Goal: Task Accomplishment & Management: Manage account settings

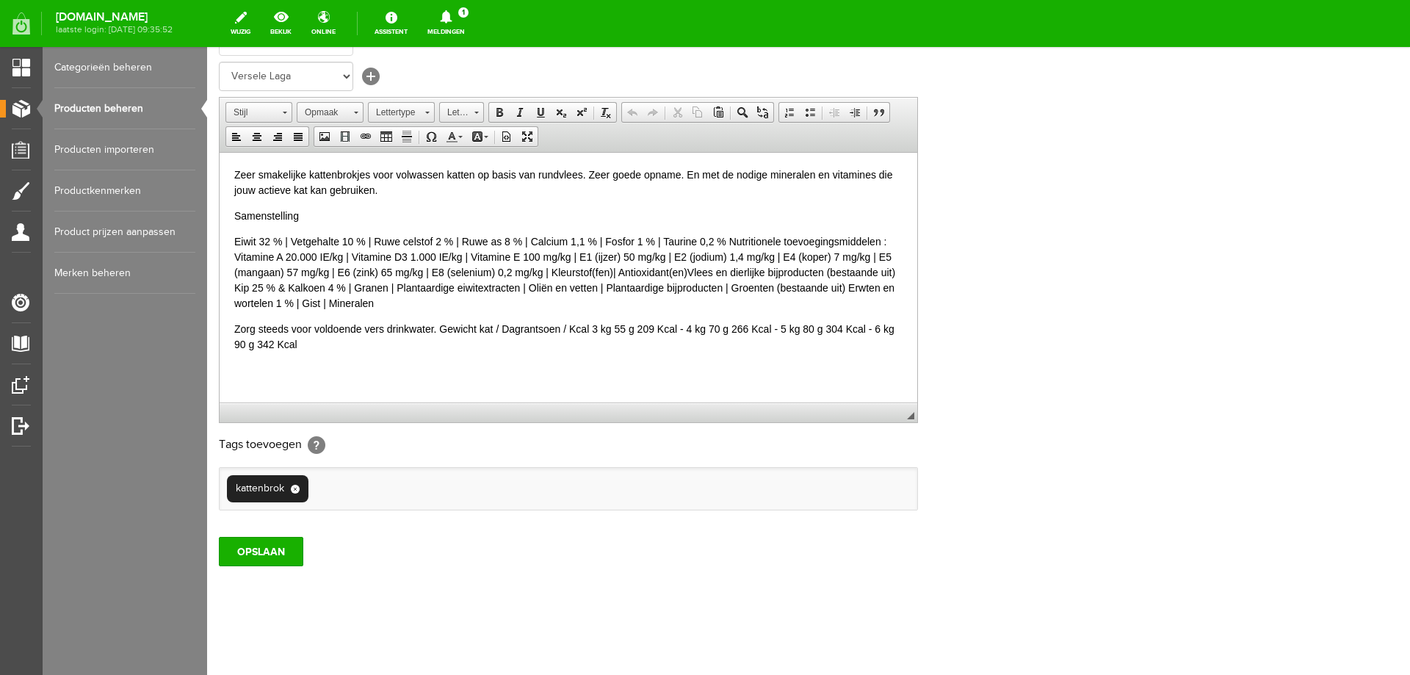
click at [135, 104] on link "Producten beheren" at bounding box center [124, 108] width 141 height 41
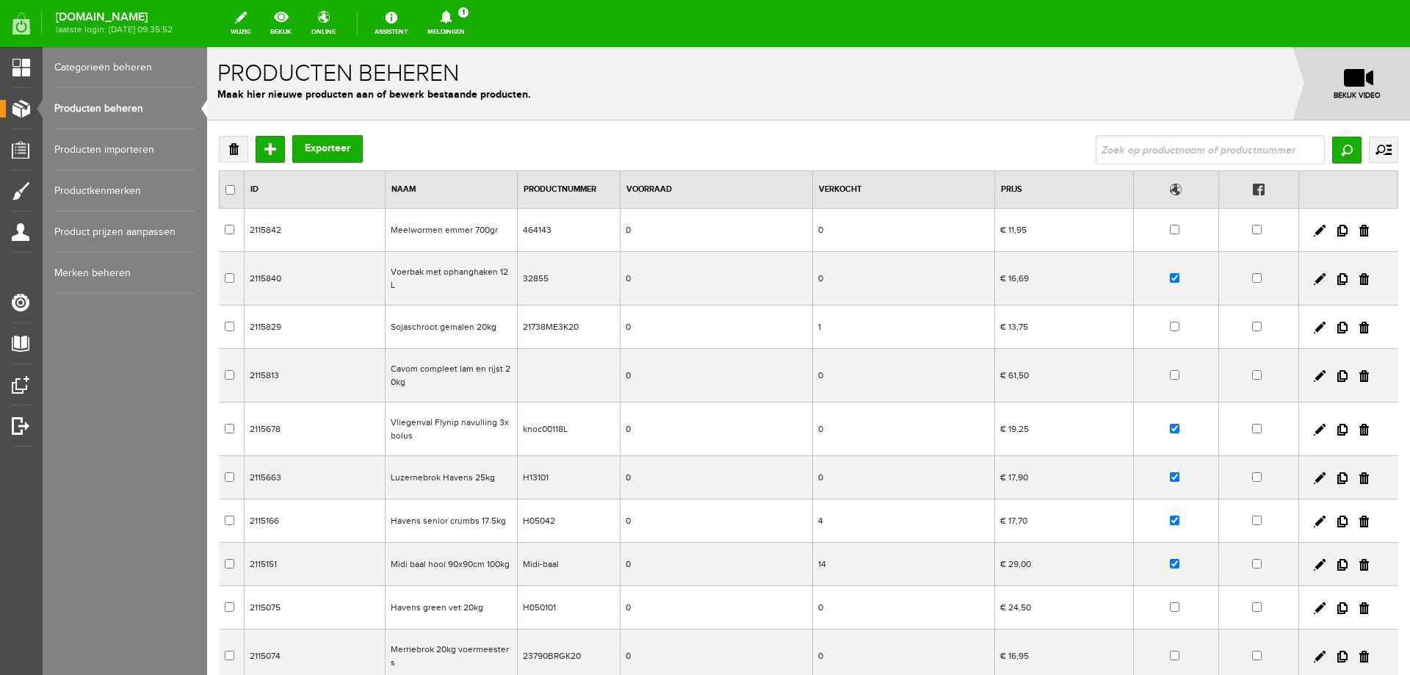
click at [1116, 154] on input "text" at bounding box center [1210, 149] width 229 height 29
type input "lara 2"
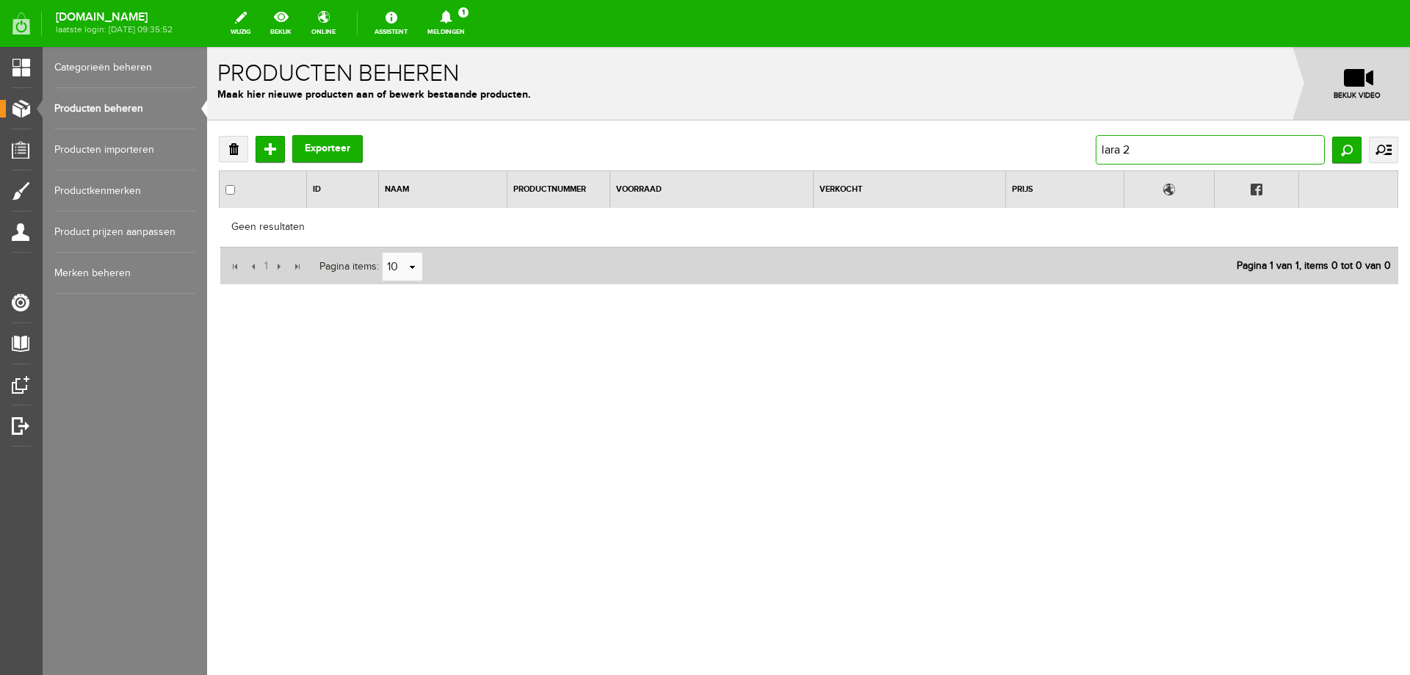
click at [1164, 153] on input "lara 2" at bounding box center [1210, 149] width 229 height 29
type input "lara 2kg"
drag, startPoint x: 1128, startPoint y: 147, endPoint x: 1141, endPoint y: 146, distance: 14.0
click at [1141, 146] on input "lara 2kg" at bounding box center [1210, 149] width 229 height 29
type input "[PERSON_NAME]"
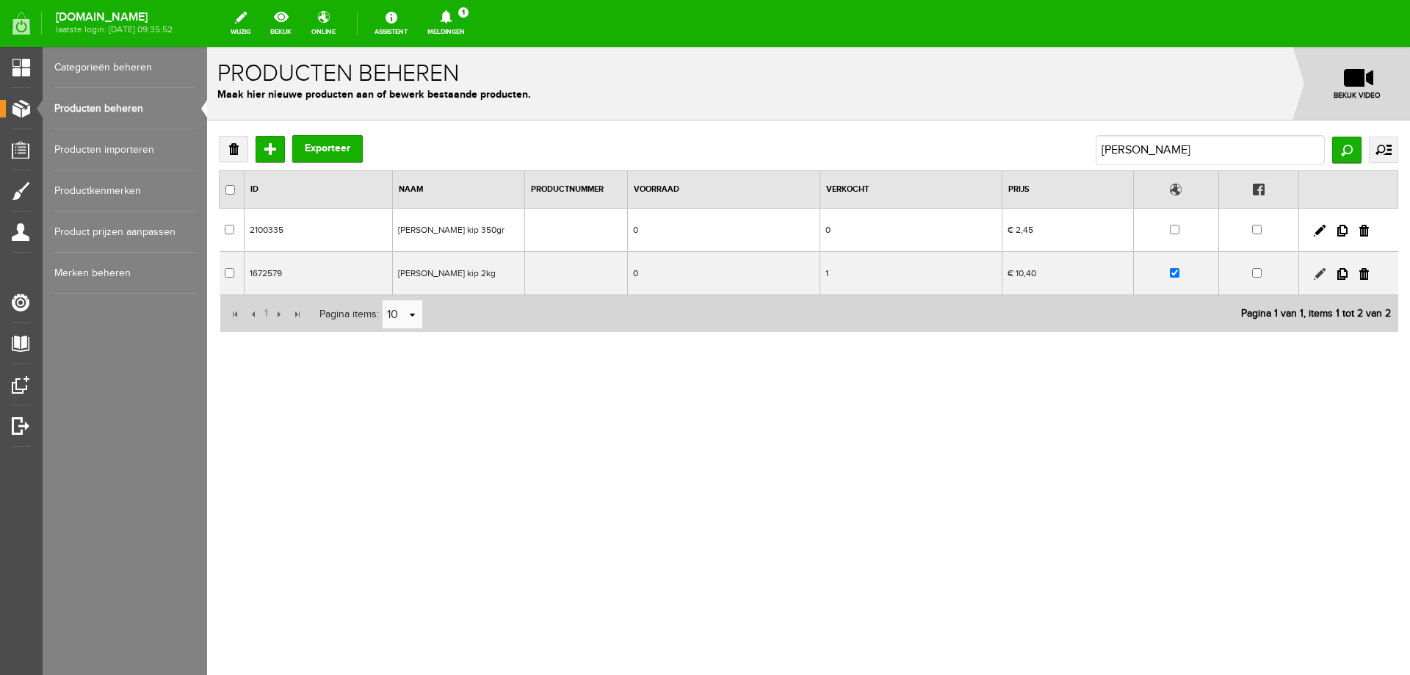
click at [1319, 275] on link at bounding box center [1320, 274] width 12 height 12
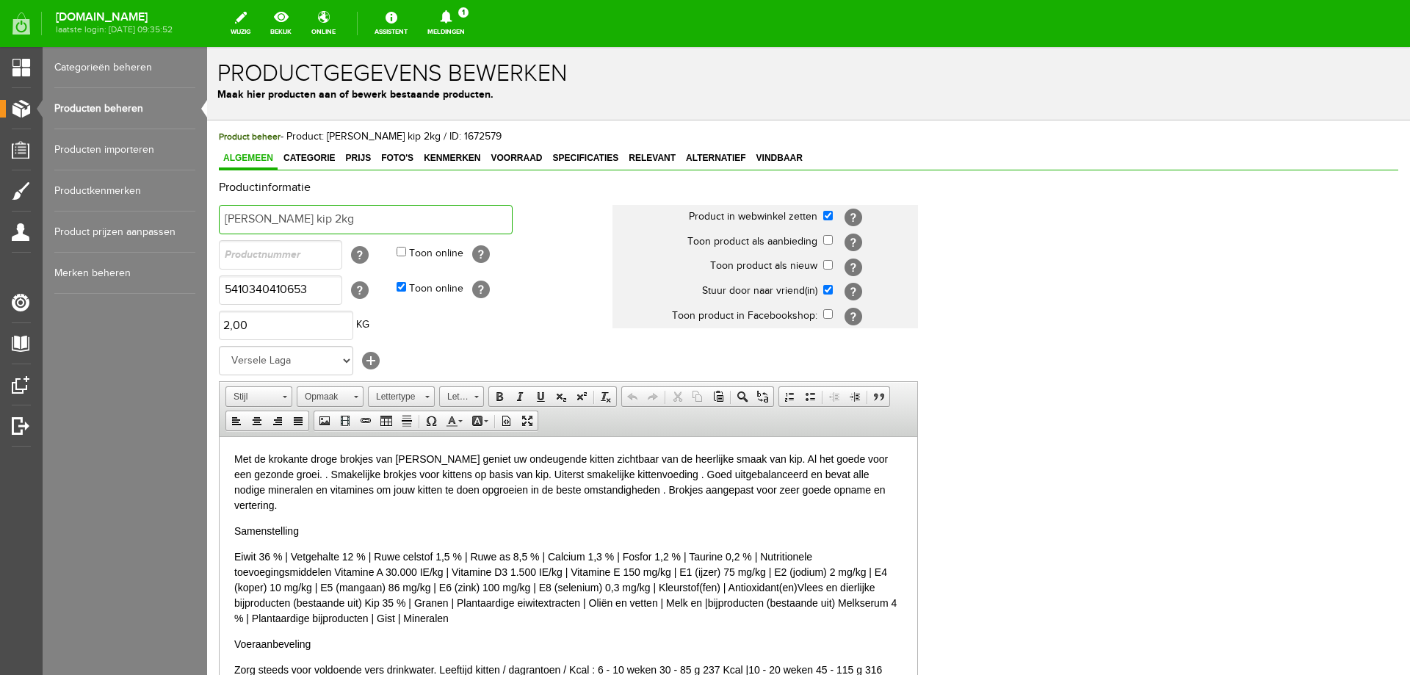
click at [307, 217] on input "[PERSON_NAME] kip 2kg" at bounding box center [366, 219] width 294 height 29
type input "[PERSON_NAME] kip 1.9kg"
click at [295, 293] on input "5410340410653" at bounding box center [280, 289] width 123 height 29
type input "5410340411278"
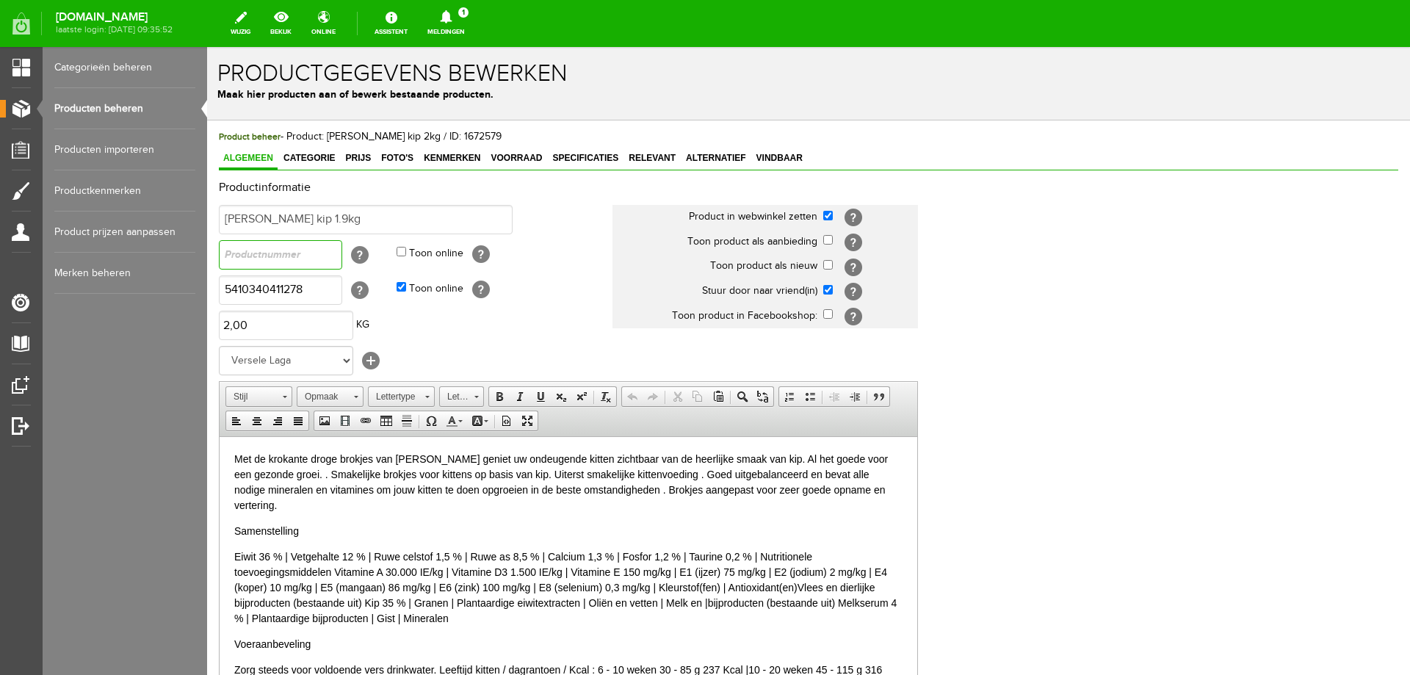
click at [297, 262] on input "text" at bounding box center [280, 254] width 123 height 29
type input "441127"
click at [336, 517] on div "Met de krokante droge brokjes van [PERSON_NAME] geniet uw ondeugende kitten zic…" at bounding box center [568, 572] width 668 height 242
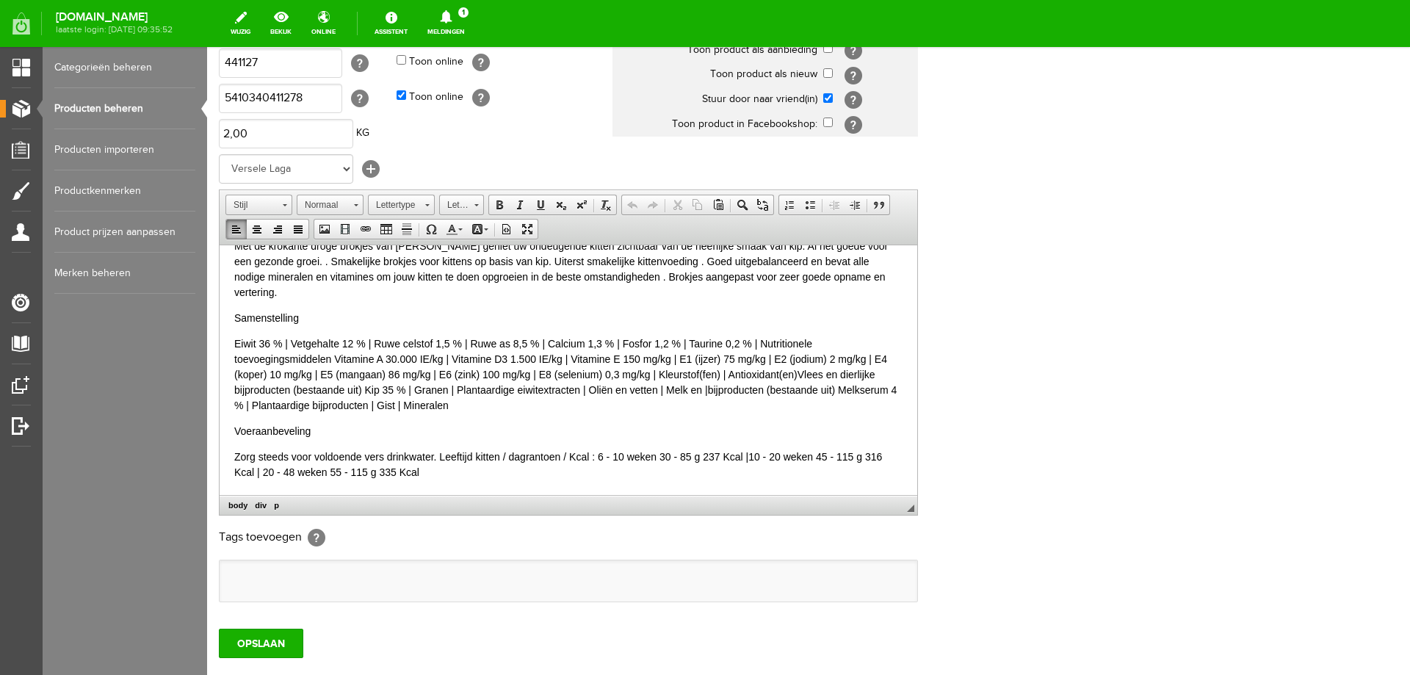
scroll to position [284, 0]
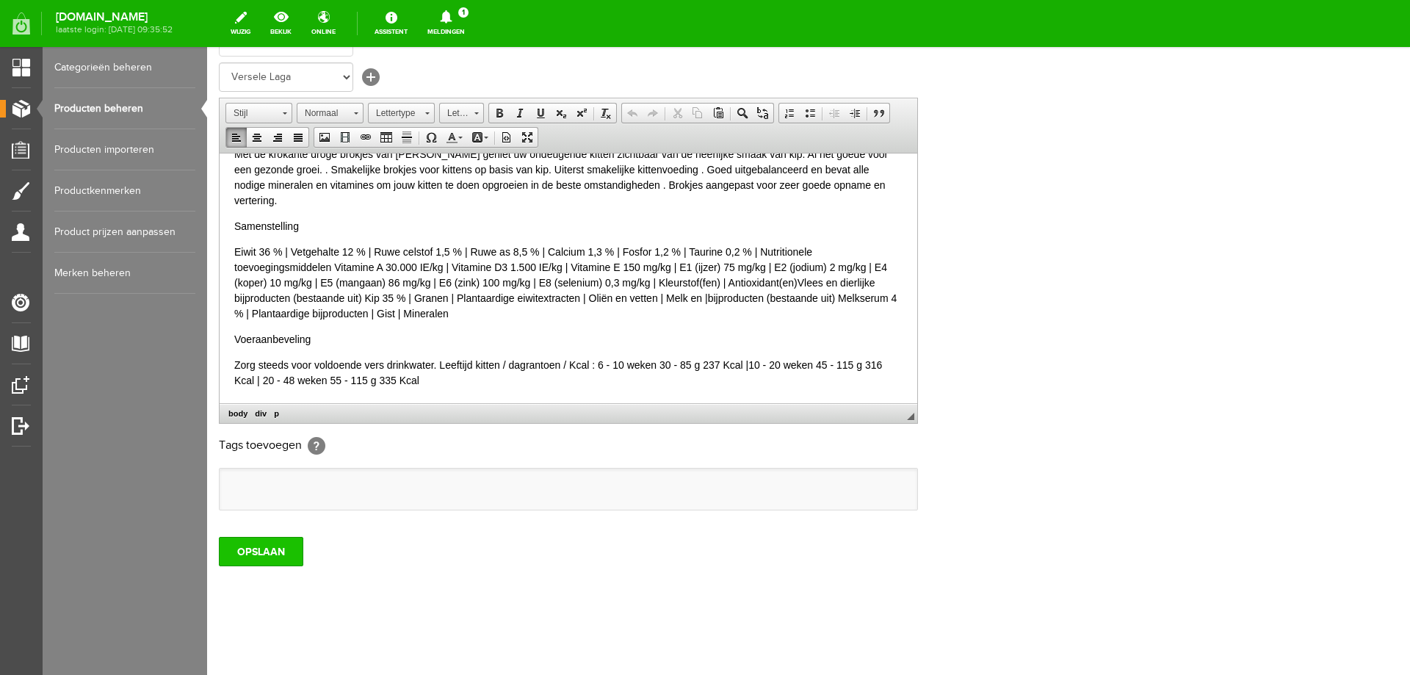
click at [277, 553] on input "OPSLAAN" at bounding box center [261, 551] width 84 height 29
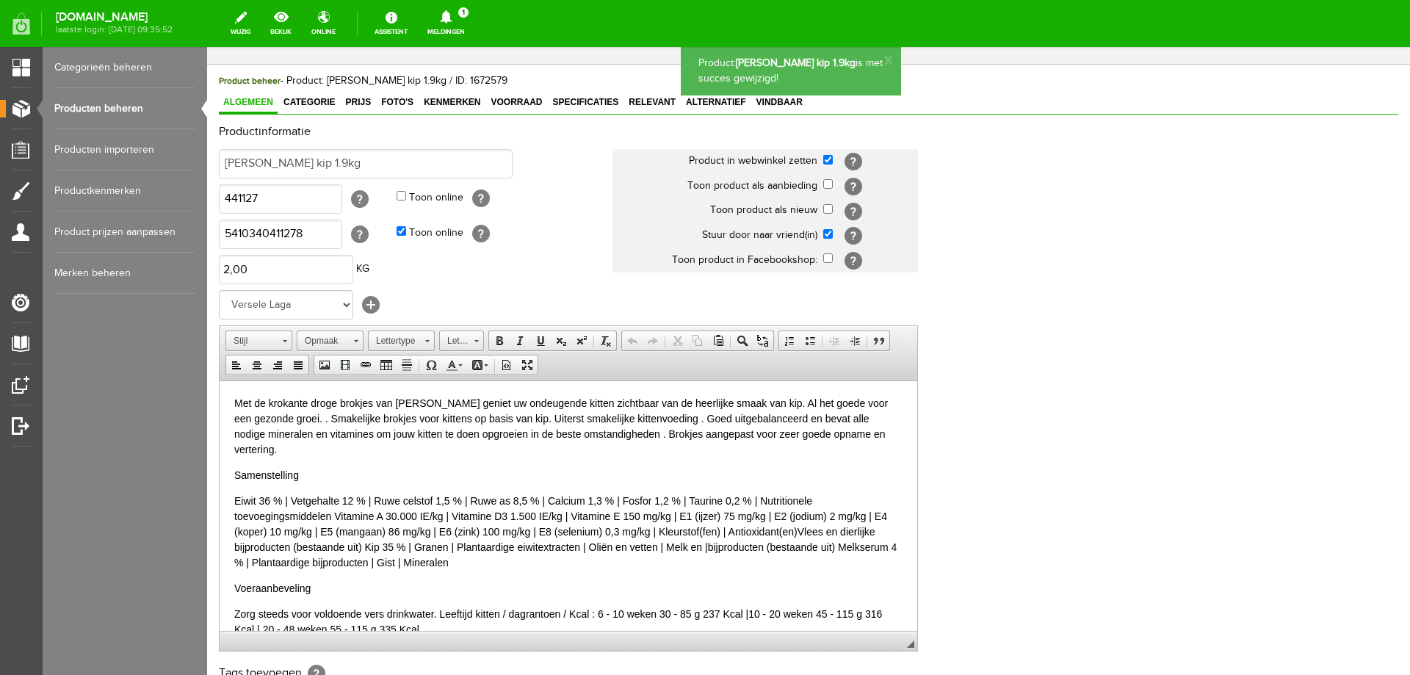
scroll to position [0, 0]
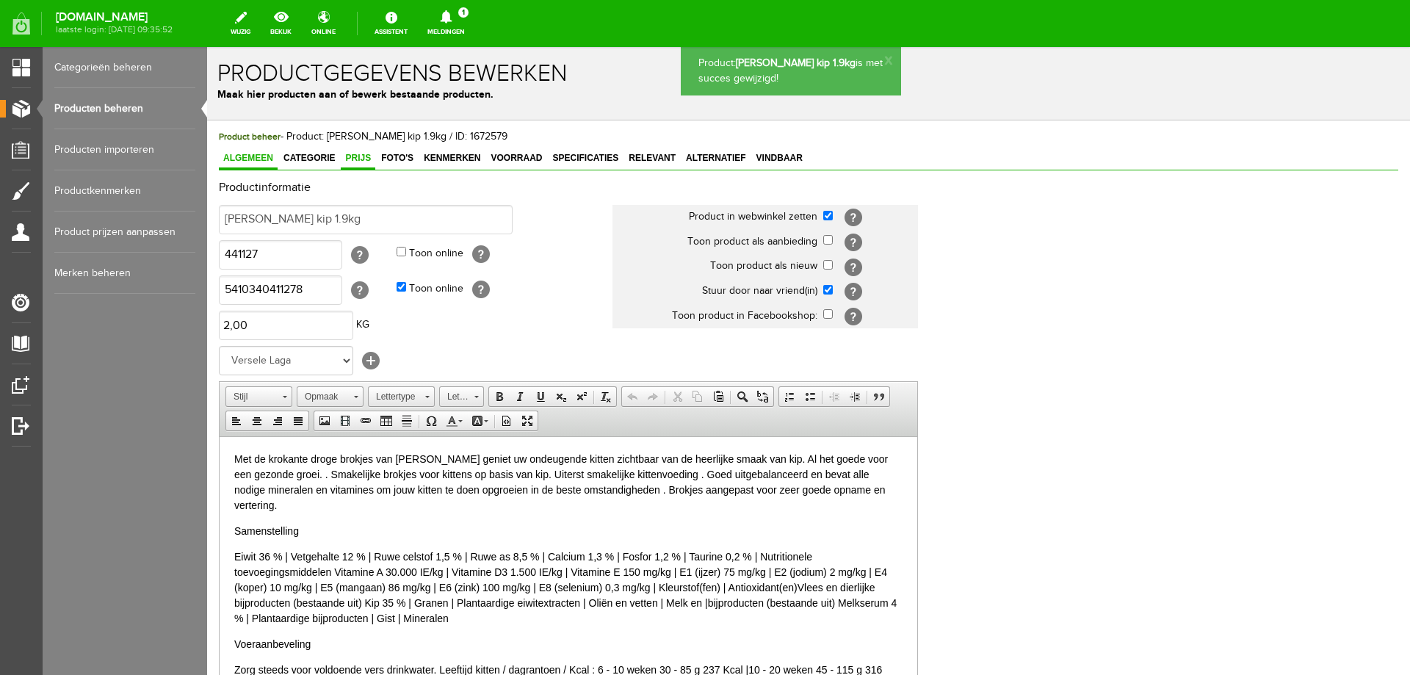
click at [357, 157] on span "Prijs" at bounding box center [358, 158] width 35 height 10
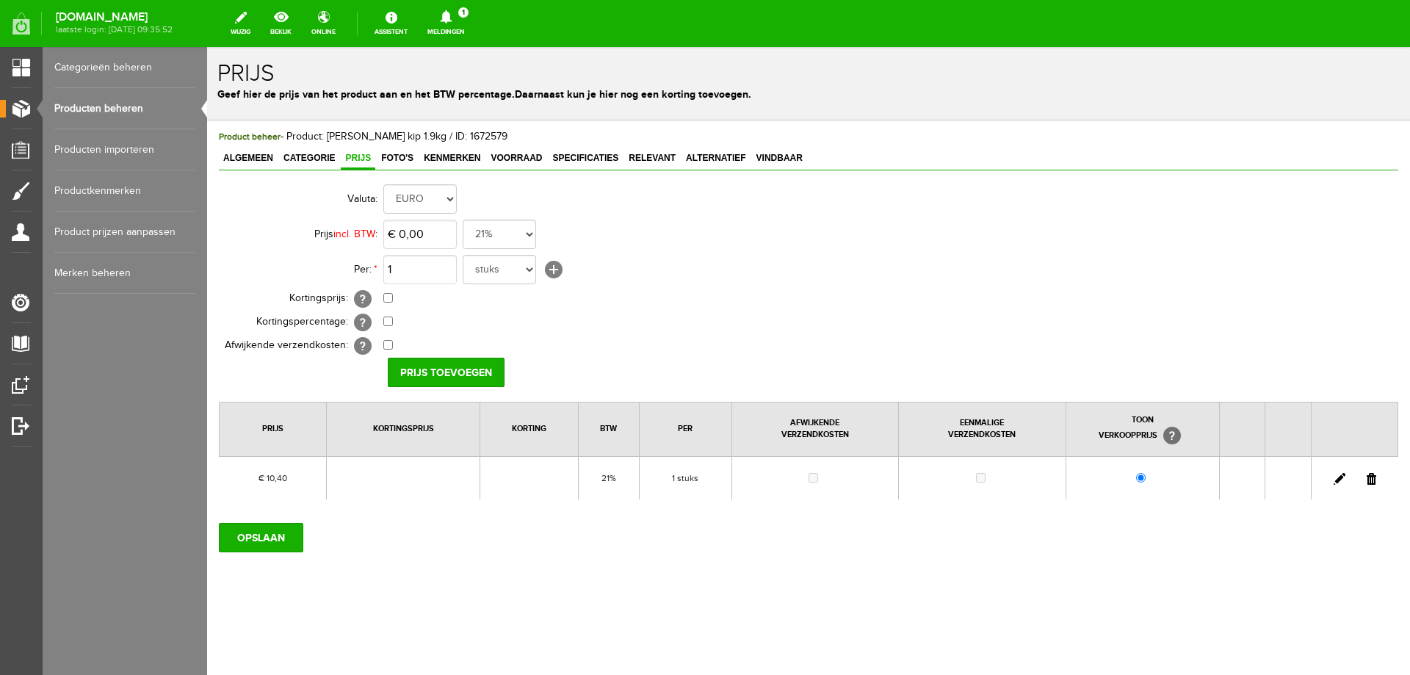
click at [1337, 482] on link at bounding box center [1340, 479] width 12 height 12
click at [429, 246] on input "10,4" at bounding box center [419, 234] width 73 height 29
type input "€ 9,95"
click at [447, 375] on input "[PERSON_NAME]" at bounding box center [441, 372] width 107 height 29
click at [270, 540] on input "OPSLAAN" at bounding box center [261, 537] width 84 height 29
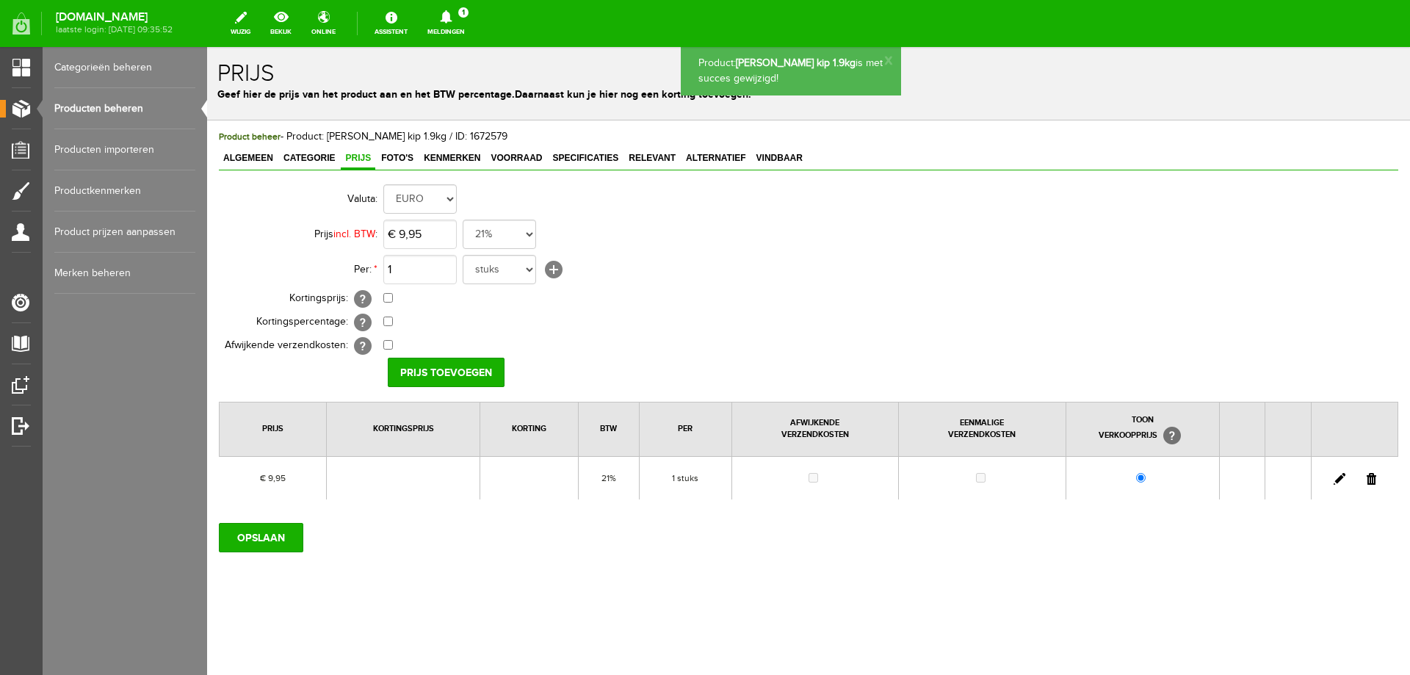
click at [400, 159] on span "Foto's" at bounding box center [397, 158] width 41 height 10
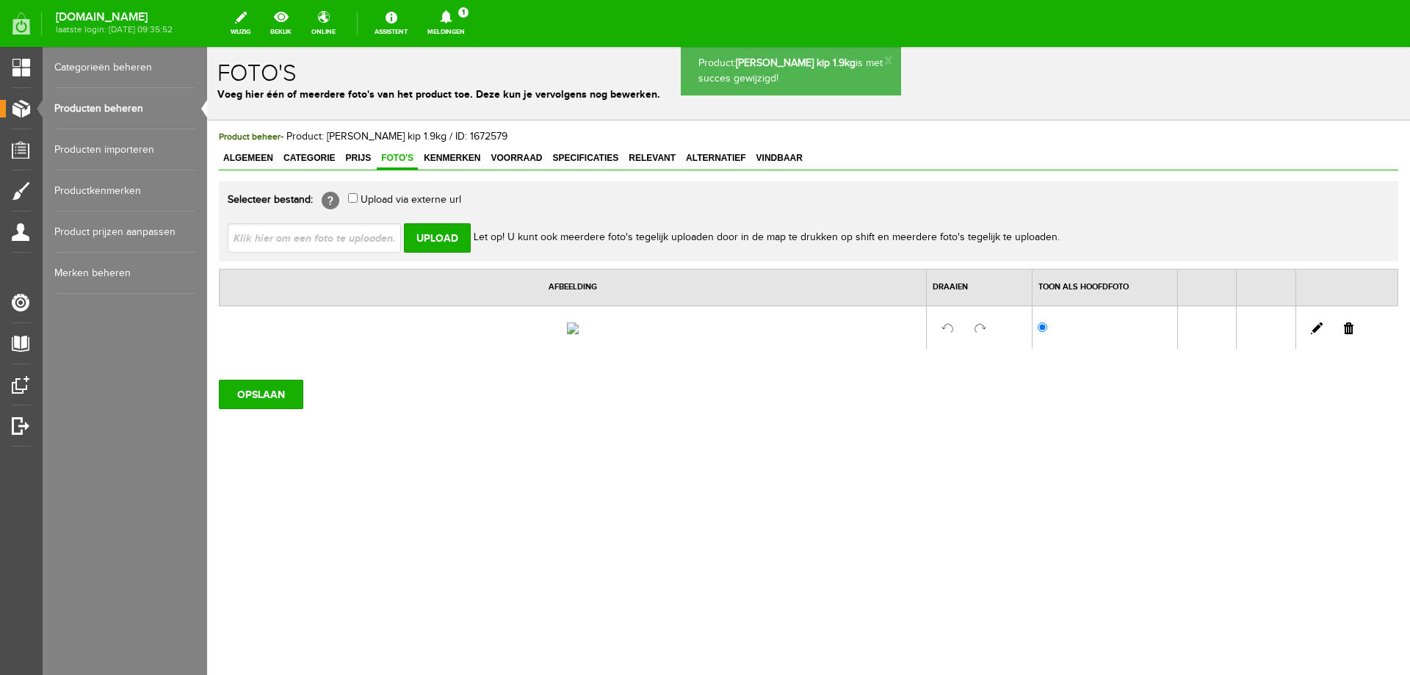
click at [349, 243] on input "file" at bounding box center [320, 237] width 185 height 28
type input "C:\fakepath\441127.jpg"
type input "441127.jpg"
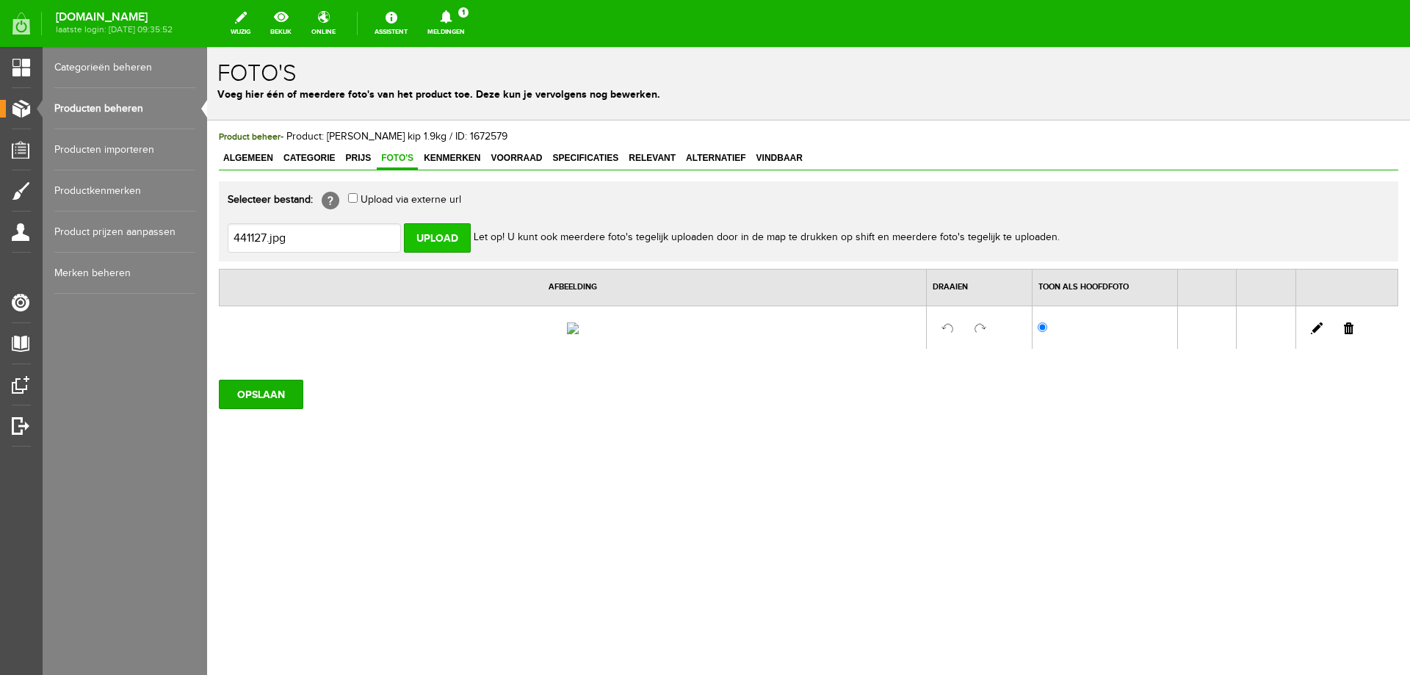
click at [439, 228] on input "Upload" at bounding box center [437, 237] width 67 height 29
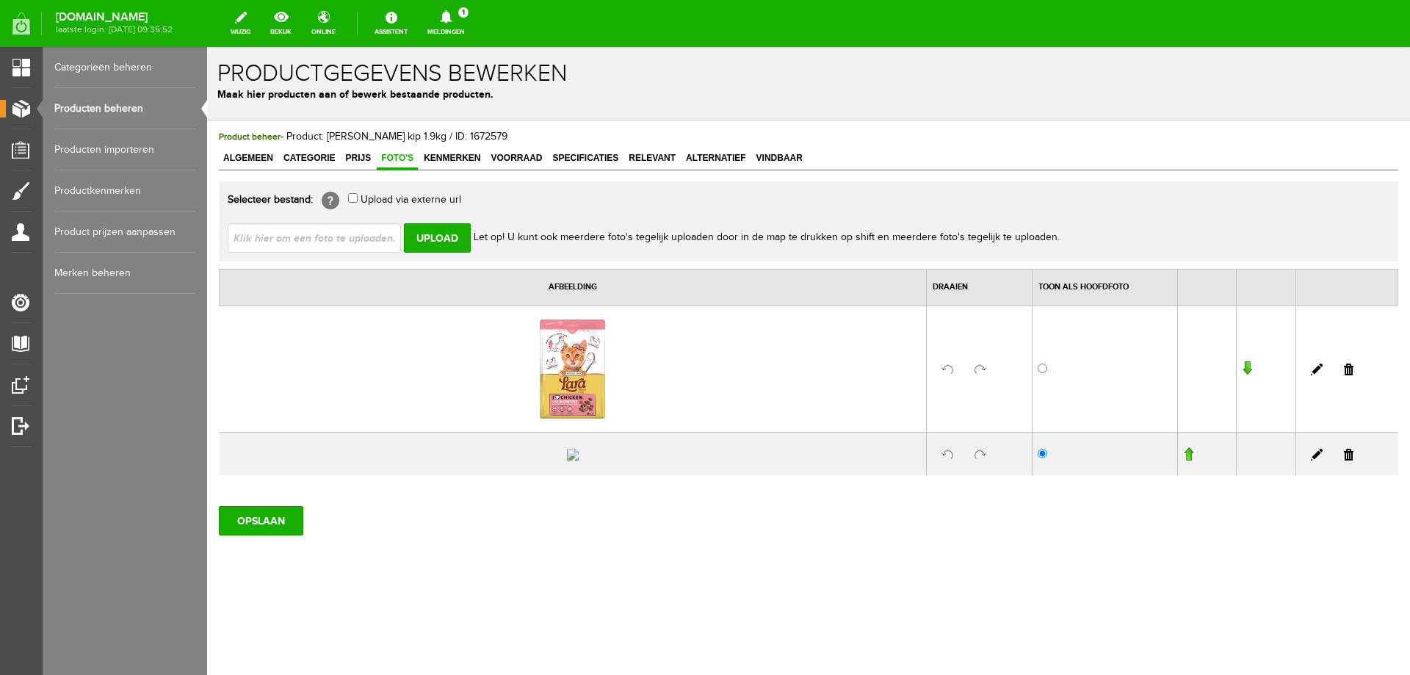
click at [1344, 461] on link at bounding box center [1349, 455] width 10 height 12
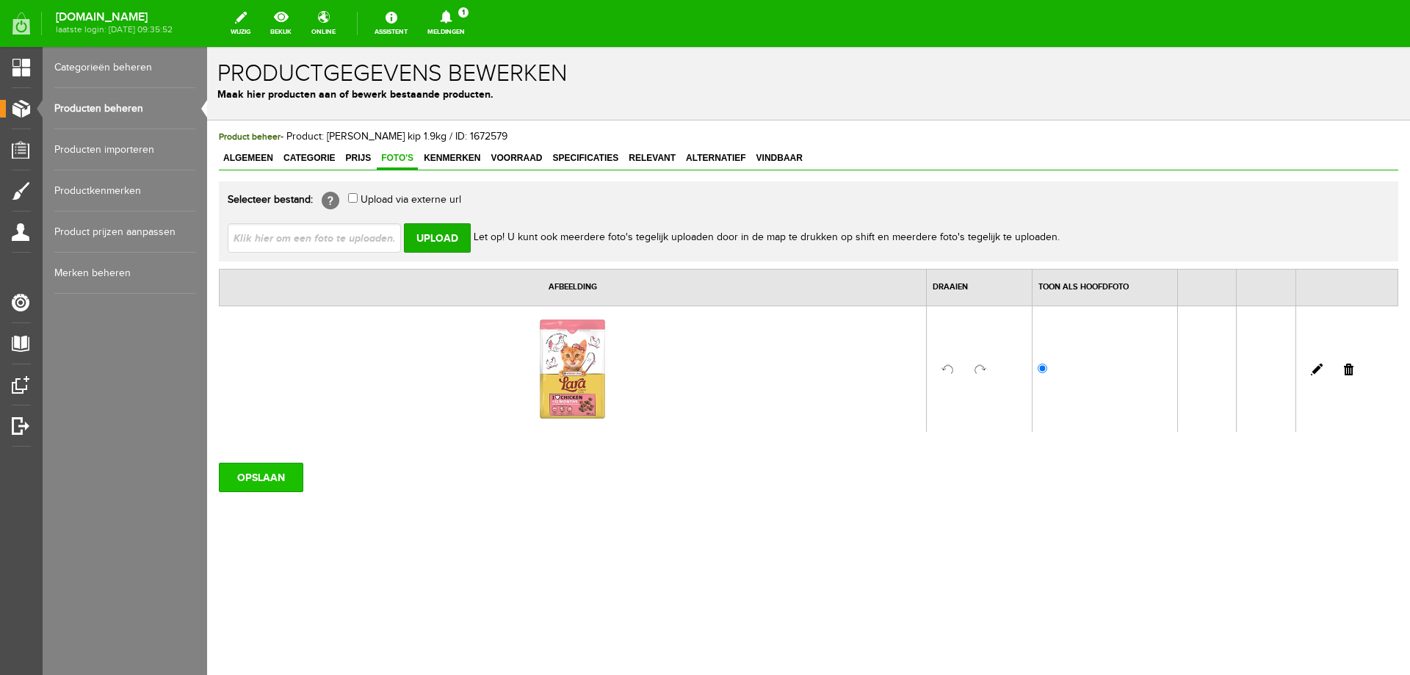
click at [286, 471] on input "OPSLAAN" at bounding box center [261, 477] width 84 height 29
click at [261, 480] on input "OPSLAAN" at bounding box center [261, 477] width 84 height 29
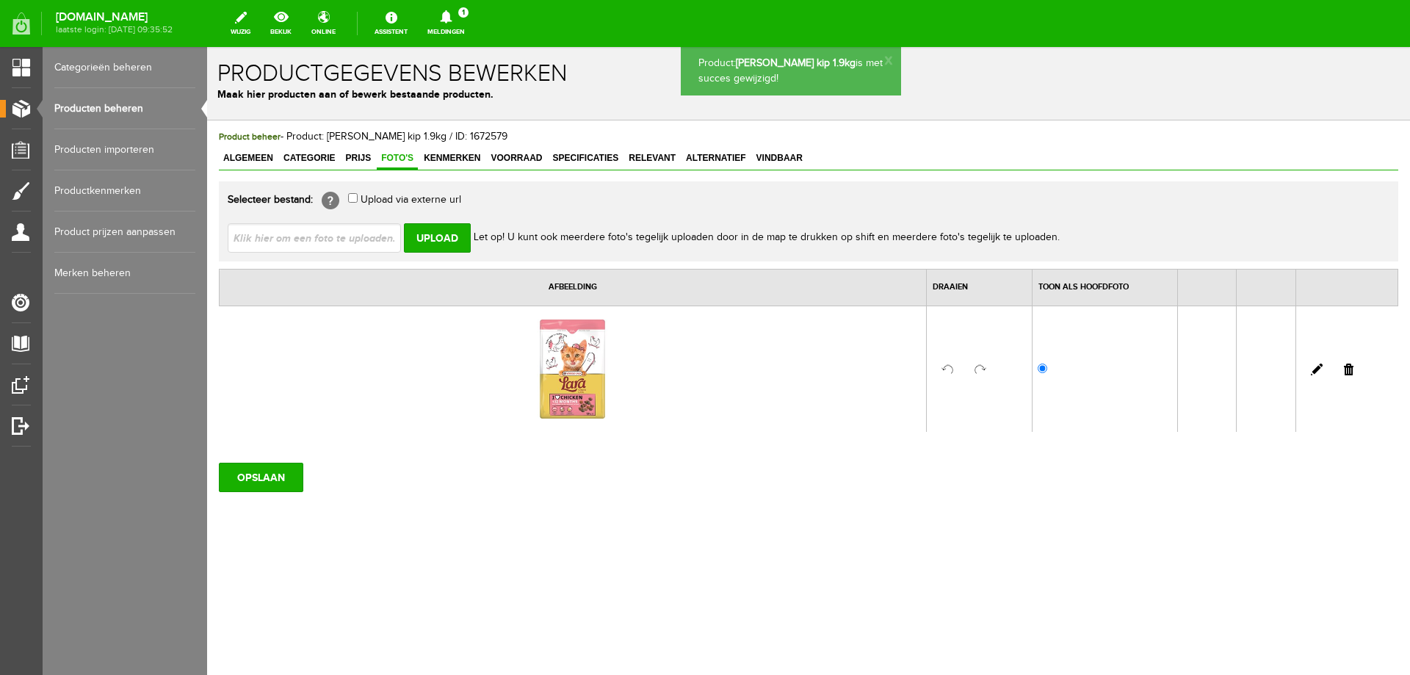
click at [776, 159] on span "Vindbaar" at bounding box center [779, 158] width 55 height 10
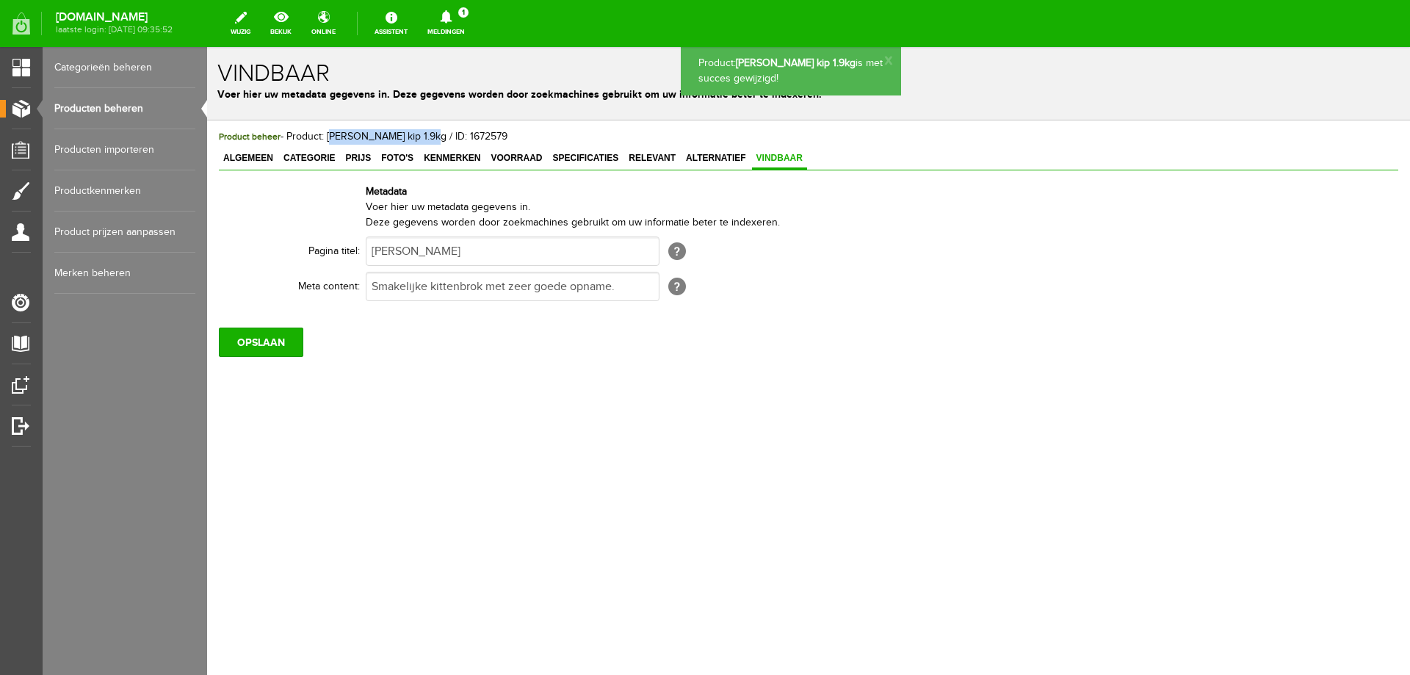
drag, startPoint x: 327, startPoint y: 136, endPoint x: 416, endPoint y: 132, distance: 89.7
click at [416, 132] on span "Product beheer - Product: [PERSON_NAME] kip 1.9kg / ID: 1672579" at bounding box center [363, 137] width 289 height 12
copy span "[PERSON_NAME] kip 1.9kg"
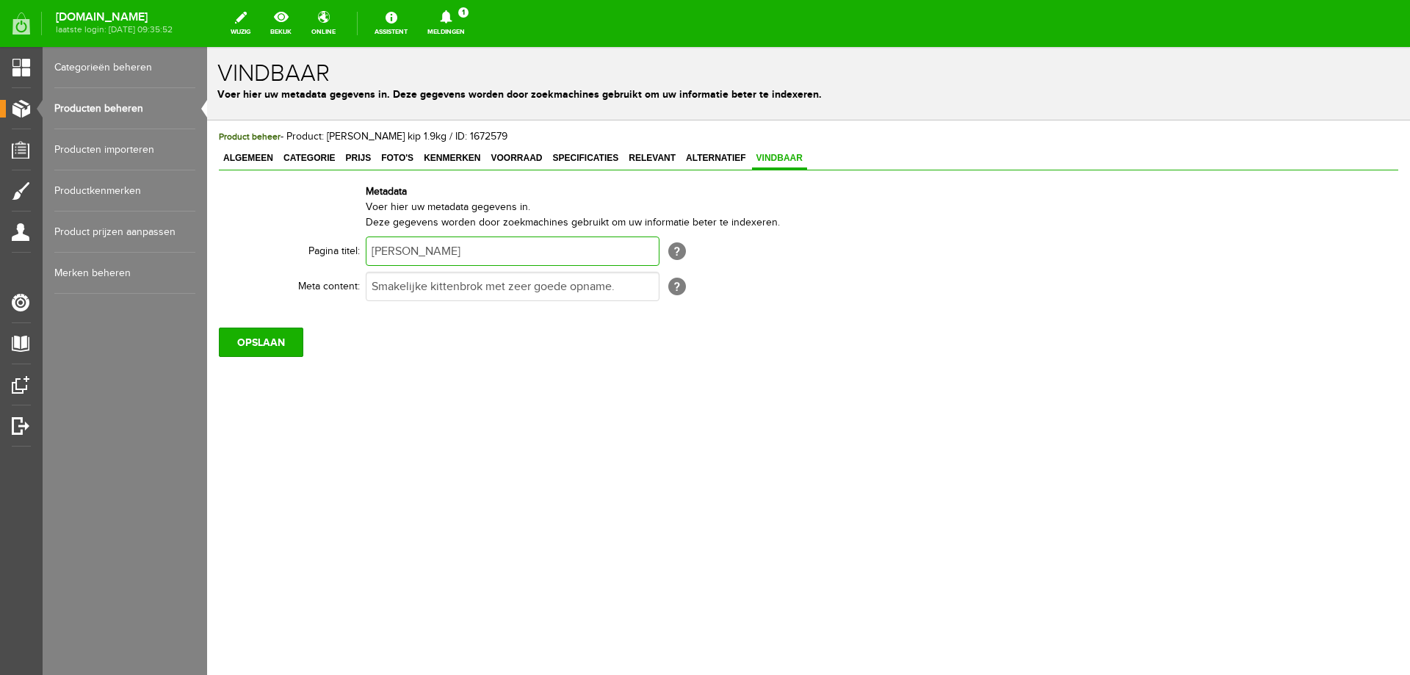
click at [444, 256] on input "[PERSON_NAME]" at bounding box center [513, 251] width 294 height 29
paste input "kip 1.9kg"
type input "[PERSON_NAME] kip 1.9kg"
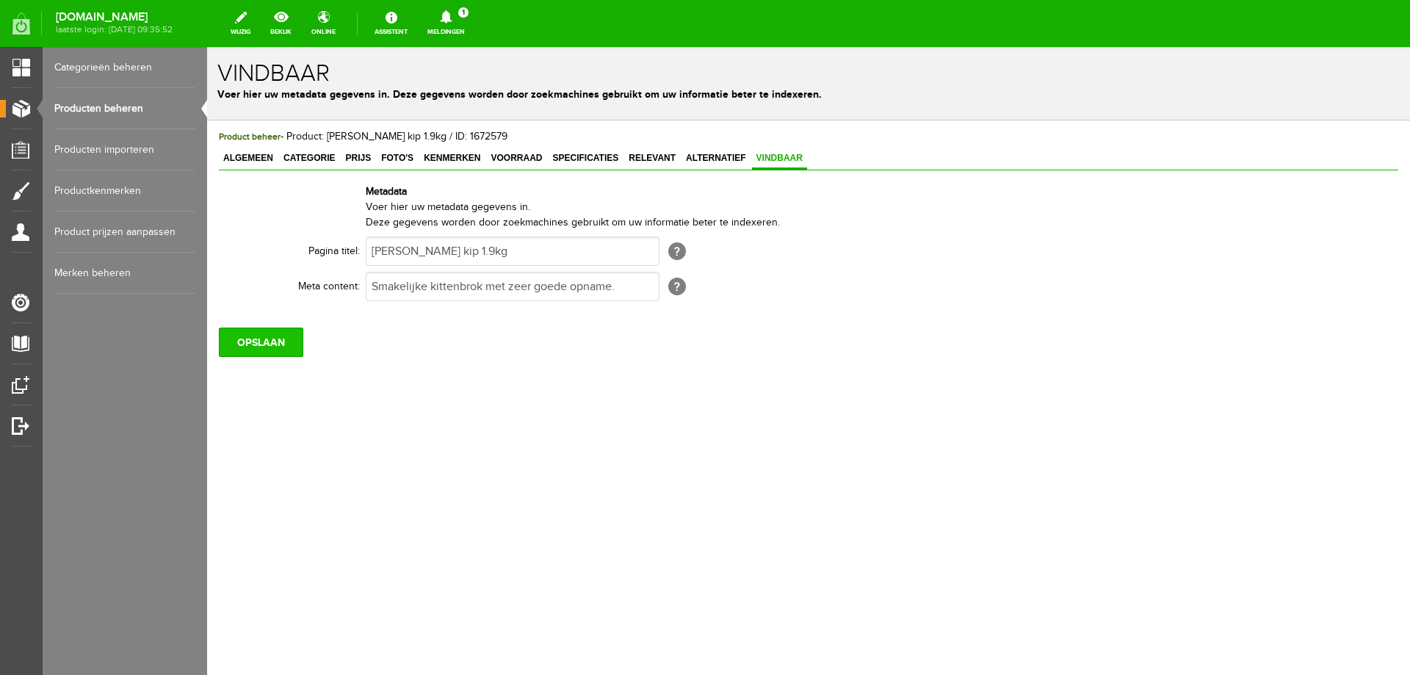
click at [279, 342] on input "OPSLAAN" at bounding box center [261, 342] width 84 height 29
click at [123, 110] on link "Producten beheren" at bounding box center [124, 108] width 141 height 41
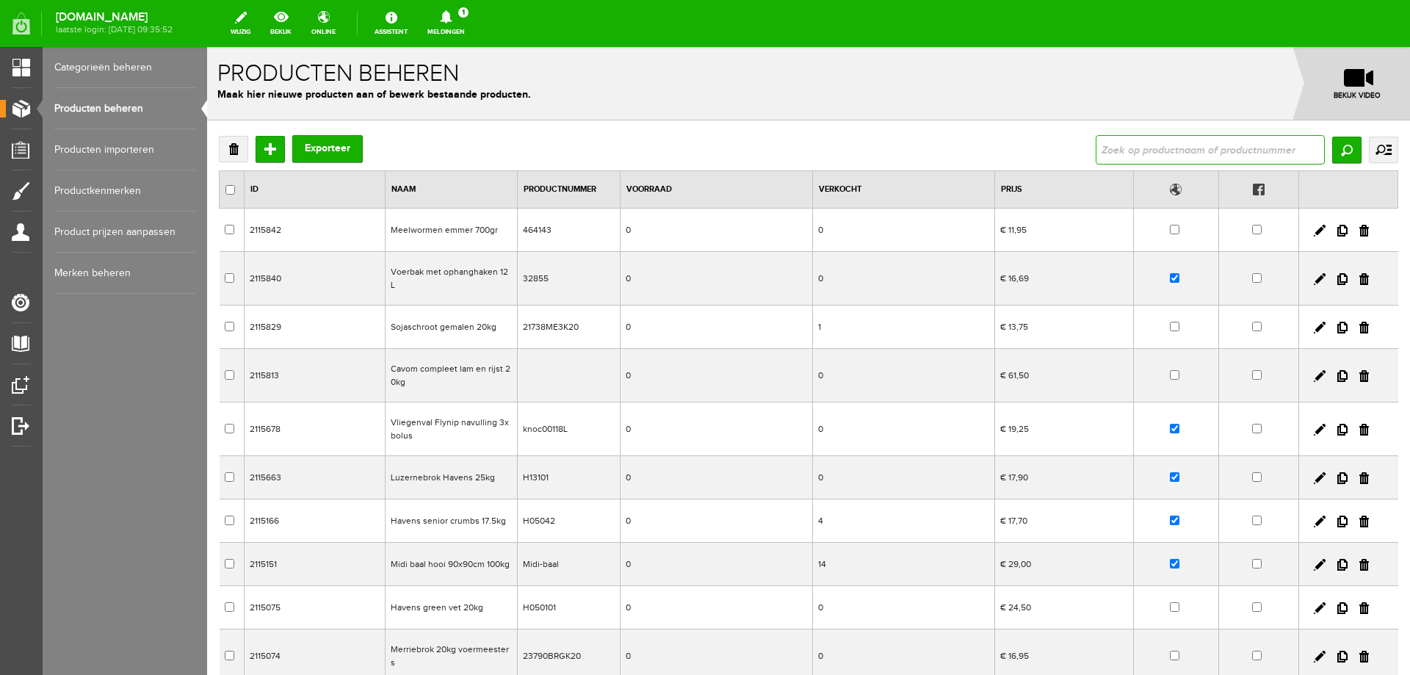
click at [1175, 144] on input "text" at bounding box center [1210, 149] width 229 height 29
type input "[PERSON_NAME]"
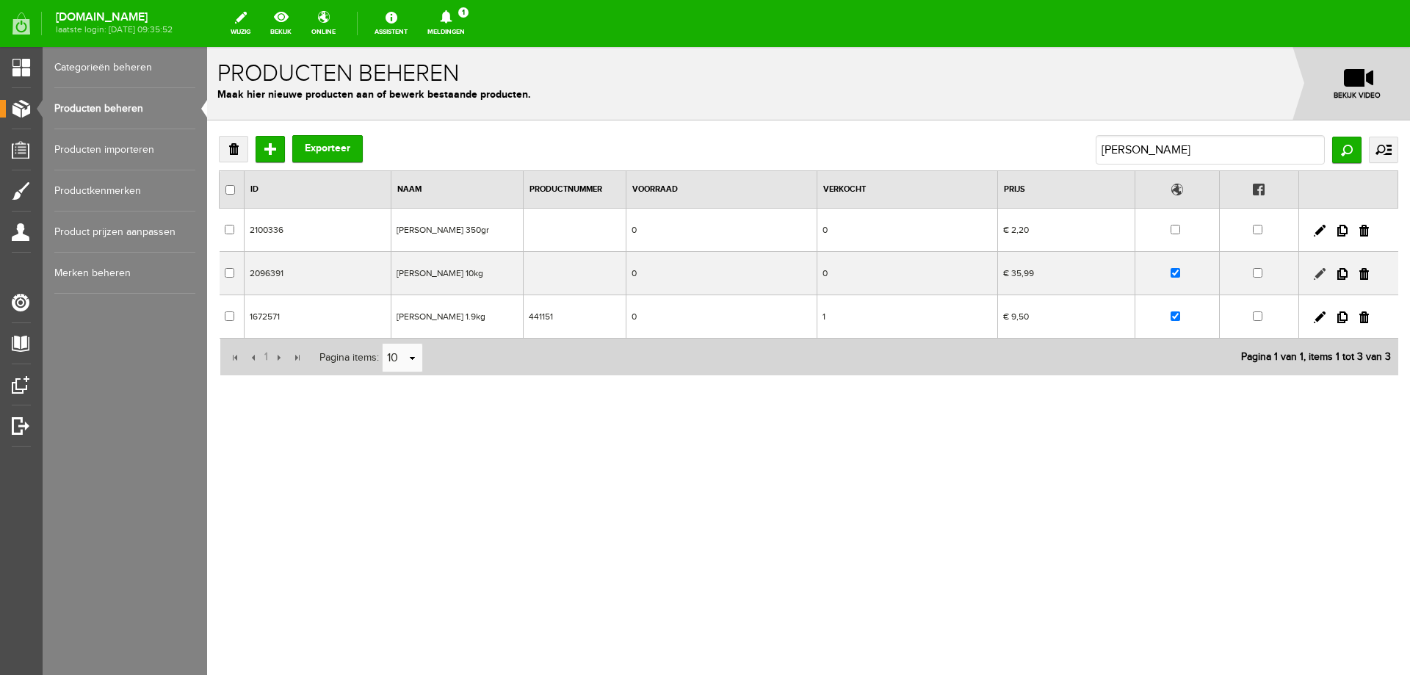
click at [1319, 272] on link at bounding box center [1320, 274] width 12 height 12
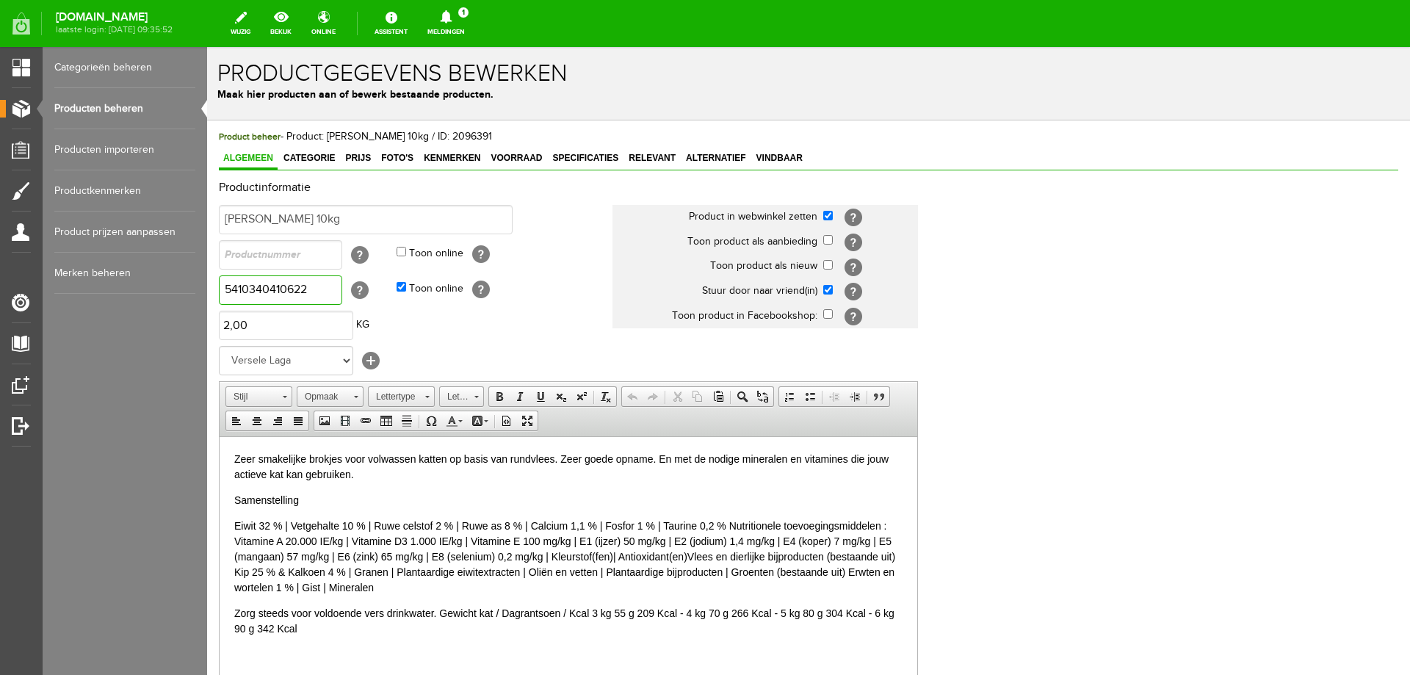
click at [291, 286] on input "5410340410622" at bounding box center [280, 289] width 123 height 29
type input "5410340411629"
click at [290, 225] on input "[PERSON_NAME] 10kg" at bounding box center [366, 219] width 294 height 29
type input "[PERSON_NAME] 7kg"
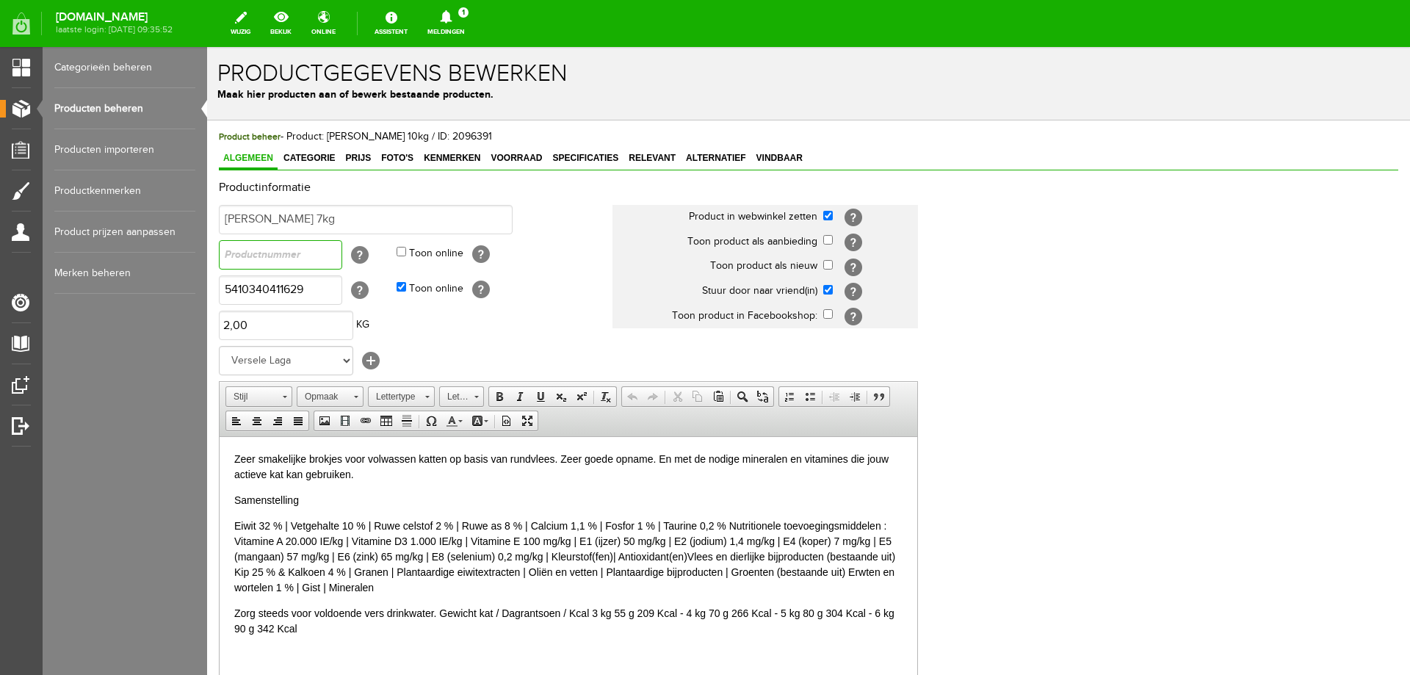
click at [294, 259] on input "text" at bounding box center [280, 254] width 123 height 29
type input "441162"
click at [334, 497] on p "Samenstelling" at bounding box center [568, 499] width 668 height 15
click at [356, 159] on span "Prijs" at bounding box center [358, 158] width 35 height 10
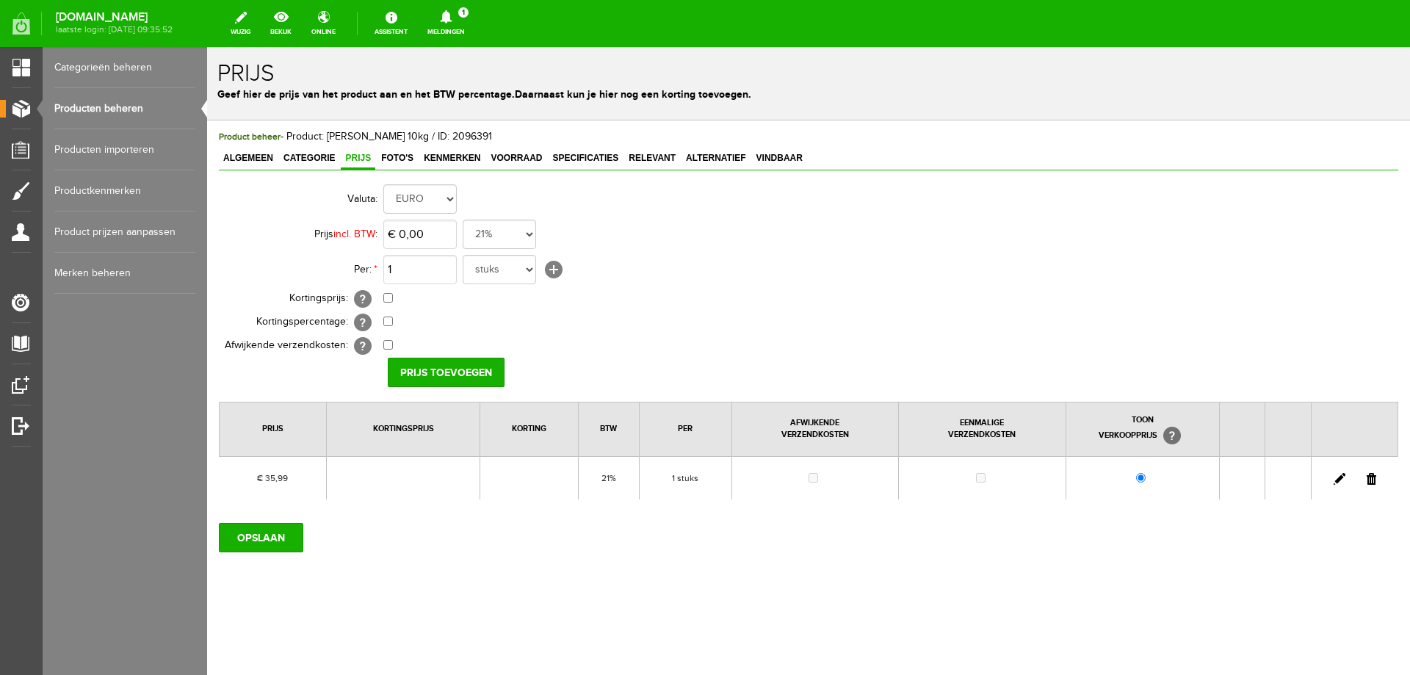
click at [1339, 478] on link at bounding box center [1340, 479] width 12 height 12
click at [430, 233] on input "35,99" at bounding box center [419, 234] width 73 height 29
type input "€ 28,00"
click at [449, 373] on input "[PERSON_NAME]" at bounding box center [441, 372] width 107 height 29
click at [284, 536] on input "OPSLAAN" at bounding box center [261, 537] width 84 height 29
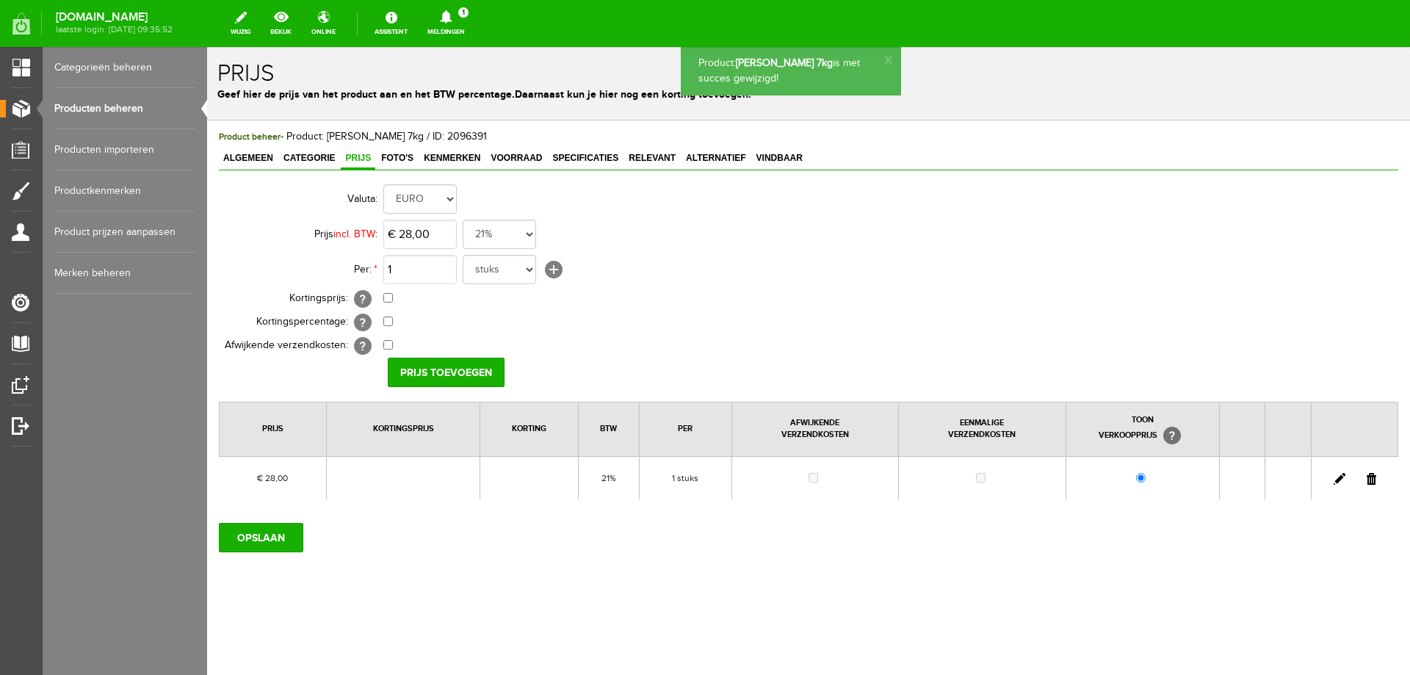
click at [401, 160] on span "Foto's" at bounding box center [397, 158] width 41 height 10
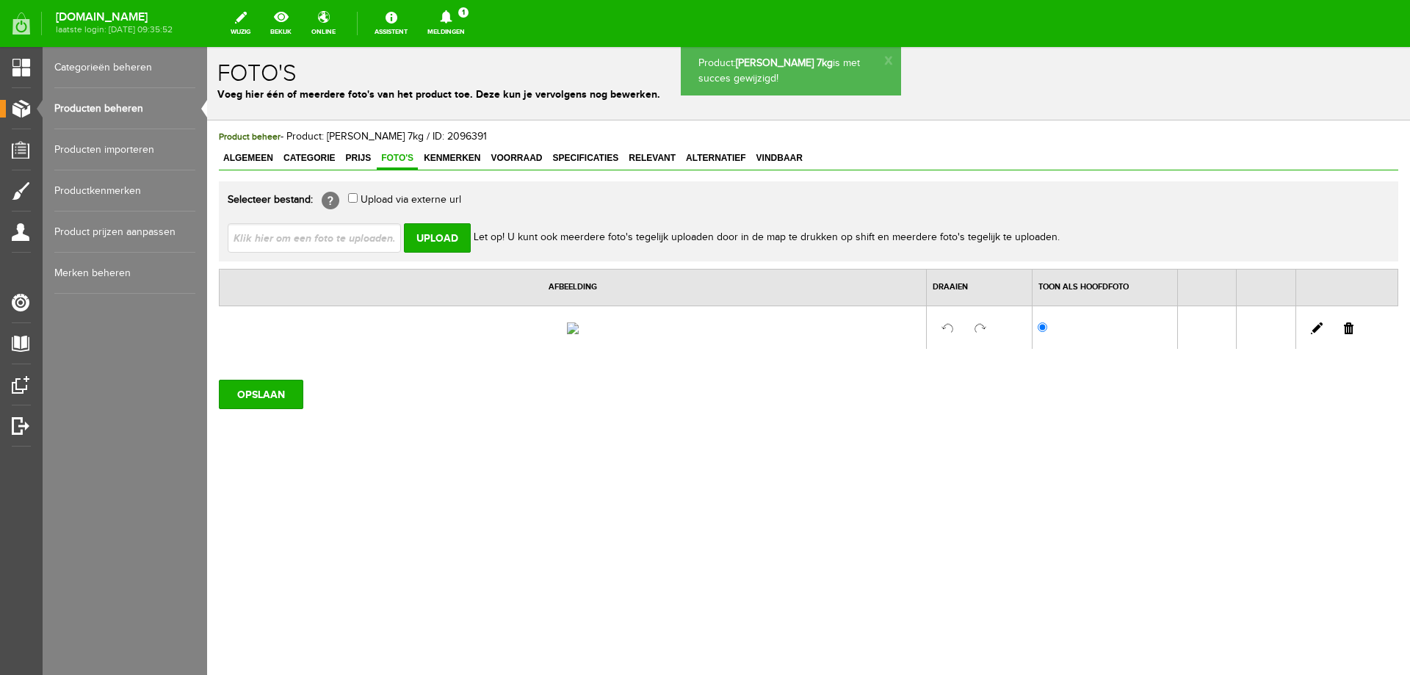
click at [353, 240] on input "file" at bounding box center [320, 237] width 185 height 28
type input "C:\fakepath\441162.jpg"
type input "441162.jpg"
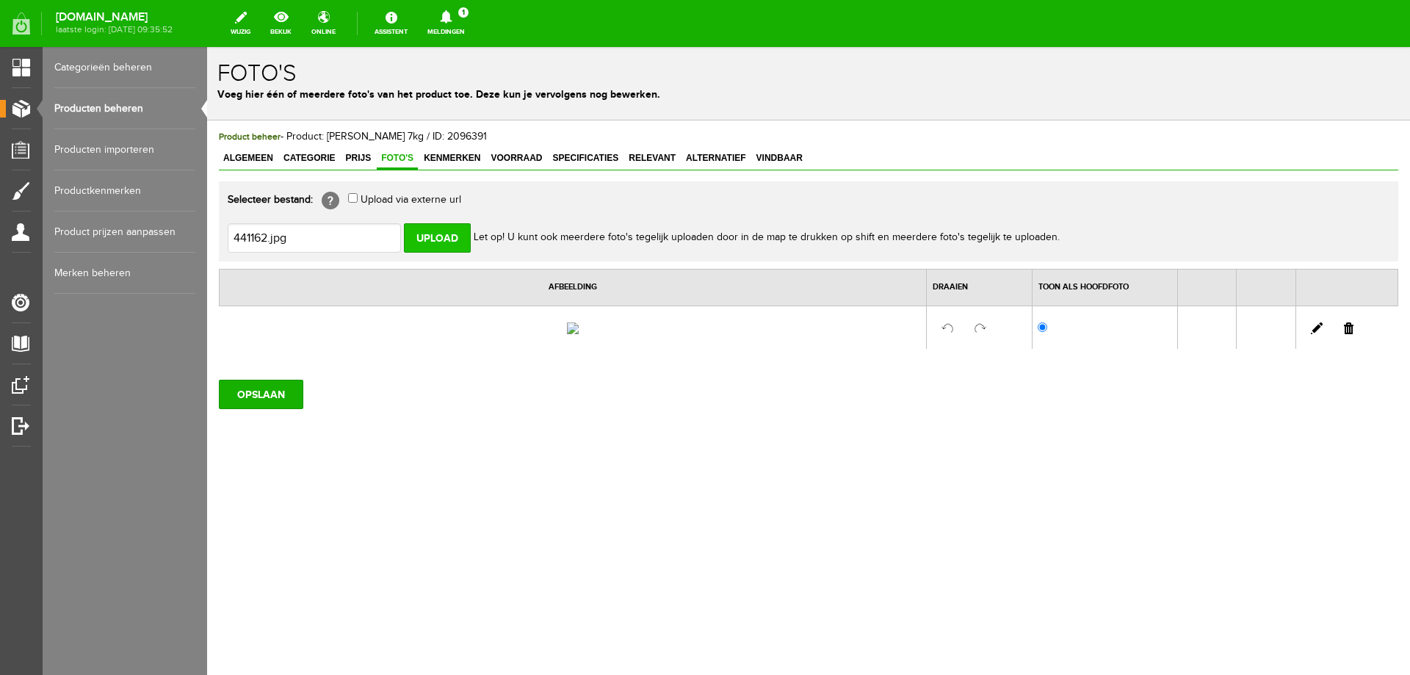
click at [419, 242] on input "Upload" at bounding box center [437, 237] width 67 height 29
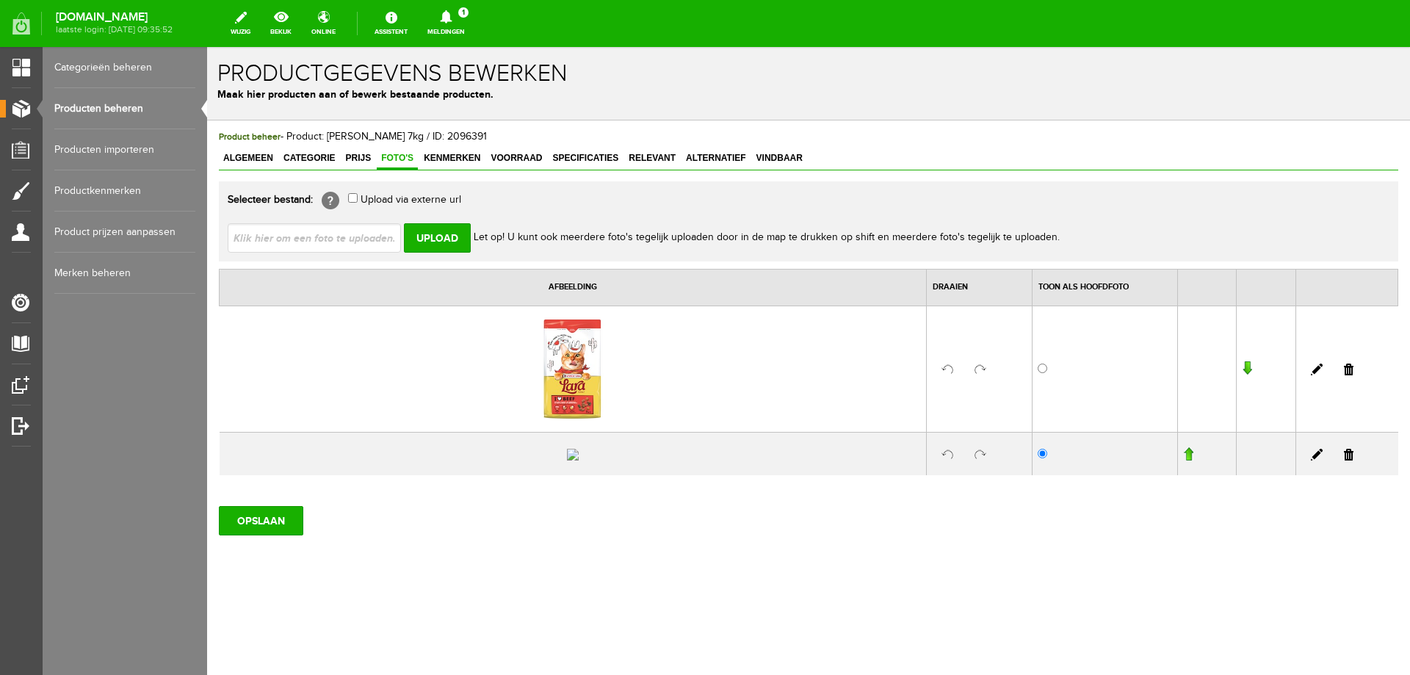
click at [1344, 461] on link at bounding box center [1349, 455] width 10 height 12
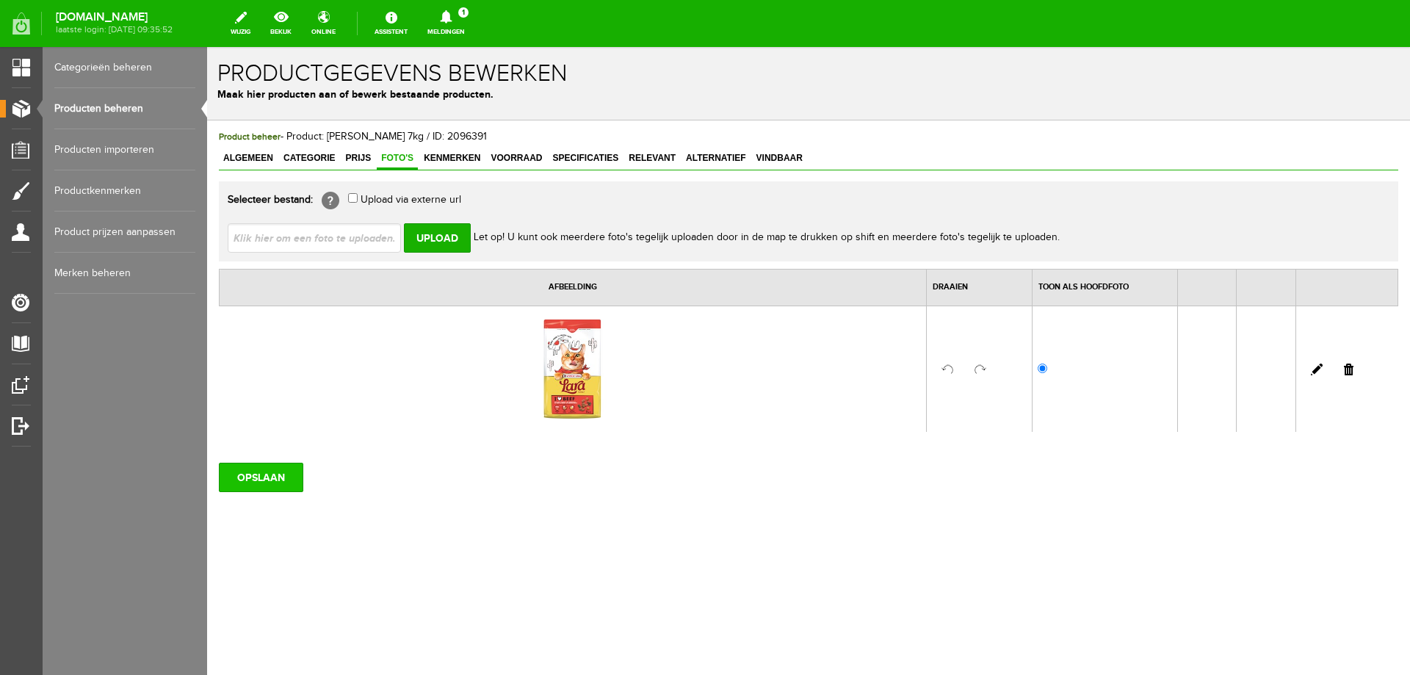
click at [291, 473] on input "OPSLAAN" at bounding box center [261, 477] width 84 height 29
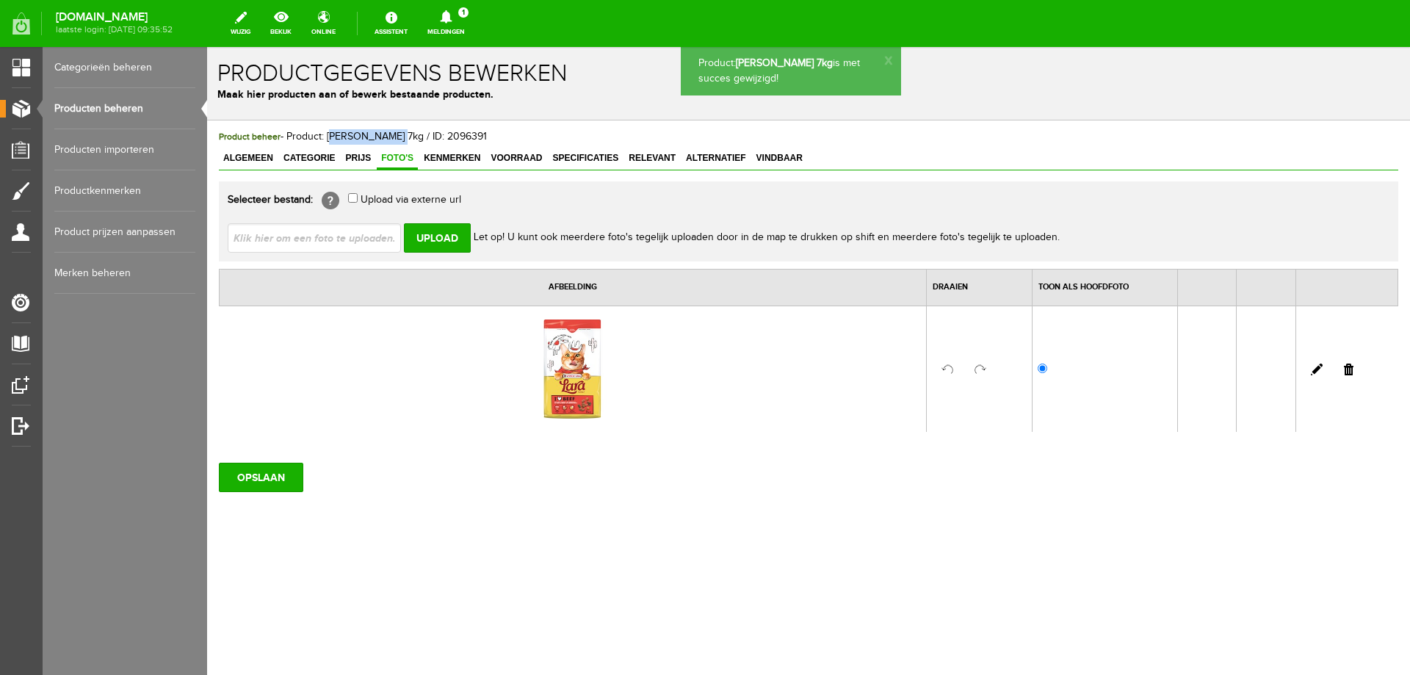
drag, startPoint x: 333, startPoint y: 138, endPoint x: 388, endPoint y: 140, distance: 55.1
click at [388, 140] on span "Product beheer - Product: [PERSON_NAME] 7kg / ID: 2096391" at bounding box center [353, 137] width 268 height 12
copy span "[PERSON_NAME] 7kg"
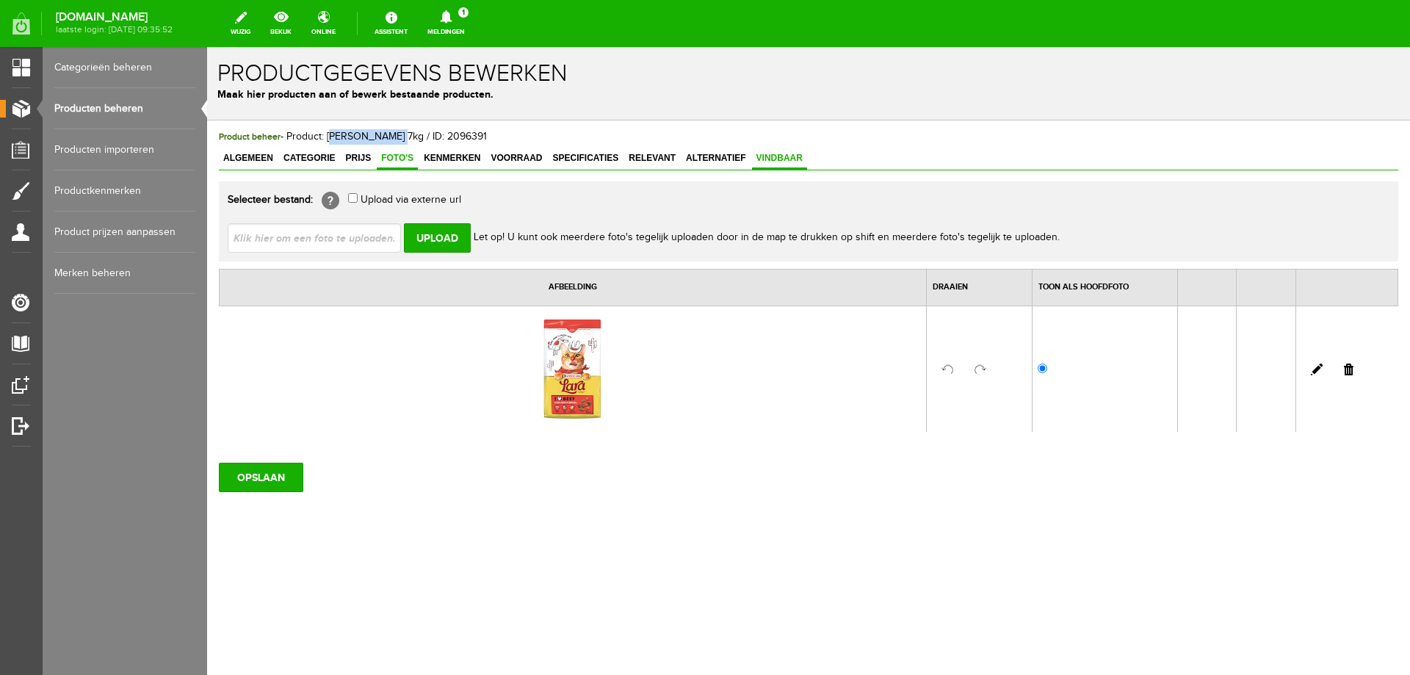
click at [756, 163] on span "Vindbaar" at bounding box center [779, 158] width 55 height 10
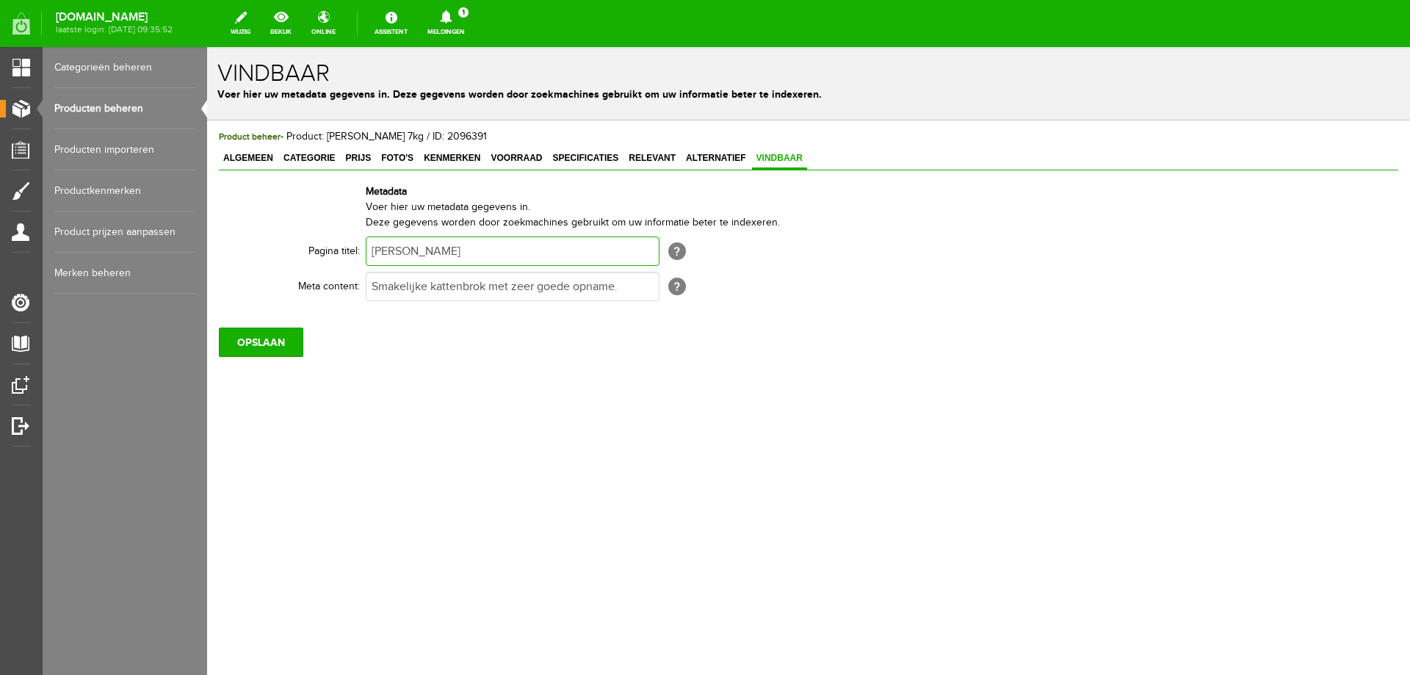
click at [402, 256] on input "[PERSON_NAME]" at bounding box center [513, 251] width 294 height 29
paste input "rund 7kg"
type input "[PERSON_NAME] 7kg"
click at [276, 342] on input "OPSLAAN" at bounding box center [261, 342] width 84 height 29
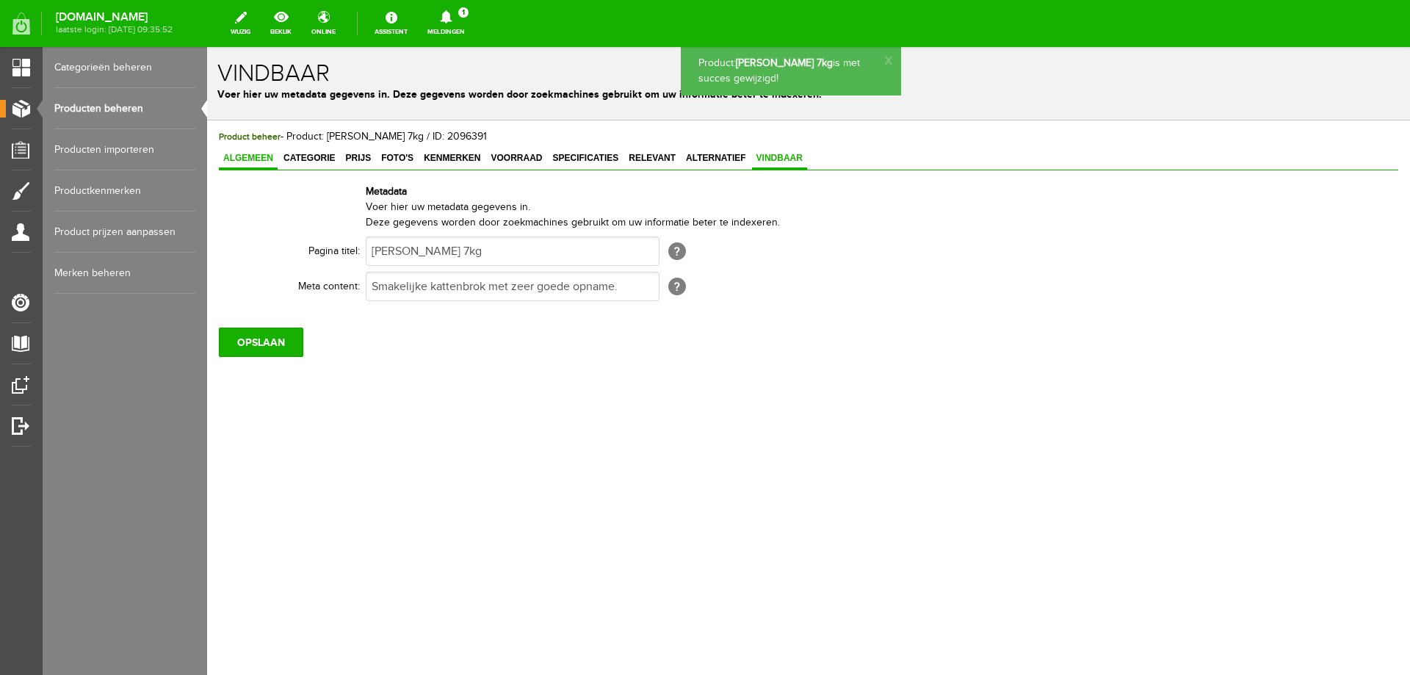
click at [264, 159] on span "Algemeen" at bounding box center [248, 158] width 59 height 10
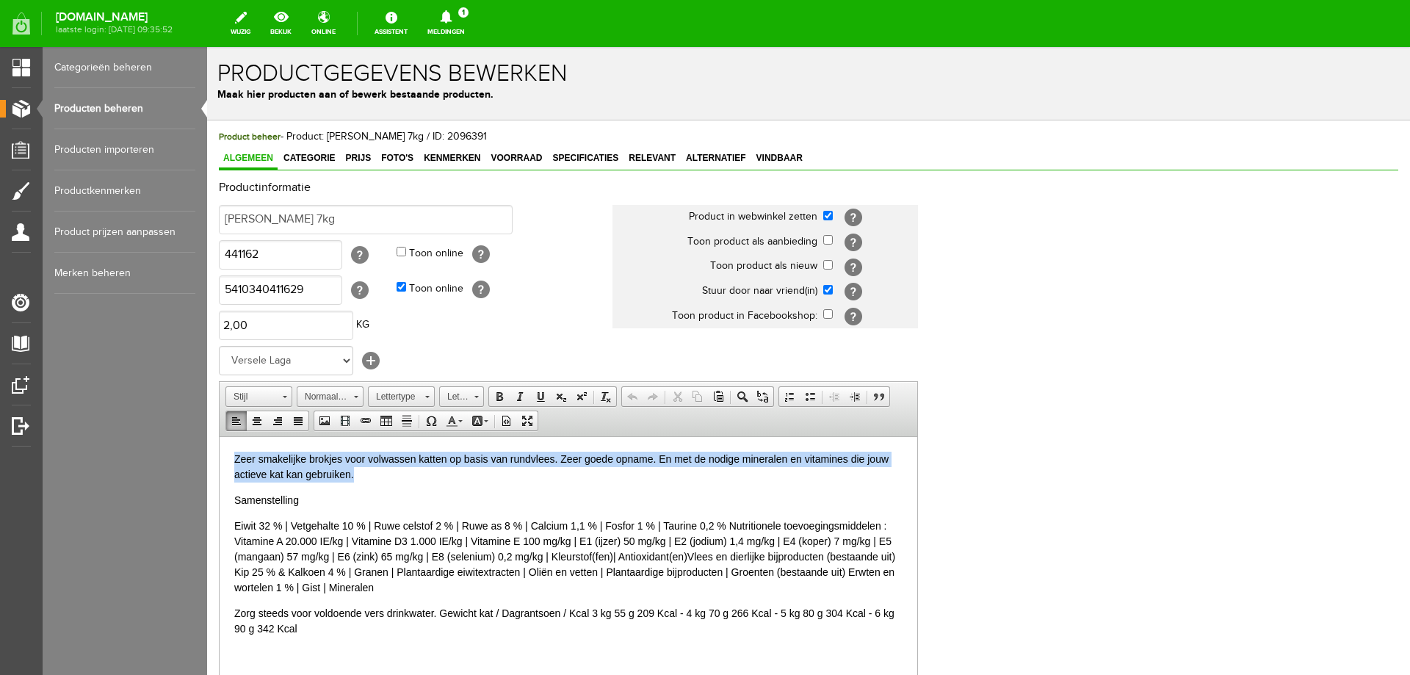
drag, startPoint x: 234, startPoint y: 456, endPoint x: 873, endPoint y: 472, distance: 639.3
click at [873, 472] on html "Zeer smakelijke brokjes voor volwassen katten op basis van rundvlees. Zeer goed…" at bounding box center [569, 543] width 698 height 214
copy div "Zeer smakelijke brokjes voor volwassen katten op basis van rundvlees. Zeer goed…"
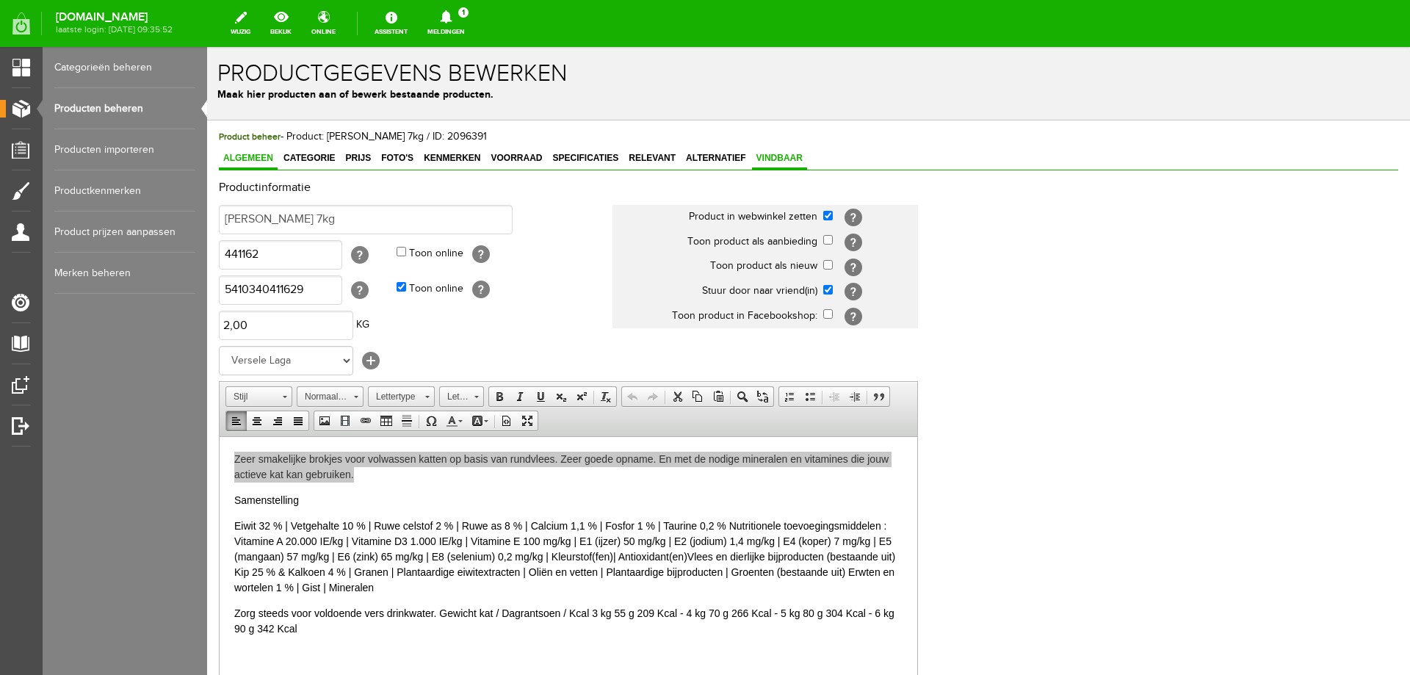
click at [775, 162] on span "Vindbaar" at bounding box center [779, 158] width 55 height 10
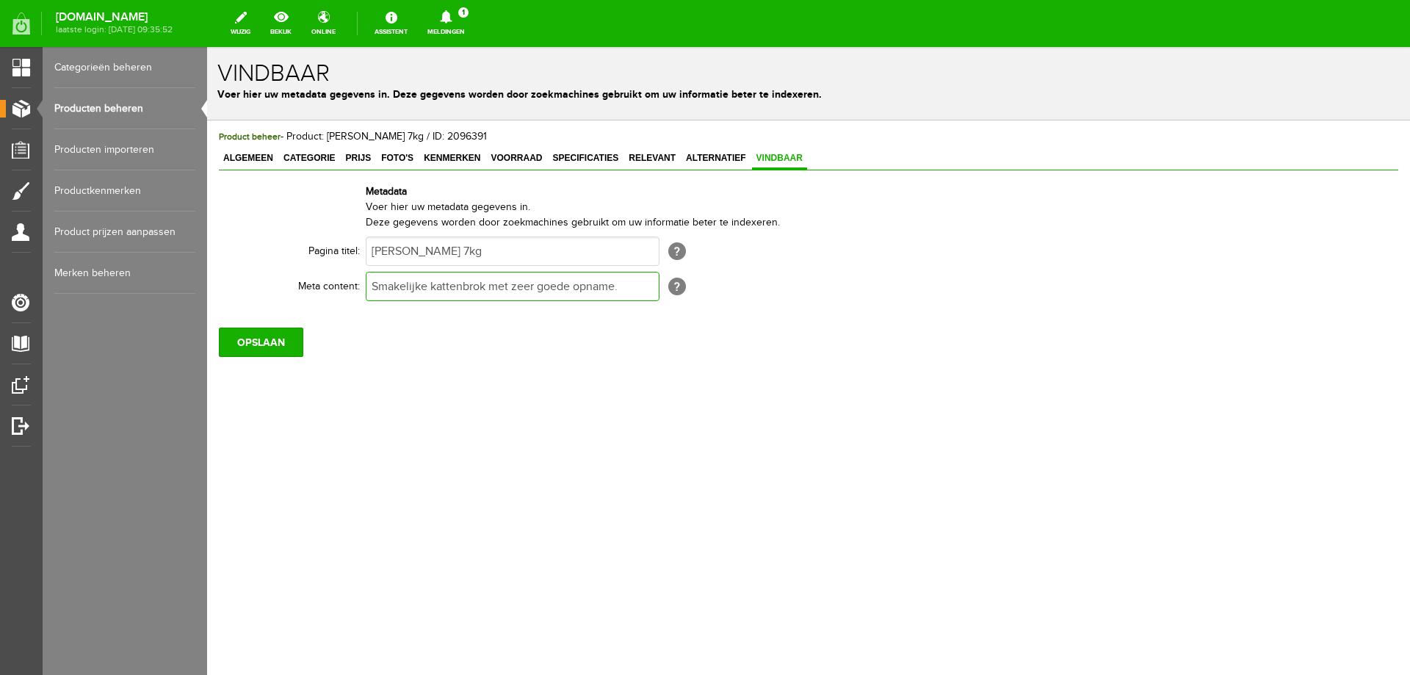
click at [549, 289] on input "Smakelijke kattenbrok met zeer goede opname." at bounding box center [513, 286] width 294 height 29
paste input "Zeer smakelijke brokjes voor volwassen katten op basis van rundvlees. Zeer goed…"
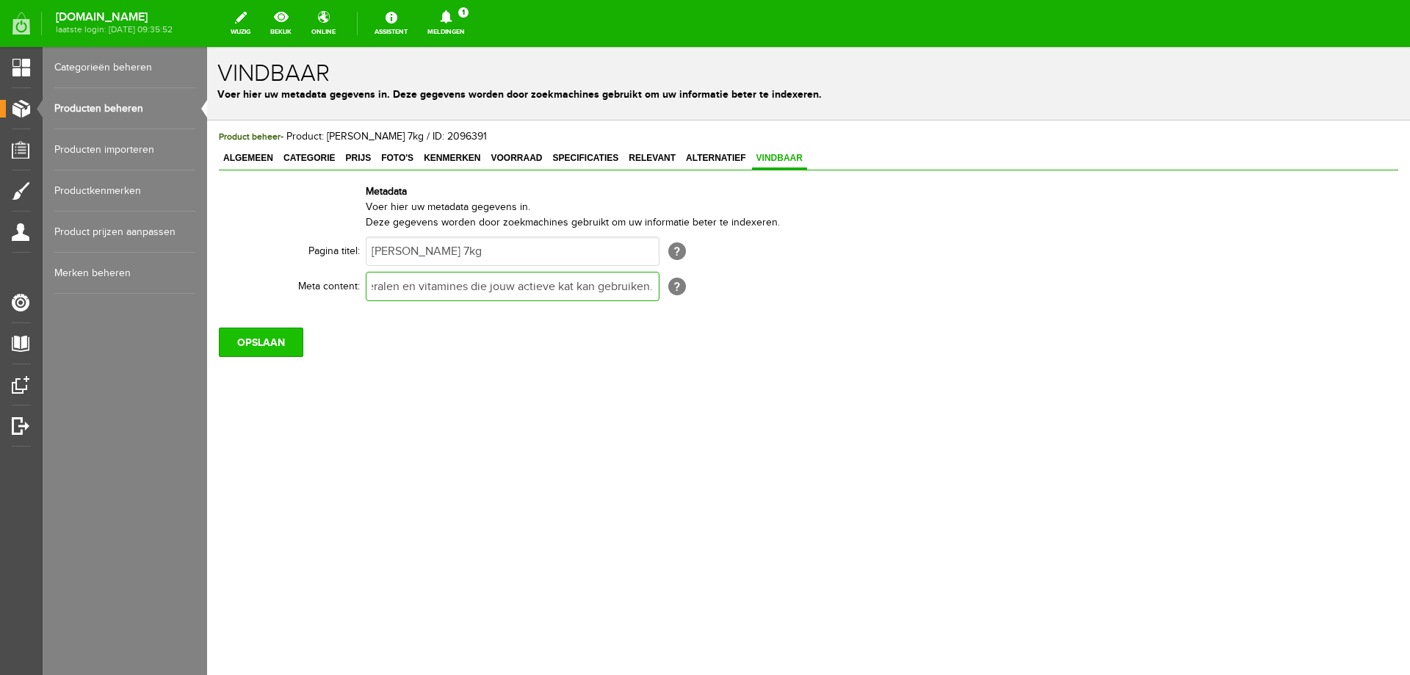
type input "Zeer smakelijke brokjes voor volwassen katten op basis van rundvlees. Zeer goed…"
click at [256, 343] on input "OPSLAAN" at bounding box center [261, 342] width 84 height 29
click at [714, 154] on span "Alternatief" at bounding box center [716, 158] width 69 height 10
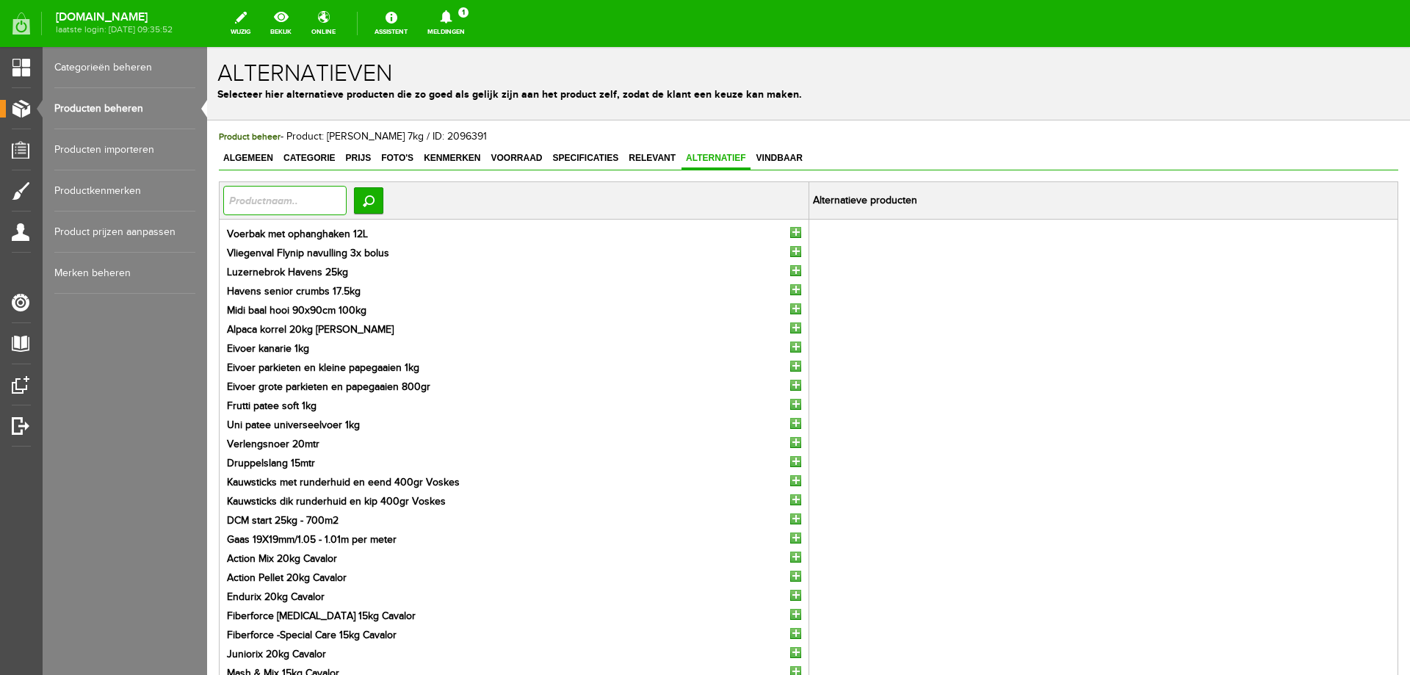
click at [328, 202] on input "text" at bounding box center [284, 200] width 123 height 29
type input "[PERSON_NAME]"
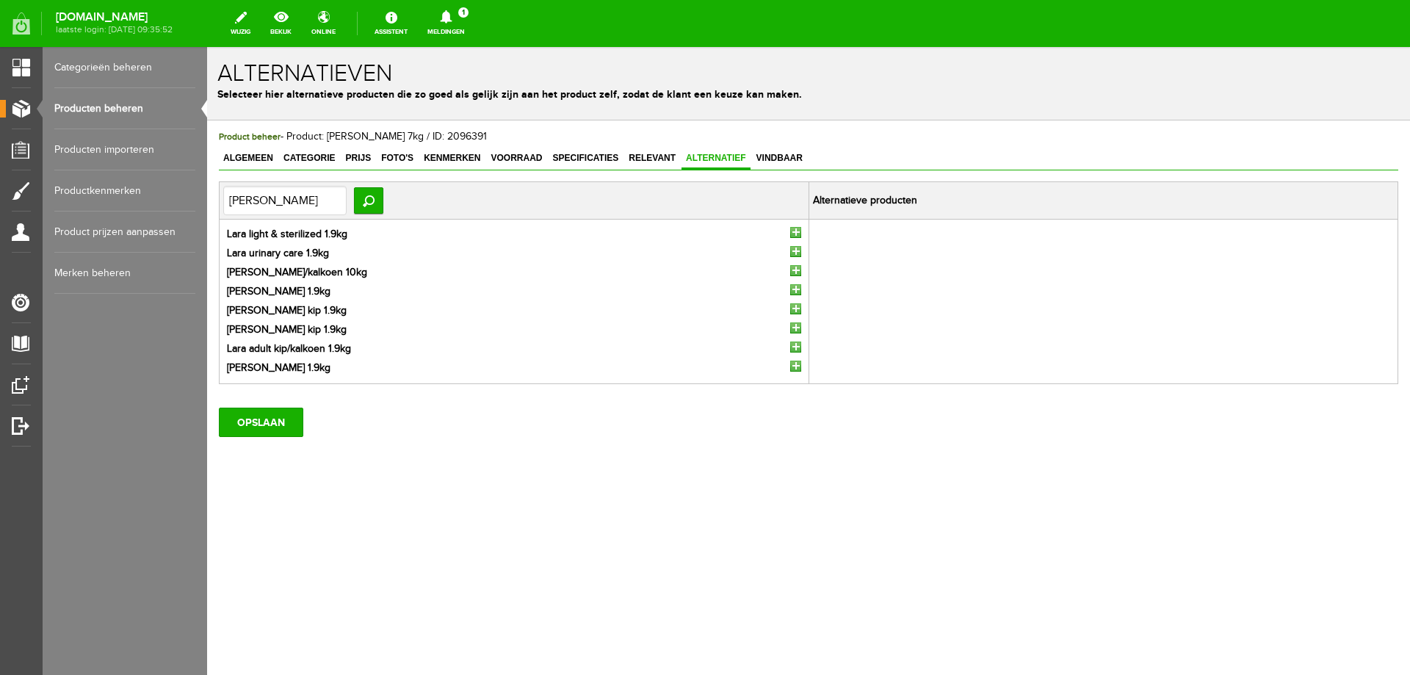
click at [795, 369] on input "button" at bounding box center [795, 366] width 11 height 11
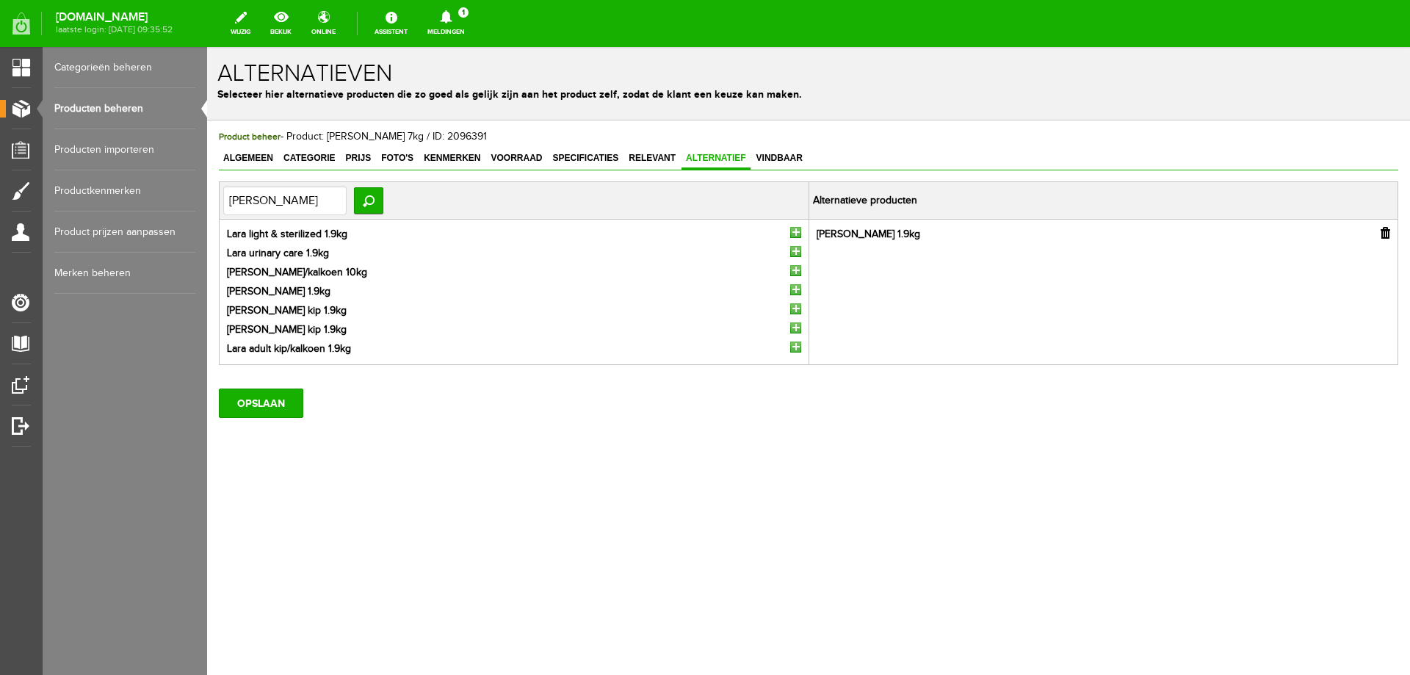
click at [797, 271] on input "button" at bounding box center [795, 270] width 11 height 11
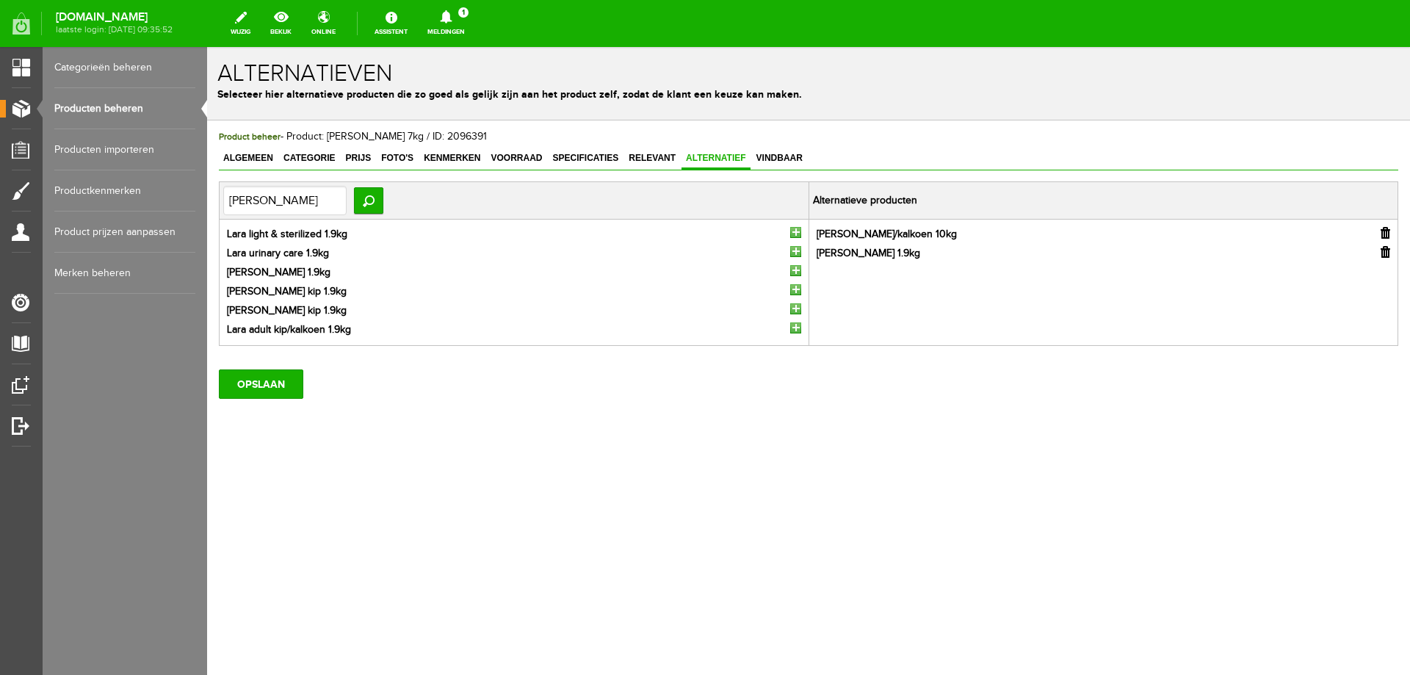
click at [796, 329] on input "button" at bounding box center [795, 327] width 11 height 11
click at [286, 364] on input "OPSLAAN" at bounding box center [261, 364] width 84 height 29
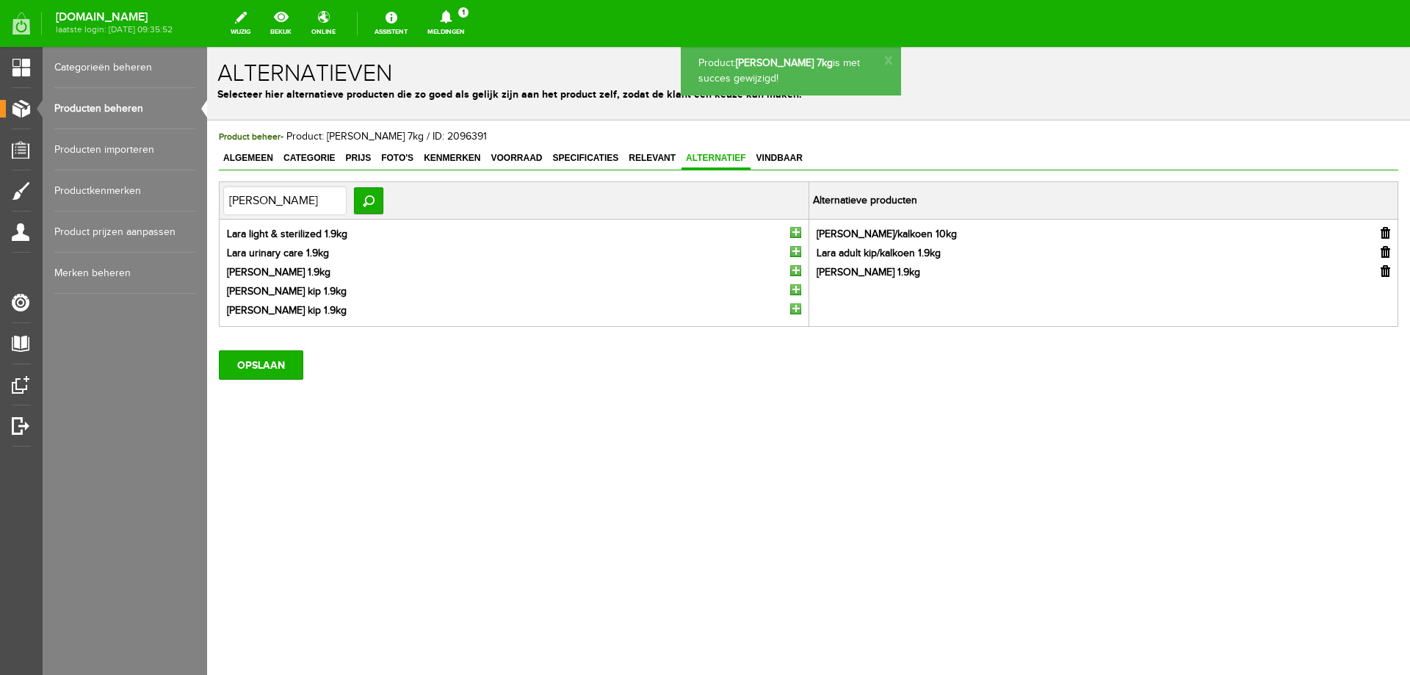
click at [120, 111] on link "Producten beheren" at bounding box center [124, 108] width 141 height 41
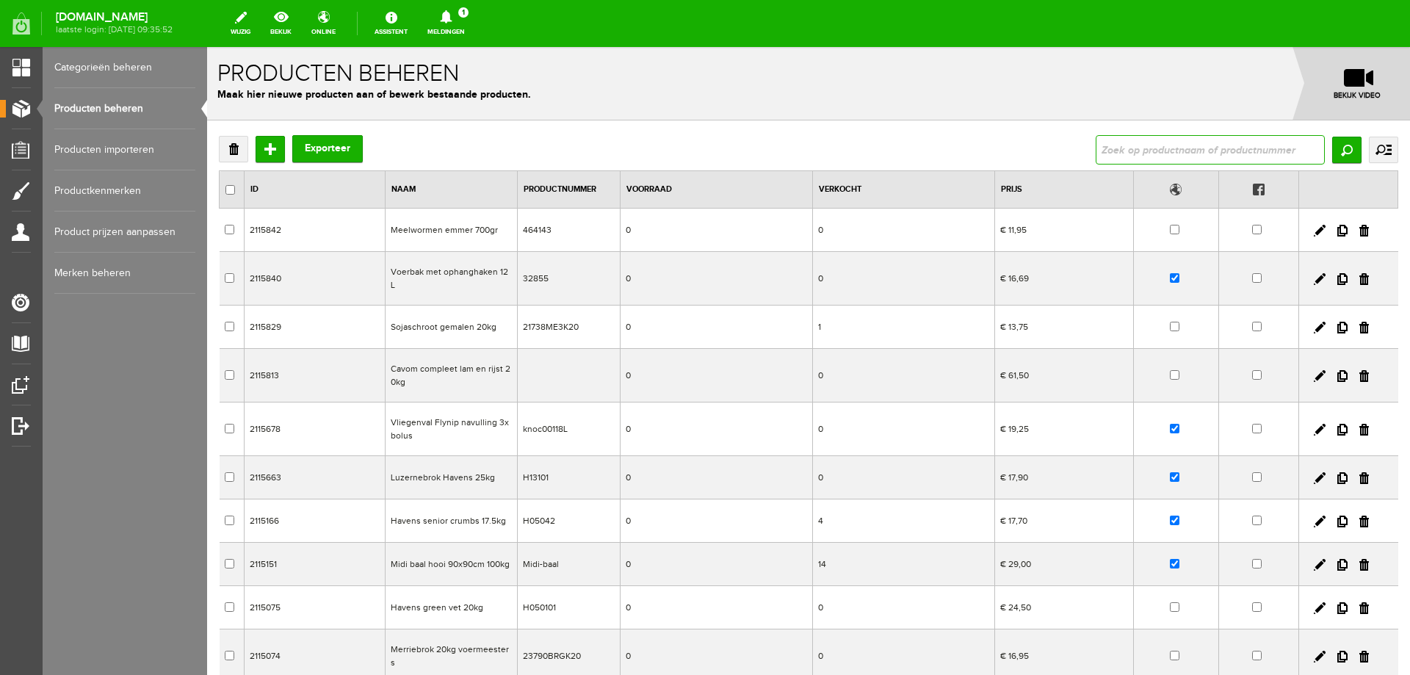
click at [1119, 150] on input "text" at bounding box center [1210, 149] width 229 height 29
type input "lara 10kg"
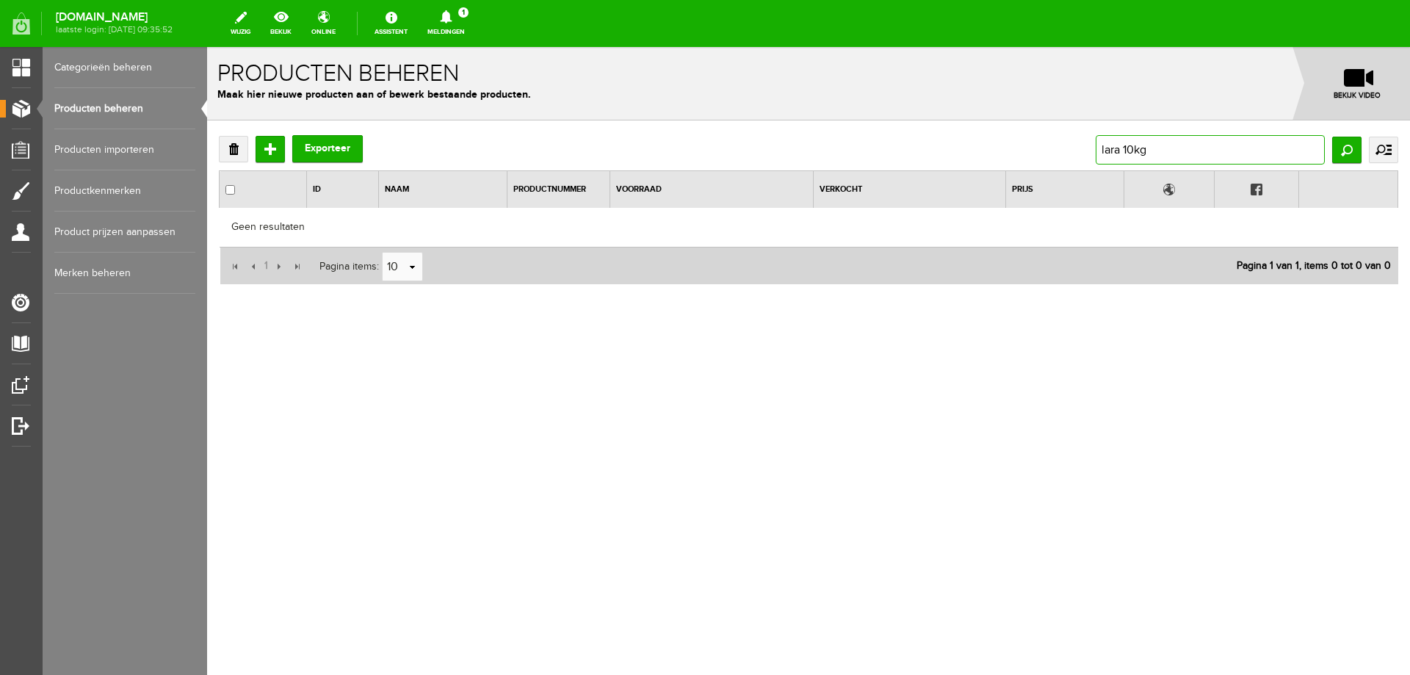
click at [1139, 148] on input "lara 10kg" at bounding box center [1210, 149] width 229 height 29
type input "[PERSON_NAME]"
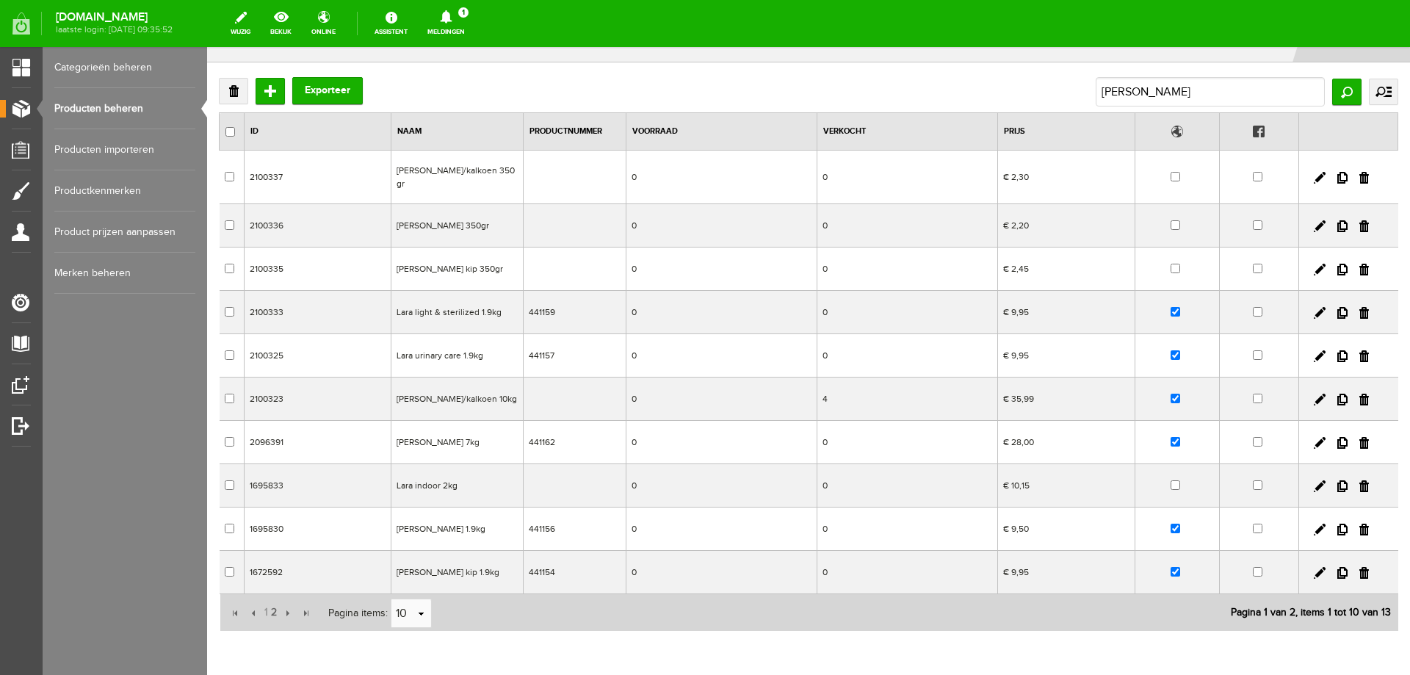
scroll to position [115, 0]
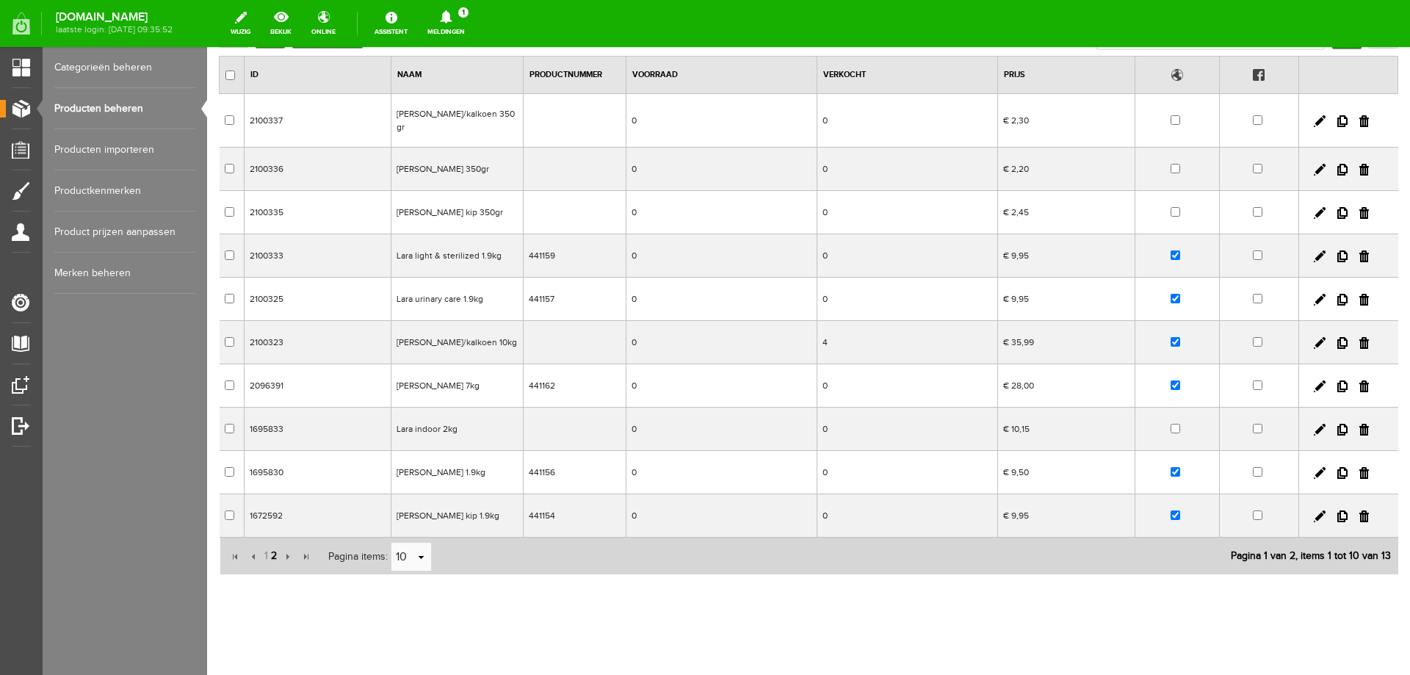
click at [273, 544] on span "2" at bounding box center [274, 555] width 9 height 29
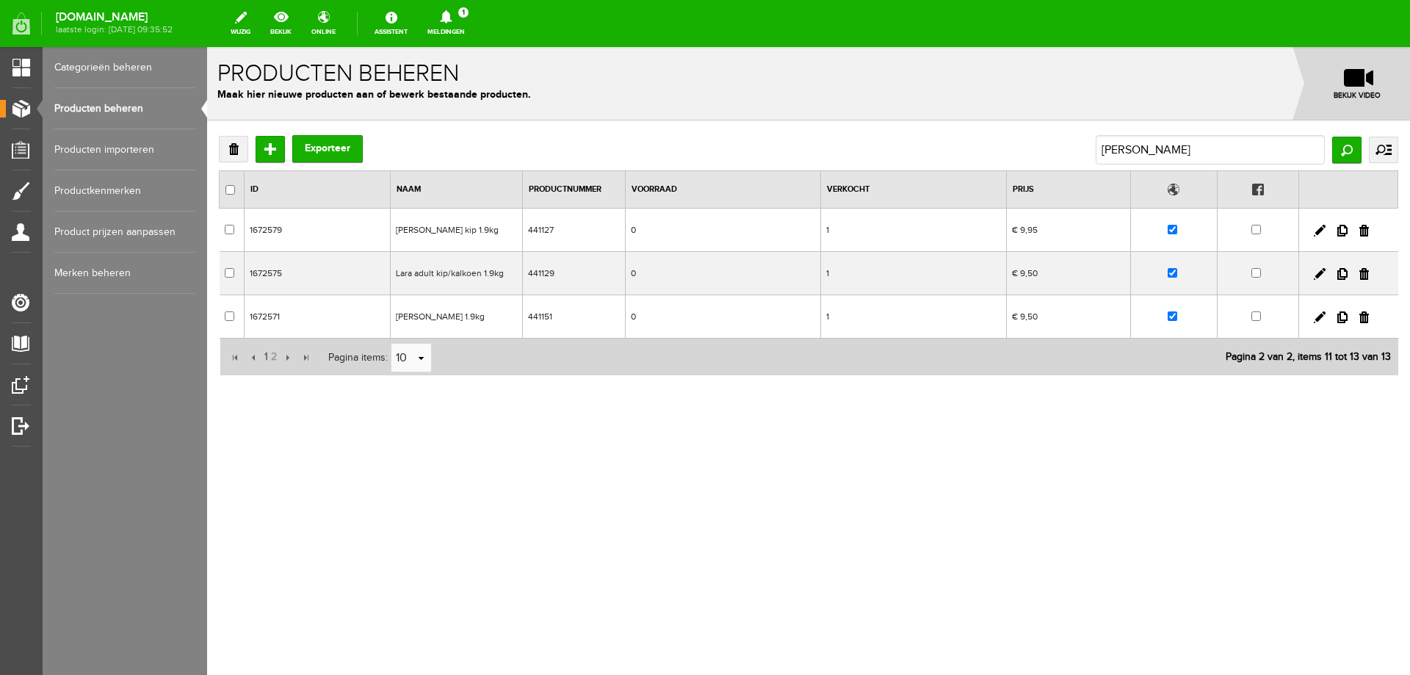
scroll to position [0, 0]
click at [267, 356] on span "1" at bounding box center [266, 356] width 7 height 29
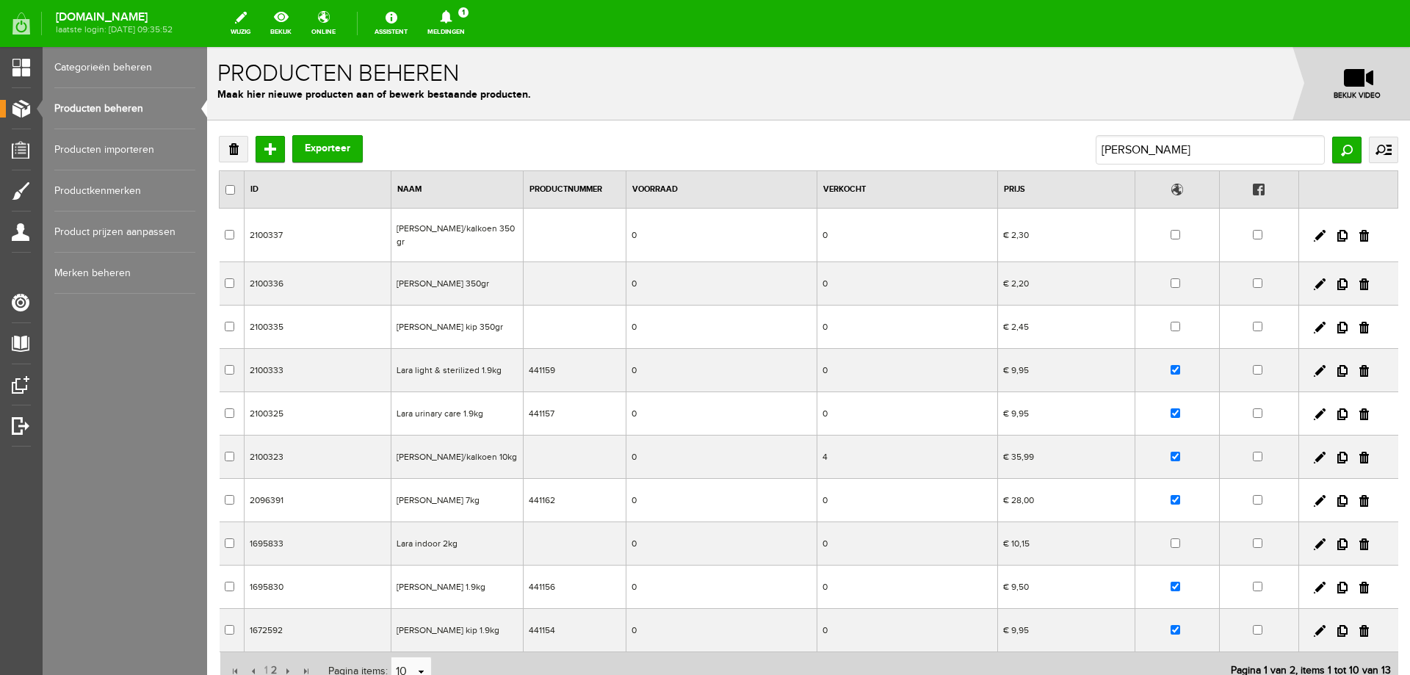
click at [443, 450] on td "[PERSON_NAME]/kalkoen 10kg" at bounding box center [458, 457] width 132 height 43
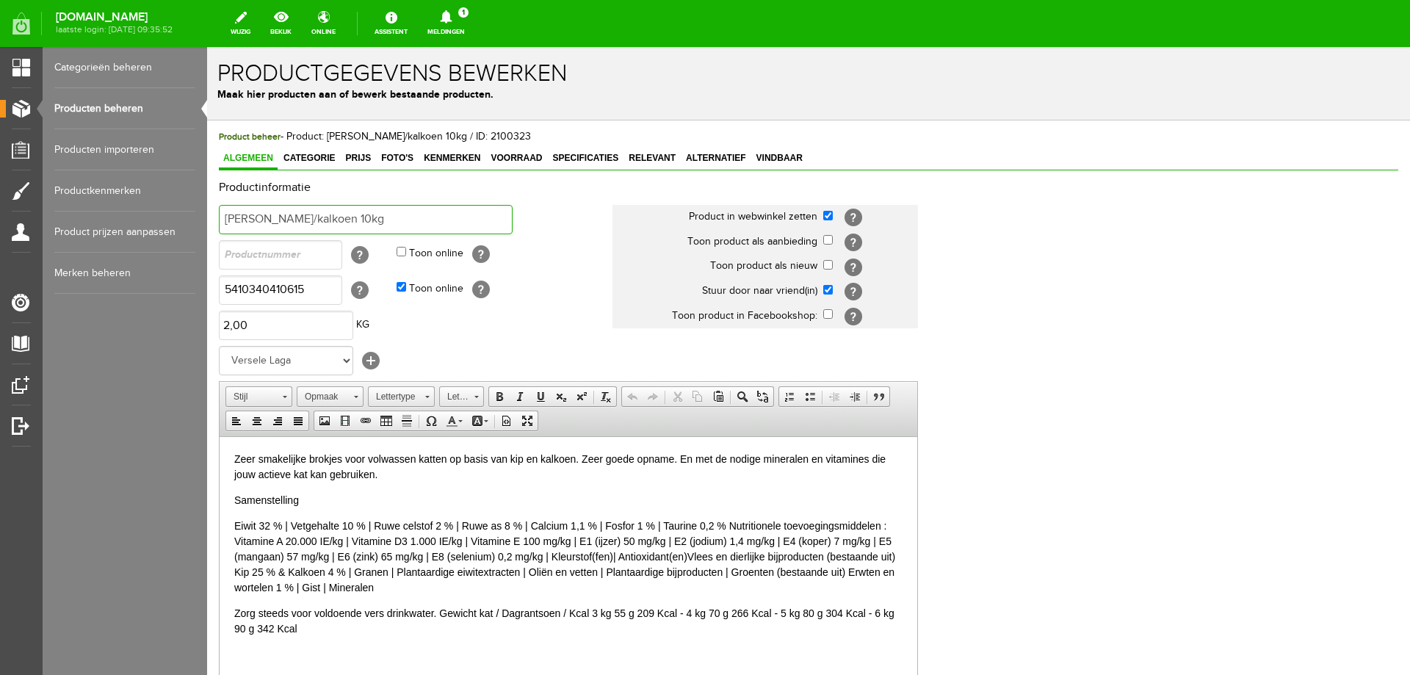
click at [322, 225] on input "[PERSON_NAME]/kalkoen 10kg" at bounding box center [366, 219] width 294 height 29
type input "[PERSON_NAME]/kalkoen 7kg"
click at [287, 286] on input "5410340410615" at bounding box center [280, 289] width 123 height 29
type input "5410340411605"
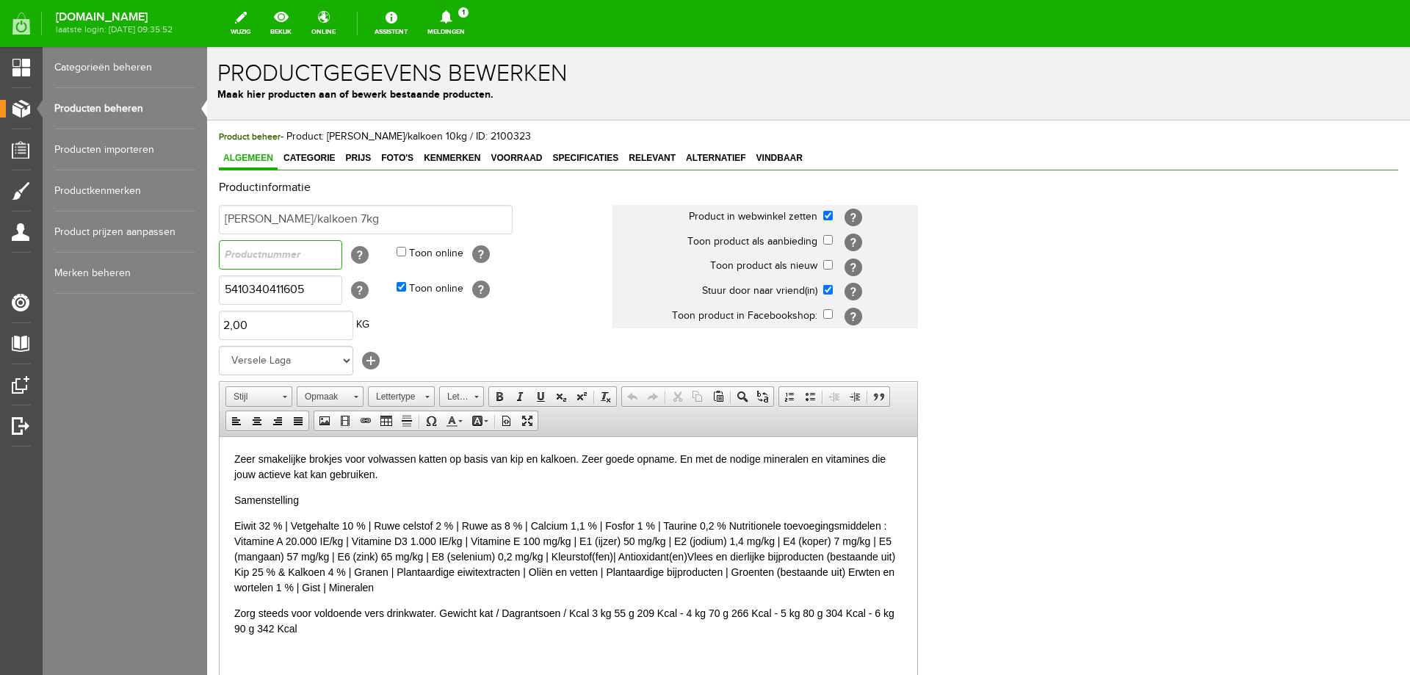
click at [245, 260] on input "text" at bounding box center [280, 254] width 123 height 29
type input "441160"
click at [272, 327] on input "2" at bounding box center [286, 325] width 134 height 29
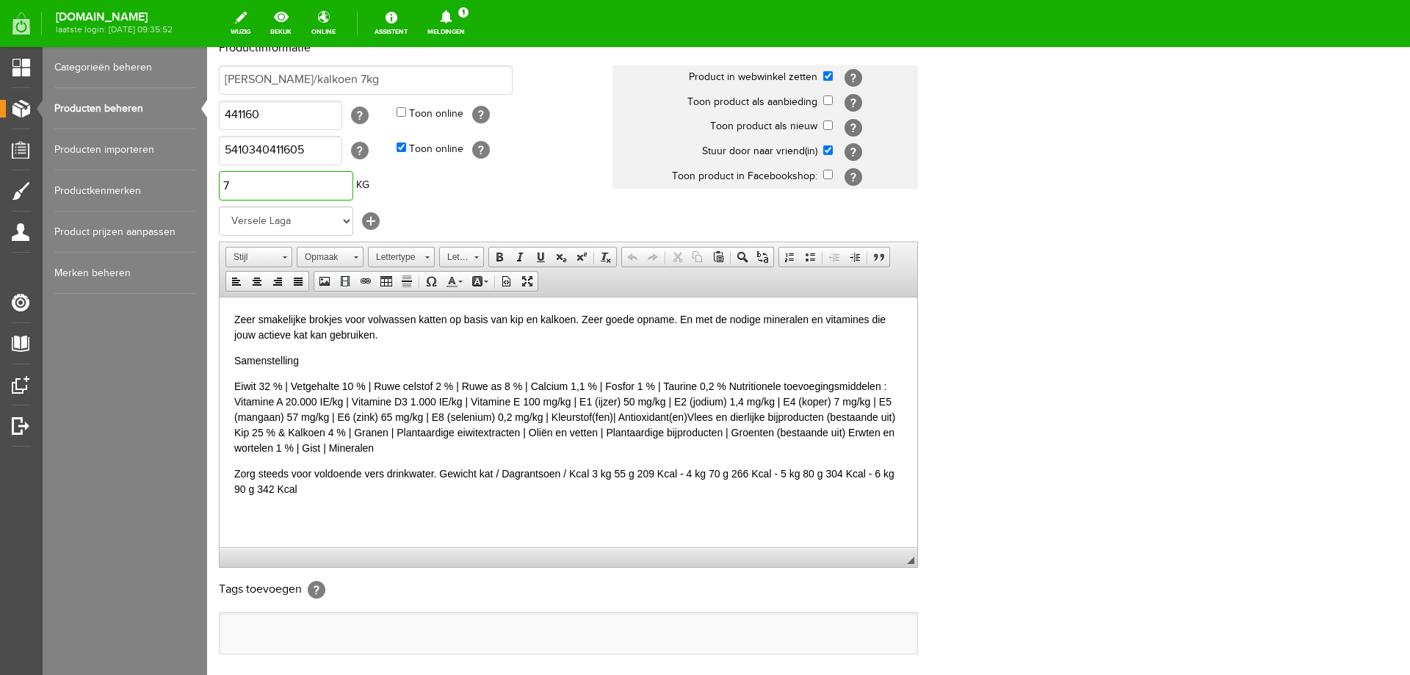
scroll to position [284, 0]
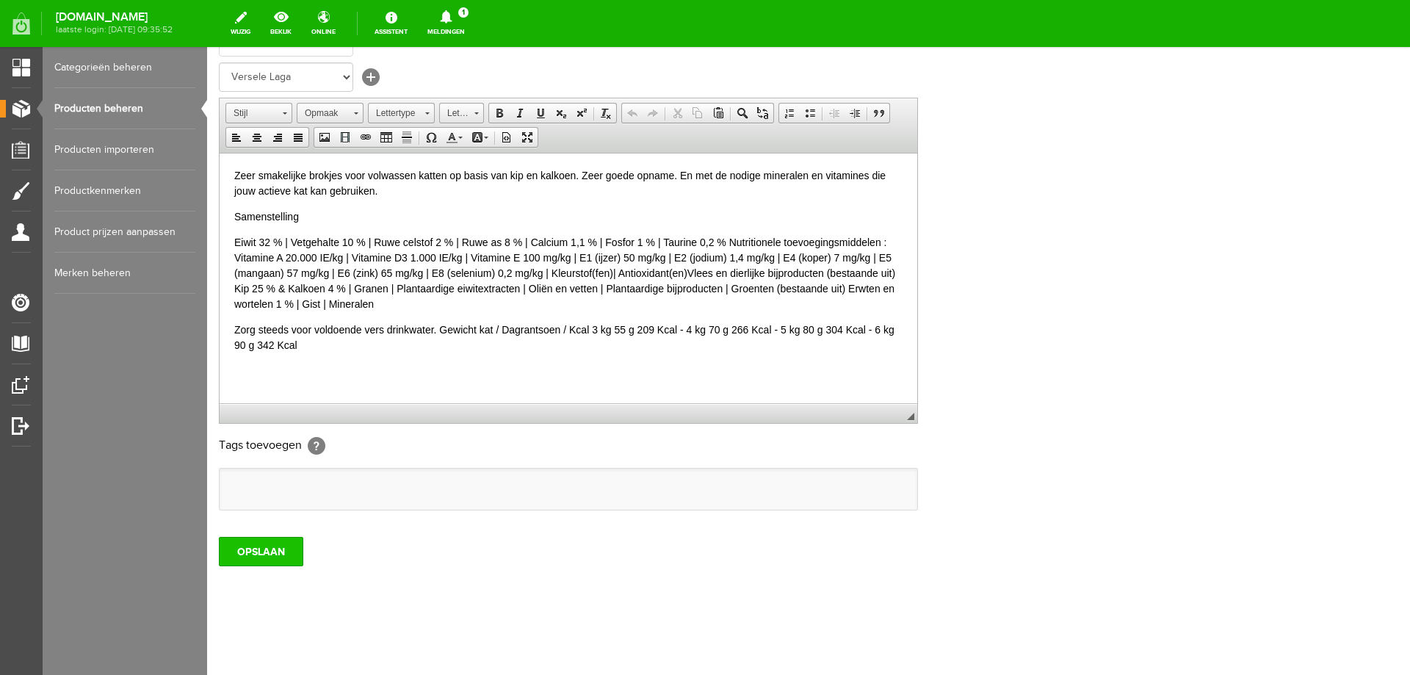
type input "7,00"
click at [247, 556] on input "OPSLAAN" at bounding box center [261, 551] width 84 height 29
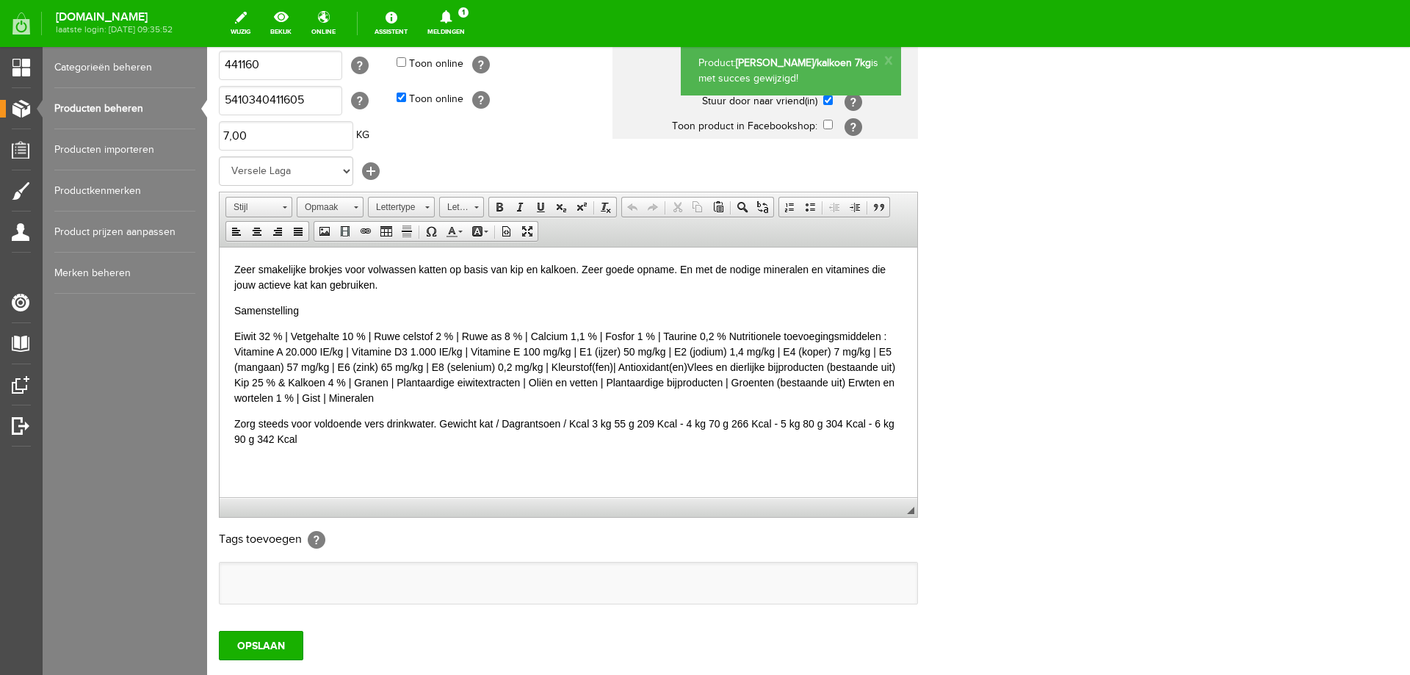
scroll to position [0, 0]
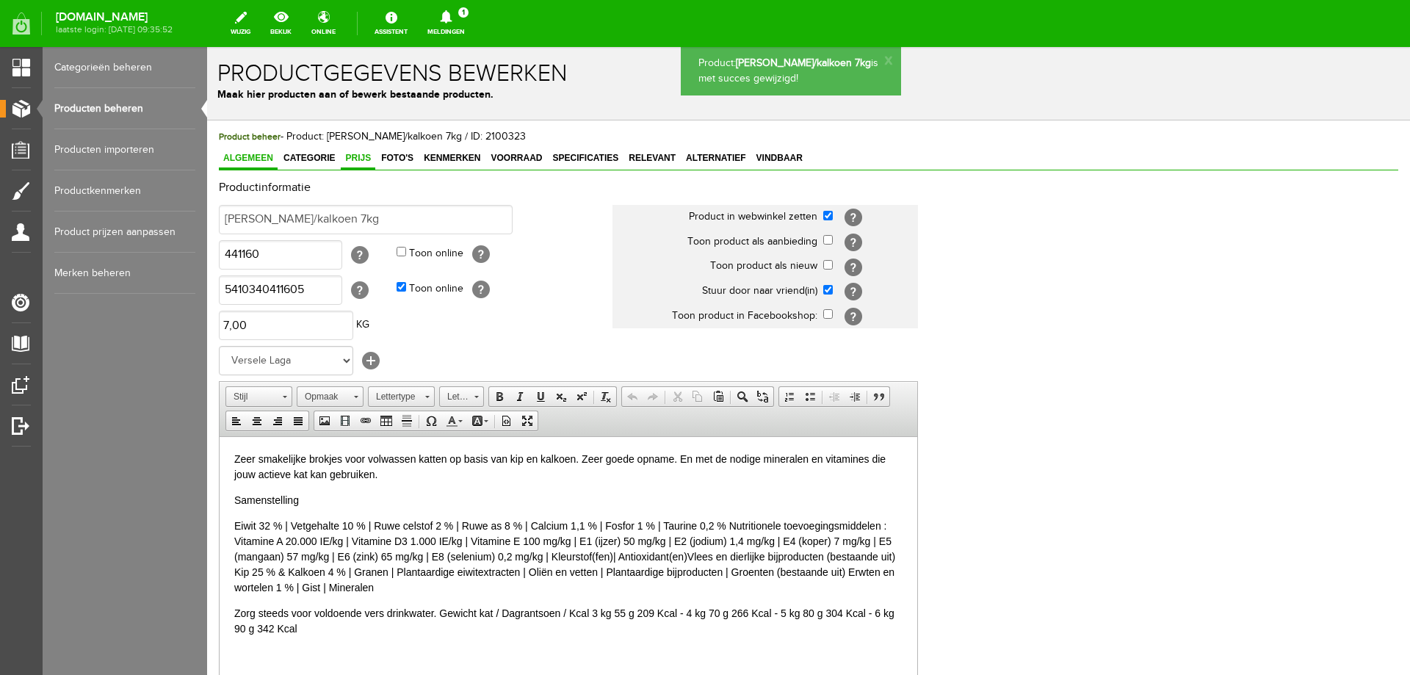
click at [362, 162] on span "Prijs" at bounding box center [358, 158] width 35 height 10
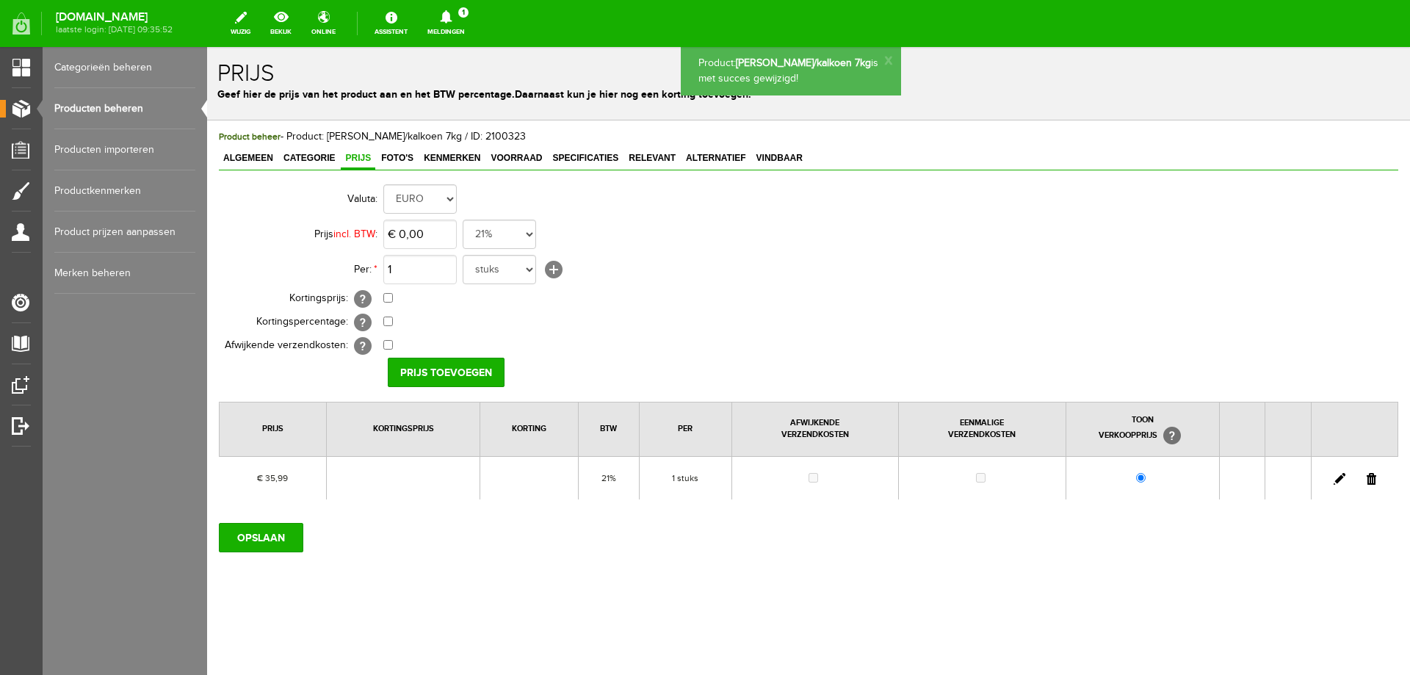
click at [1337, 480] on link at bounding box center [1340, 479] width 12 height 12
click at [411, 231] on input "35,99" at bounding box center [419, 234] width 73 height 29
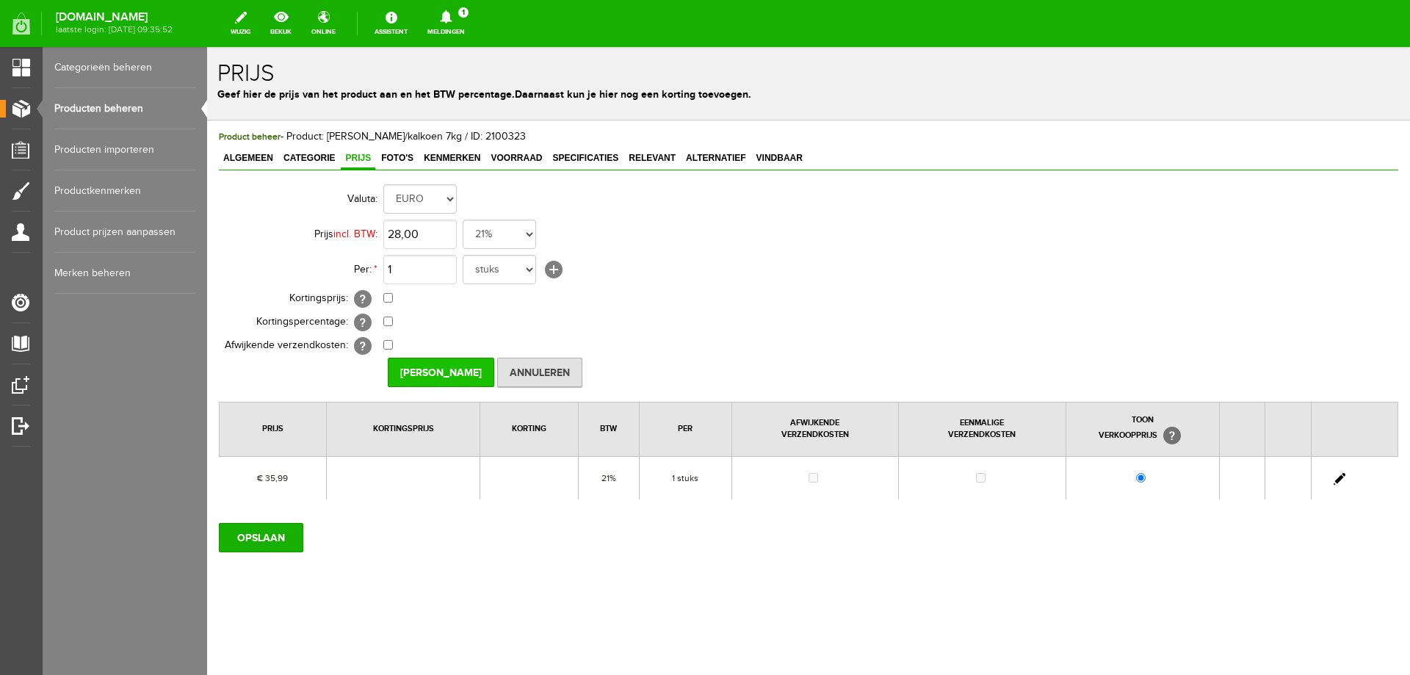
type input "€ 28,00"
click at [449, 376] on input "[PERSON_NAME]" at bounding box center [441, 372] width 107 height 29
click at [237, 533] on input "OPSLAAN" at bounding box center [261, 537] width 84 height 29
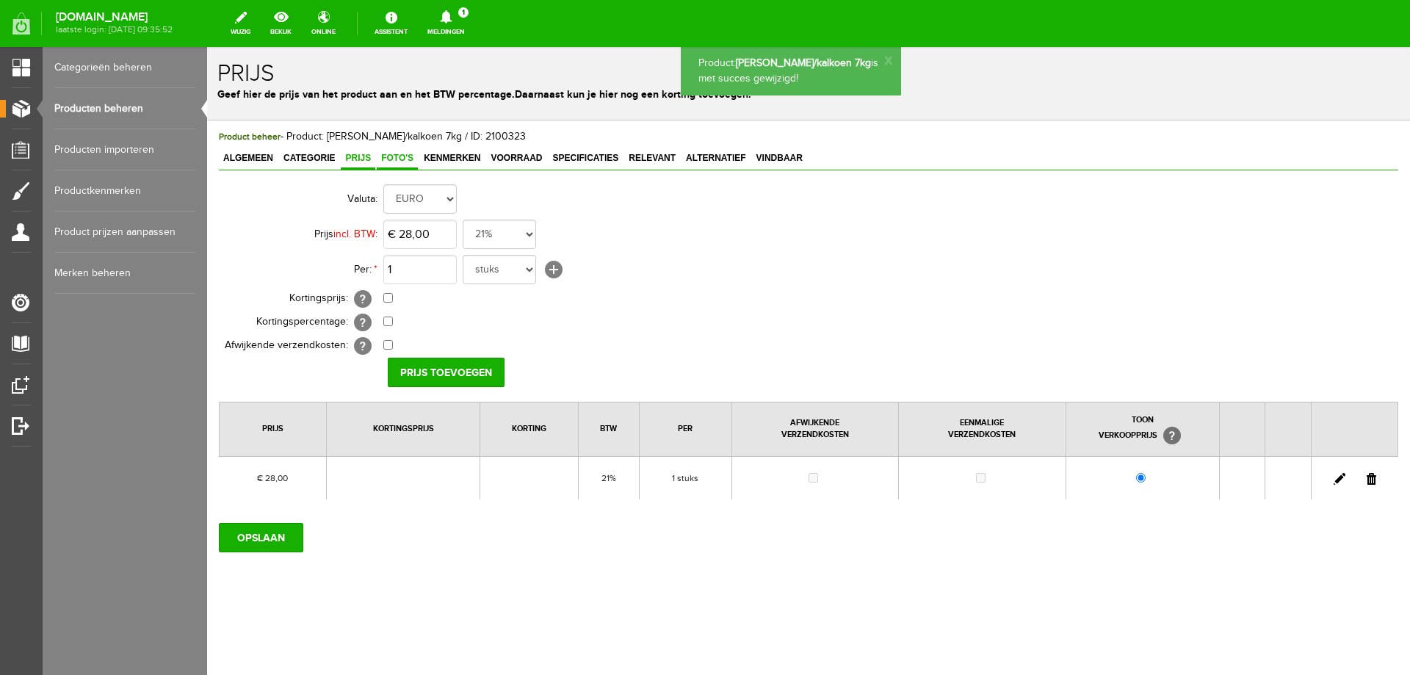
click at [394, 158] on span "Foto's" at bounding box center [397, 158] width 41 height 10
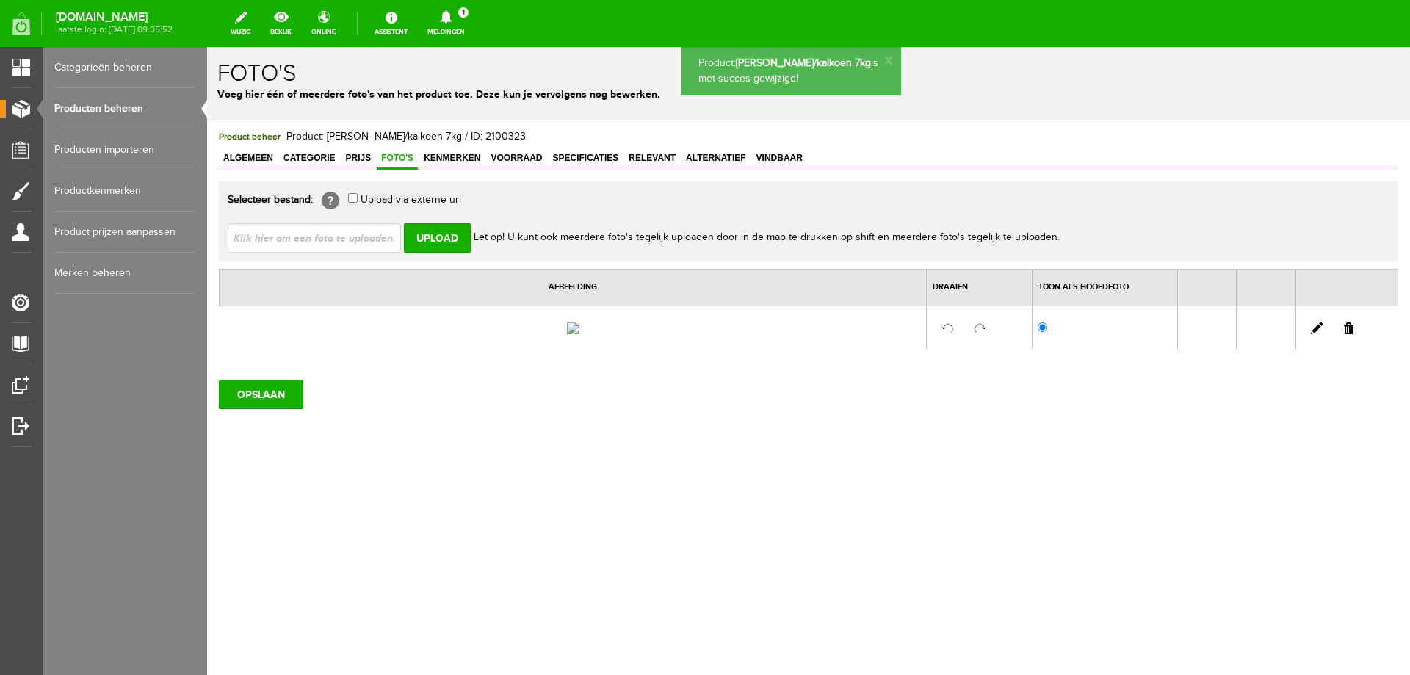
click at [324, 239] on input "file" at bounding box center [320, 237] width 185 height 28
type input "C:\fakepath\441160.jpg"
type input "441160.jpg"
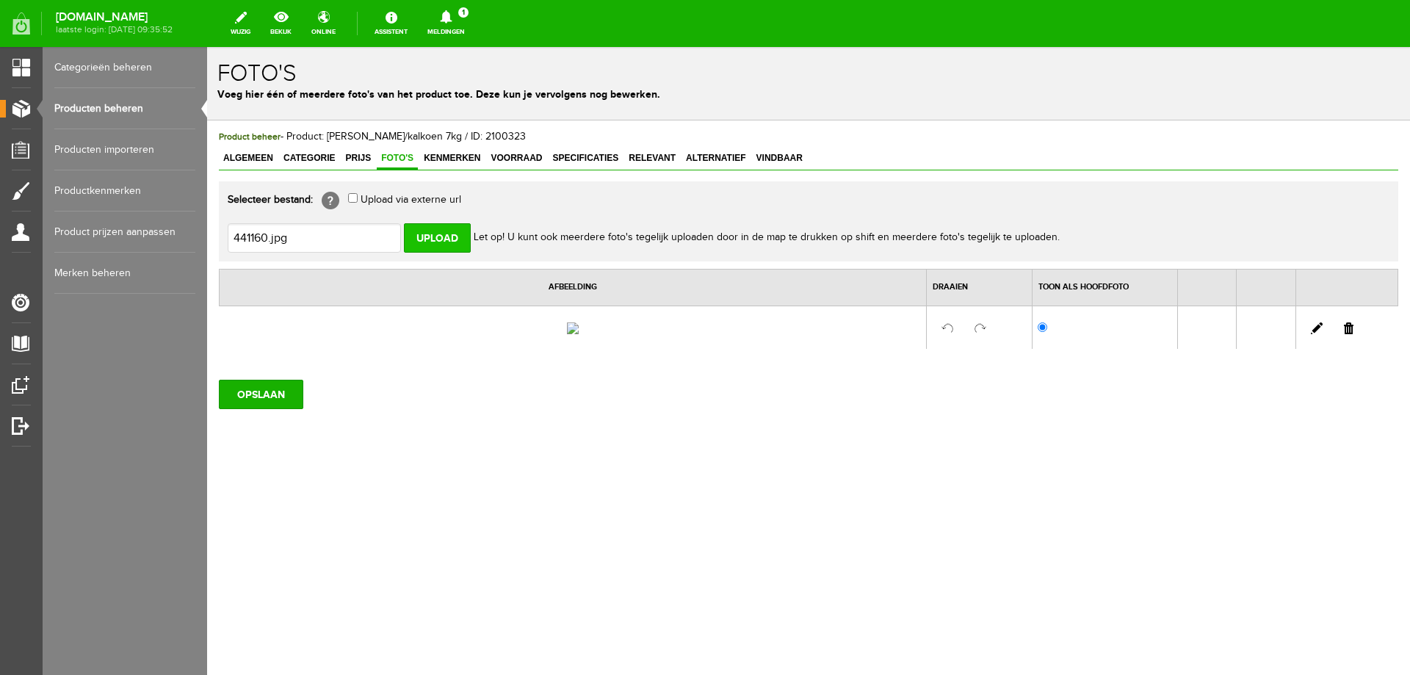
click at [431, 241] on input "Upload" at bounding box center [437, 237] width 67 height 29
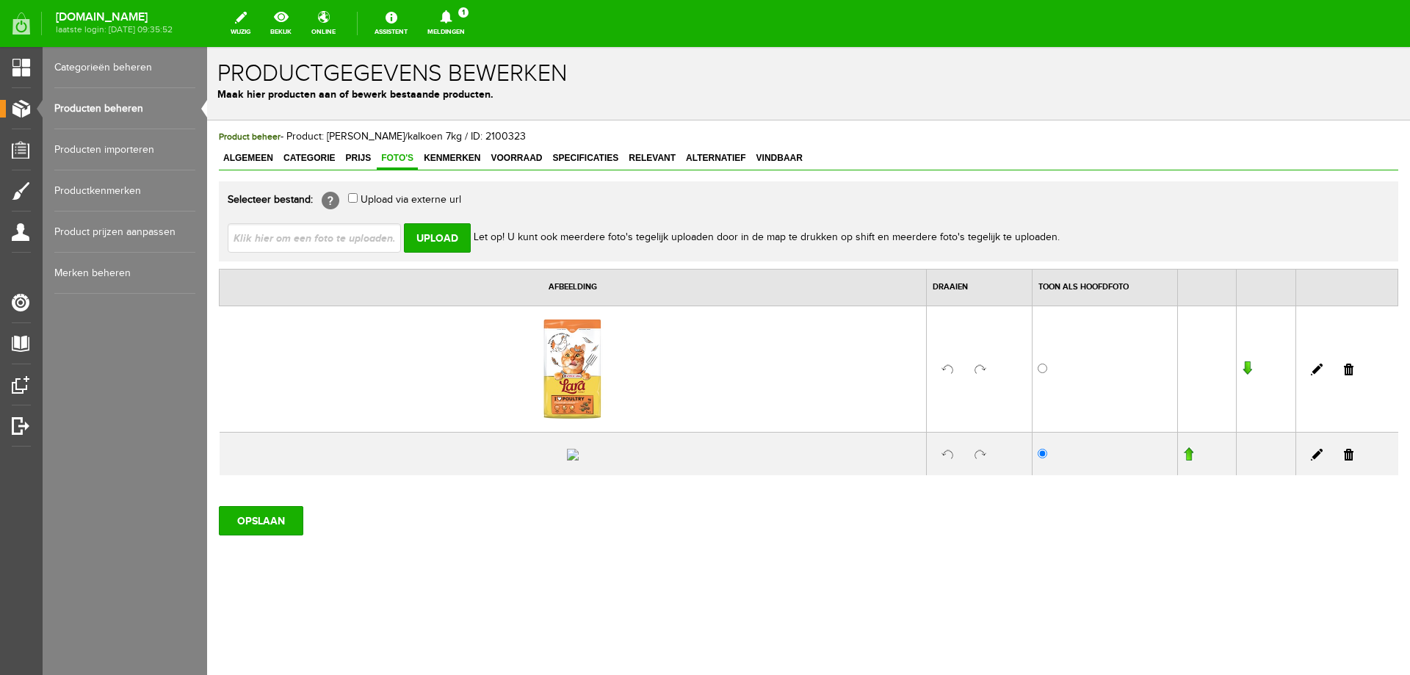
click at [1344, 461] on link at bounding box center [1349, 455] width 10 height 12
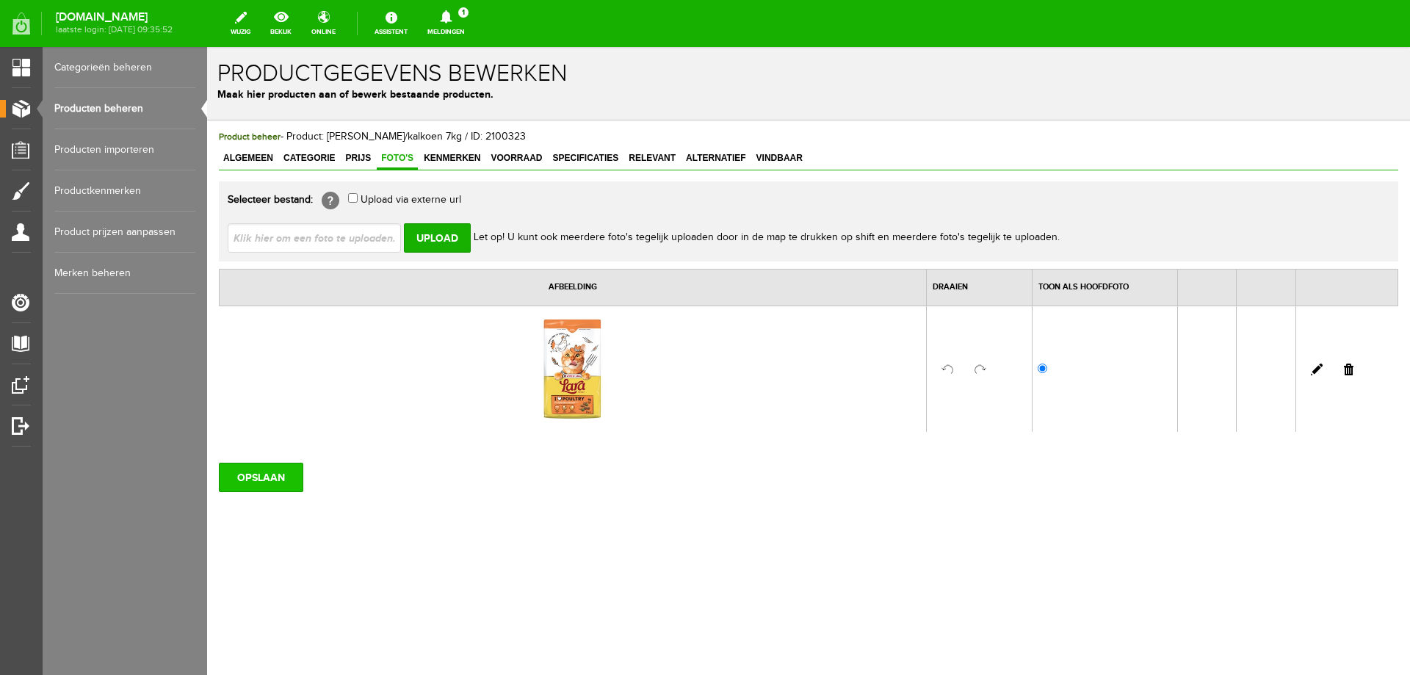
click at [290, 486] on input "OPSLAAN" at bounding box center [261, 477] width 84 height 29
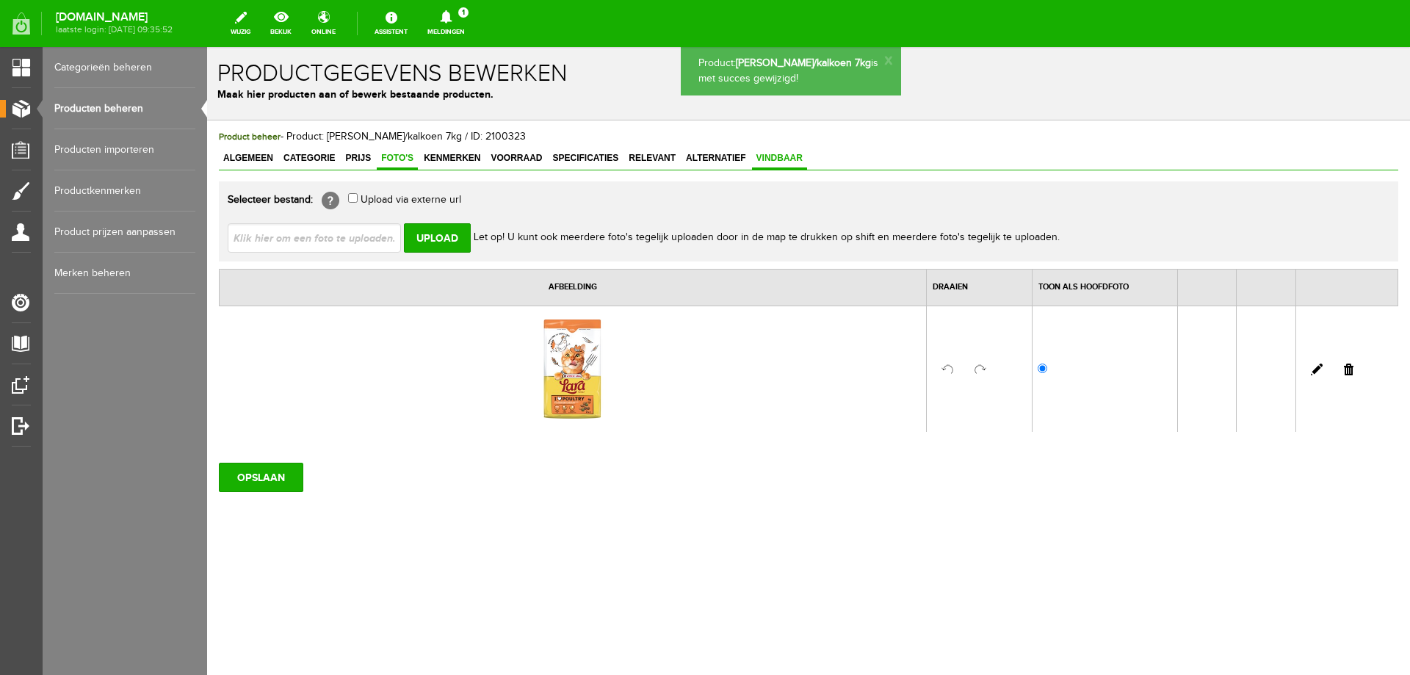
click at [777, 165] on link "Vindbaar" at bounding box center [779, 158] width 55 height 21
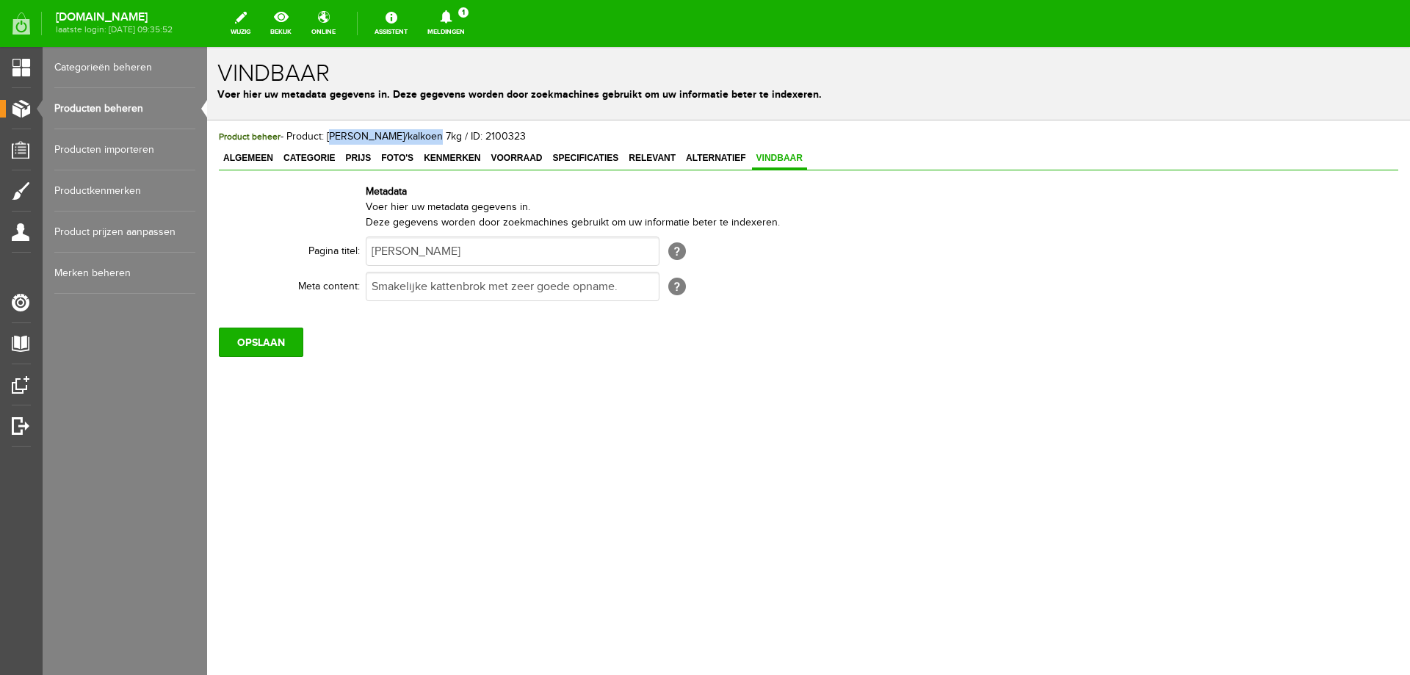
drag, startPoint x: 328, startPoint y: 136, endPoint x: 418, endPoint y: 136, distance: 90.3
click at [418, 136] on span "Product beheer - Product: [PERSON_NAME]/kalkoen 7kg / ID: 2100323" at bounding box center [372, 137] width 307 height 12
copy span "[PERSON_NAME]/kalkoen 7kg"
click at [435, 250] on input "[PERSON_NAME]" at bounding box center [513, 251] width 294 height 29
click at [434, 252] on input "[PERSON_NAME]" at bounding box center [513, 251] width 294 height 29
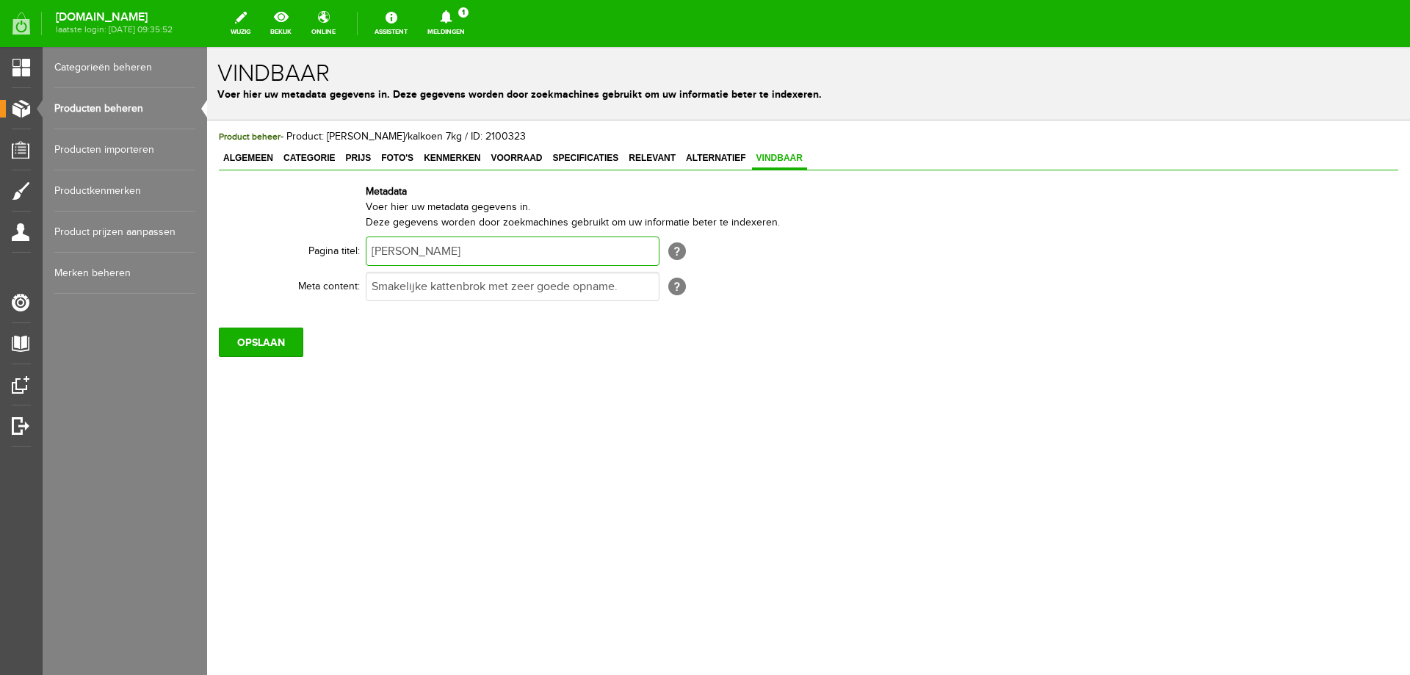
click at [434, 252] on input "[PERSON_NAME]" at bounding box center [513, 251] width 294 height 29
paste input "kip/kalkoen 7kg"
type input "[PERSON_NAME]/kalkoen 7kg"
click at [278, 328] on input "OPSLAAN" at bounding box center [261, 342] width 84 height 29
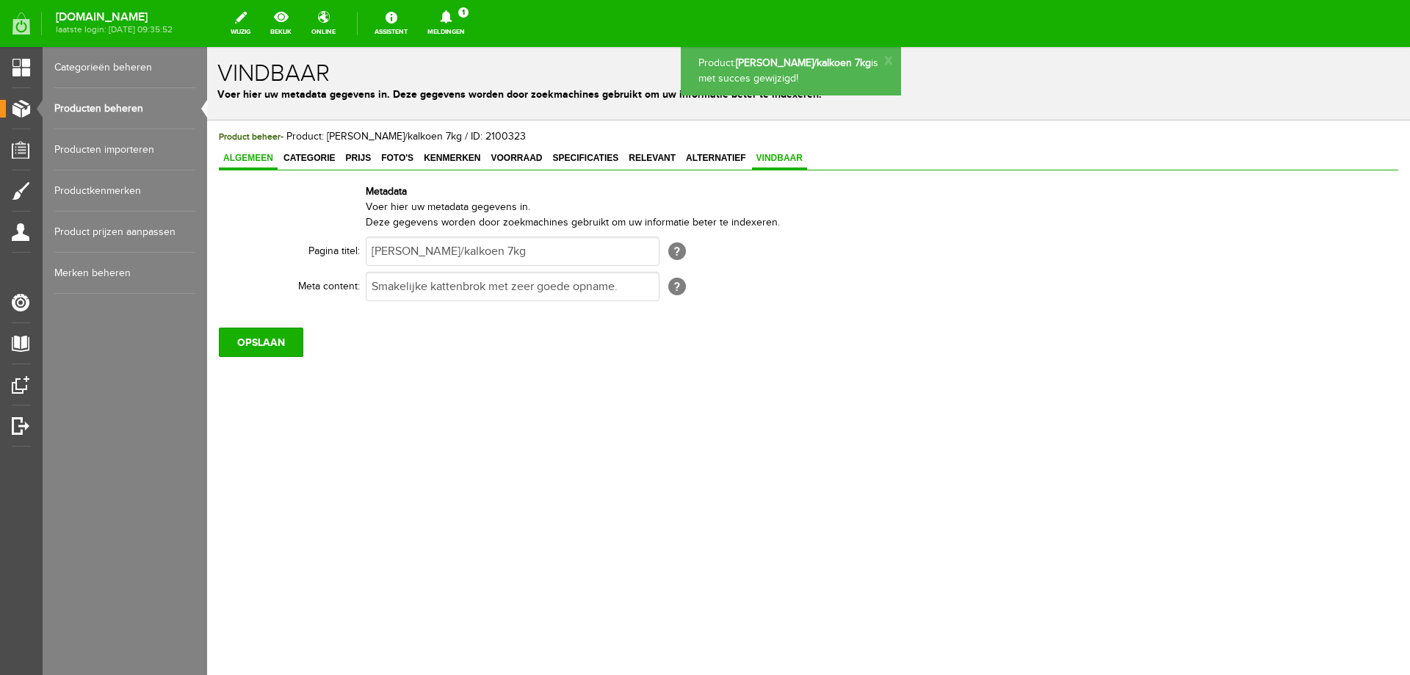
click at [253, 160] on span "Algemeen" at bounding box center [248, 158] width 59 height 10
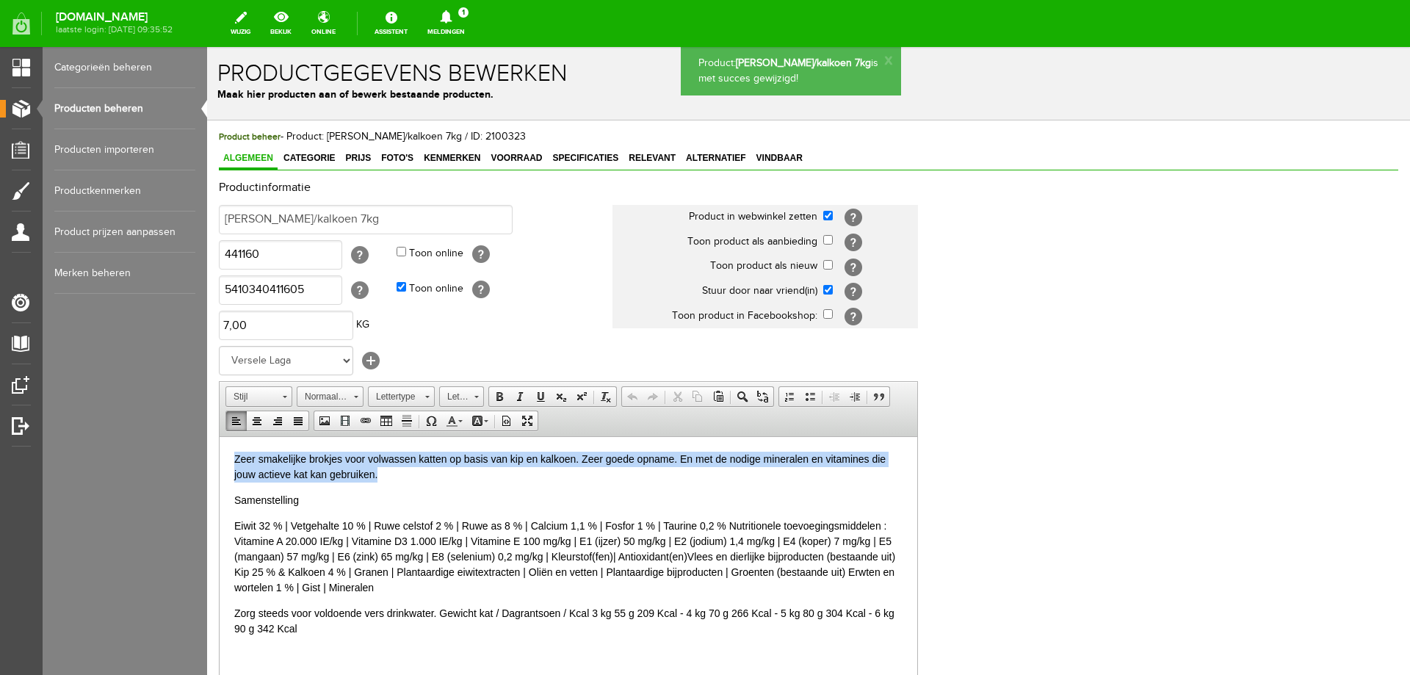
drag, startPoint x: 243, startPoint y: 455, endPoint x: 384, endPoint y: 479, distance: 143.0
click at [384, 479] on html "Zeer smakelijke brokjes voor volwassen katten op basis van kip en kalkoen. Zeer…" at bounding box center [569, 543] width 698 height 214
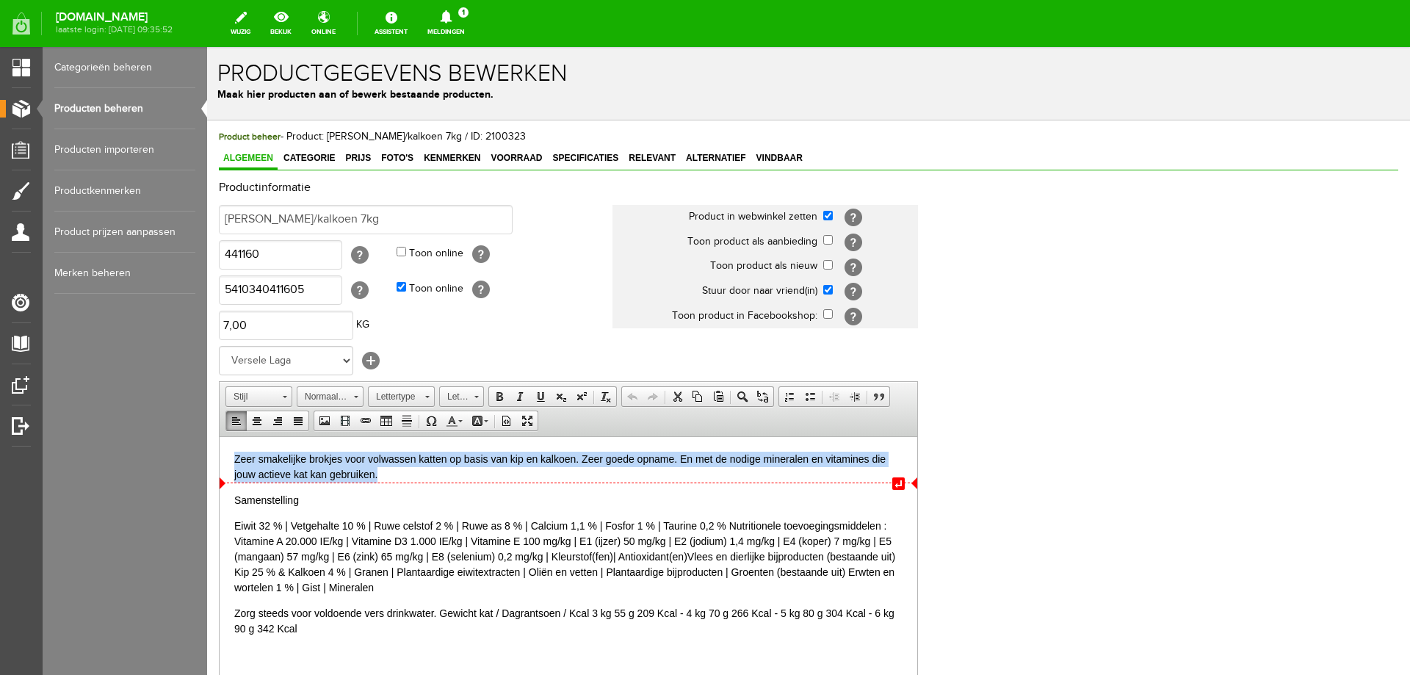
copy div "Zeer smakelijke brokjes voor volwassen katten op basis van kip en kalkoen. Zeer…"
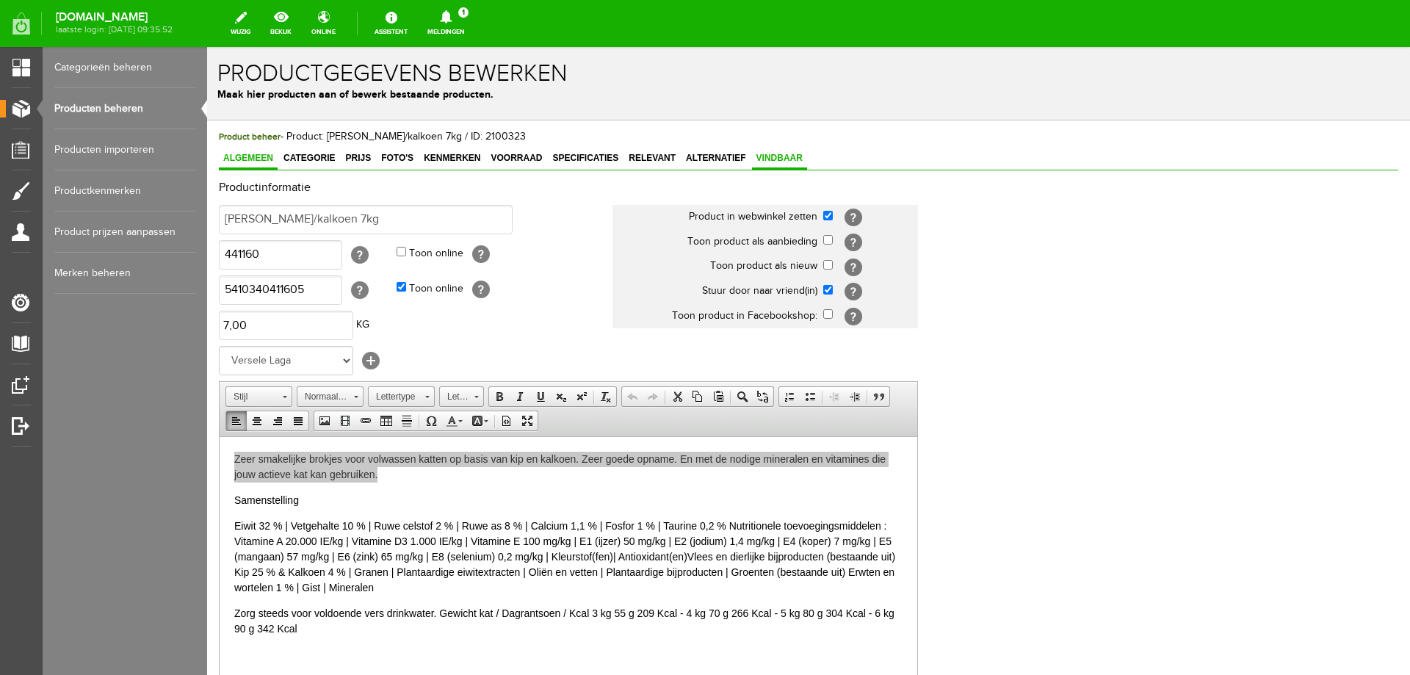
click at [760, 158] on span "Vindbaar" at bounding box center [779, 158] width 55 height 10
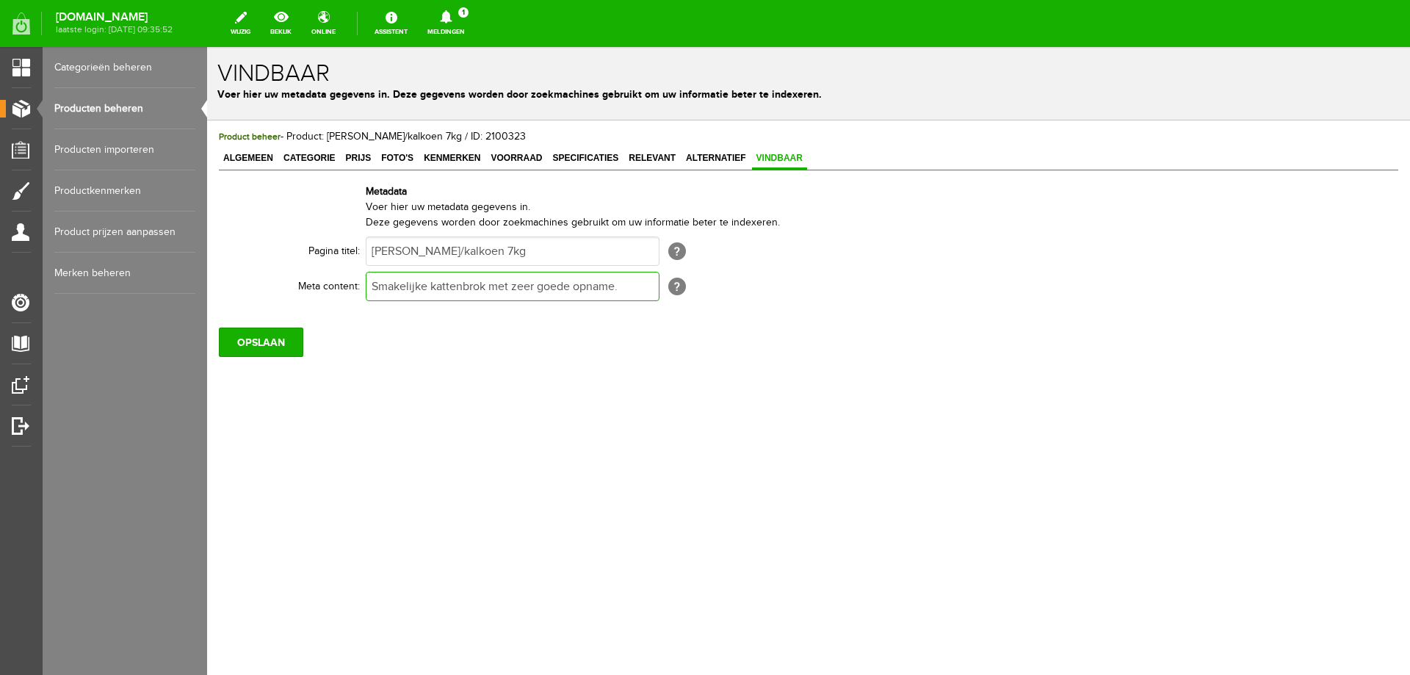
click at [408, 291] on input "Smakelijke kattenbrok met zeer goede opname." at bounding box center [513, 286] width 294 height 29
click at [409, 291] on input "Smakelijke kattenbrok met zeer goede opname." at bounding box center [513, 286] width 294 height 29
paste input "Zeer smakelijke brokjes voor volwassen katten op basis van kip en kalkoen. Zeer…"
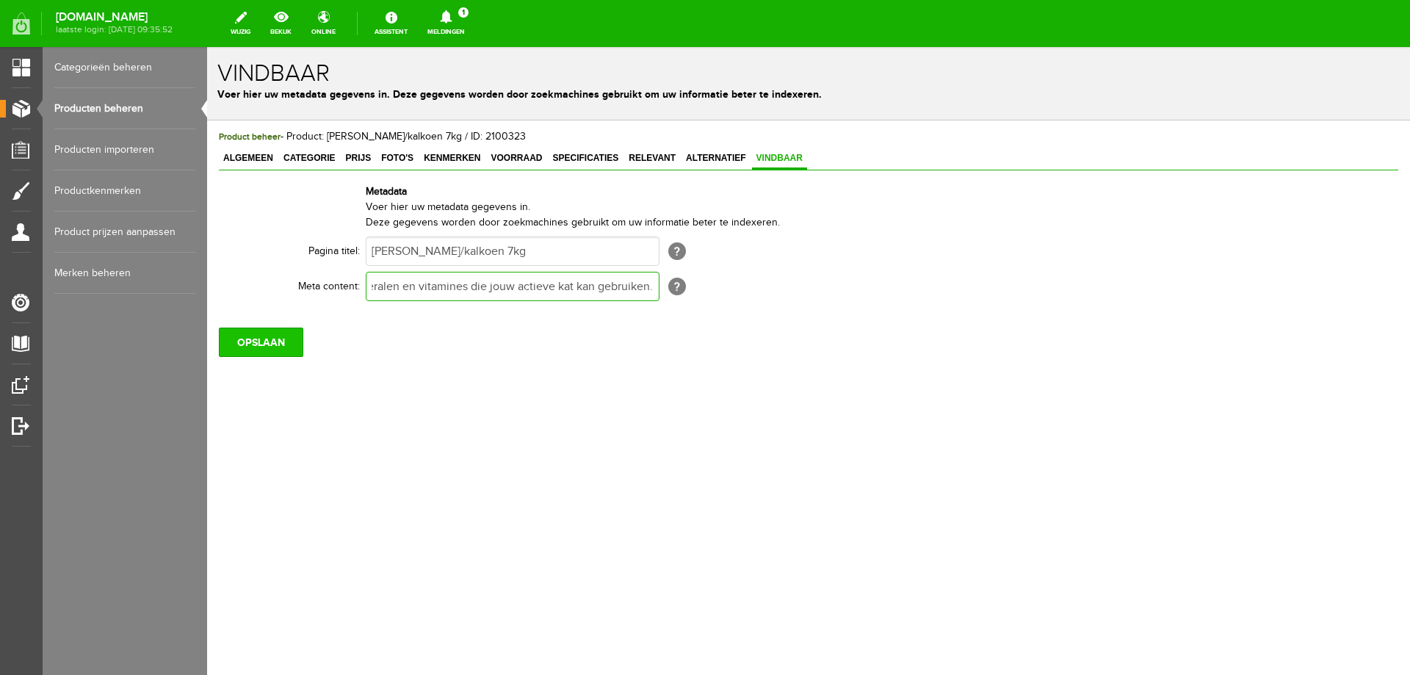
type input "Zeer smakelijke brokjes voor volwassen katten op basis van kip en kalkoen. Zeer…"
click at [295, 341] on input "OPSLAAN" at bounding box center [261, 342] width 84 height 29
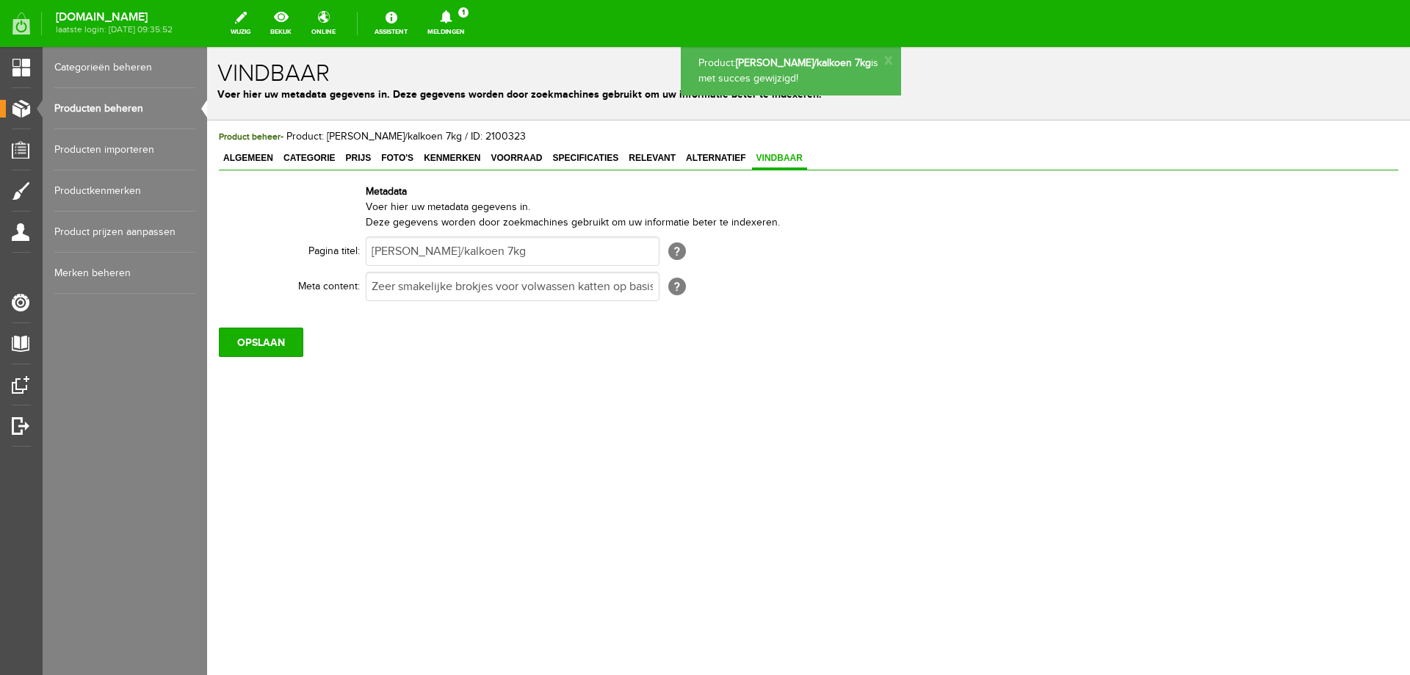
scroll to position [0, 0]
click at [90, 109] on link "Producten beheren" at bounding box center [124, 108] width 141 height 41
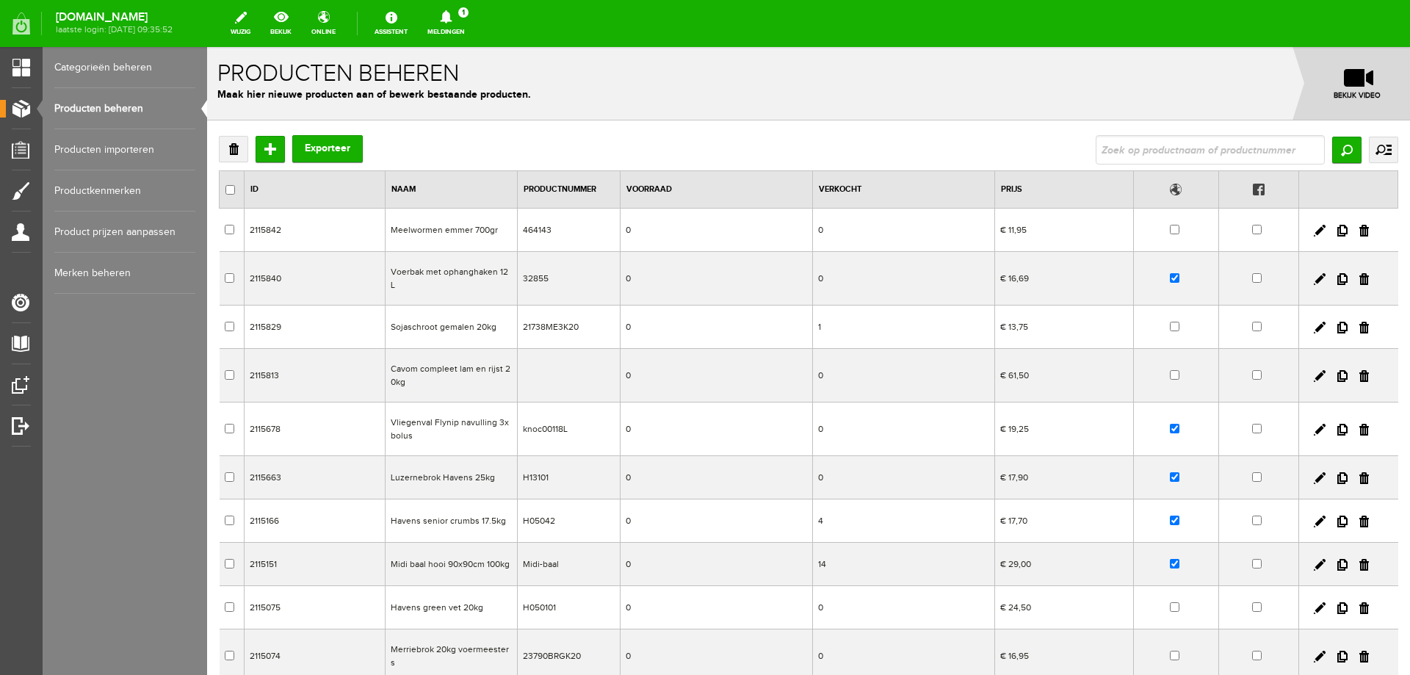
click at [1109, 148] on input "text" at bounding box center [1210, 149] width 229 height 29
type input "350gr"
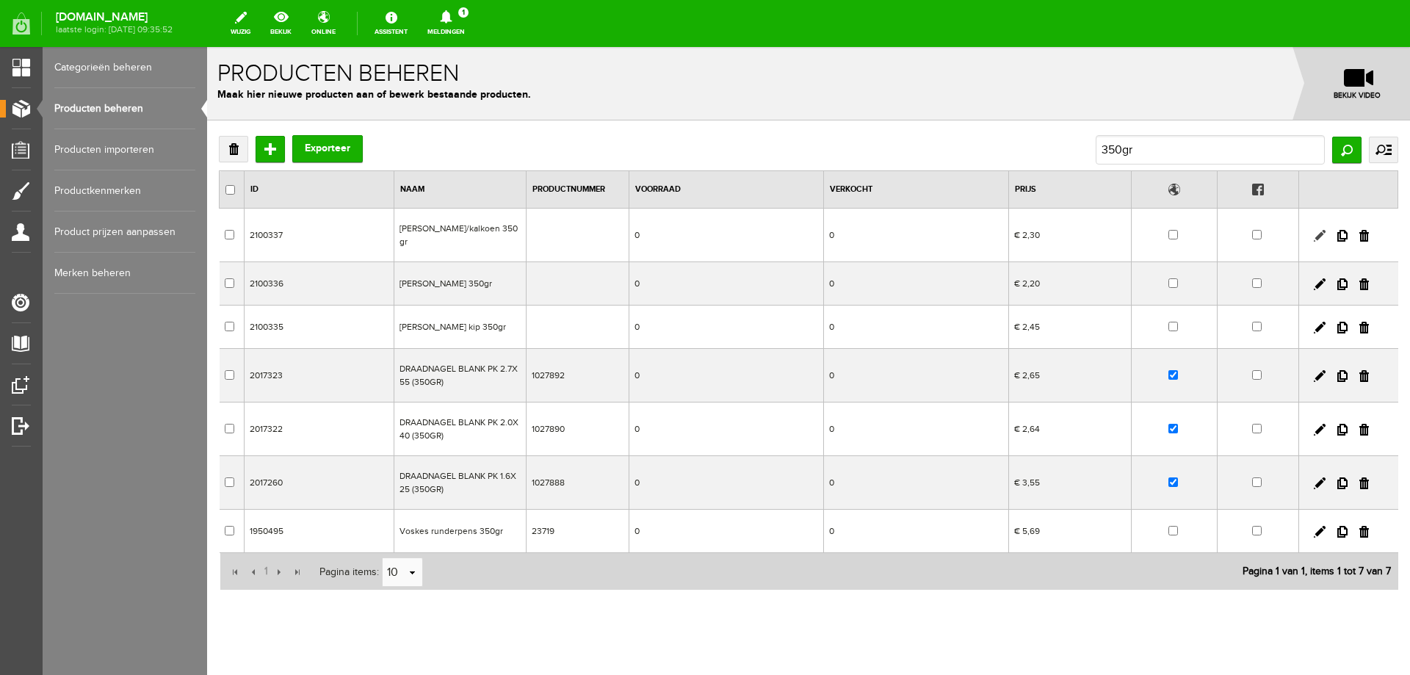
click at [1314, 231] on link at bounding box center [1320, 236] width 12 height 12
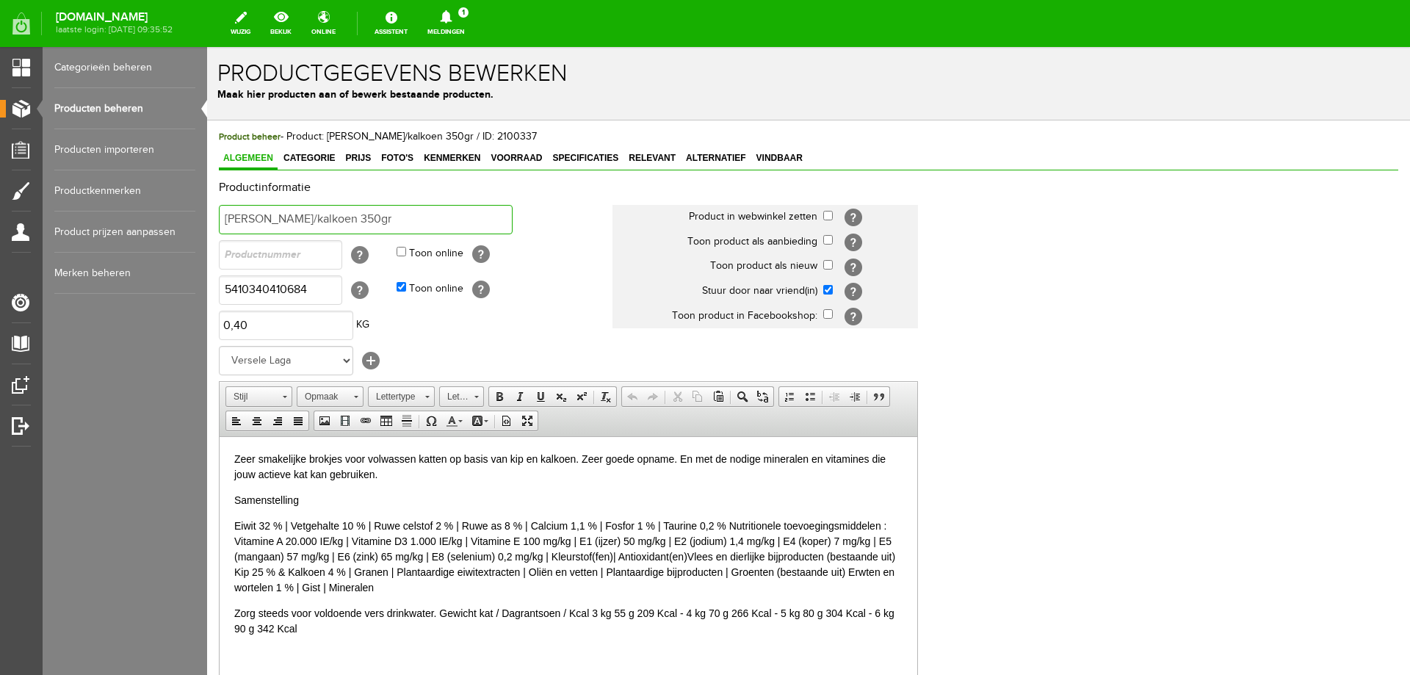
drag, startPoint x: 312, startPoint y: 220, endPoint x: 320, endPoint y: 223, distance: 8.2
click at [320, 223] on input "[PERSON_NAME]/kalkoen 350gr" at bounding box center [366, 219] width 294 height 29
type input "[PERSON_NAME]/kalkoen 950gr"
click at [234, 287] on input "5410340410684" at bounding box center [280, 289] width 123 height 29
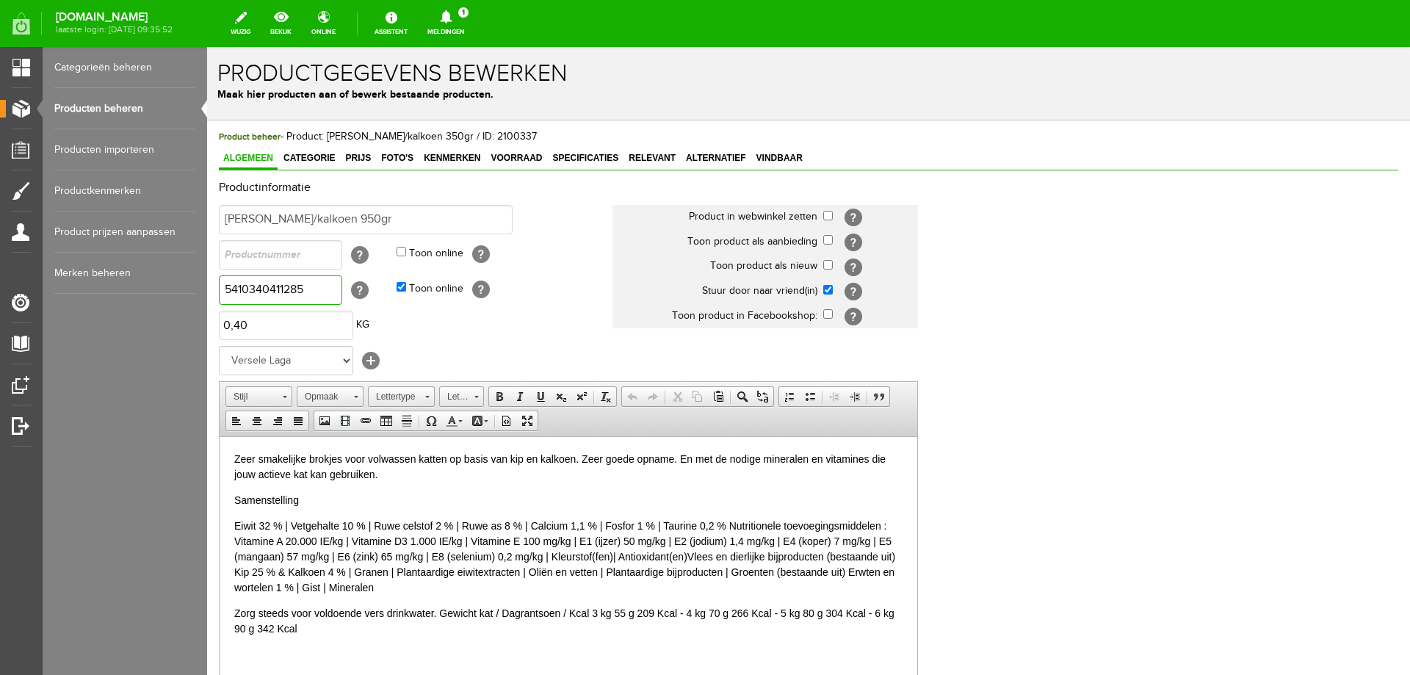
type input "5410340411285"
click at [281, 250] on input "text" at bounding box center [280, 254] width 123 height 29
type input "441128"
click at [320, 492] on p "Samenstelling" at bounding box center [568, 499] width 668 height 15
click at [831, 217] on input "checkbox" at bounding box center [828, 216] width 10 height 10
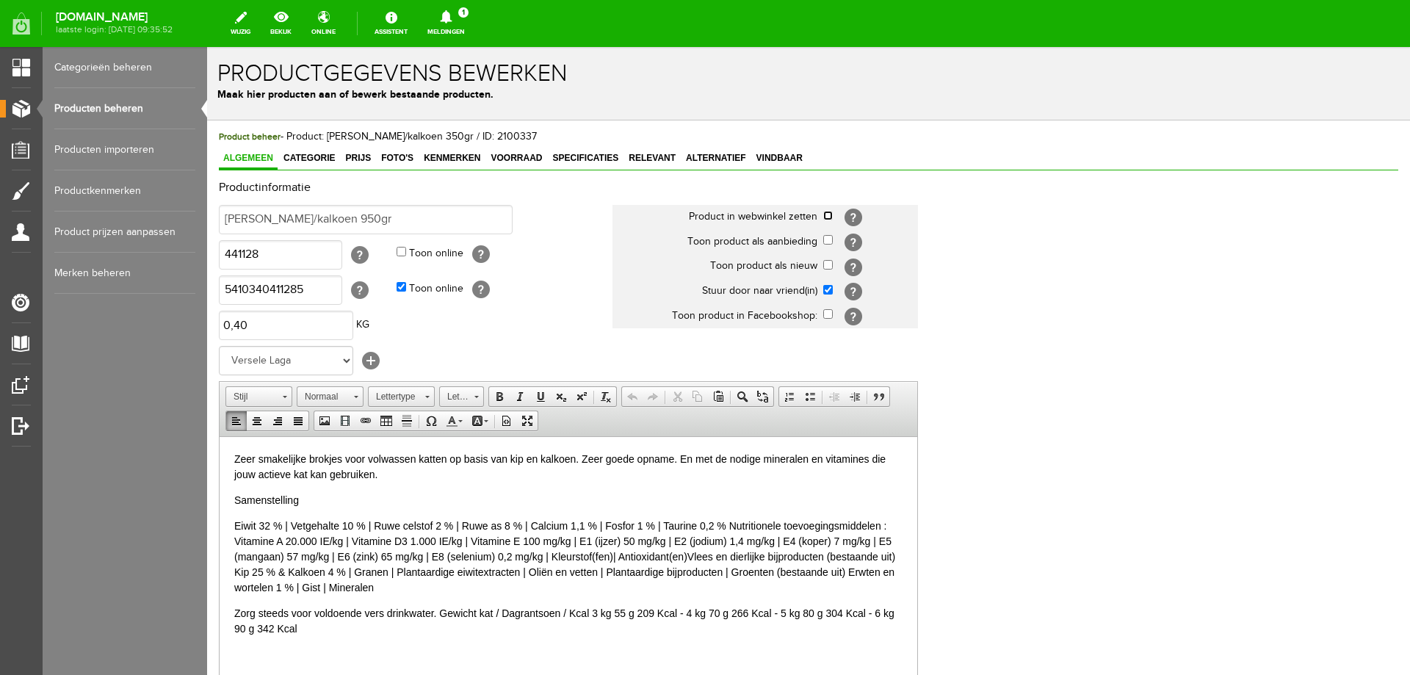
checkbox input "true"
click at [325, 159] on span "Categorie" at bounding box center [309, 158] width 60 height 10
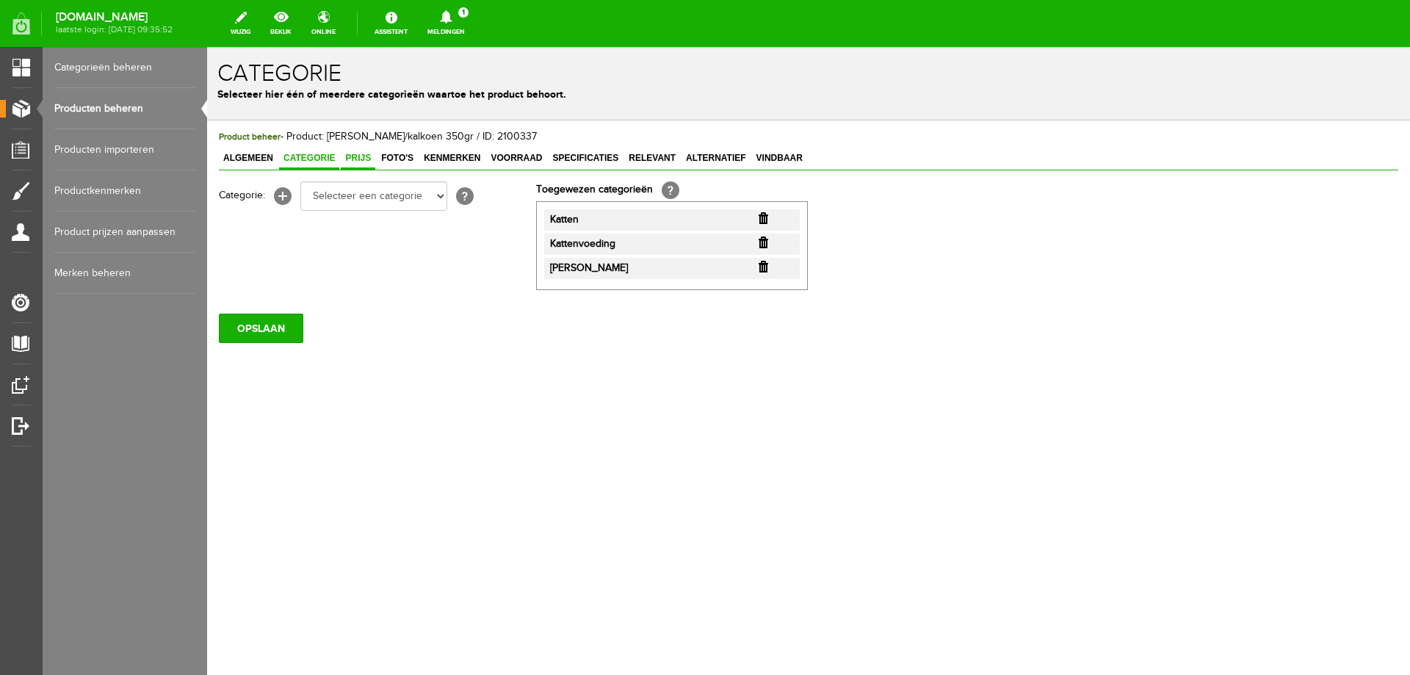
click at [356, 159] on span "Prijs" at bounding box center [358, 158] width 35 height 10
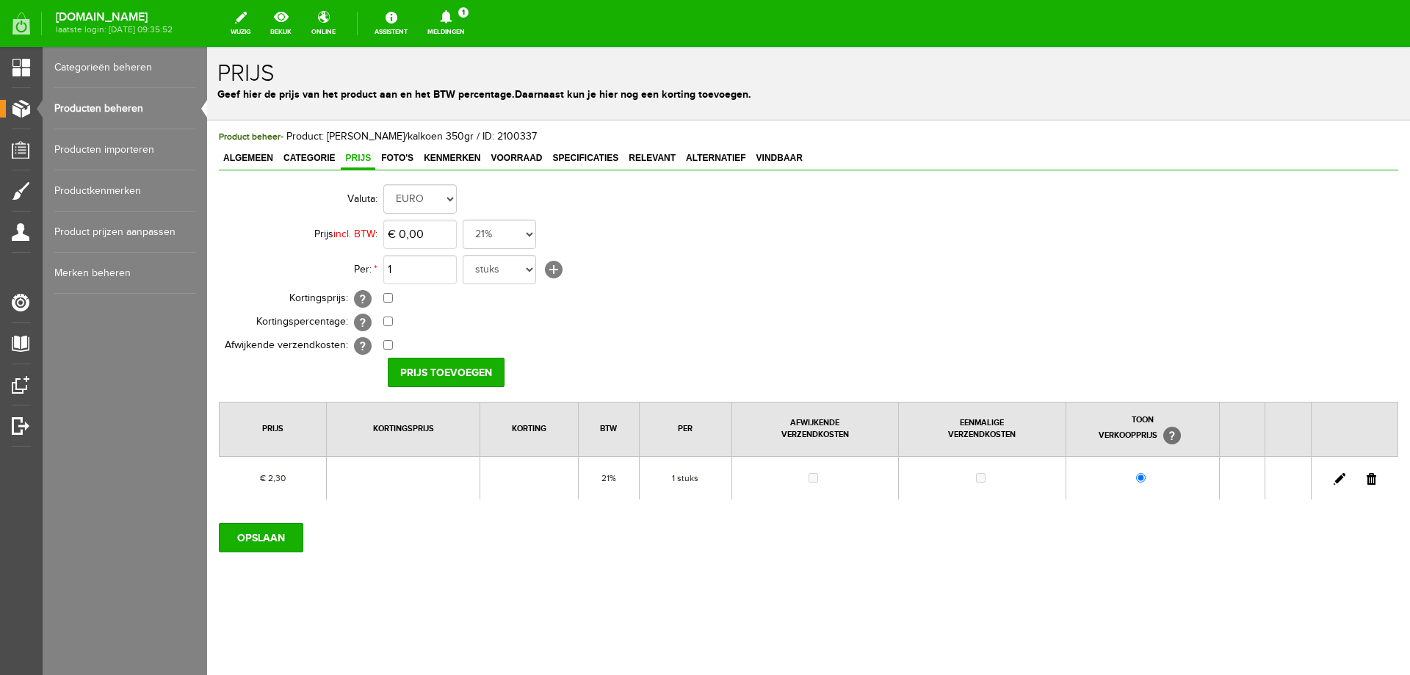
click at [1337, 477] on link at bounding box center [1340, 479] width 12 height 12
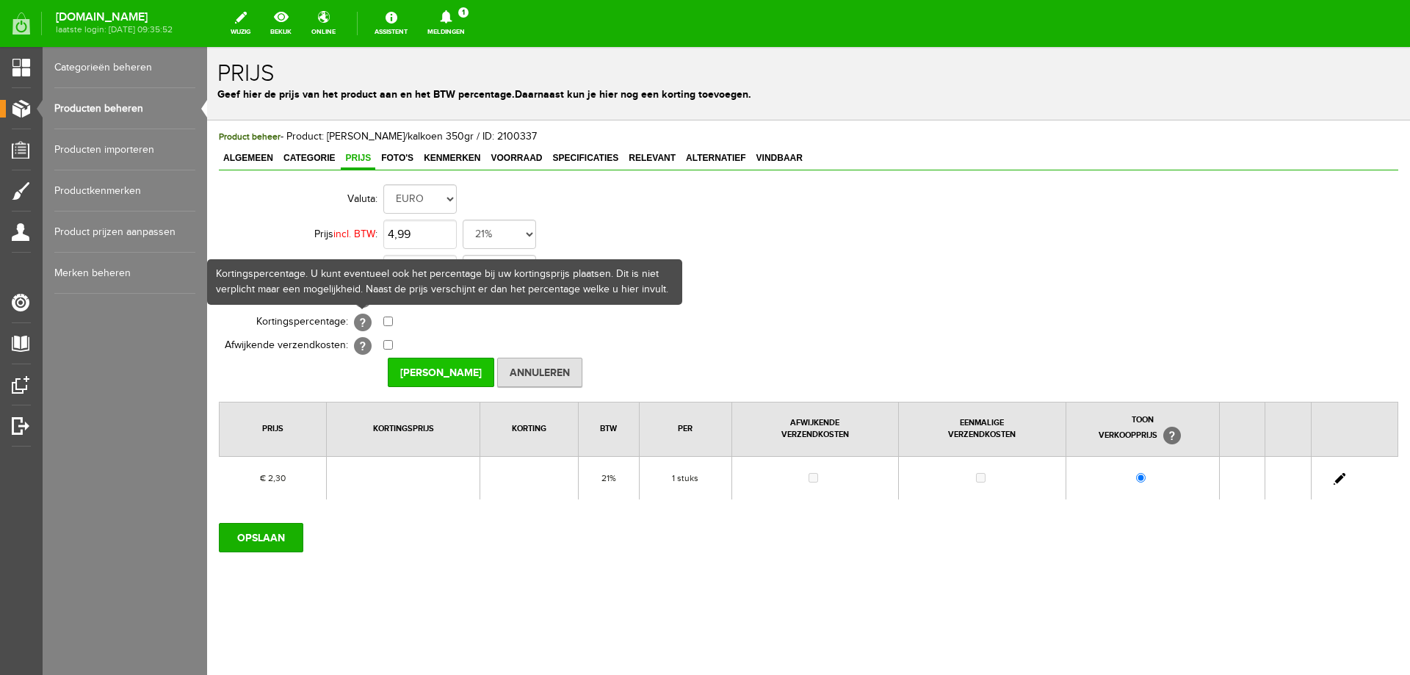
type input "€ 4,99"
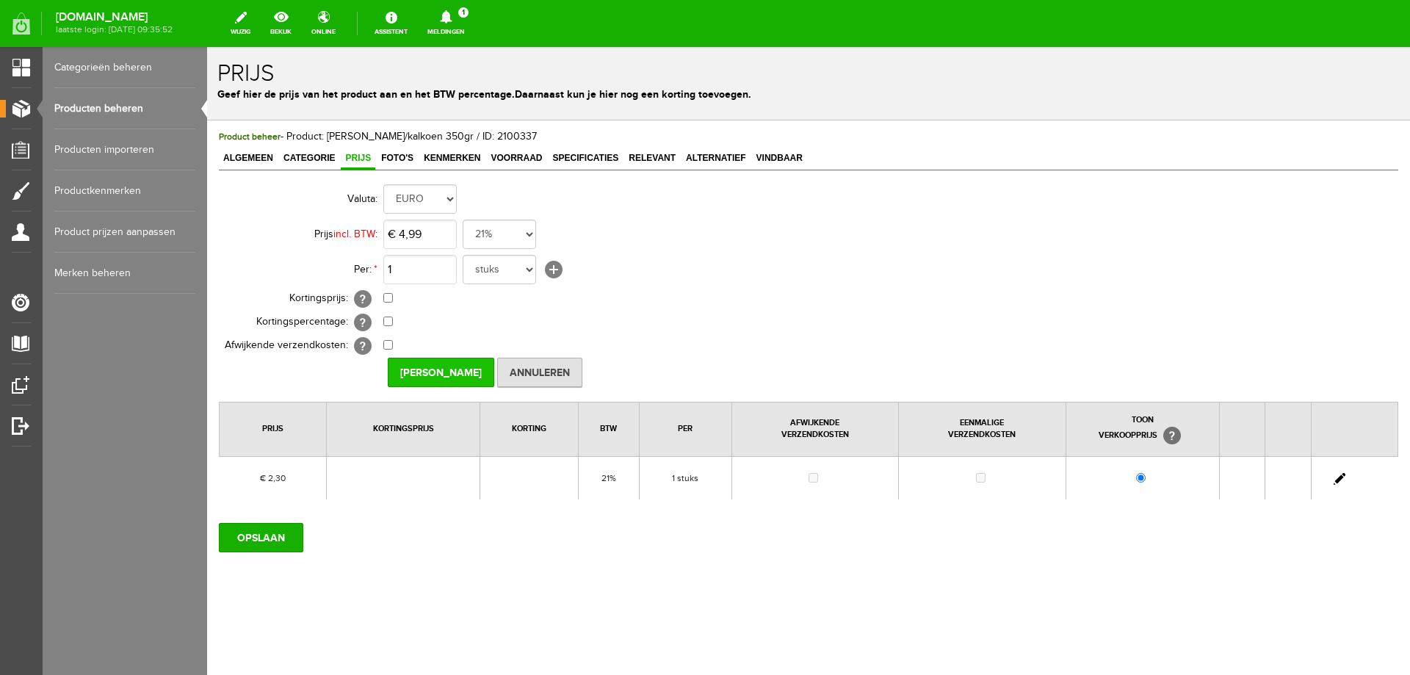
click at [411, 369] on input "[PERSON_NAME]" at bounding box center [441, 372] width 107 height 29
click at [279, 541] on input "OPSLAAN" at bounding box center [261, 537] width 84 height 29
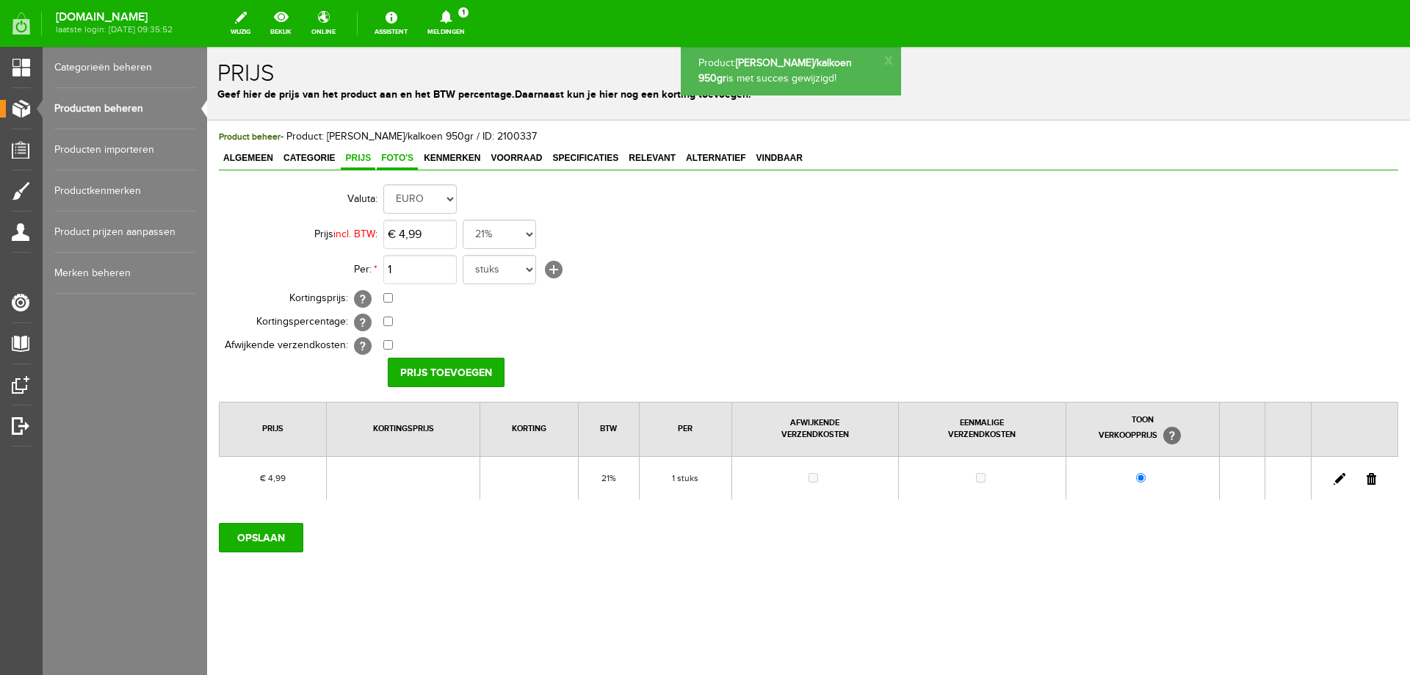
click at [393, 162] on span "Foto's" at bounding box center [397, 158] width 41 height 10
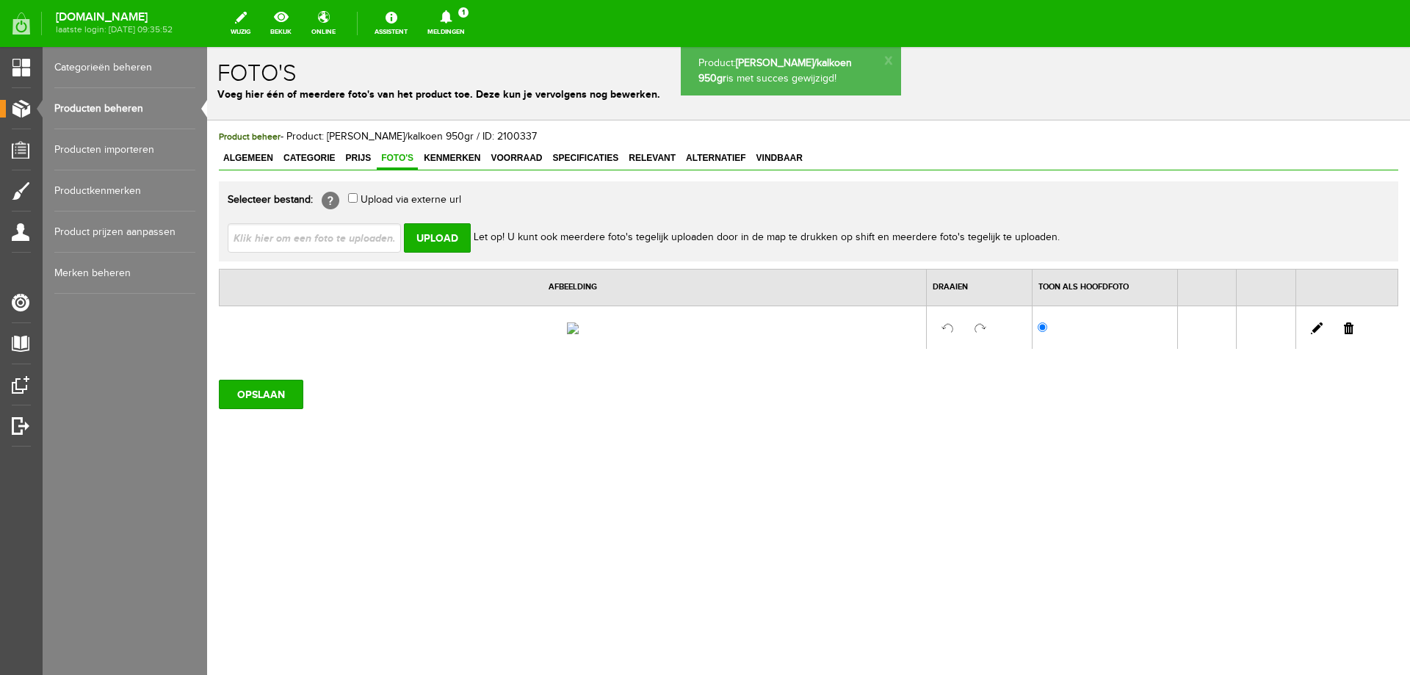
click at [347, 240] on input "file" at bounding box center [320, 237] width 185 height 28
type input "C:\fakepath\441128.jpg"
type input "441128.jpg"
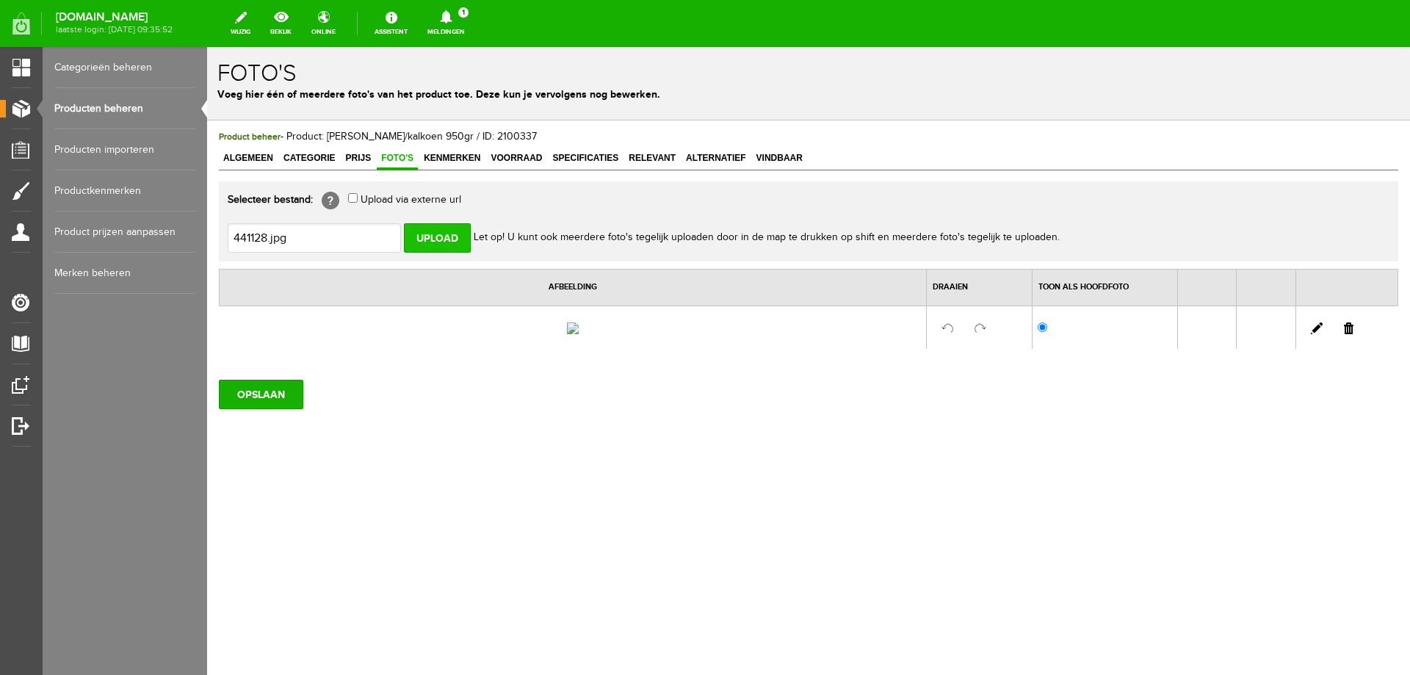
click at [418, 237] on input "Upload" at bounding box center [437, 237] width 67 height 29
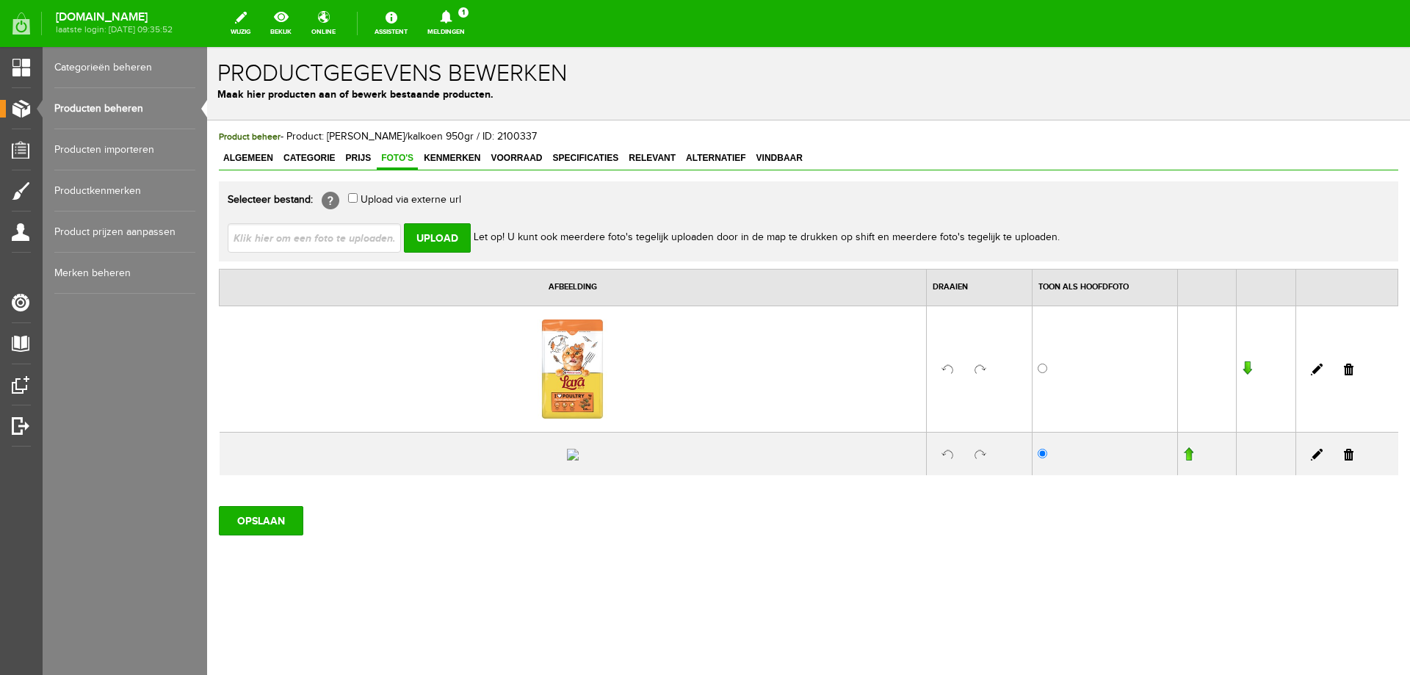
click at [1344, 461] on link at bounding box center [1349, 455] width 10 height 12
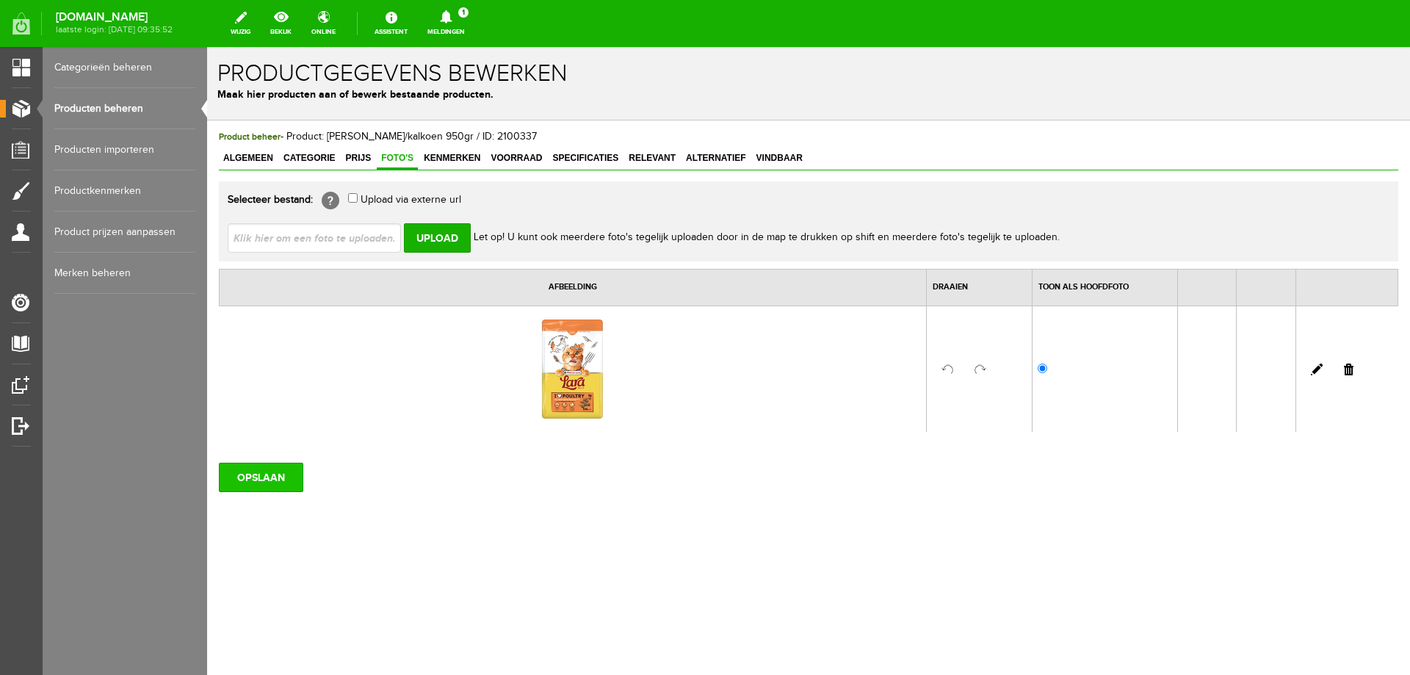
click at [260, 474] on input "OPSLAAN" at bounding box center [261, 477] width 84 height 29
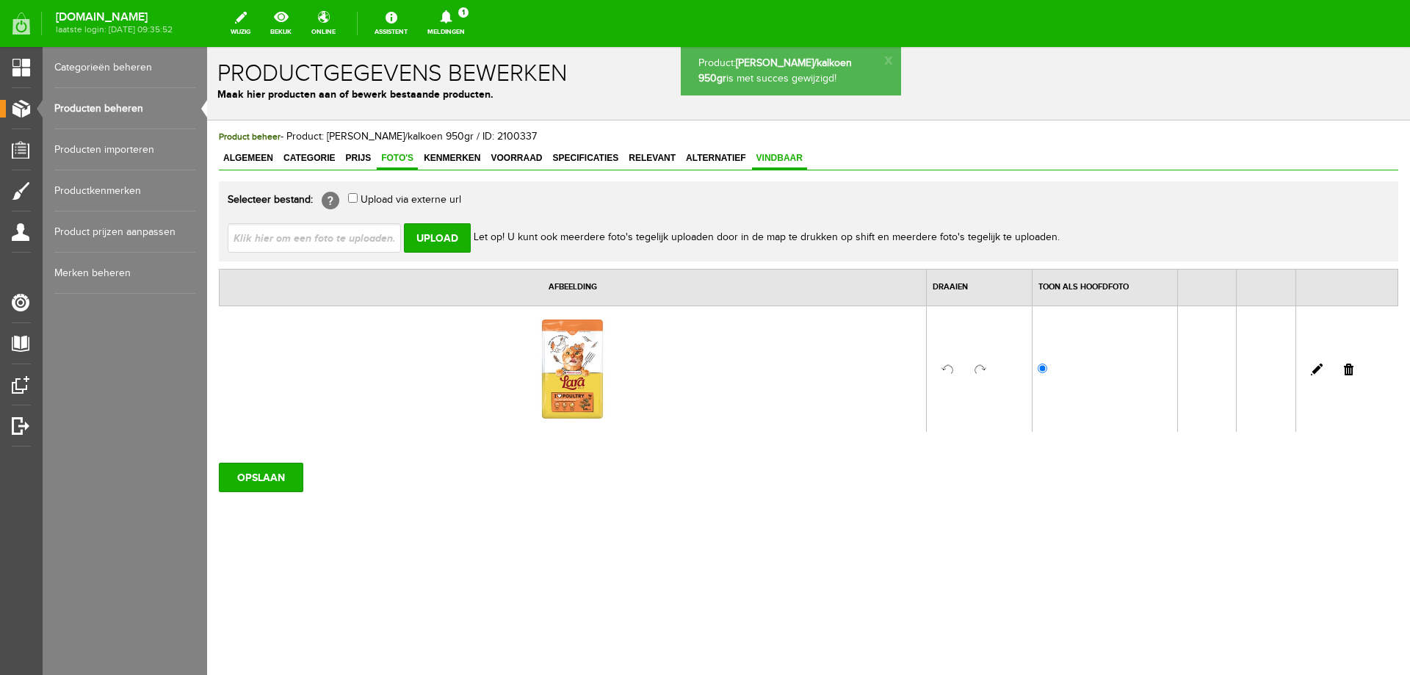
click at [768, 158] on span "Vindbaar" at bounding box center [779, 158] width 55 height 10
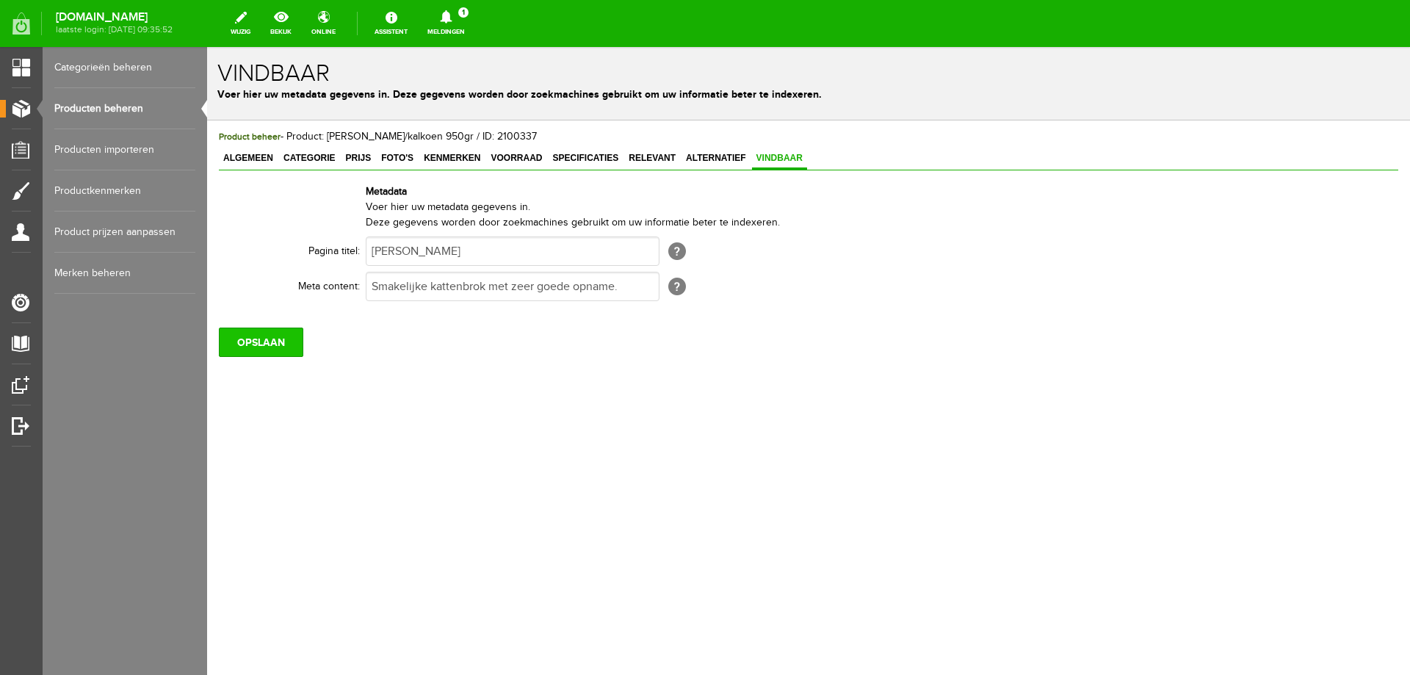
click at [272, 346] on input "OPSLAAN" at bounding box center [261, 342] width 84 height 29
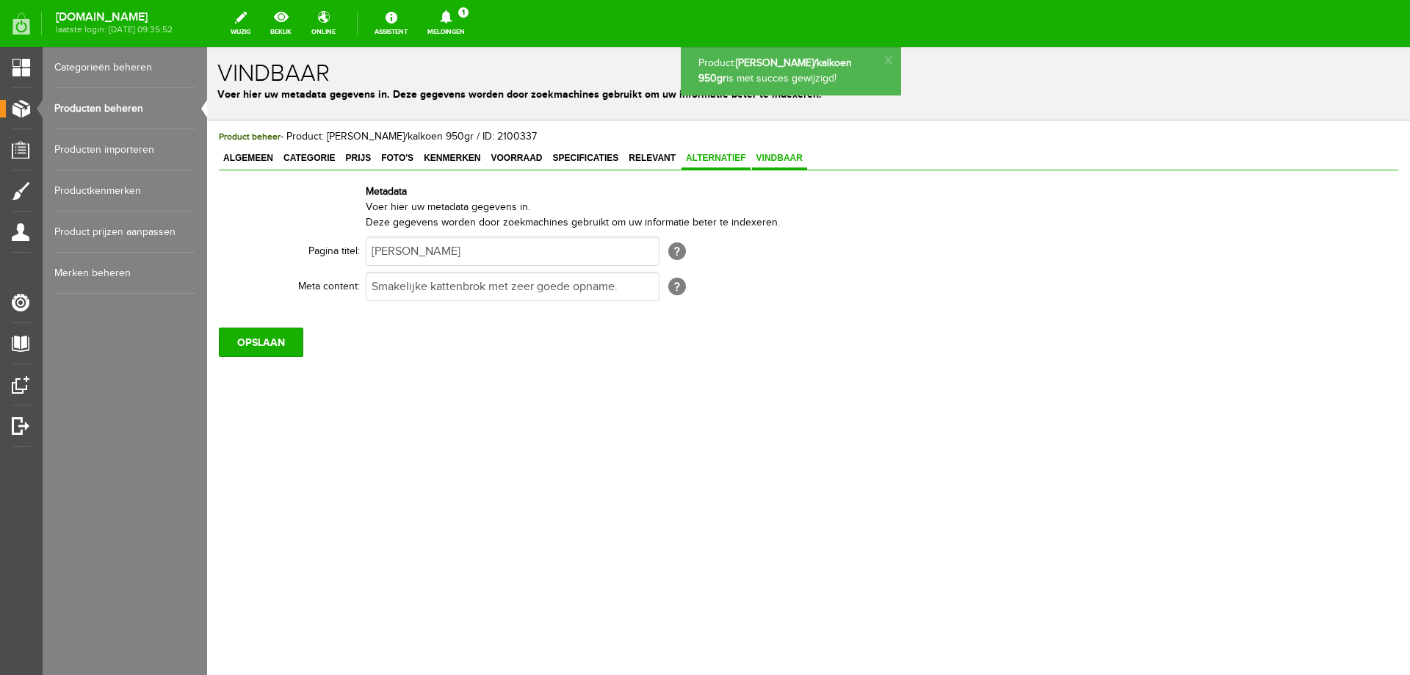
click at [704, 159] on span "Alternatief" at bounding box center [716, 158] width 69 height 10
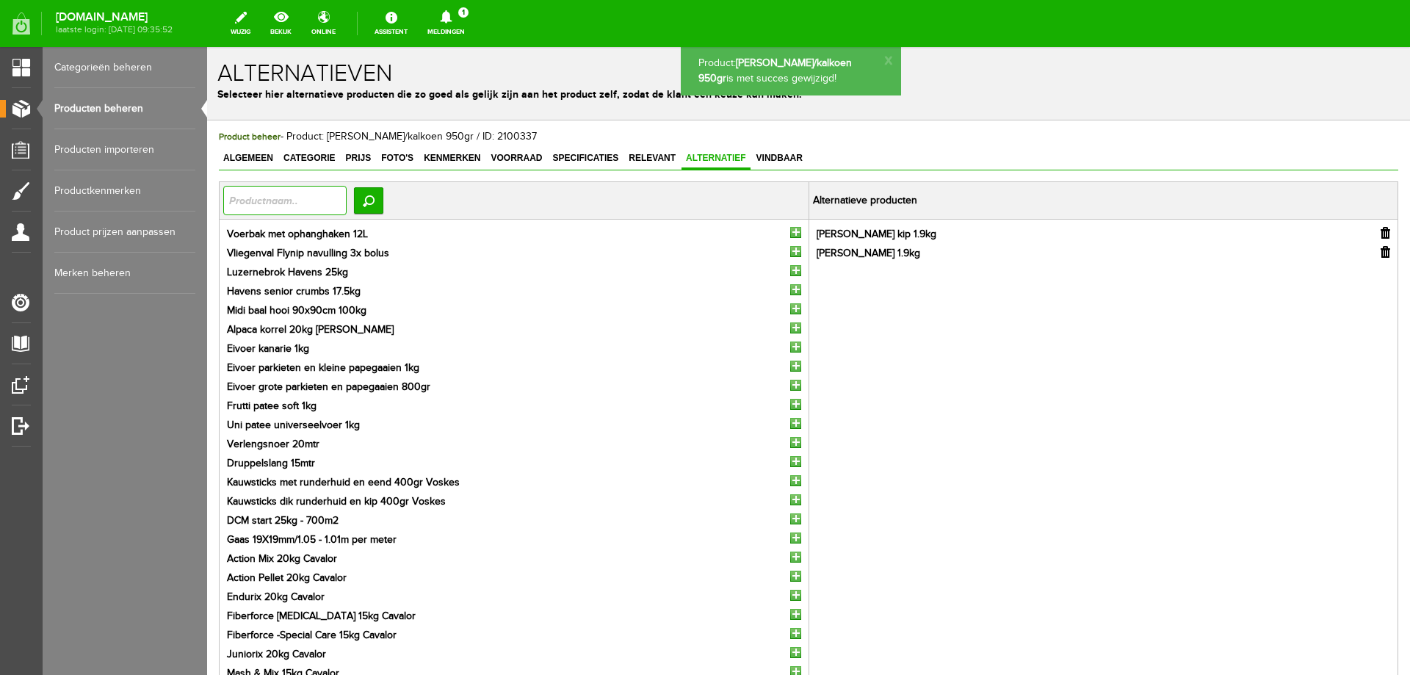
click at [335, 209] on input "text" at bounding box center [284, 200] width 123 height 29
type input "[PERSON_NAME]"
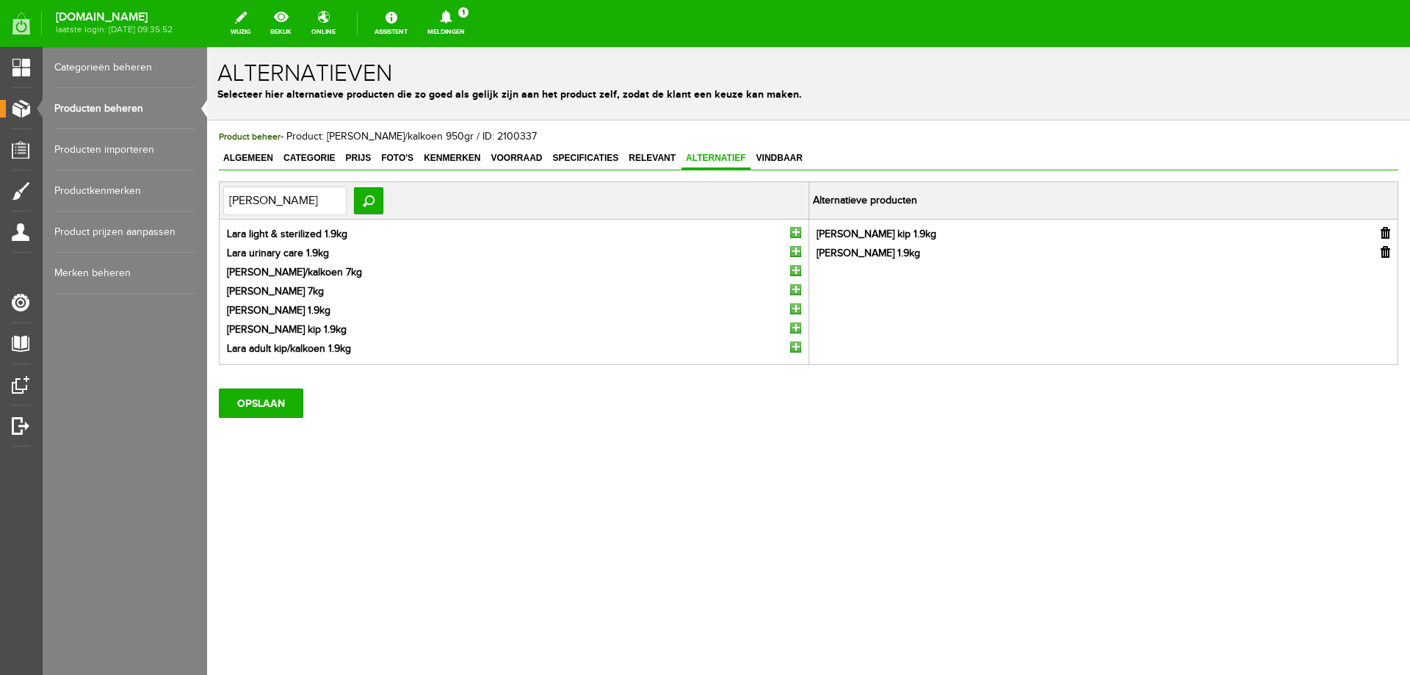
click at [794, 347] on input "button" at bounding box center [795, 347] width 11 height 11
click at [1385, 234] on input "button" at bounding box center [1386, 233] width 10 height 12
click at [793, 310] on input "button" at bounding box center [795, 308] width 11 height 11
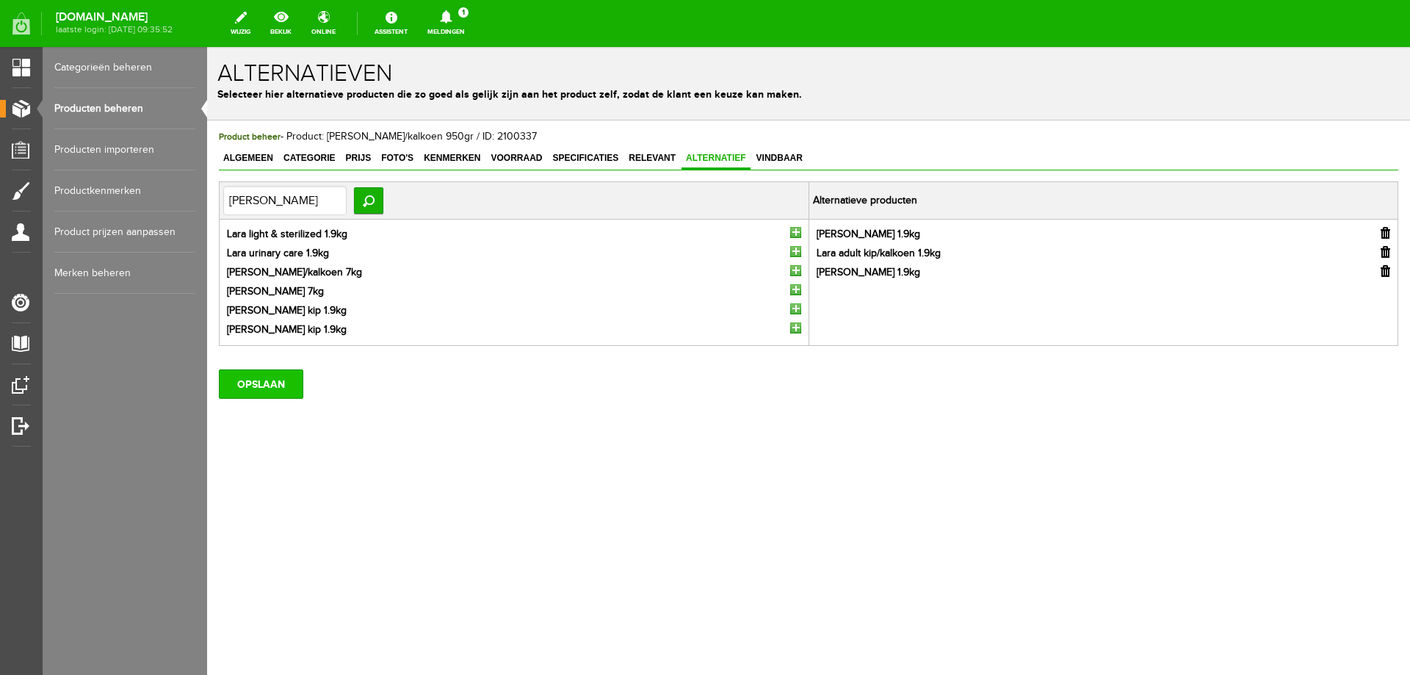
click at [286, 376] on input "OPSLAAN" at bounding box center [261, 383] width 84 height 29
click at [94, 112] on link "Producten beheren" at bounding box center [124, 108] width 141 height 41
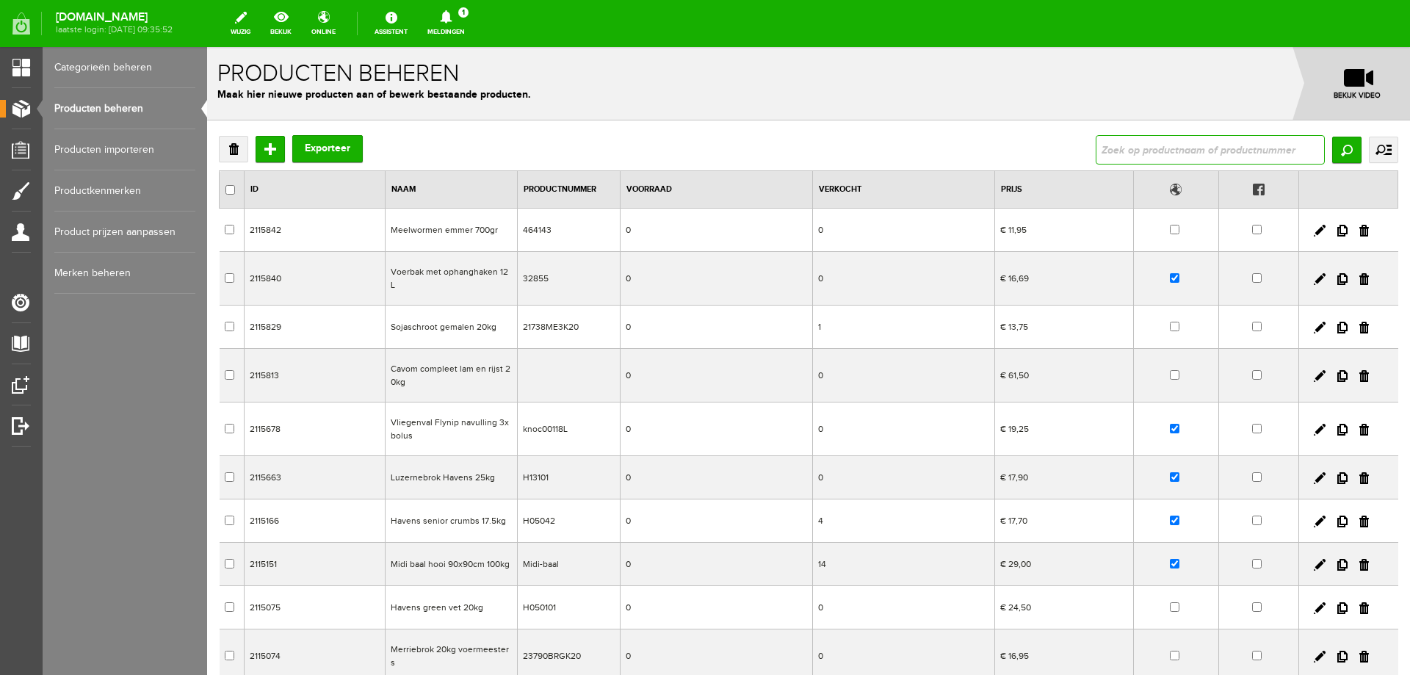
click at [1205, 149] on input "text" at bounding box center [1210, 149] width 229 height 29
type input "350gr"
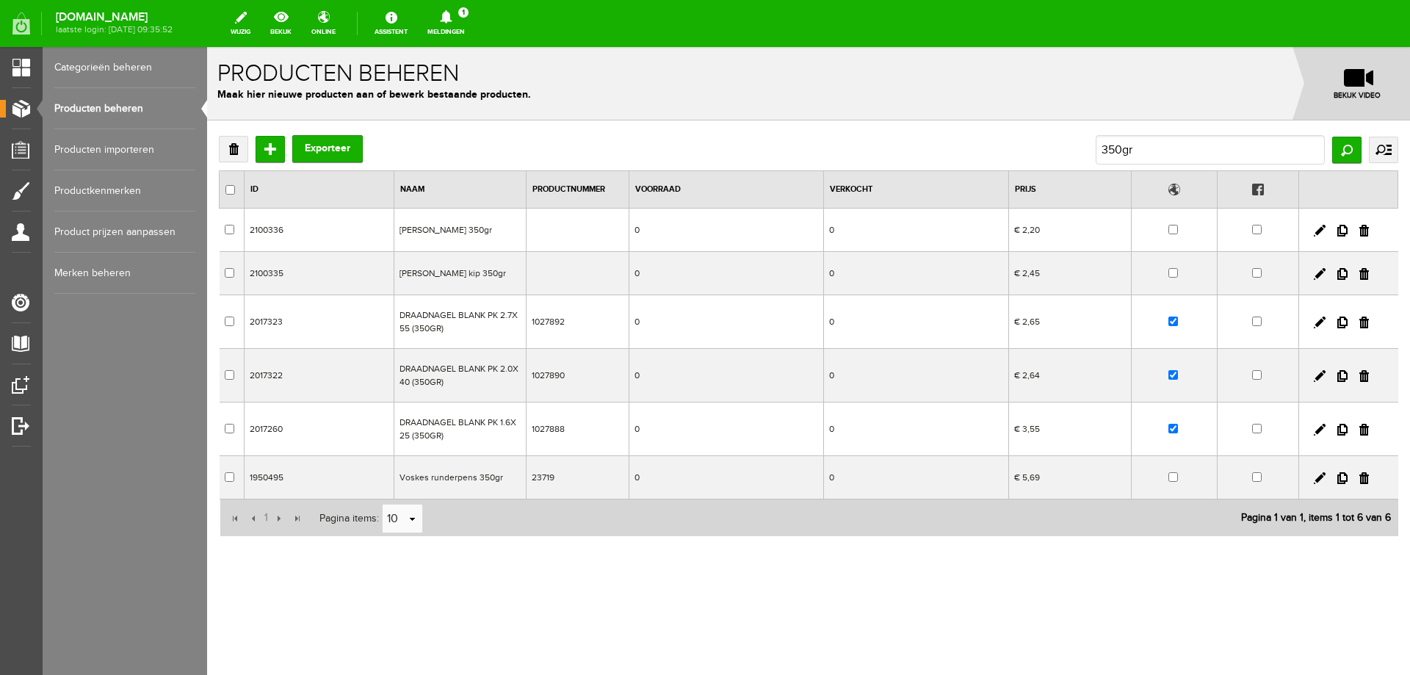
drag, startPoint x: 1318, startPoint y: 229, endPoint x: 1214, endPoint y: 232, distance: 103.6
click at [1318, 231] on link at bounding box center [1320, 231] width 12 height 12
checkbox input "true"
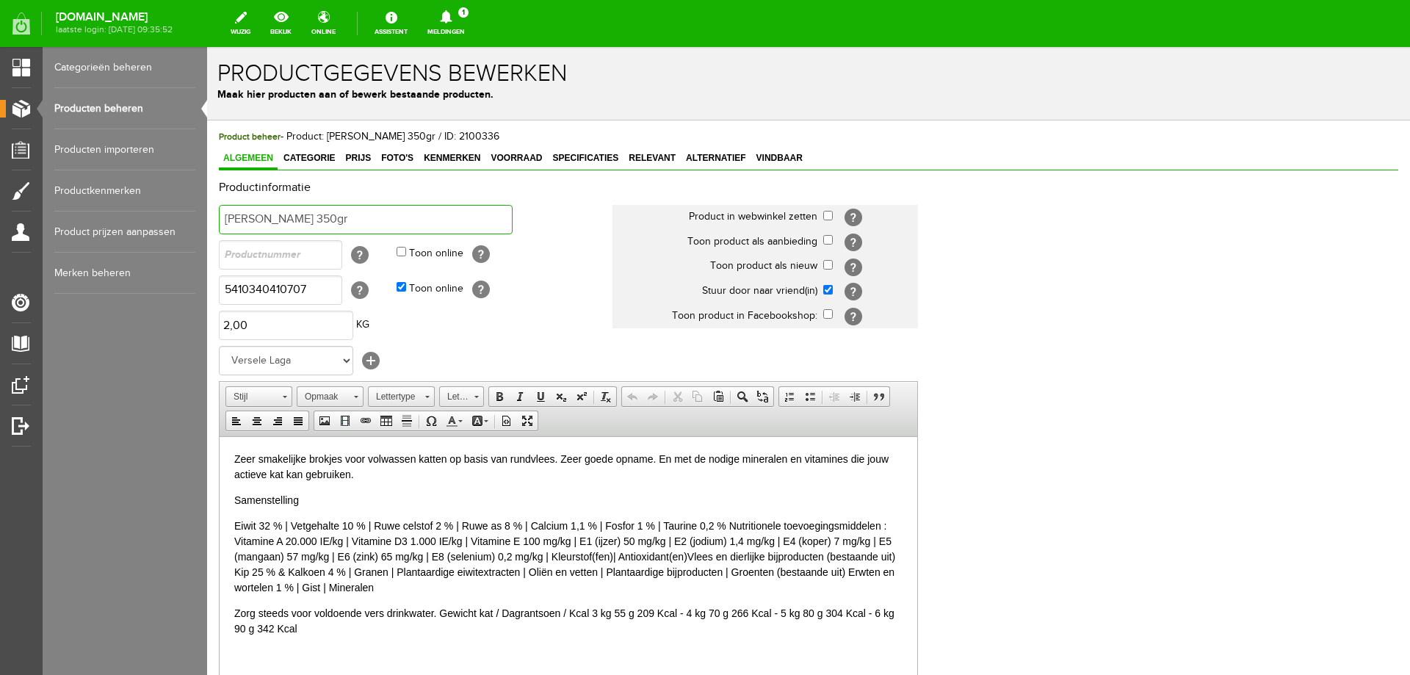
click at [278, 222] on input "[PERSON_NAME] 350gr" at bounding box center [366, 219] width 294 height 29
type input "[PERSON_NAME] 950gr"
click at [290, 282] on input "5410340410707" at bounding box center [280, 289] width 123 height 29
click at [289, 284] on input "5410340410707" at bounding box center [280, 289] width 123 height 29
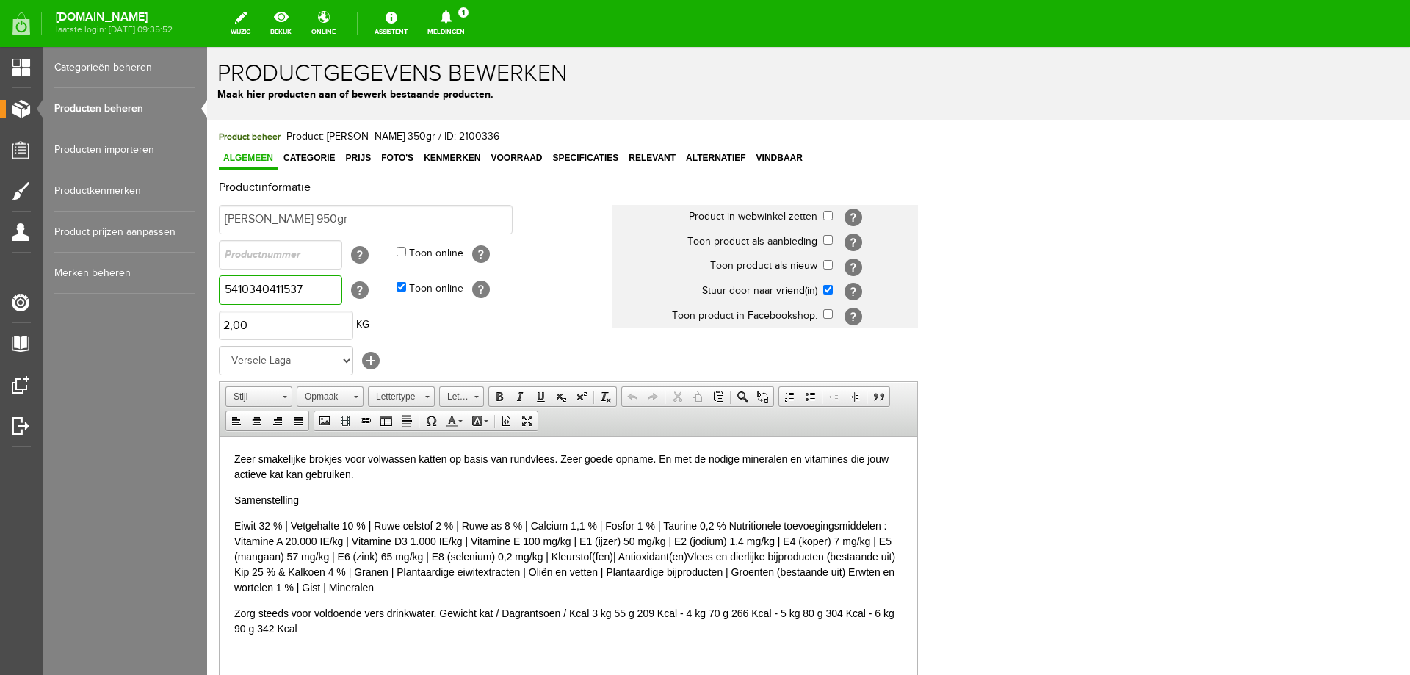
type input "5410340411537"
click at [303, 256] on input "text" at bounding box center [280, 254] width 123 height 29
type input "441153"
click at [319, 228] on input "[PERSON_NAME] 950gr" at bounding box center [366, 219] width 294 height 29
click at [350, 160] on span "Prijs" at bounding box center [358, 158] width 35 height 10
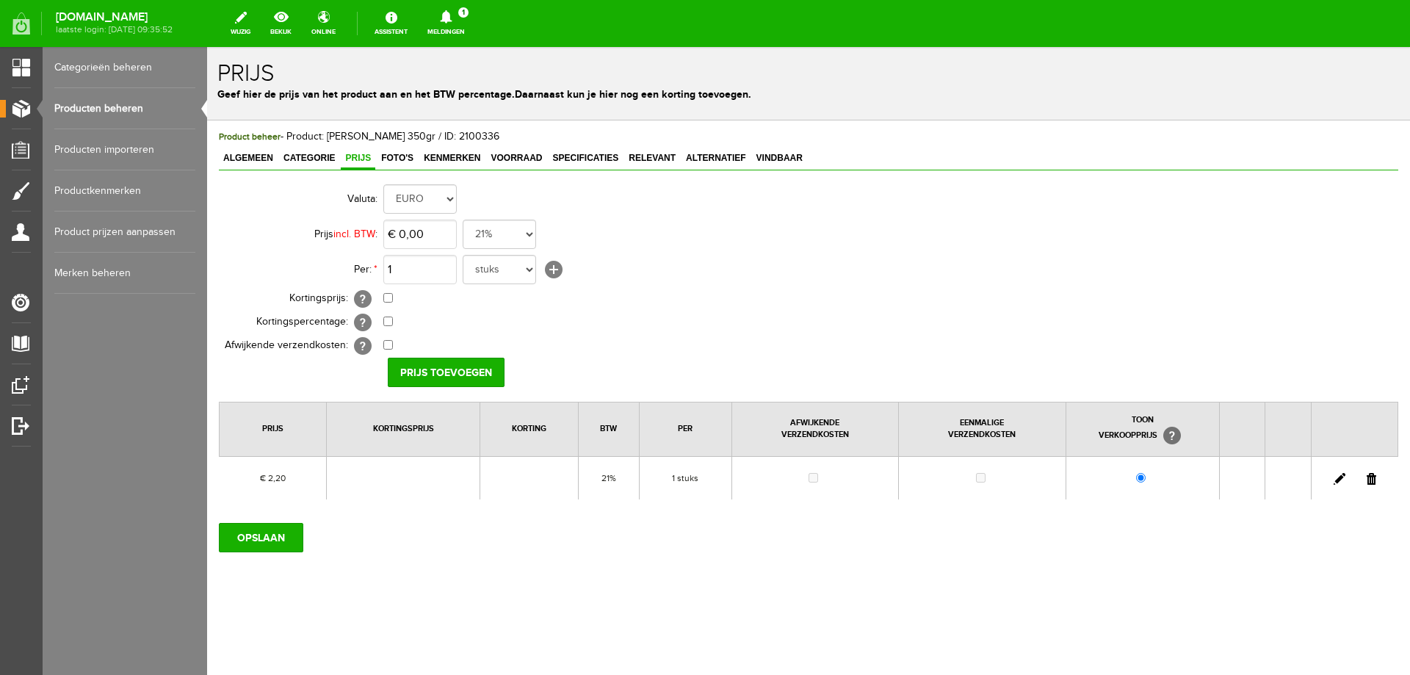
click at [1339, 477] on link at bounding box center [1340, 479] width 12 height 12
click at [403, 241] on input "2,2" at bounding box center [419, 234] width 73 height 29
type input "€ 4,99"
click at [433, 369] on input "[PERSON_NAME]" at bounding box center [441, 372] width 107 height 29
click at [261, 539] on input "OPSLAAN" at bounding box center [261, 537] width 84 height 29
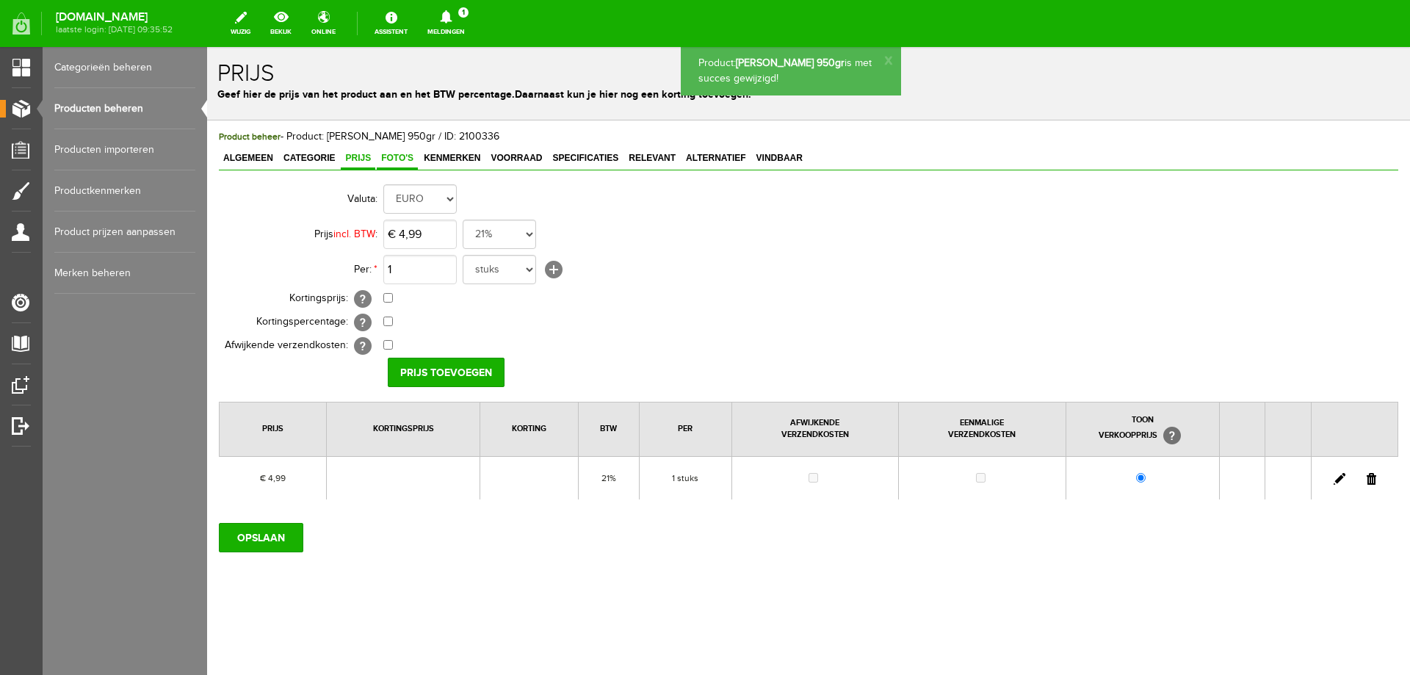
click at [399, 159] on span "Foto's" at bounding box center [397, 158] width 41 height 10
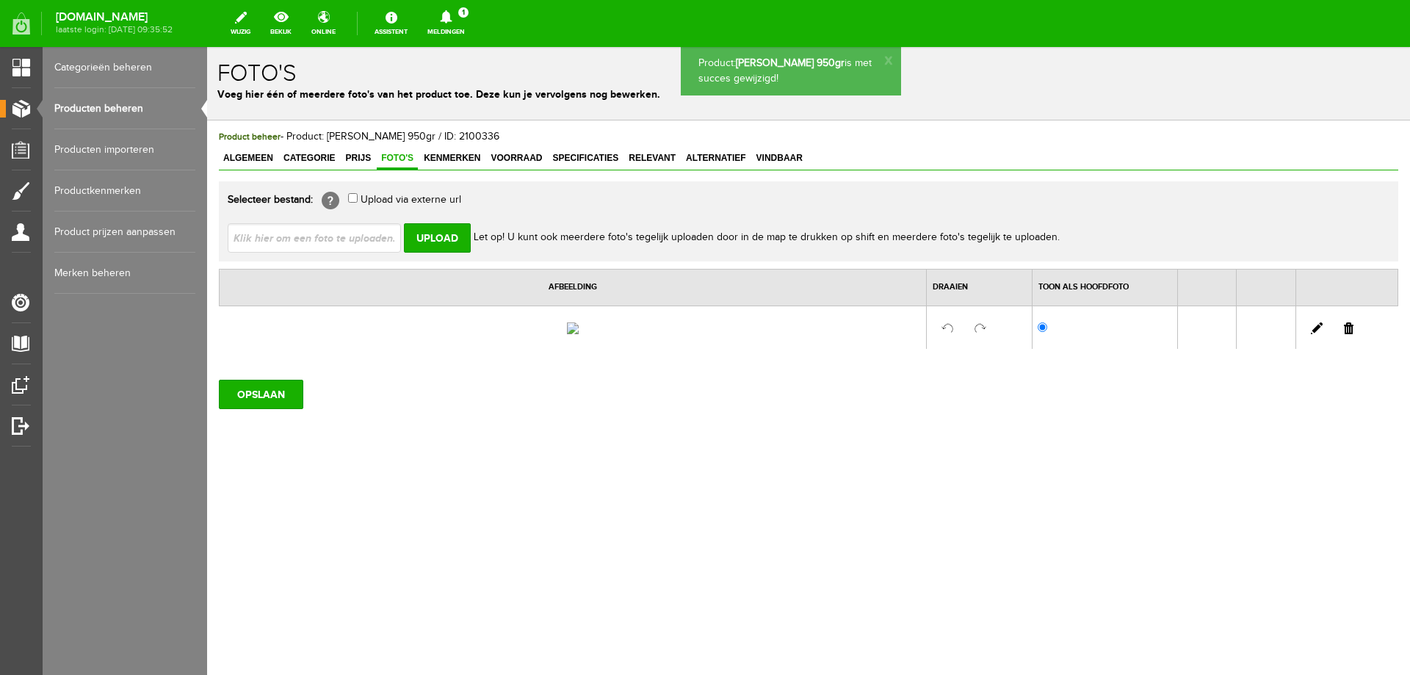
click at [351, 239] on input "file" at bounding box center [320, 237] width 185 height 28
type input "C:\fakepath\441153.jpg"
type input "441153.jpg"
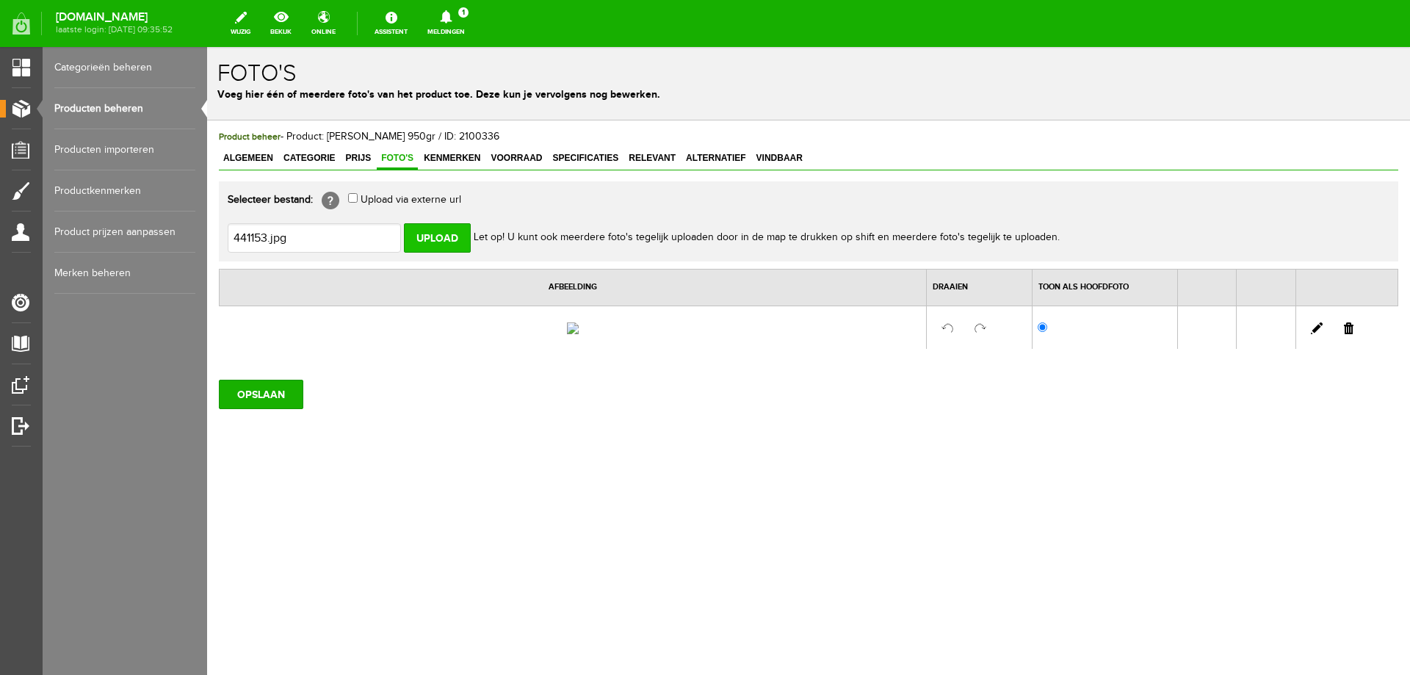
click at [457, 235] on input "Upload" at bounding box center [437, 237] width 67 height 29
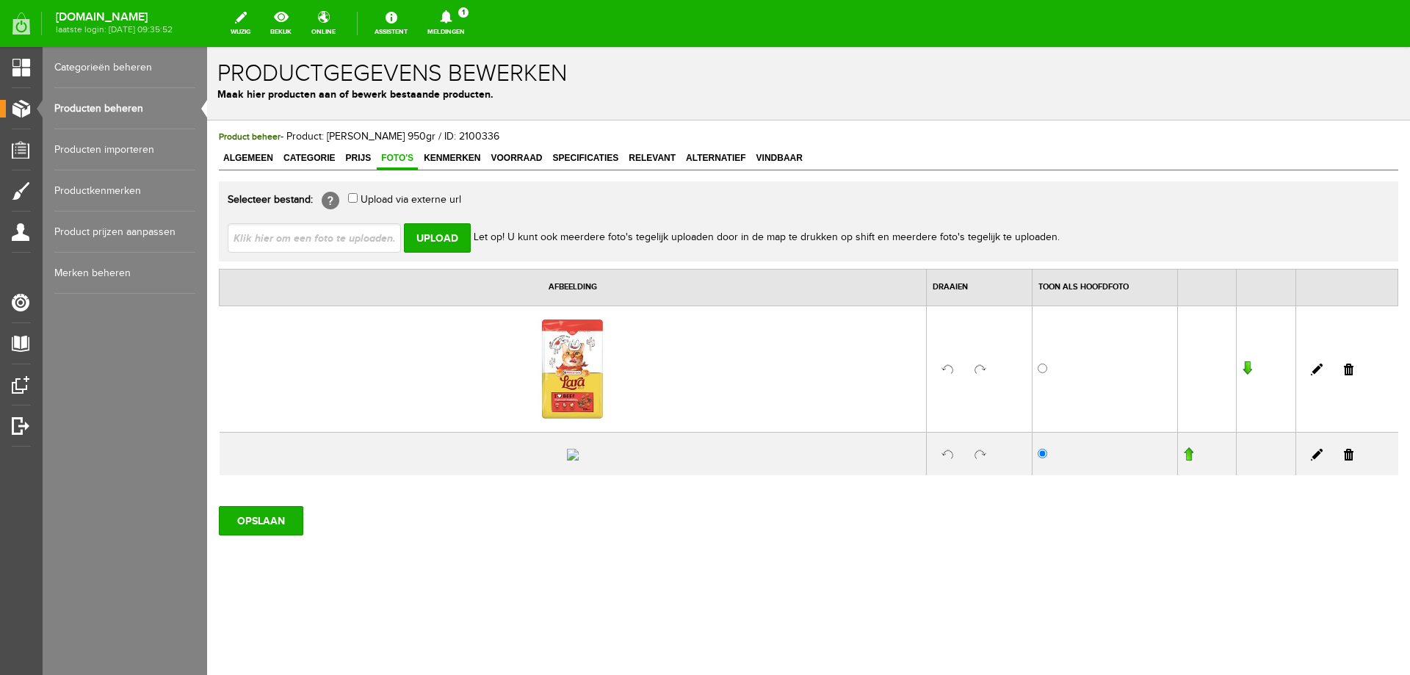
click at [1344, 461] on link at bounding box center [1349, 455] width 10 height 12
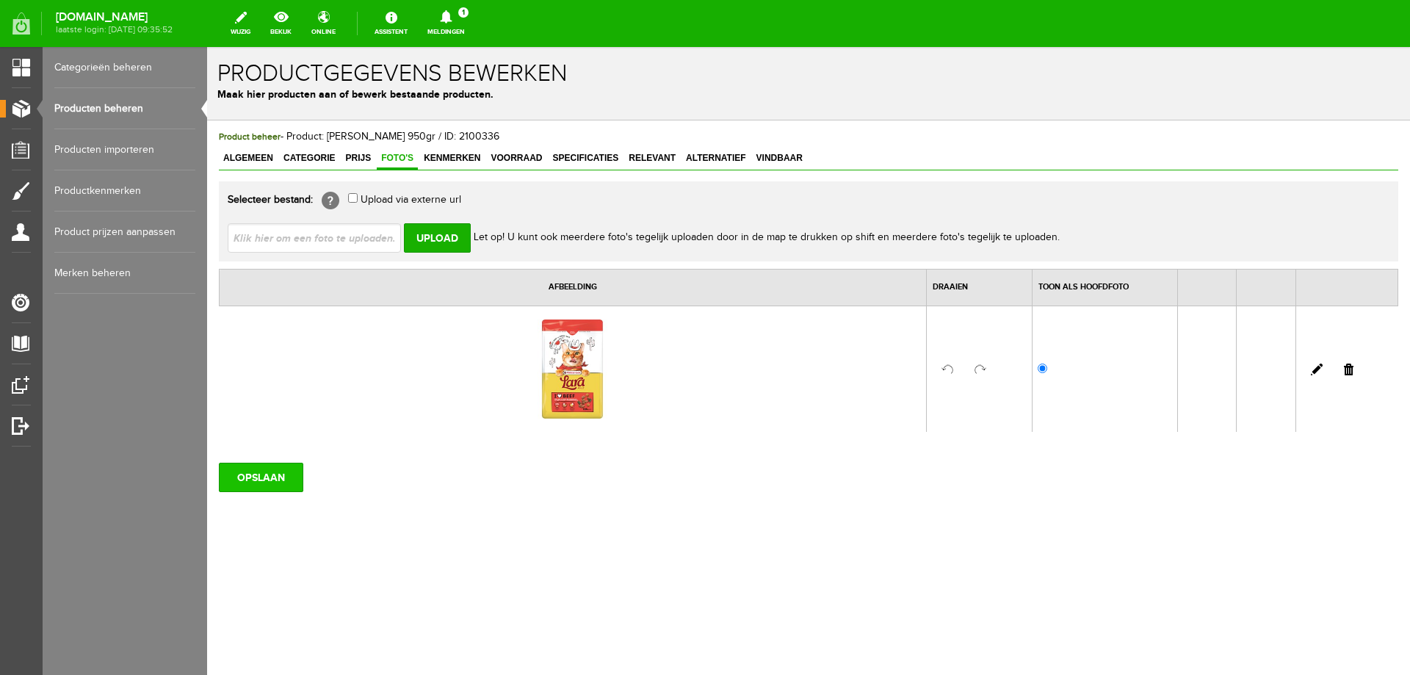
click at [276, 486] on input "OPSLAAN" at bounding box center [261, 477] width 84 height 29
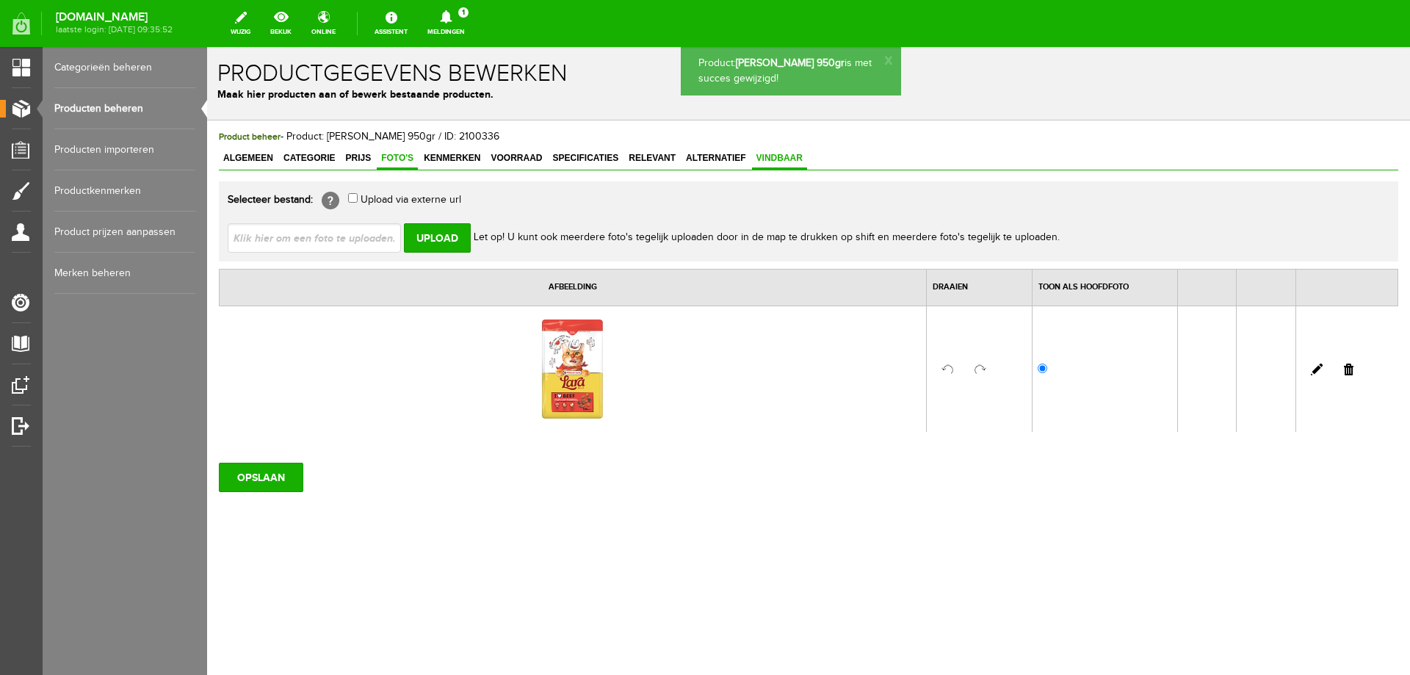
click at [784, 159] on span "Vindbaar" at bounding box center [779, 158] width 55 height 10
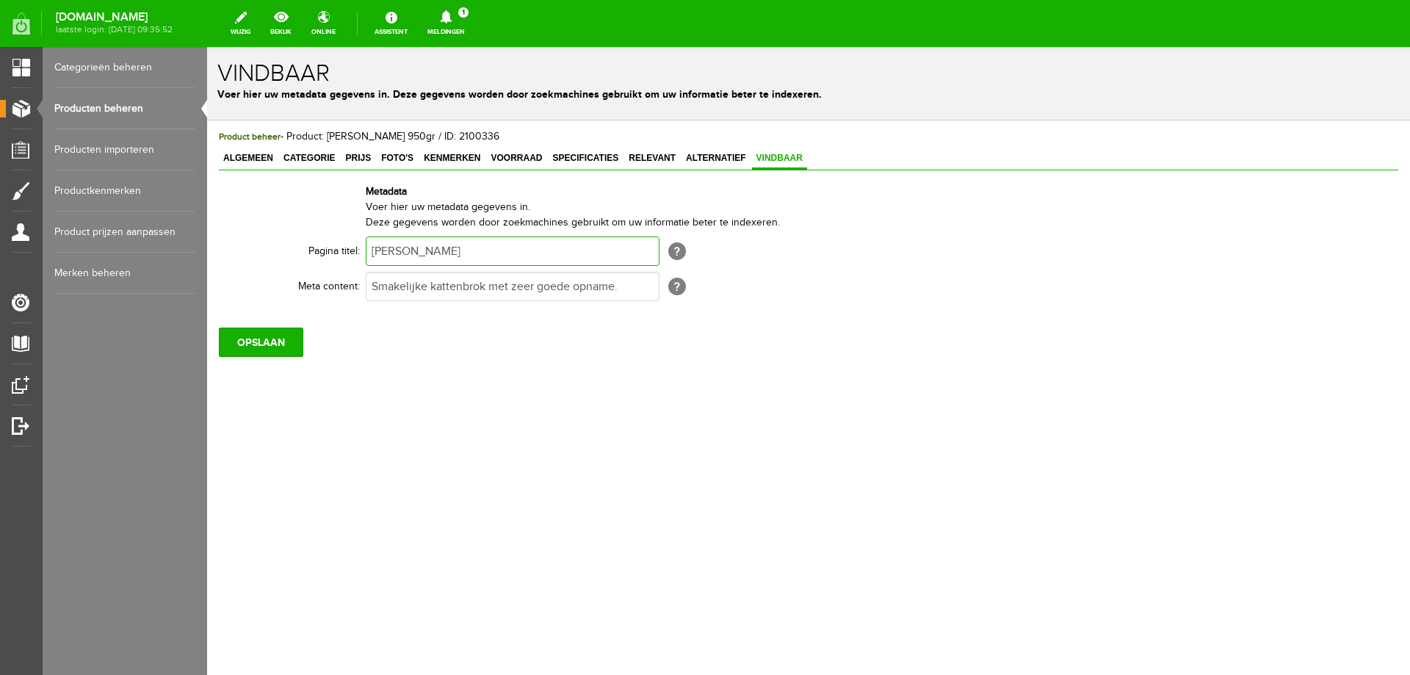
click at [426, 248] on input "[PERSON_NAME]" at bounding box center [513, 251] width 294 height 29
type input "[PERSON_NAME] 950gr"
click at [290, 349] on input "OPSLAAN" at bounding box center [261, 342] width 84 height 29
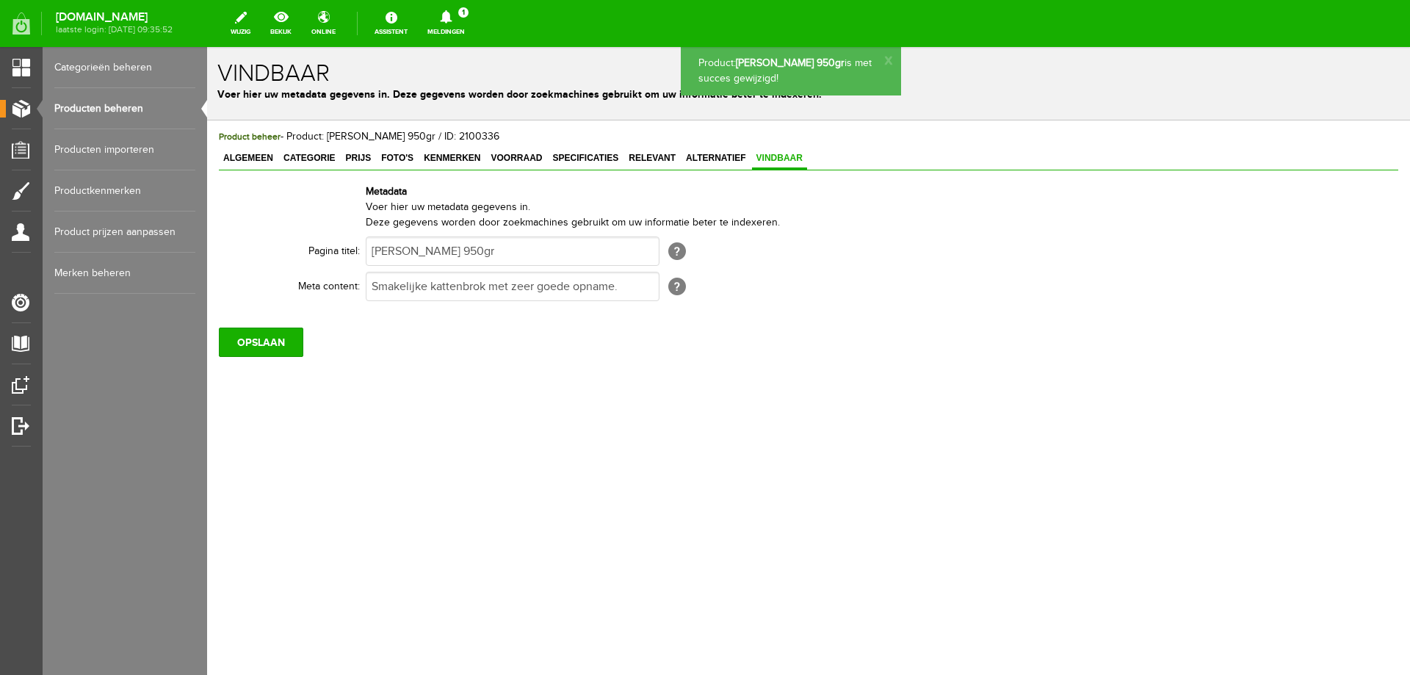
click at [127, 109] on link "Producten beheren" at bounding box center [124, 108] width 141 height 41
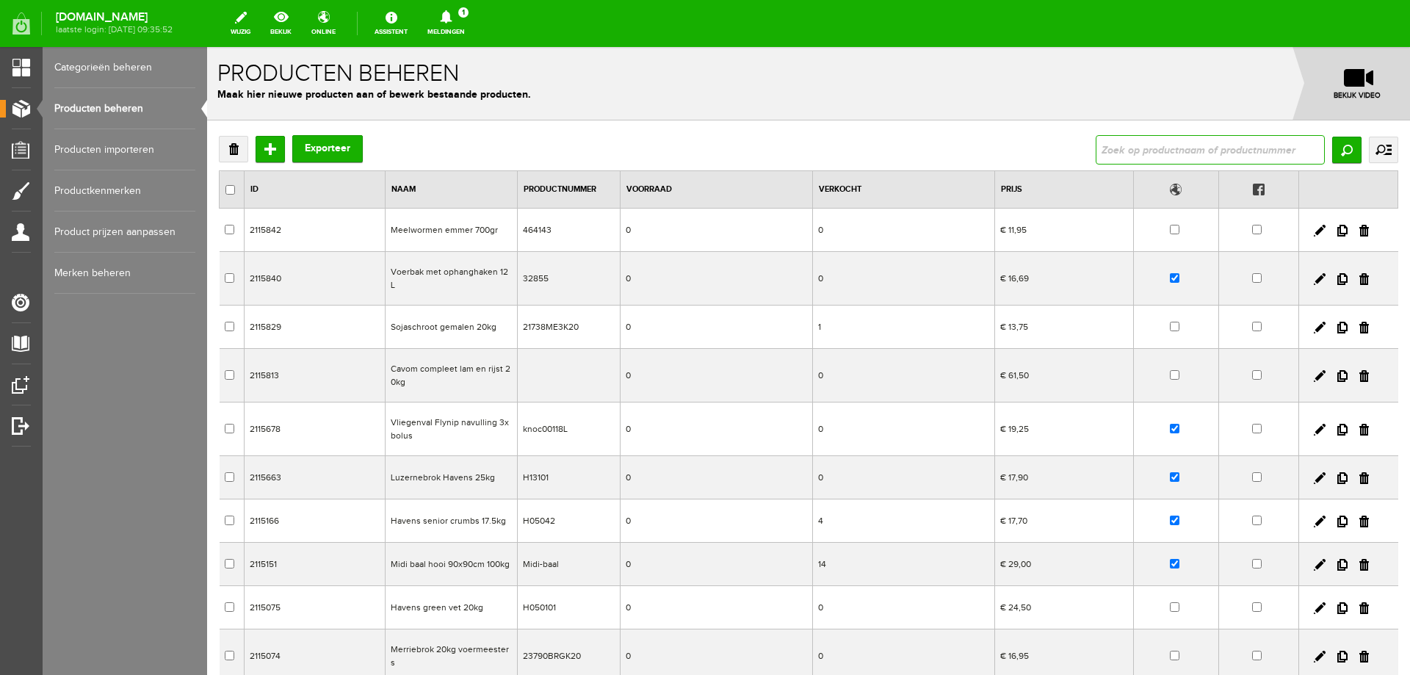
click at [1135, 145] on input "text" at bounding box center [1210, 149] width 229 height 29
type input "350gr"
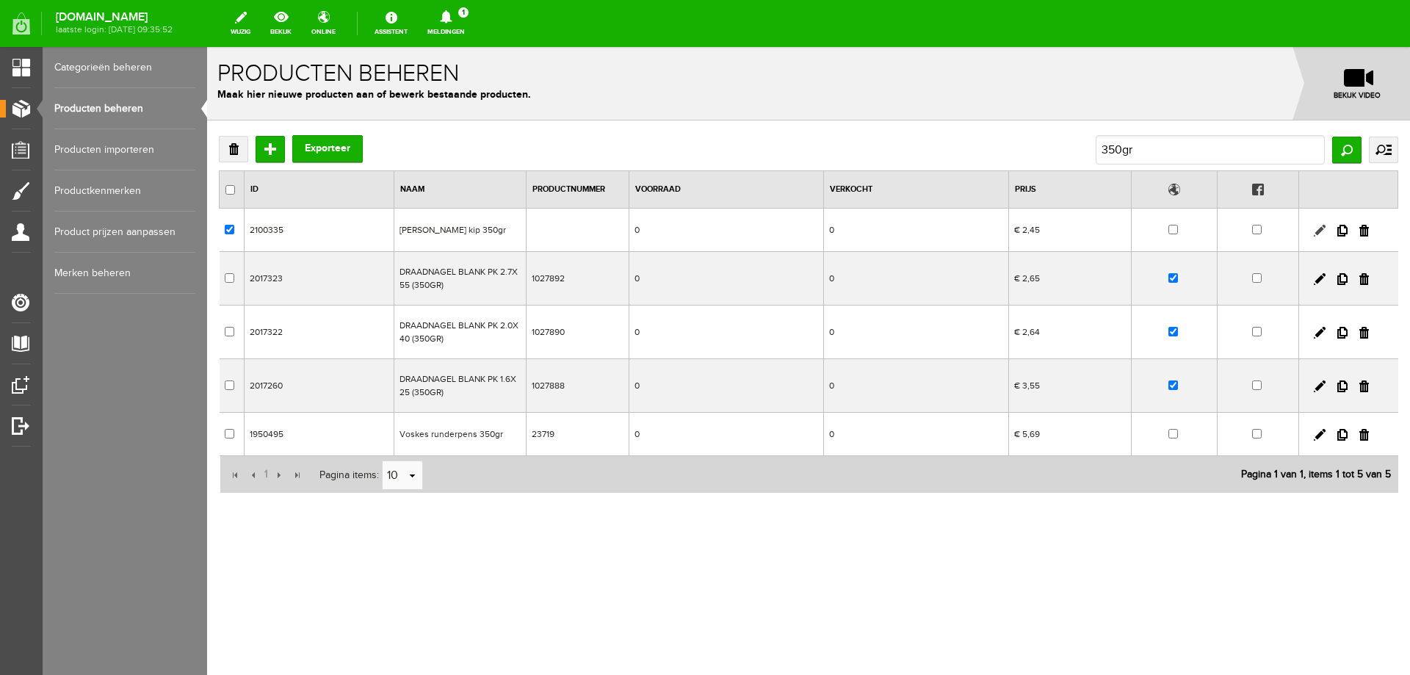
click at [1320, 231] on link at bounding box center [1320, 231] width 12 height 12
checkbox input "true"
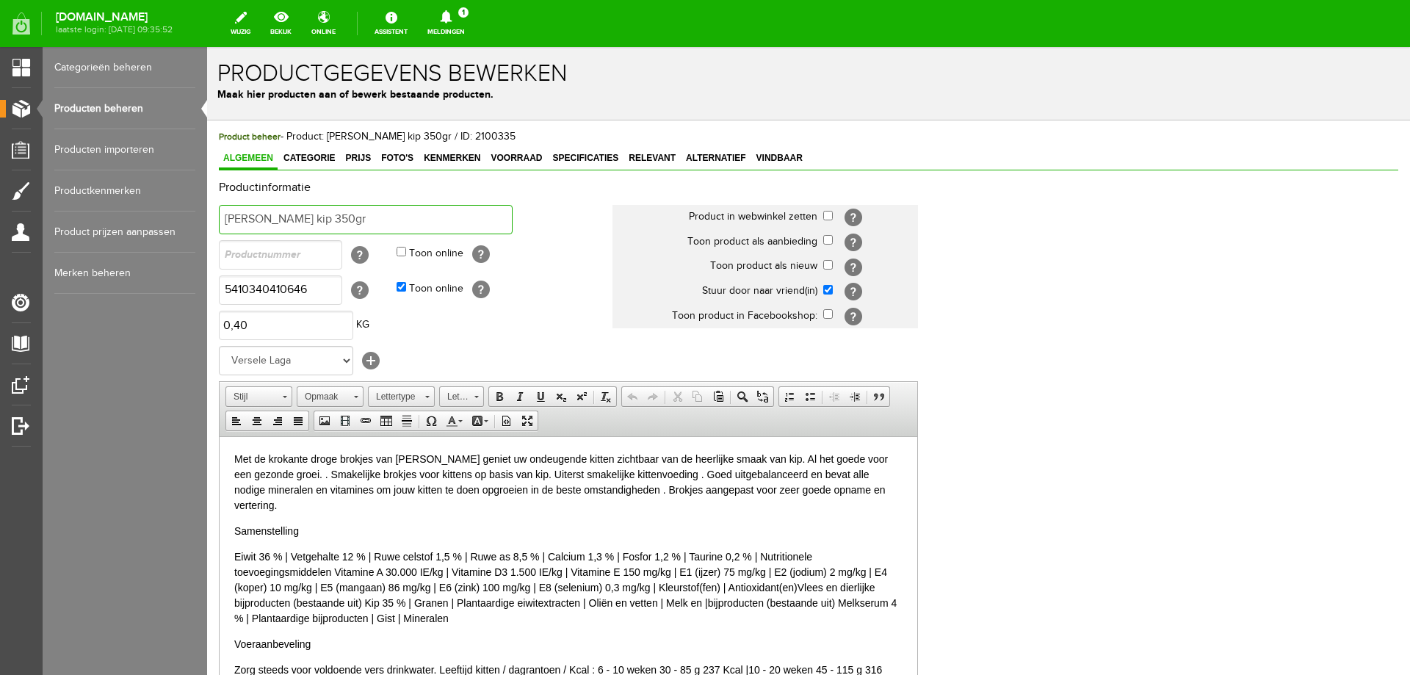
click at [352, 224] on input "[PERSON_NAME] kip 350gr" at bounding box center [366, 219] width 294 height 29
click at [307, 219] on input "[PERSON_NAME] kip 350gr" at bounding box center [366, 219] width 294 height 29
type input "[PERSON_NAME] kip 950gr"
click at [297, 289] on input "5410340410646" at bounding box center [280, 289] width 123 height 29
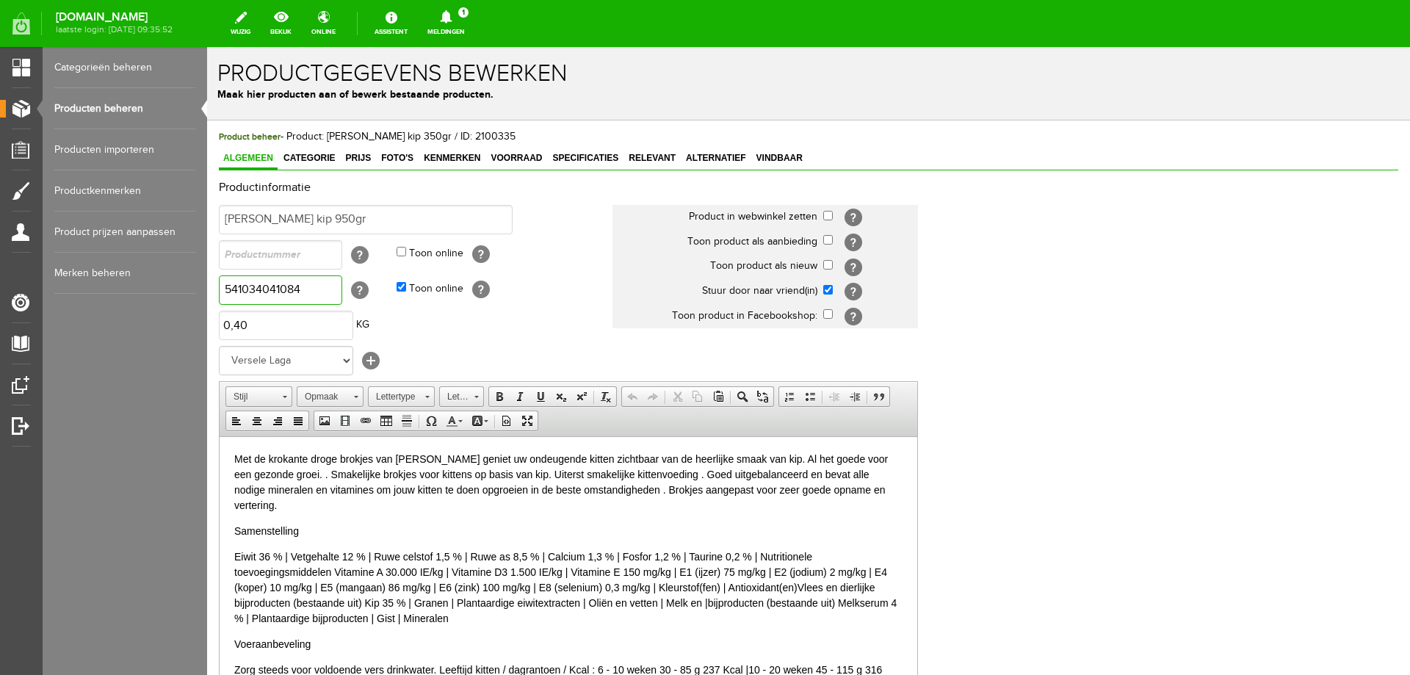
type input "5410340410844"
click at [300, 261] on input "text" at bounding box center [280, 254] width 123 height 29
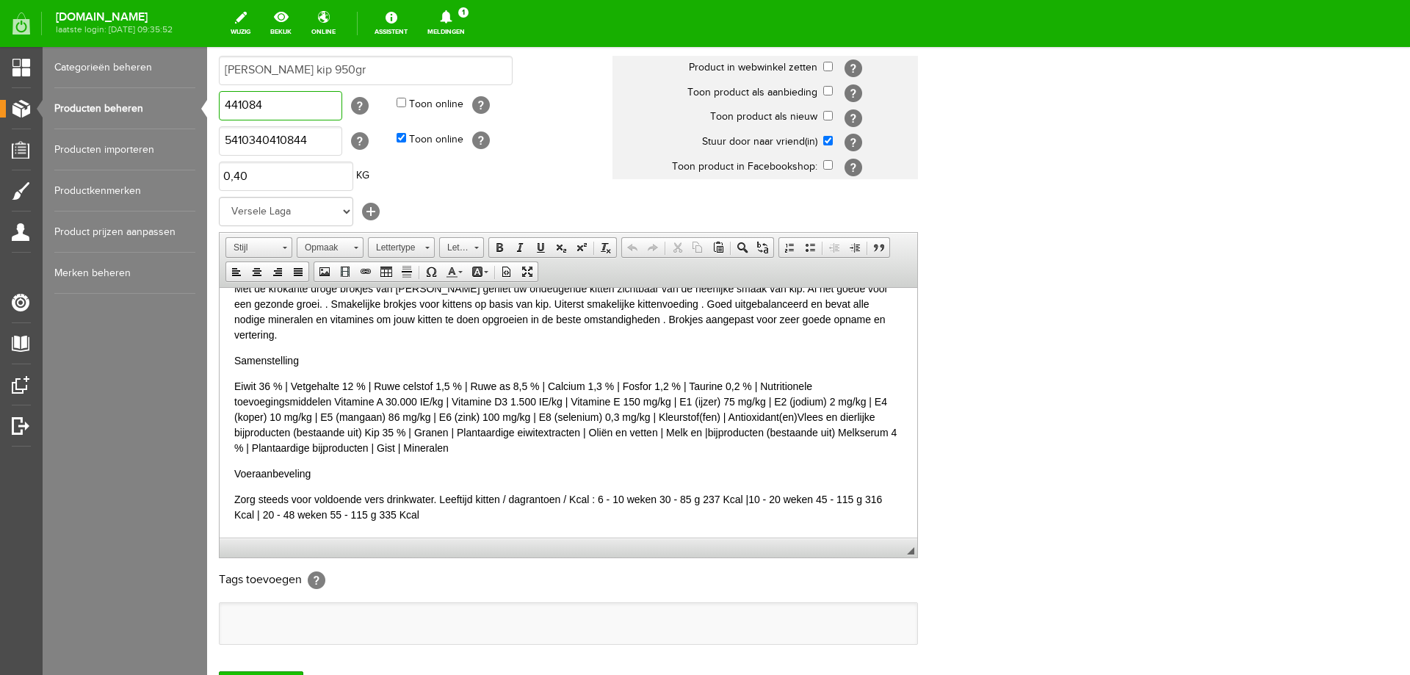
scroll to position [284, 0]
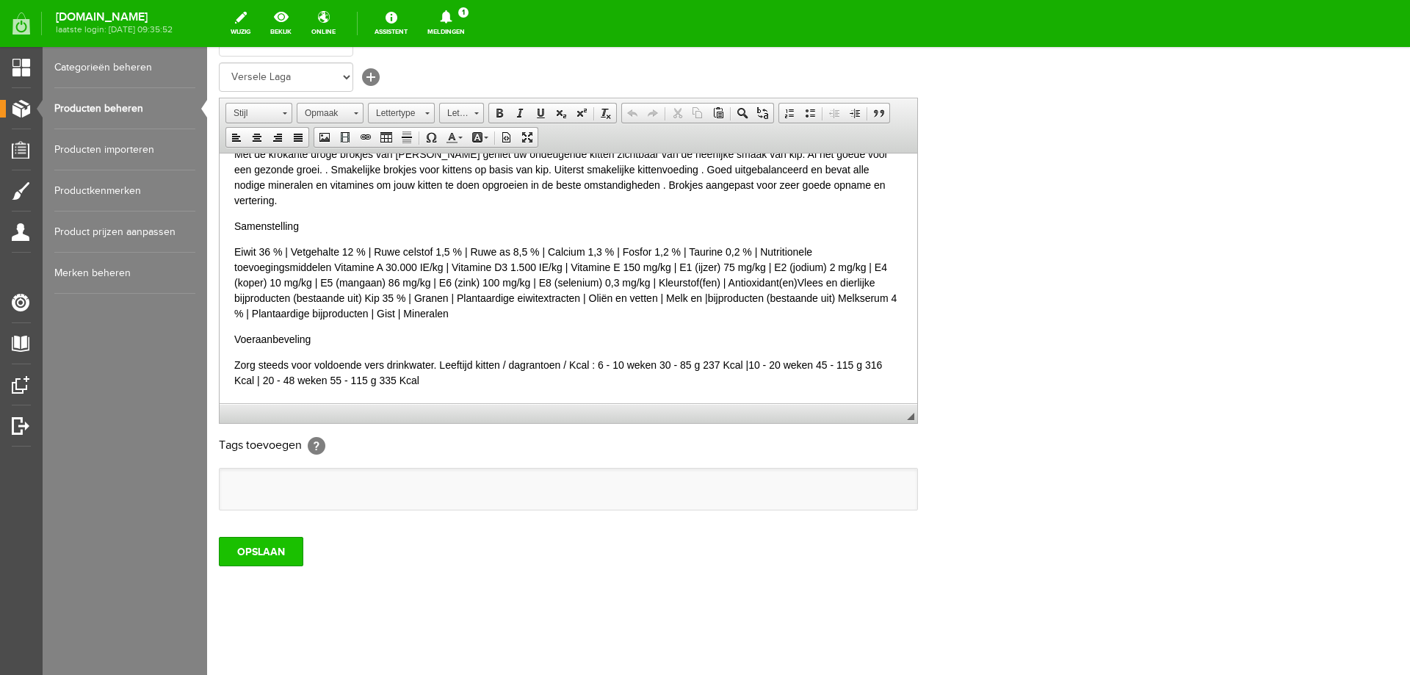
type input "441084"
click at [289, 553] on input "OPSLAAN" at bounding box center [261, 551] width 84 height 29
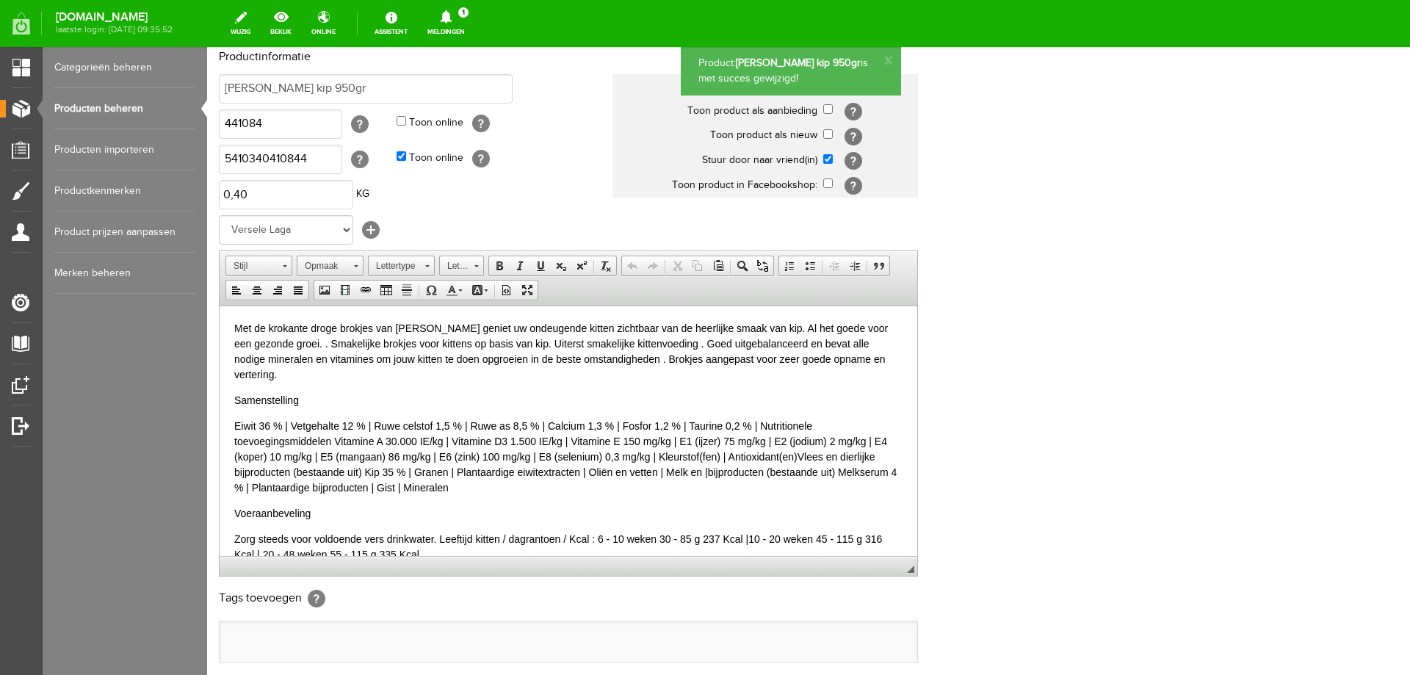
scroll to position [0, 0]
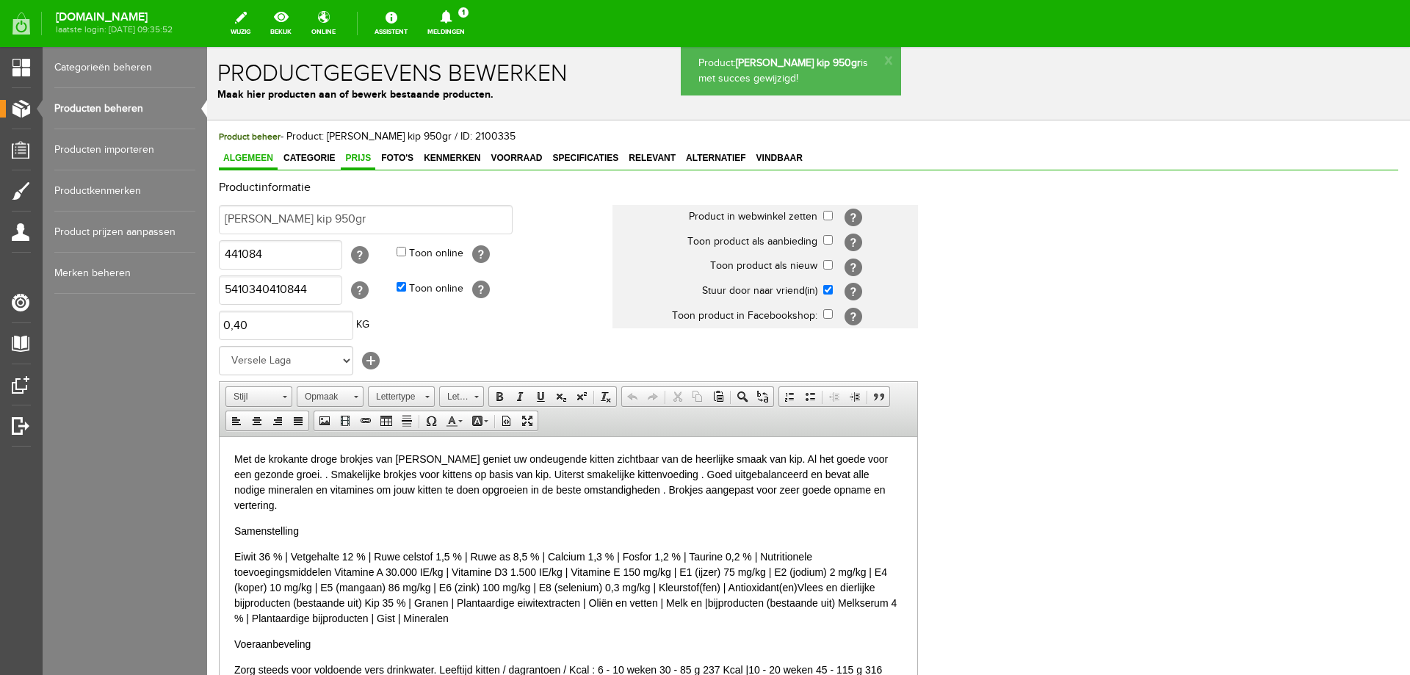
click at [356, 165] on link "Prijs" at bounding box center [358, 158] width 35 height 21
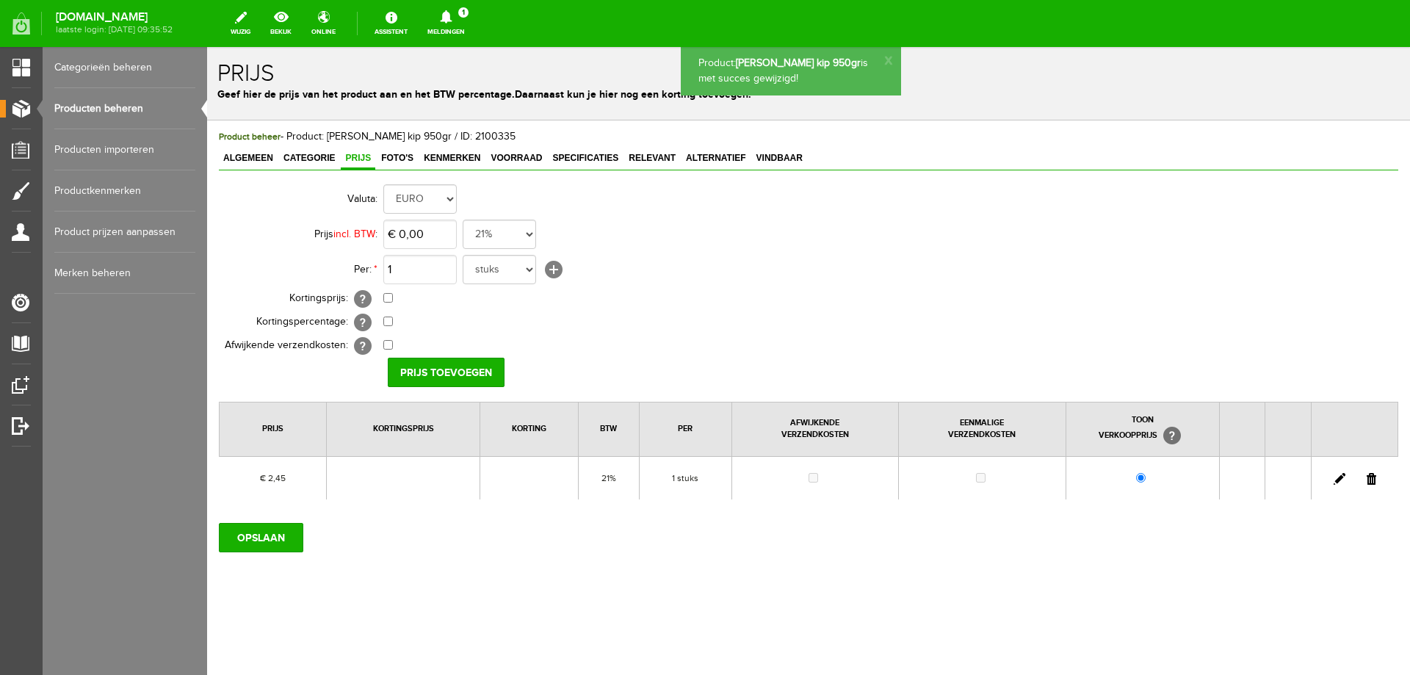
click at [1338, 476] on link at bounding box center [1340, 479] width 12 height 12
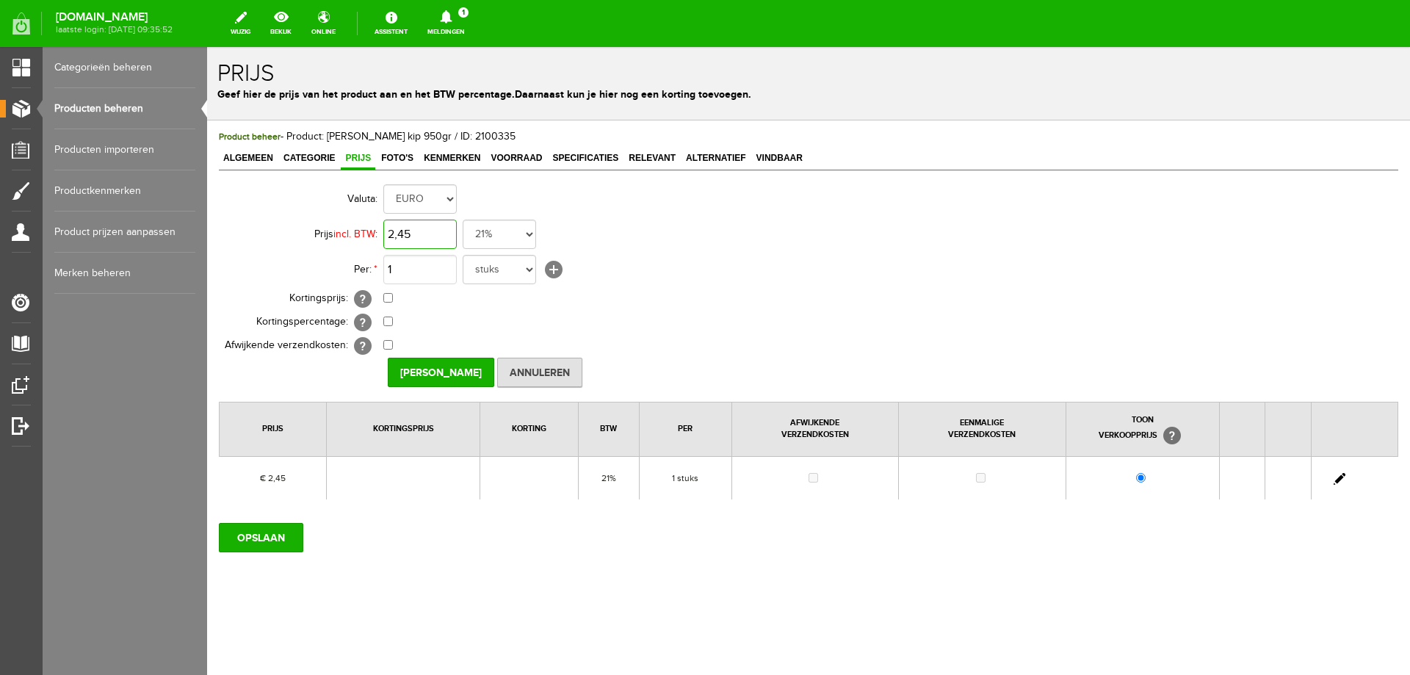
click at [411, 228] on input "2,45" at bounding box center [419, 234] width 73 height 29
type input "€ 4,99"
click at [451, 369] on input "[PERSON_NAME]" at bounding box center [441, 372] width 107 height 29
click at [275, 541] on input "OPSLAAN" at bounding box center [261, 537] width 84 height 29
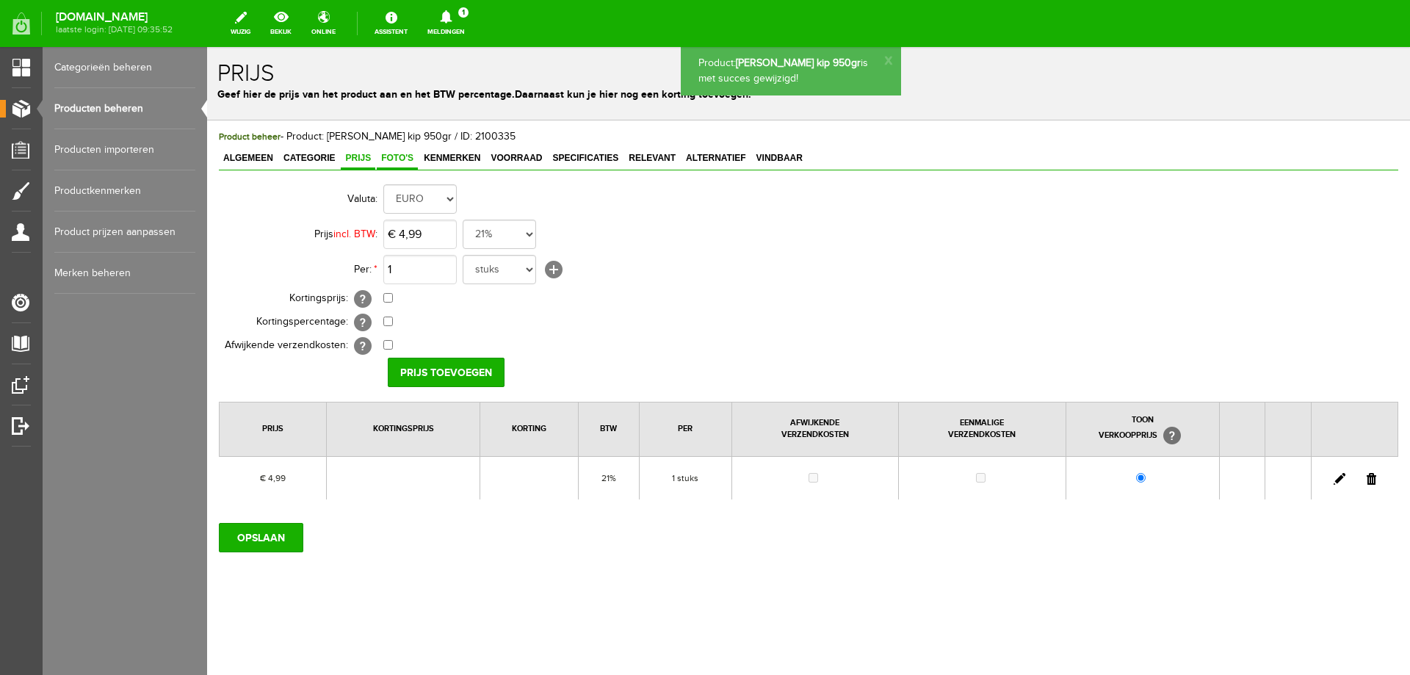
click at [397, 162] on span "Foto's" at bounding box center [397, 158] width 41 height 10
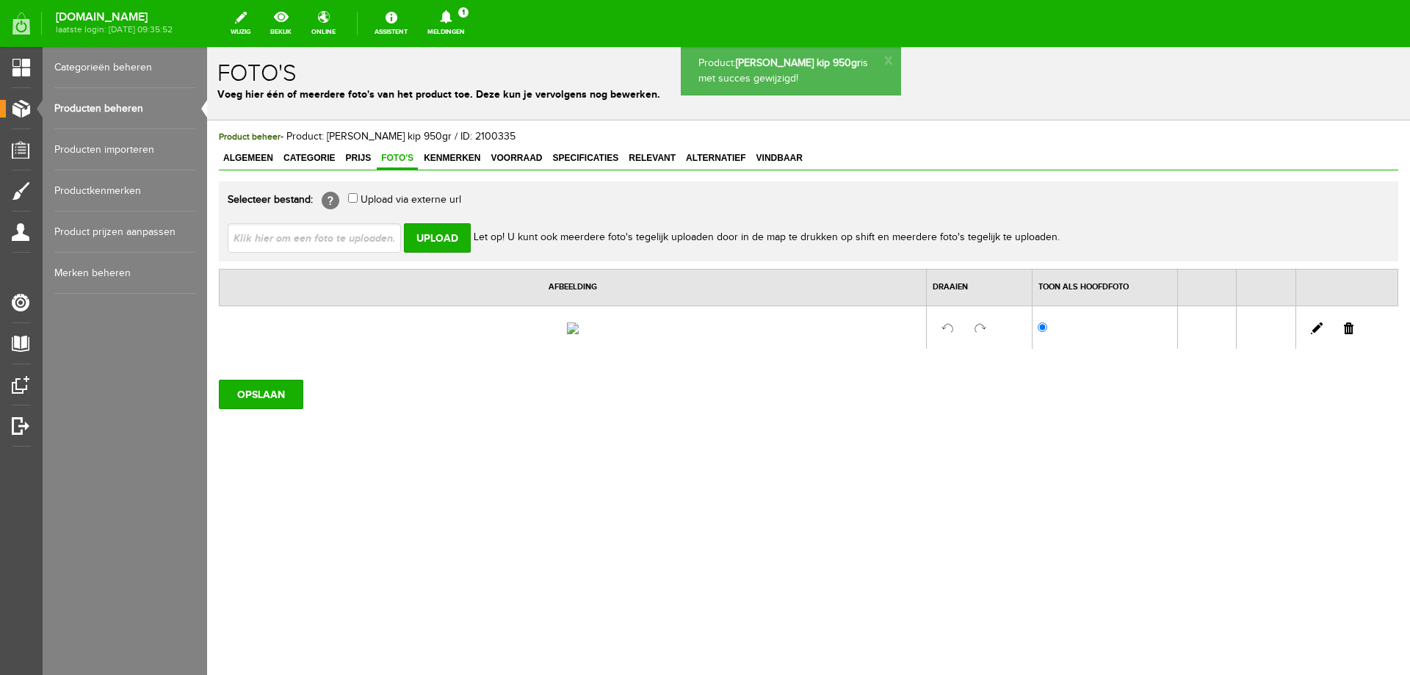
click at [332, 242] on input "file" at bounding box center [320, 237] width 185 height 28
type input "C:\fakepath\441084.jpg"
type input "441084.jpg"
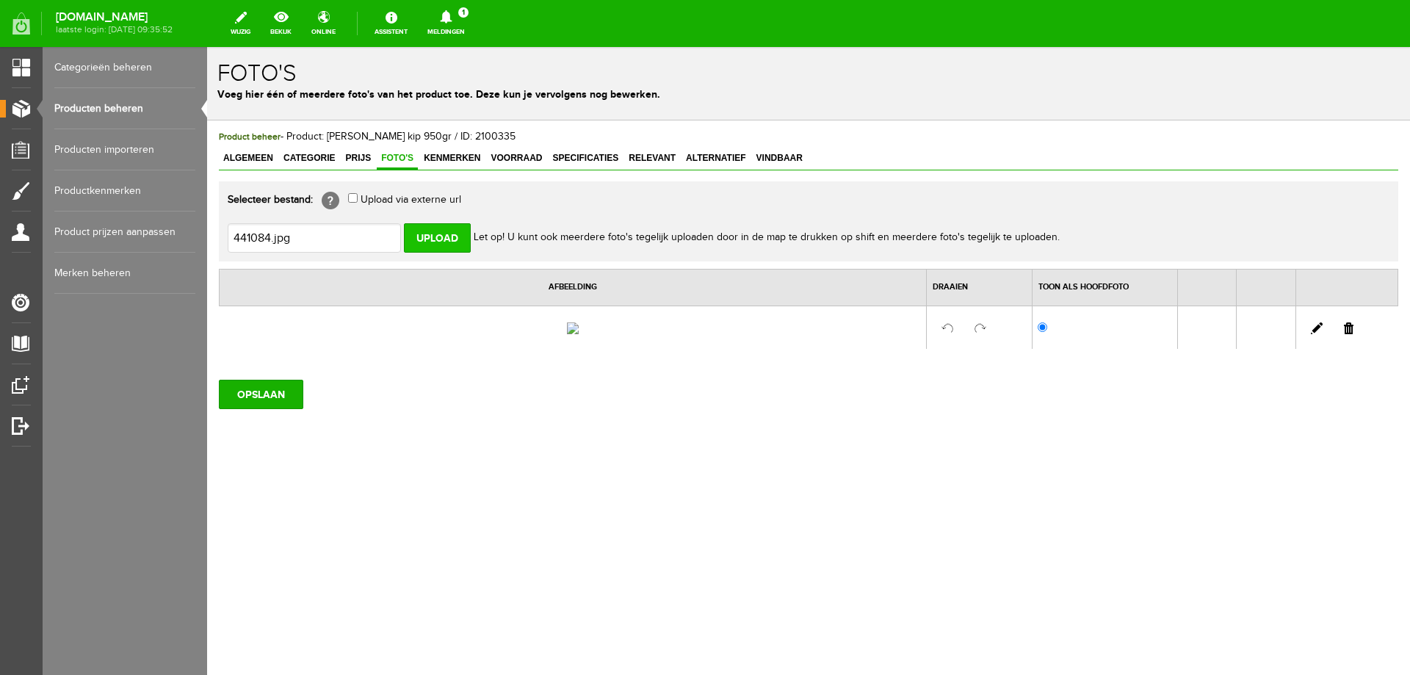
click at [434, 238] on input "Upload" at bounding box center [437, 237] width 67 height 29
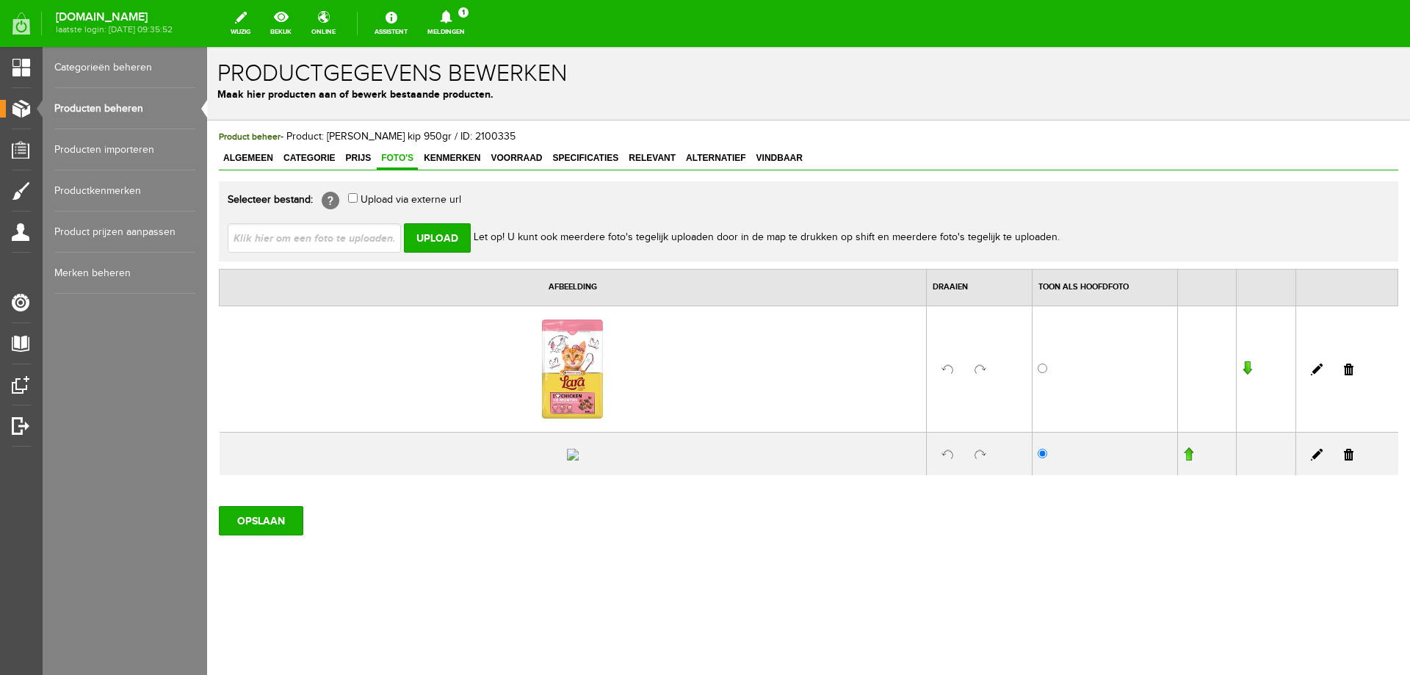
drag, startPoint x: 1340, startPoint y: 497, endPoint x: 736, endPoint y: 56, distance: 747.5
click at [1344, 461] on link at bounding box center [1349, 455] width 10 height 12
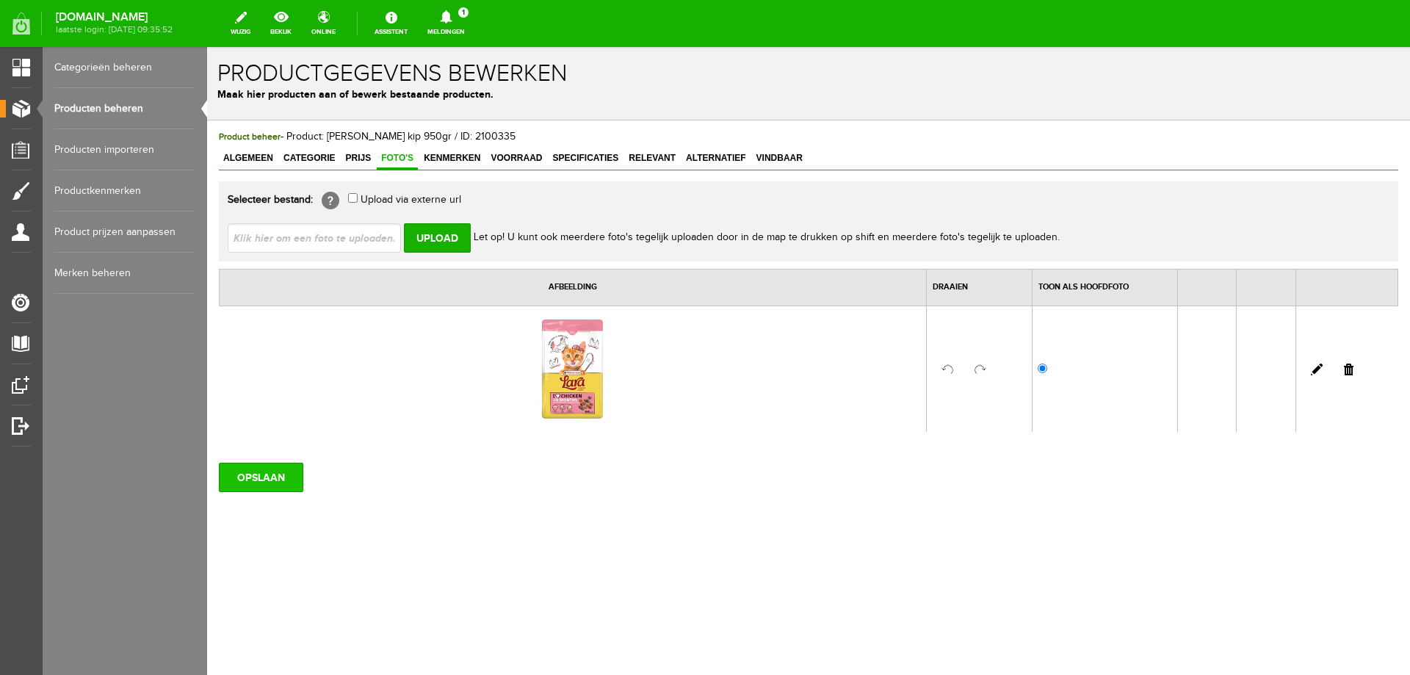
click at [282, 473] on input "OPSLAAN" at bounding box center [261, 477] width 84 height 29
click at [266, 159] on span "Algemeen" at bounding box center [248, 158] width 59 height 10
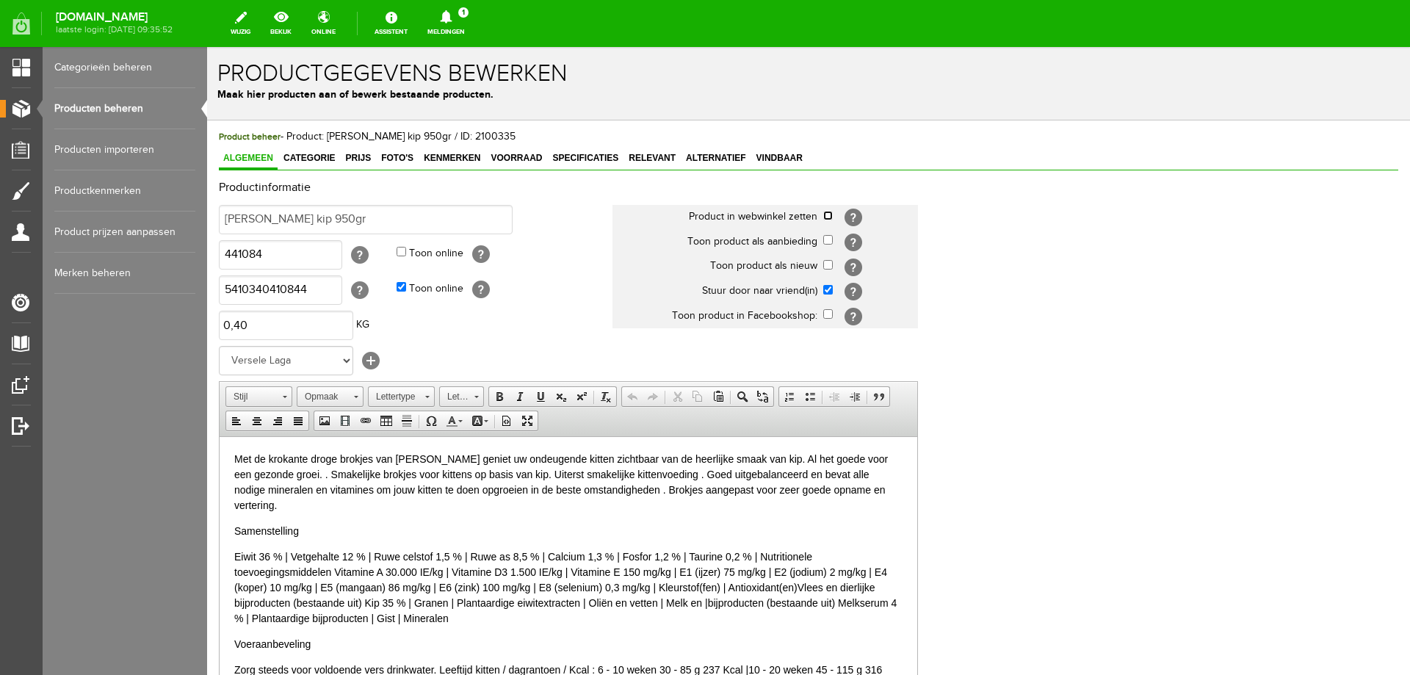
click at [826, 217] on input "checkbox" at bounding box center [828, 216] width 10 height 10
checkbox input "true"
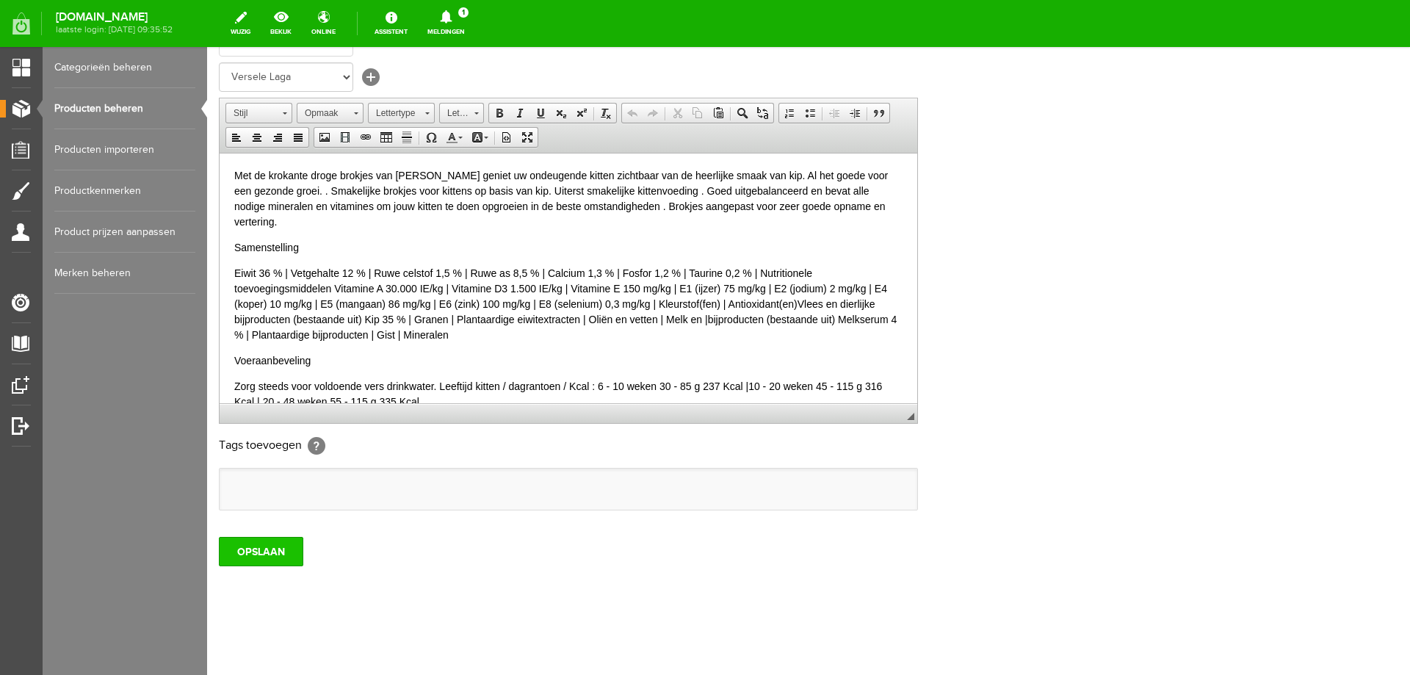
click at [275, 554] on input "OPSLAAN" at bounding box center [261, 551] width 84 height 29
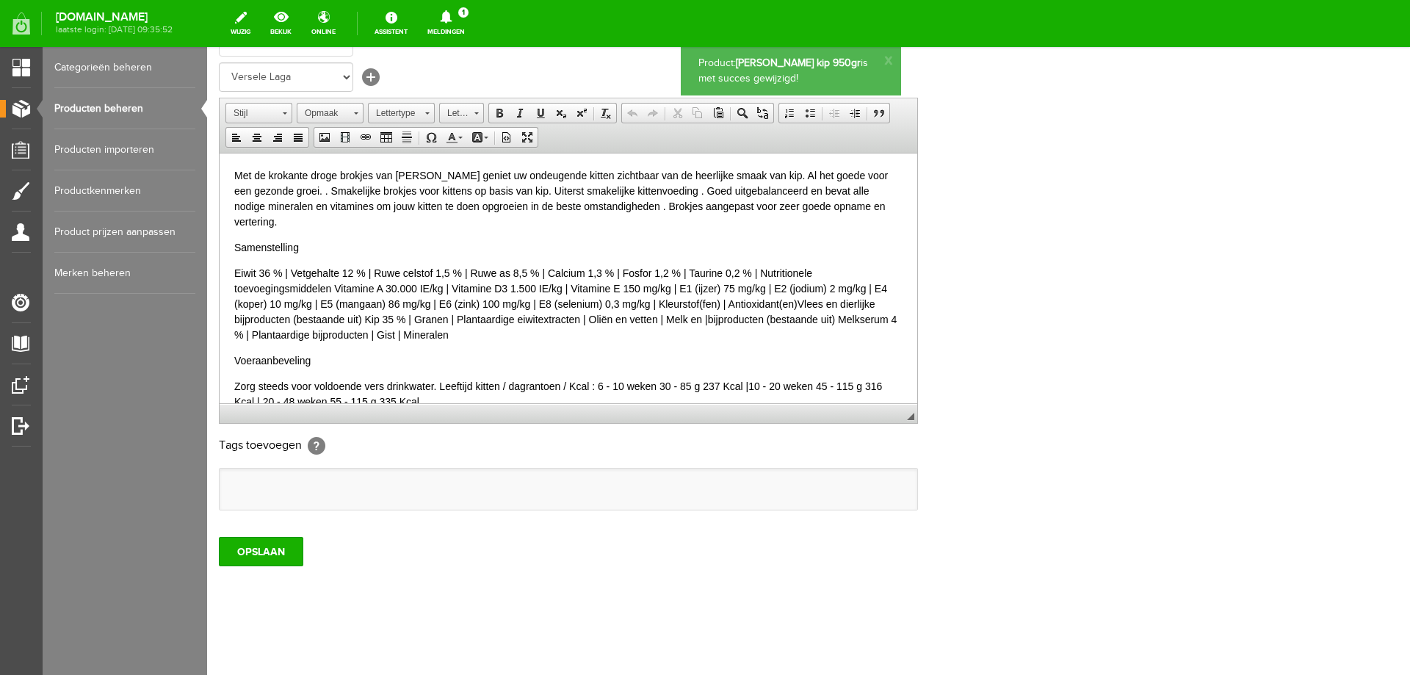
scroll to position [0, 0]
click at [106, 112] on link "Producten beheren" at bounding box center [124, 108] width 141 height 41
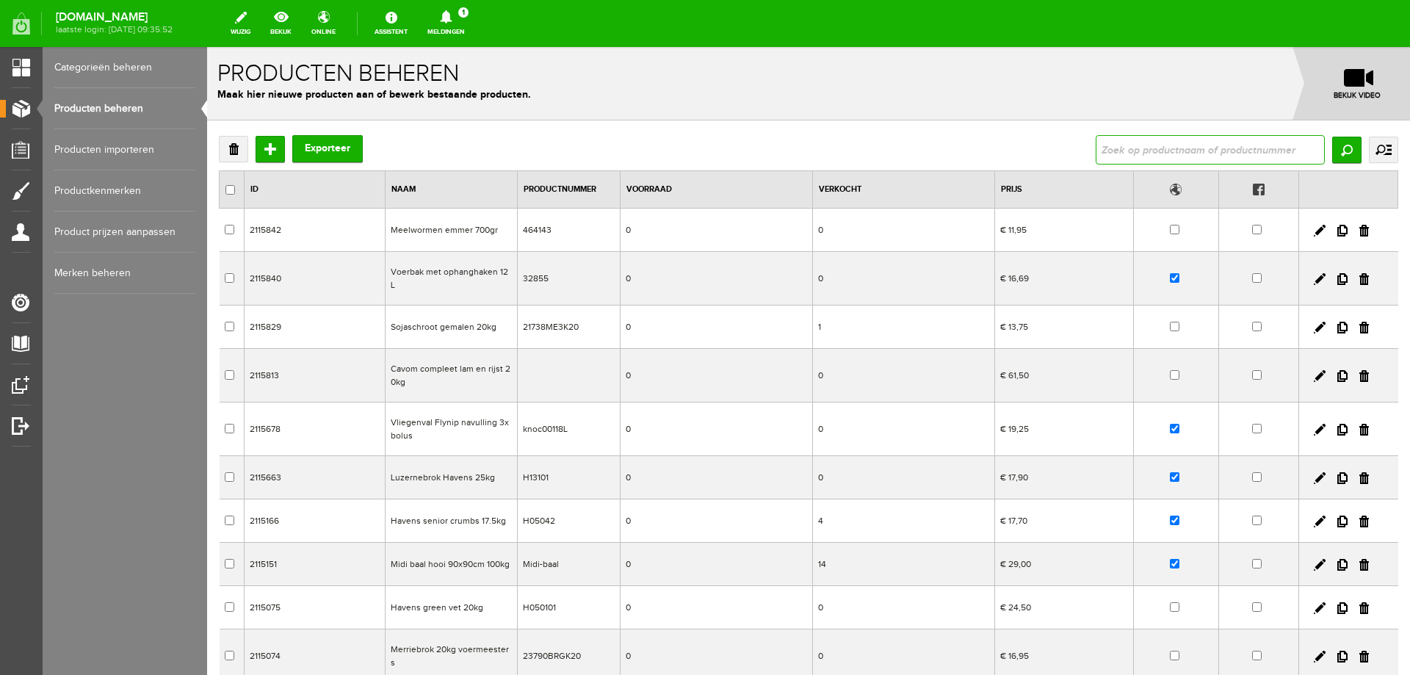
click at [1183, 142] on input "text" at bounding box center [1210, 149] width 229 height 29
type input "950gr"
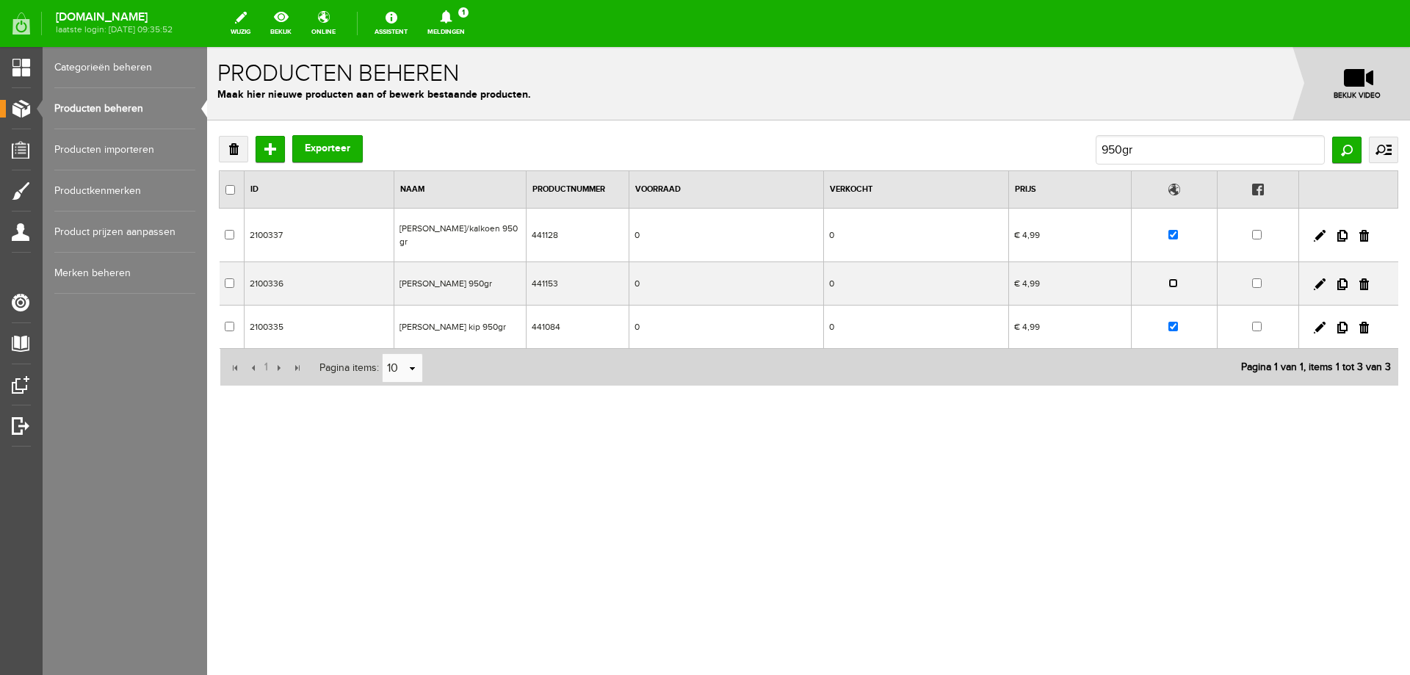
click at [1177, 278] on input "checkbox" at bounding box center [1174, 283] width 10 height 10
checkbox input "true"
click at [104, 114] on link "Producten beheren" at bounding box center [124, 108] width 141 height 41
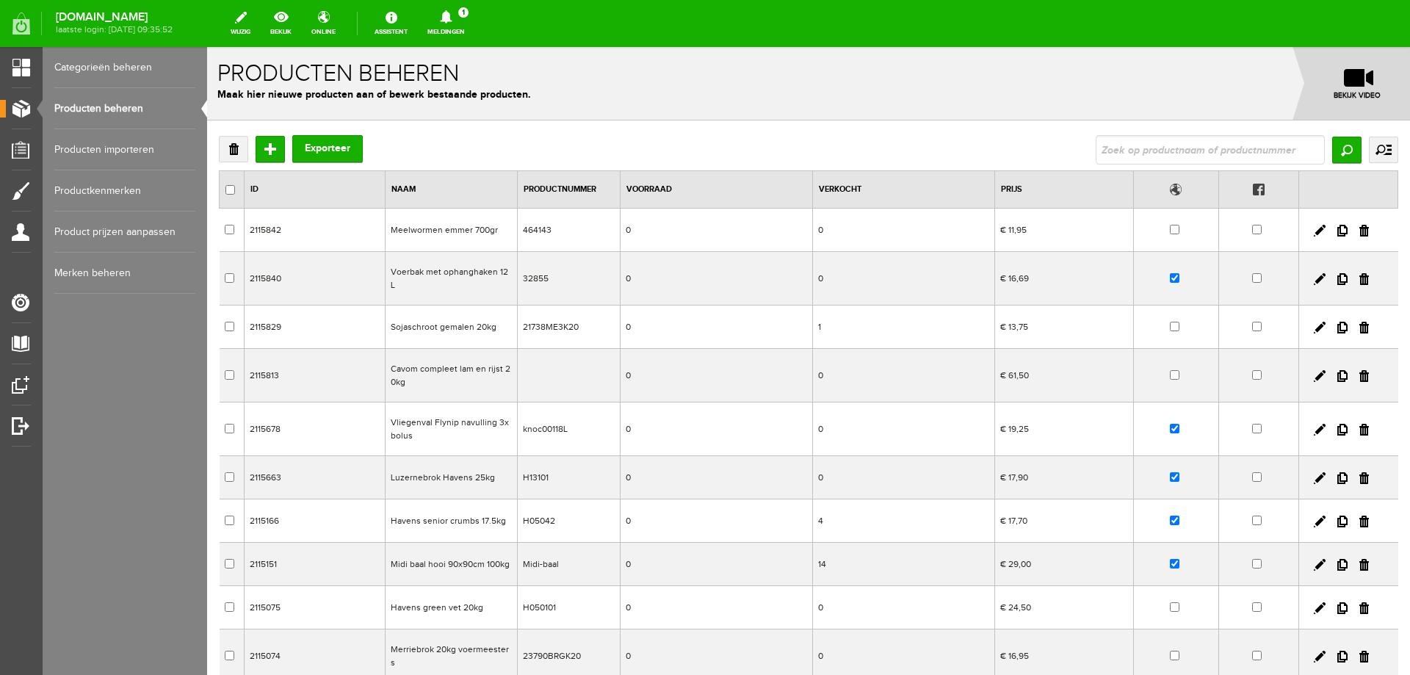
drag, startPoint x: 60, startPoint y: 107, endPoint x: 142, endPoint y: 107, distance: 81.5
click at [61, 107] on link "Producten beheren" at bounding box center [124, 108] width 141 height 41
click at [1108, 148] on input "text" at bounding box center [1210, 149] width 229 height 29
type input "runderhuid"
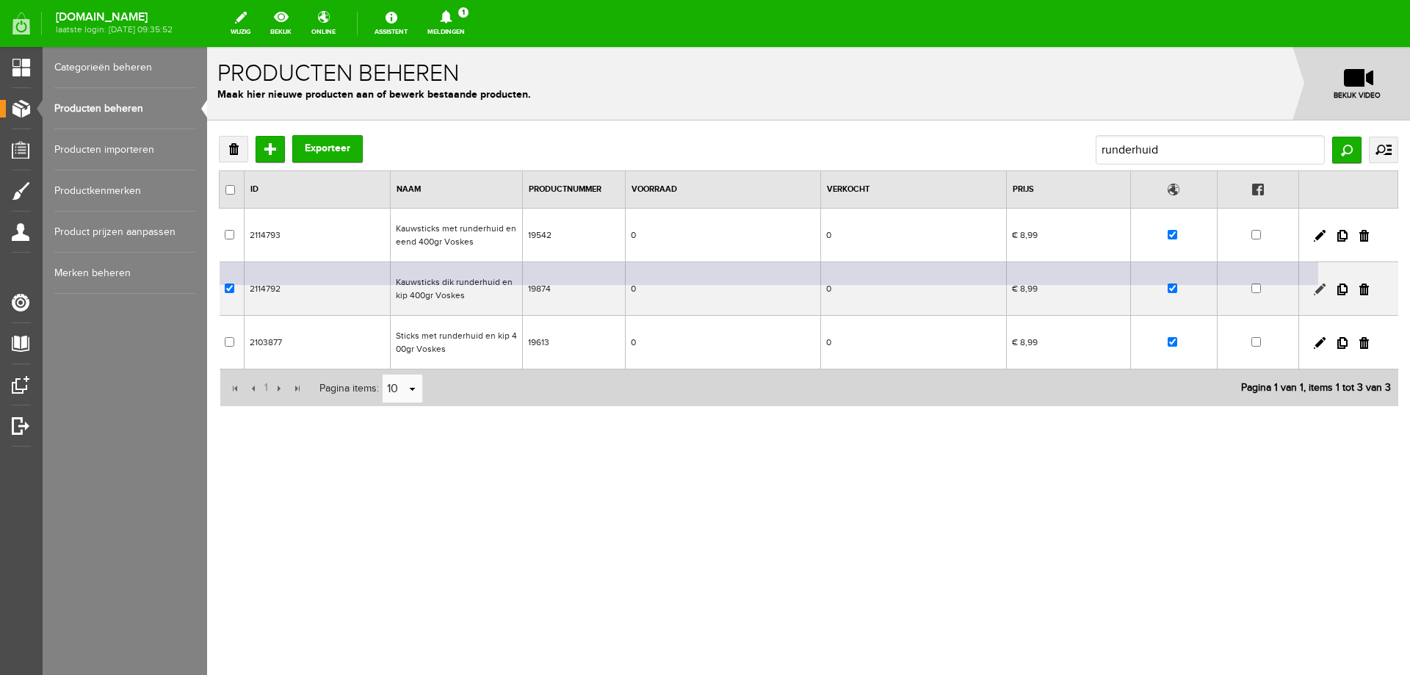
click at [1322, 289] on link at bounding box center [1320, 290] width 12 height 12
checkbox input "true"
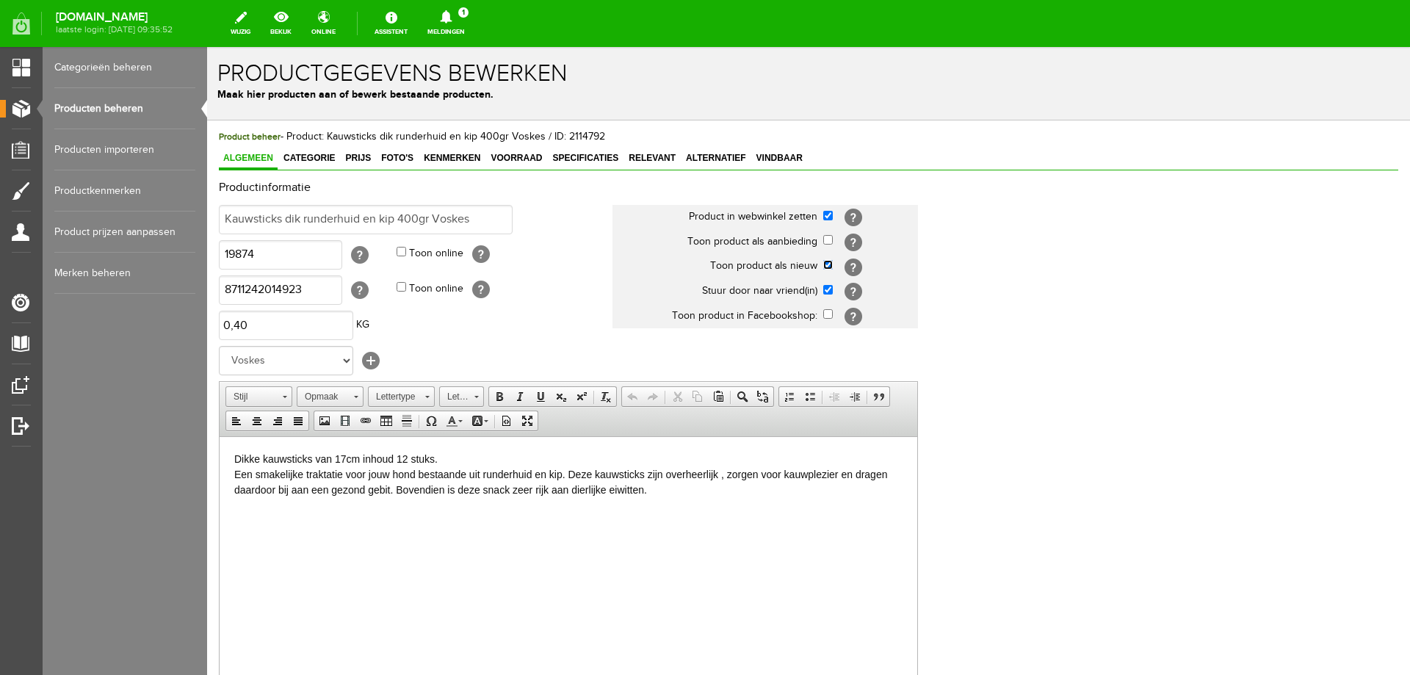
click at [829, 265] on input "checkbox" at bounding box center [828, 265] width 10 height 10
checkbox input "false"
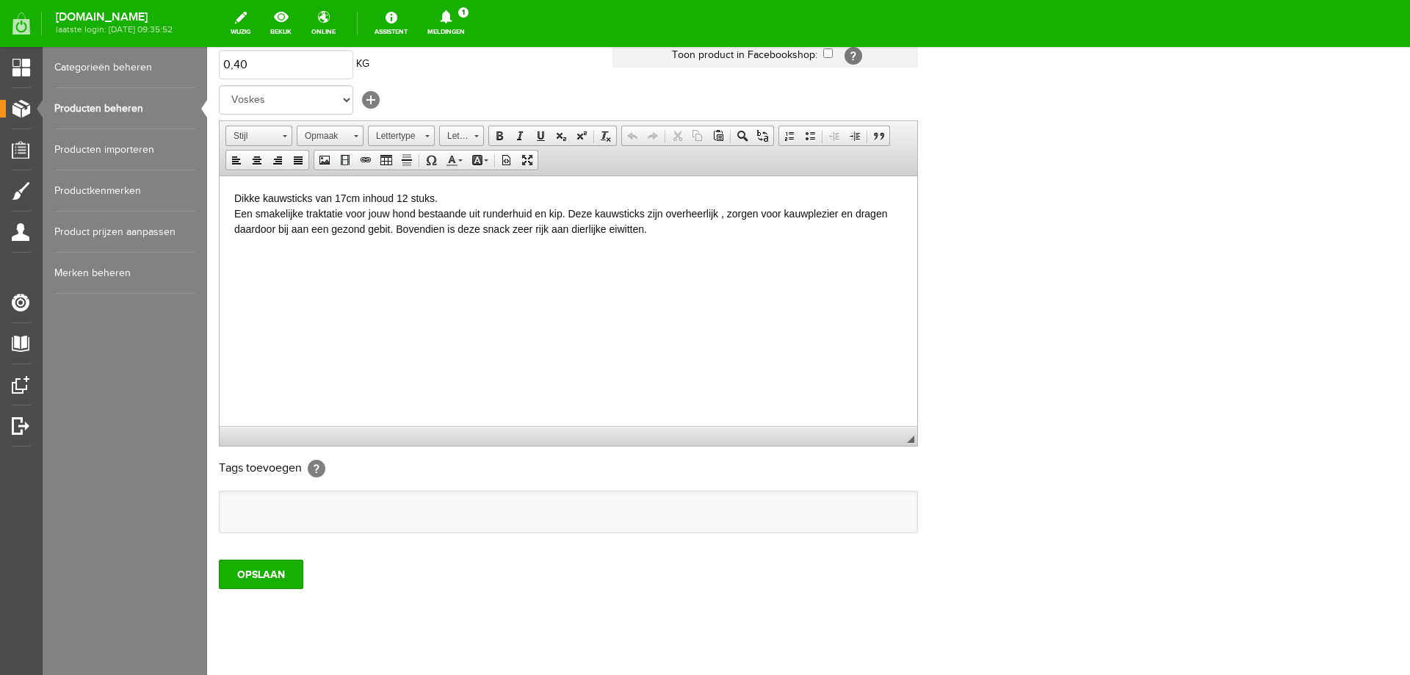
scroll to position [284, 0]
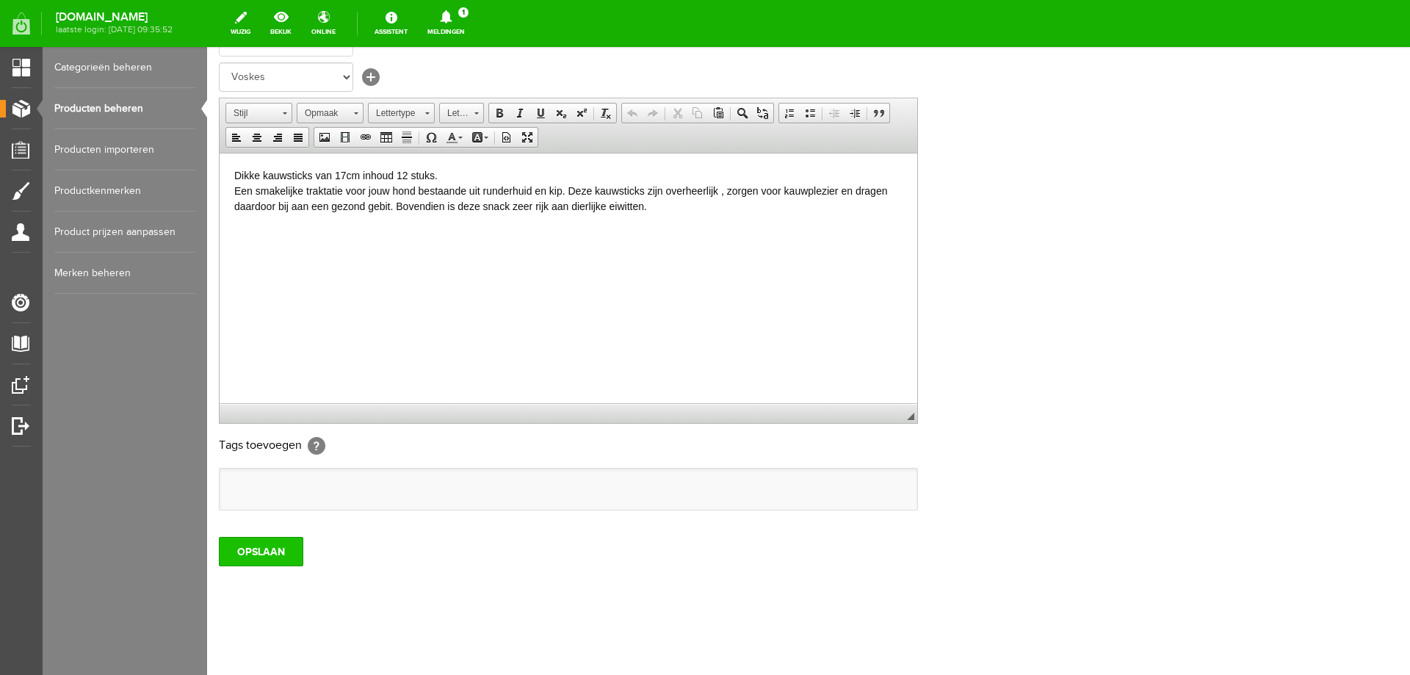
click at [245, 555] on input "OPSLAAN" at bounding box center [261, 551] width 84 height 29
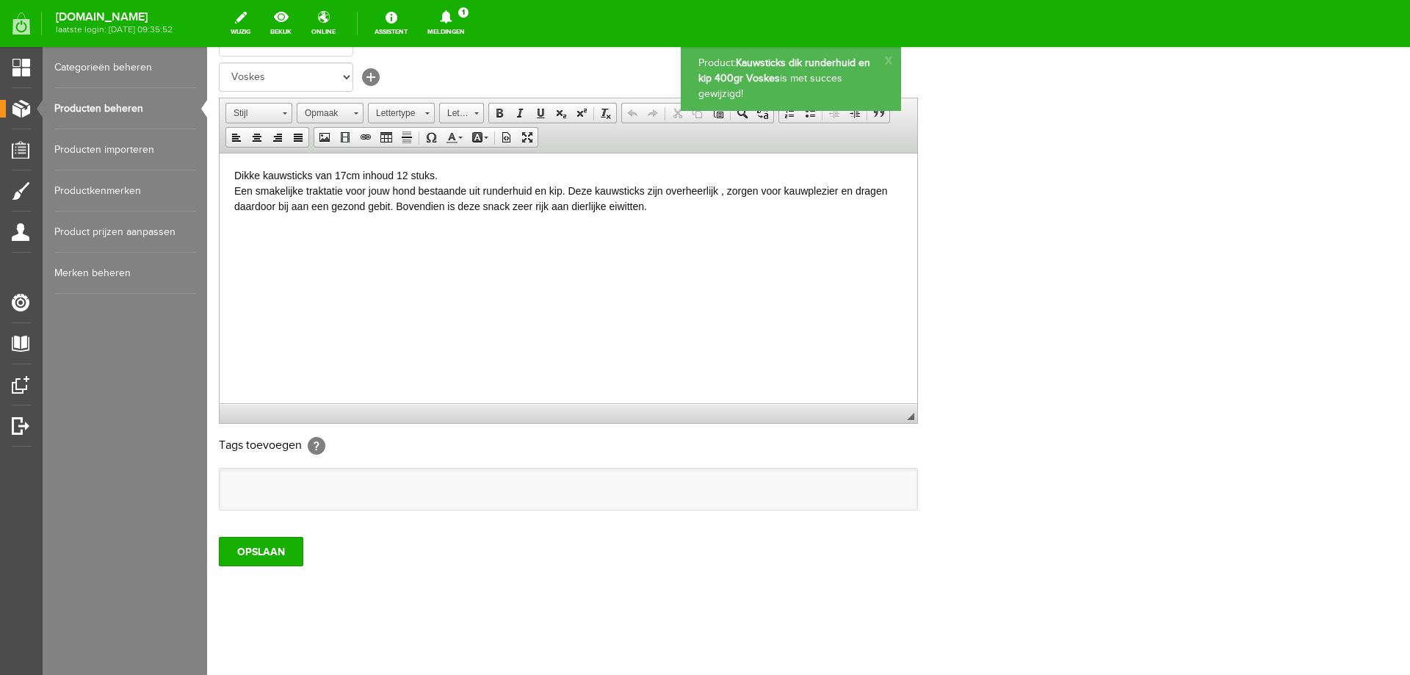
scroll to position [0, 0]
click at [120, 107] on link "Producten beheren" at bounding box center [124, 108] width 141 height 41
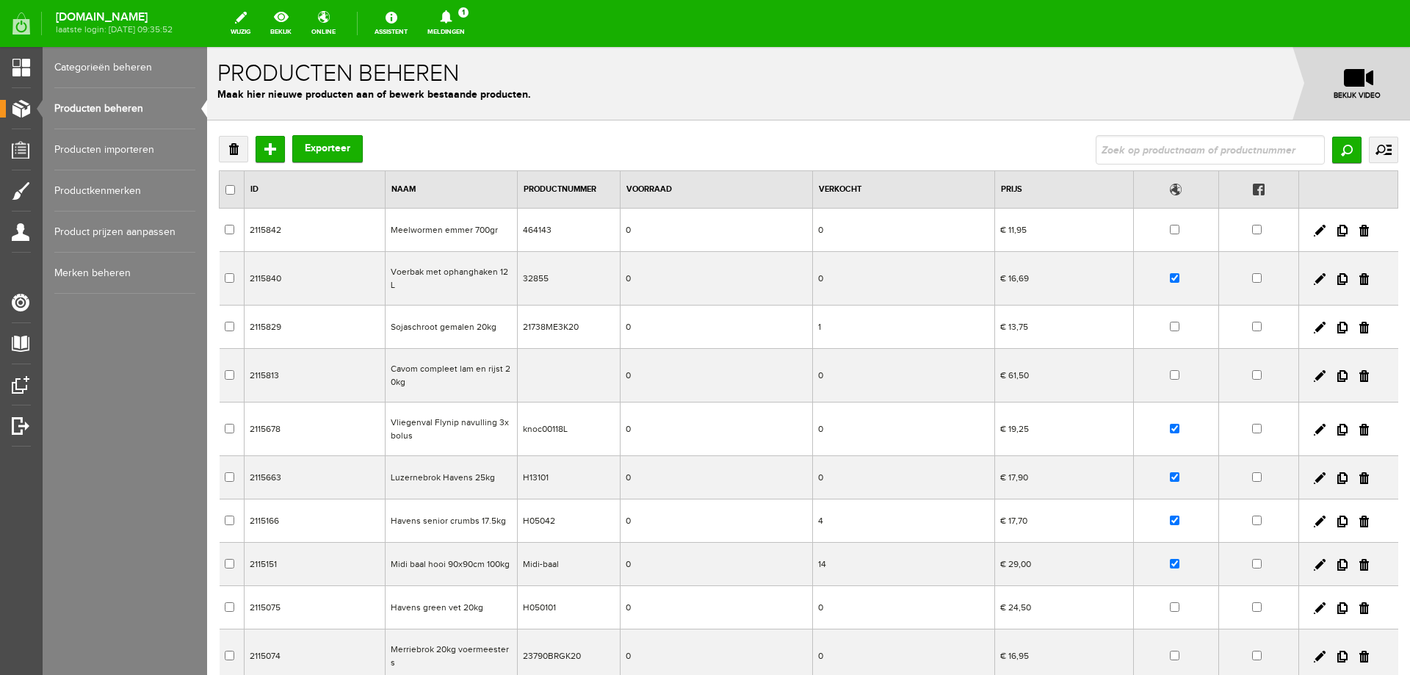
drag, startPoint x: 1105, startPoint y: 156, endPoint x: 1069, endPoint y: 140, distance: 39.2
click at [1105, 151] on input "text" at bounding box center [1210, 149] width 229 height 29
type input "[PERSON_NAME]"
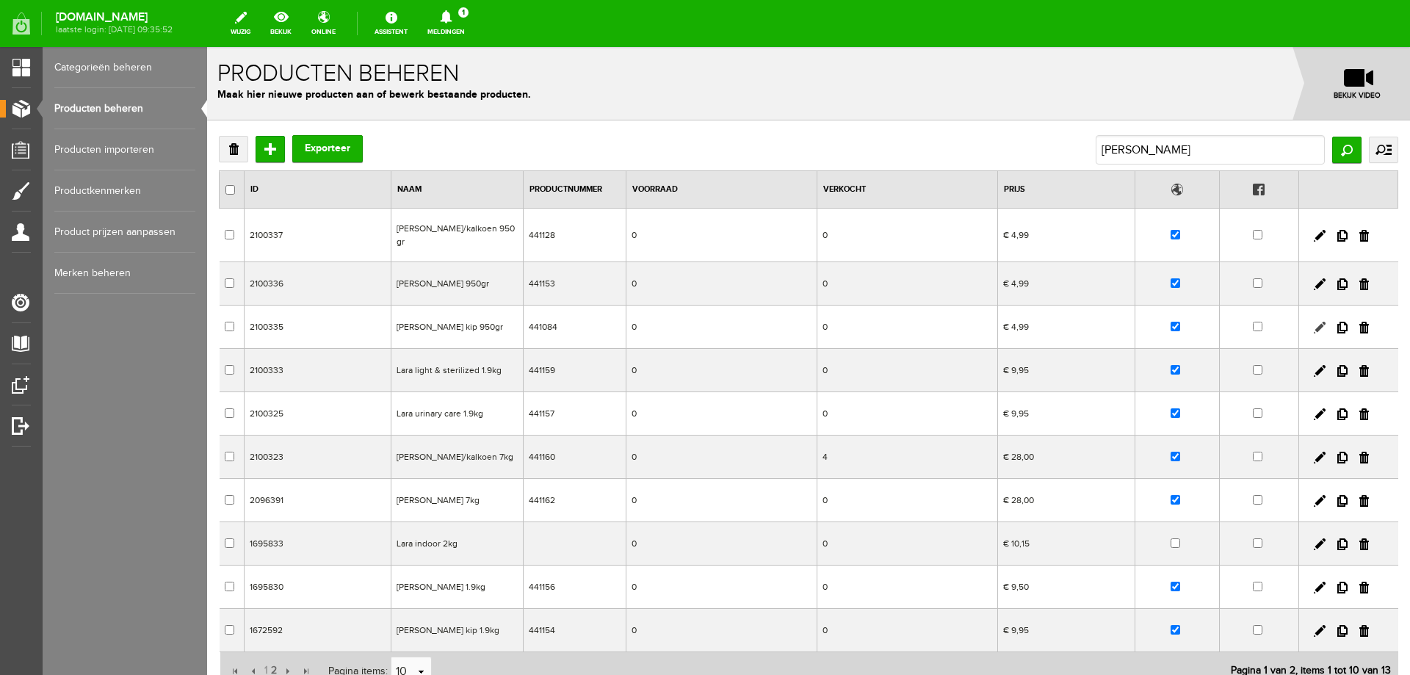
click at [1314, 322] on link at bounding box center [1320, 328] width 12 height 12
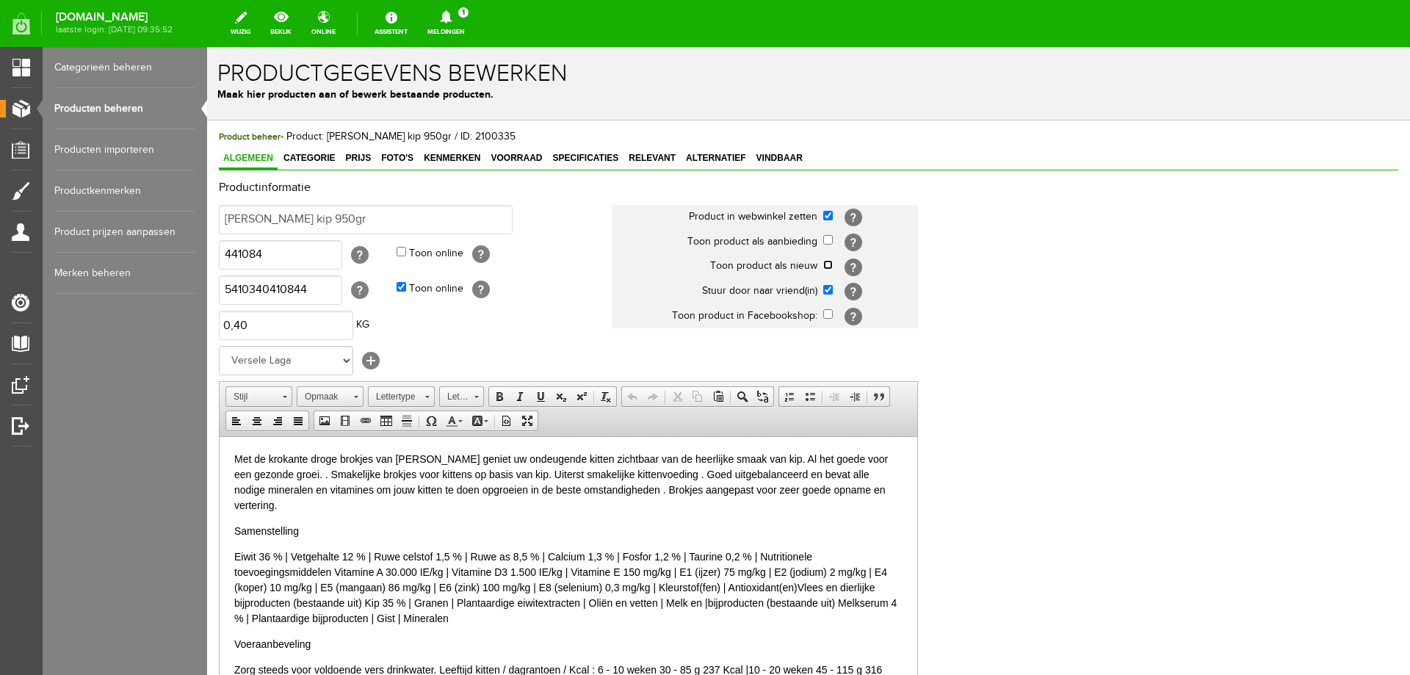
drag, startPoint x: 829, startPoint y: 264, endPoint x: 807, endPoint y: 275, distance: 24.3
click at [829, 264] on input "checkbox" at bounding box center [828, 265] width 10 height 10
checkbox input "true"
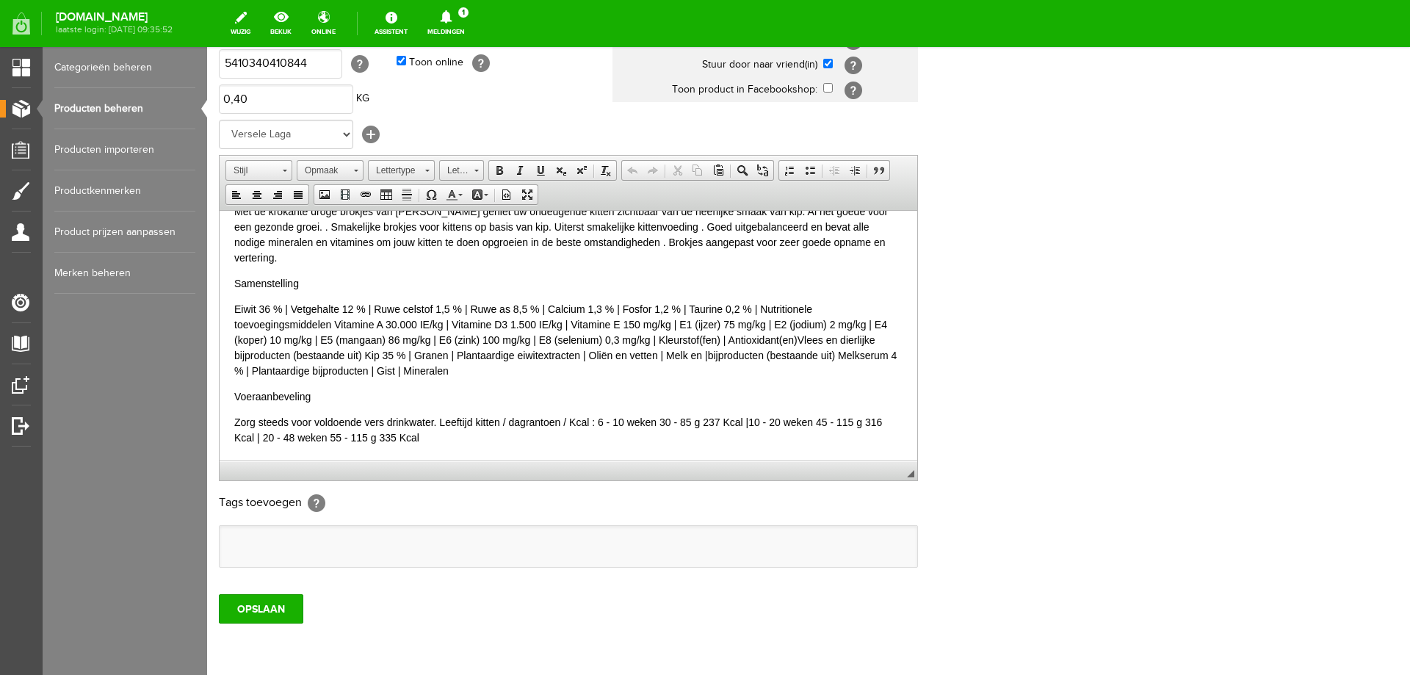
scroll to position [284, 0]
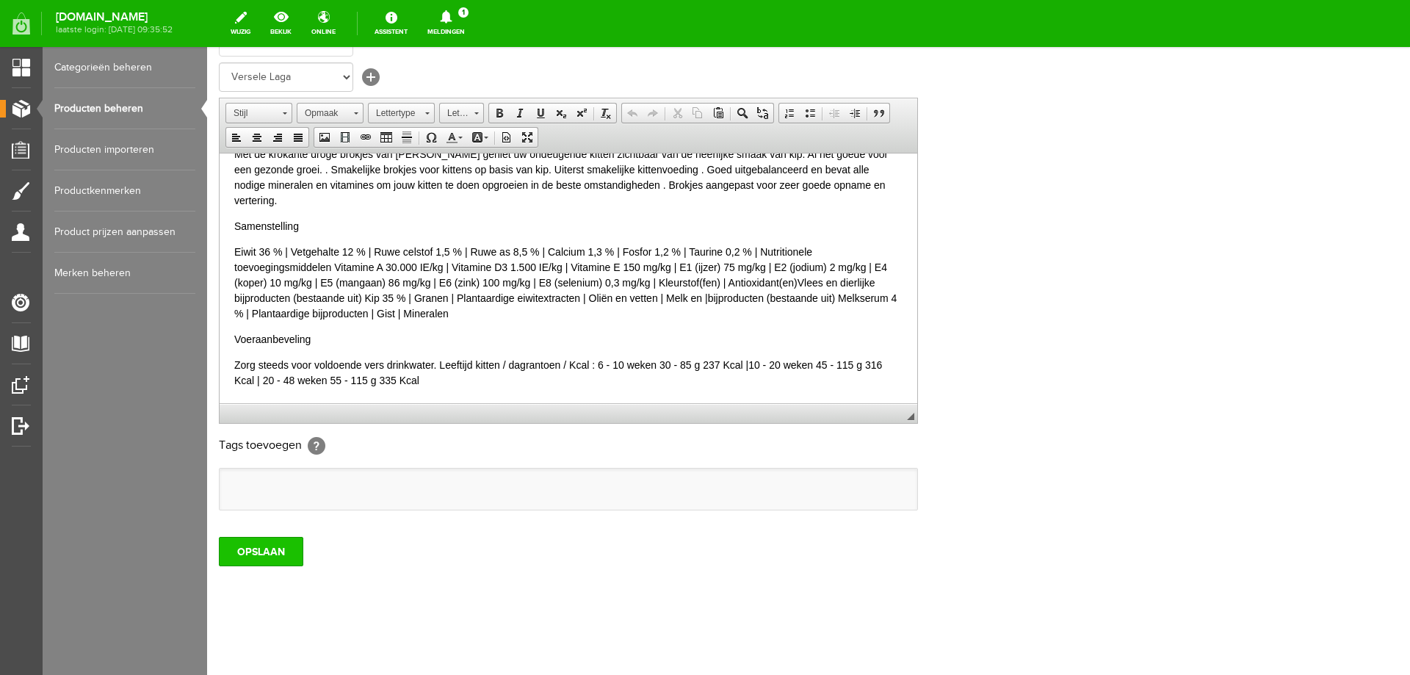
click at [273, 549] on input "OPSLAAN" at bounding box center [261, 551] width 84 height 29
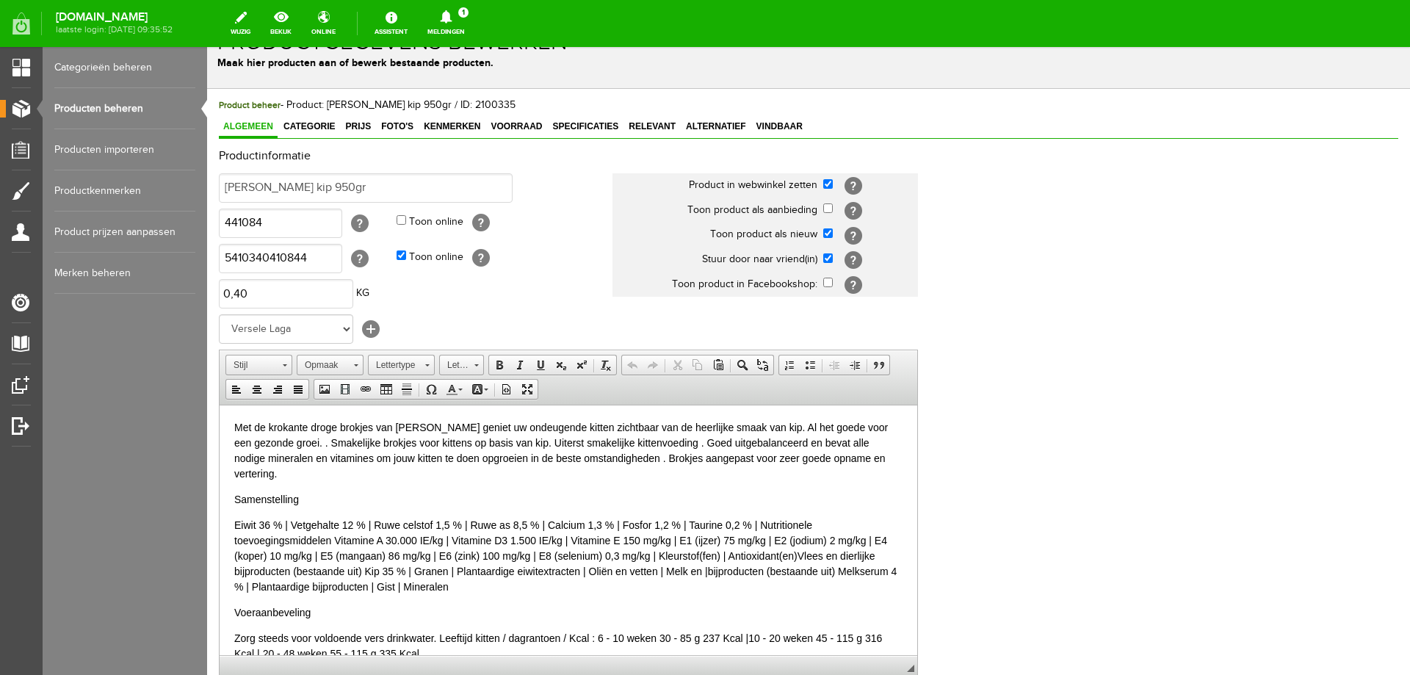
scroll to position [0, 0]
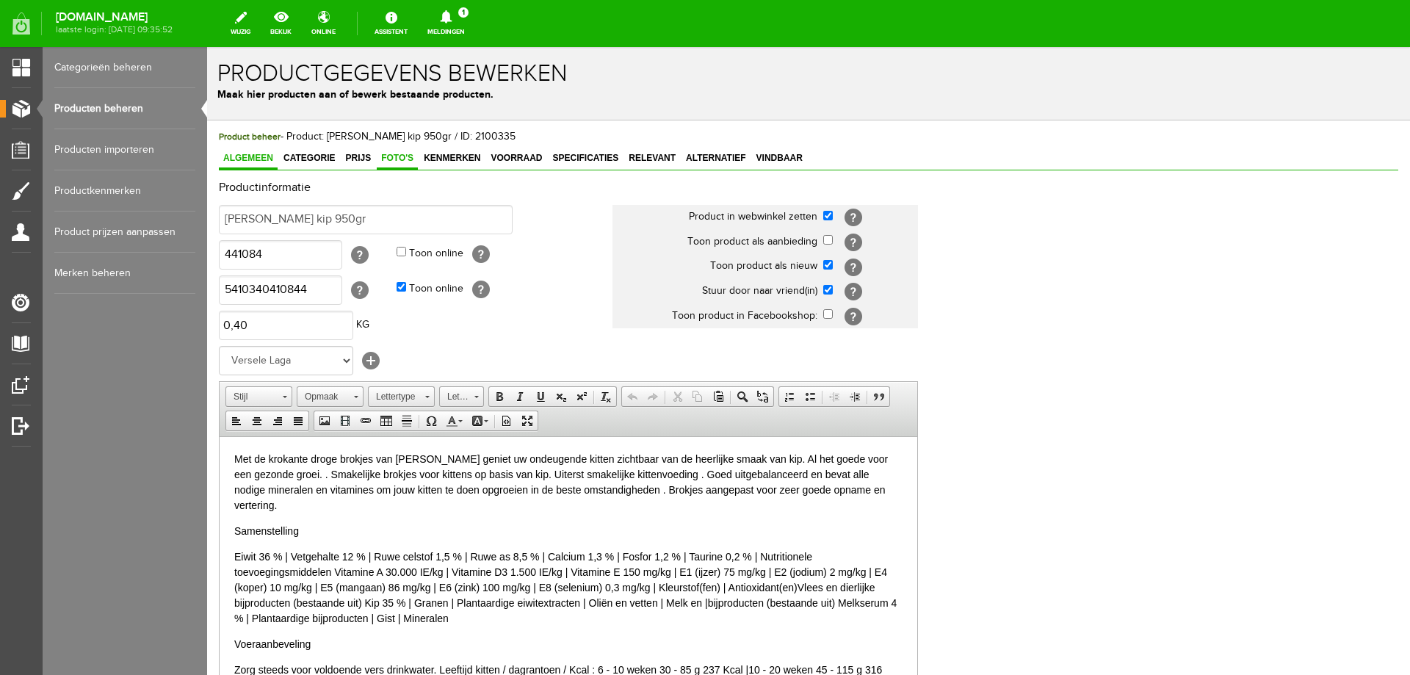
click at [397, 160] on span "Foto's" at bounding box center [397, 158] width 41 height 10
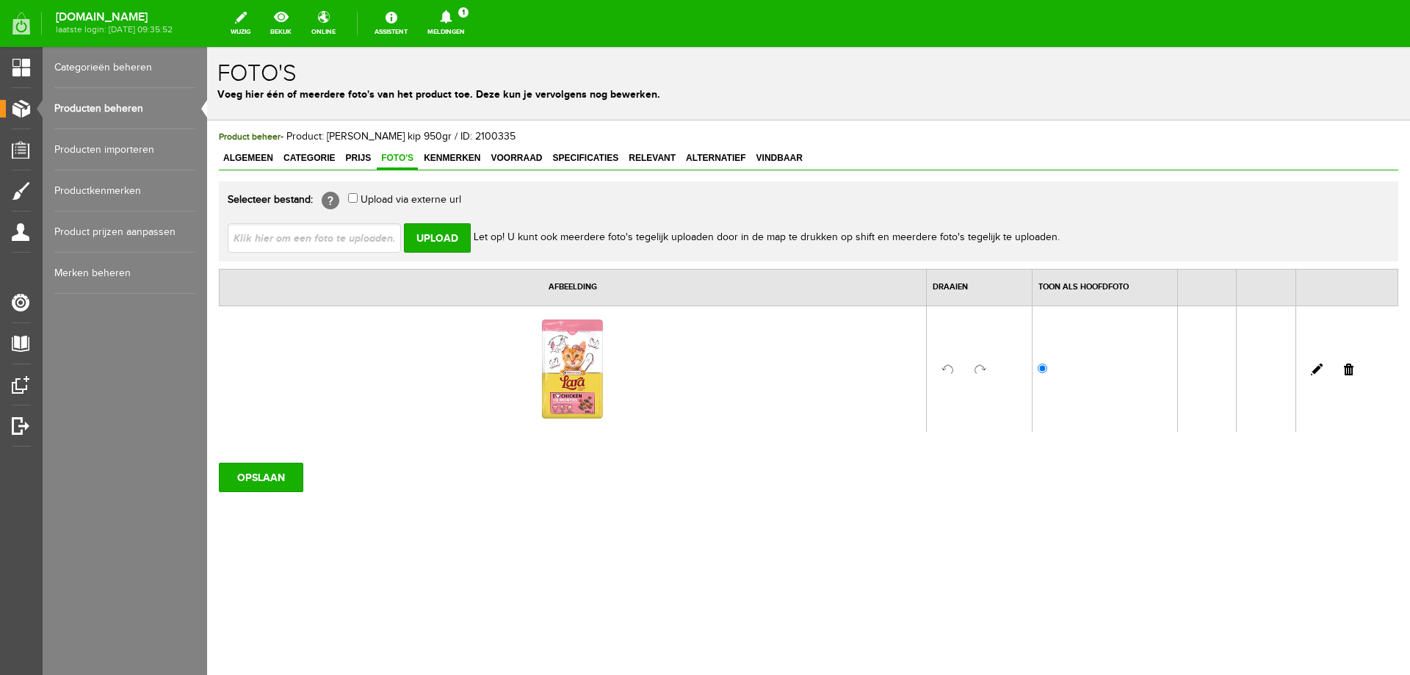
click at [382, 241] on input "file" at bounding box center [320, 237] width 185 height 28
click at [358, 165] on link "Prijs" at bounding box center [358, 158] width 35 height 21
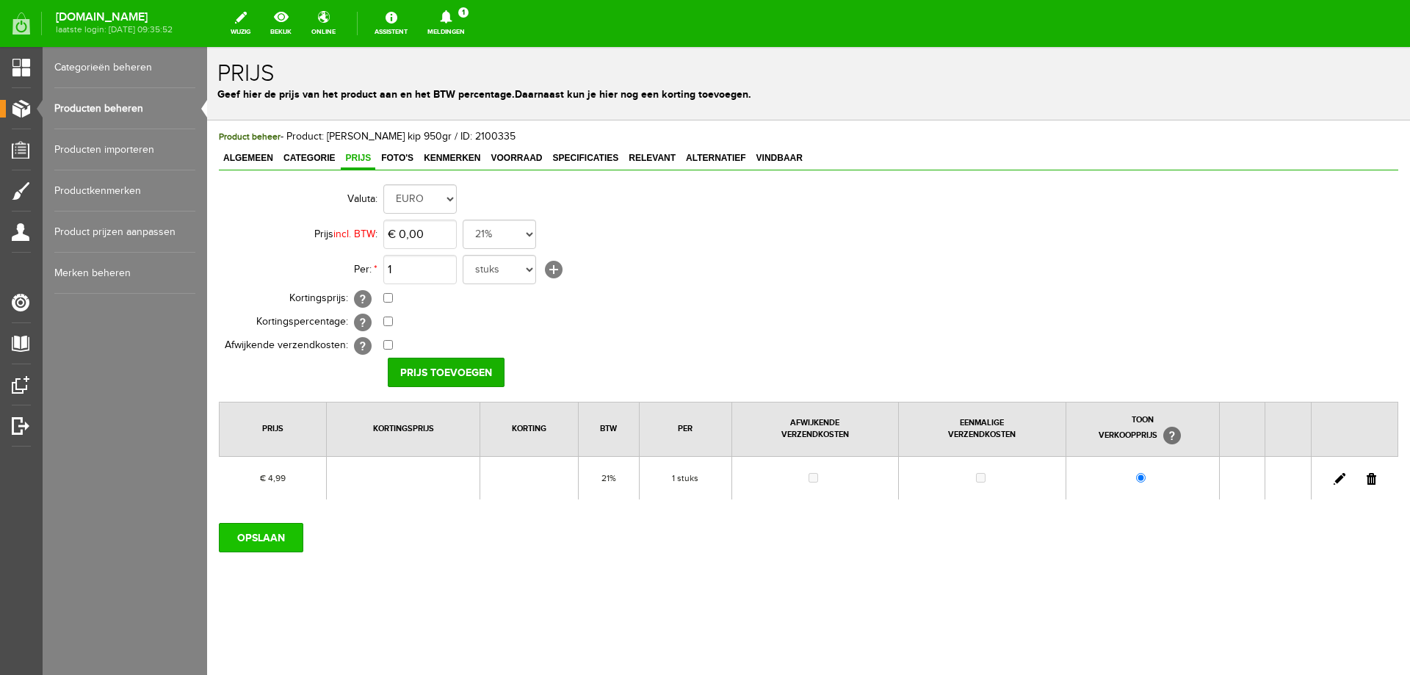
click at [275, 542] on input "OPSLAAN" at bounding box center [261, 537] width 84 height 29
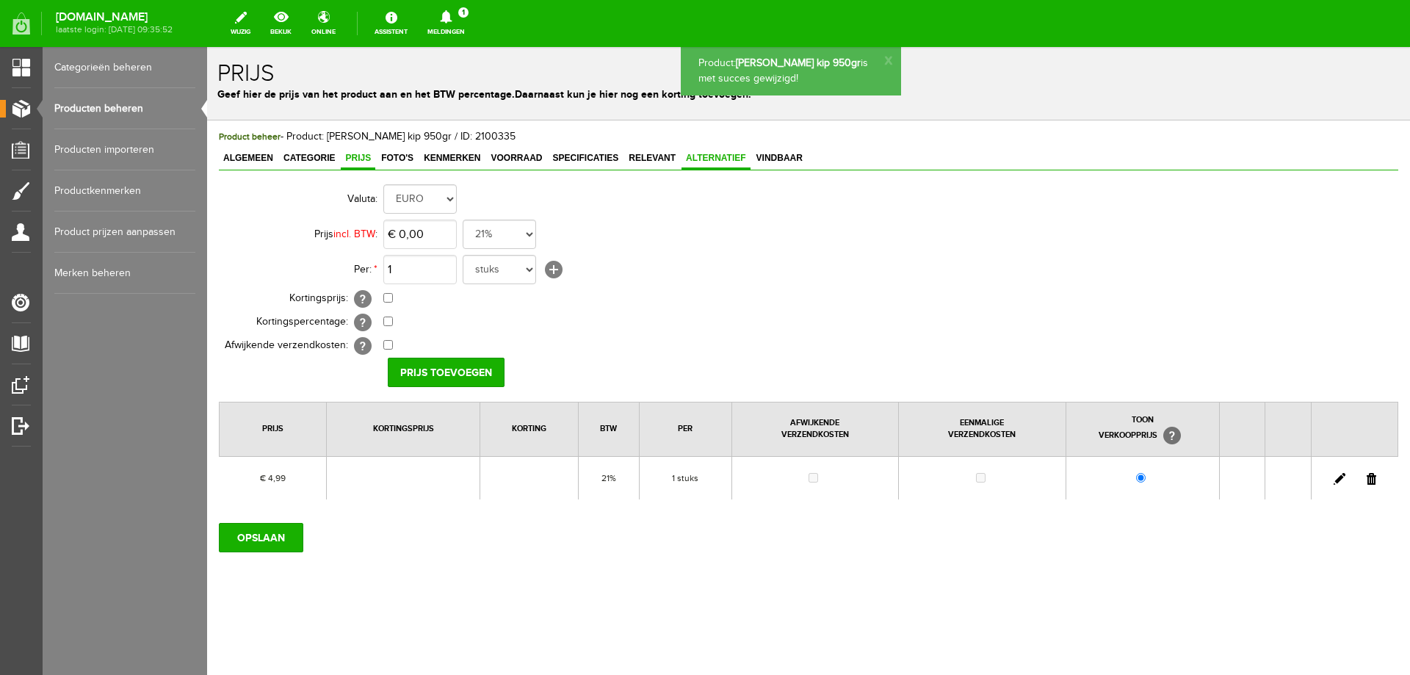
click at [696, 156] on span "Alternatief" at bounding box center [716, 158] width 69 height 10
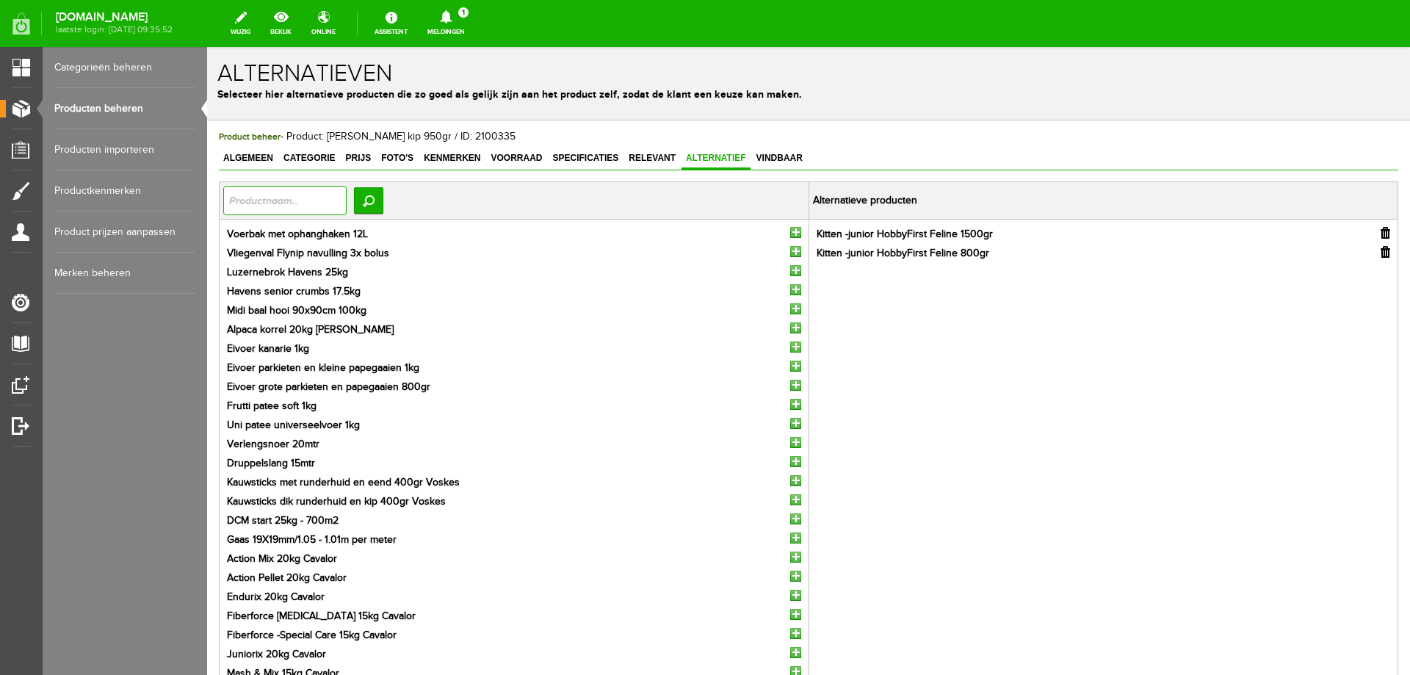
click at [298, 195] on input "text" at bounding box center [284, 200] width 123 height 29
type input "opti"
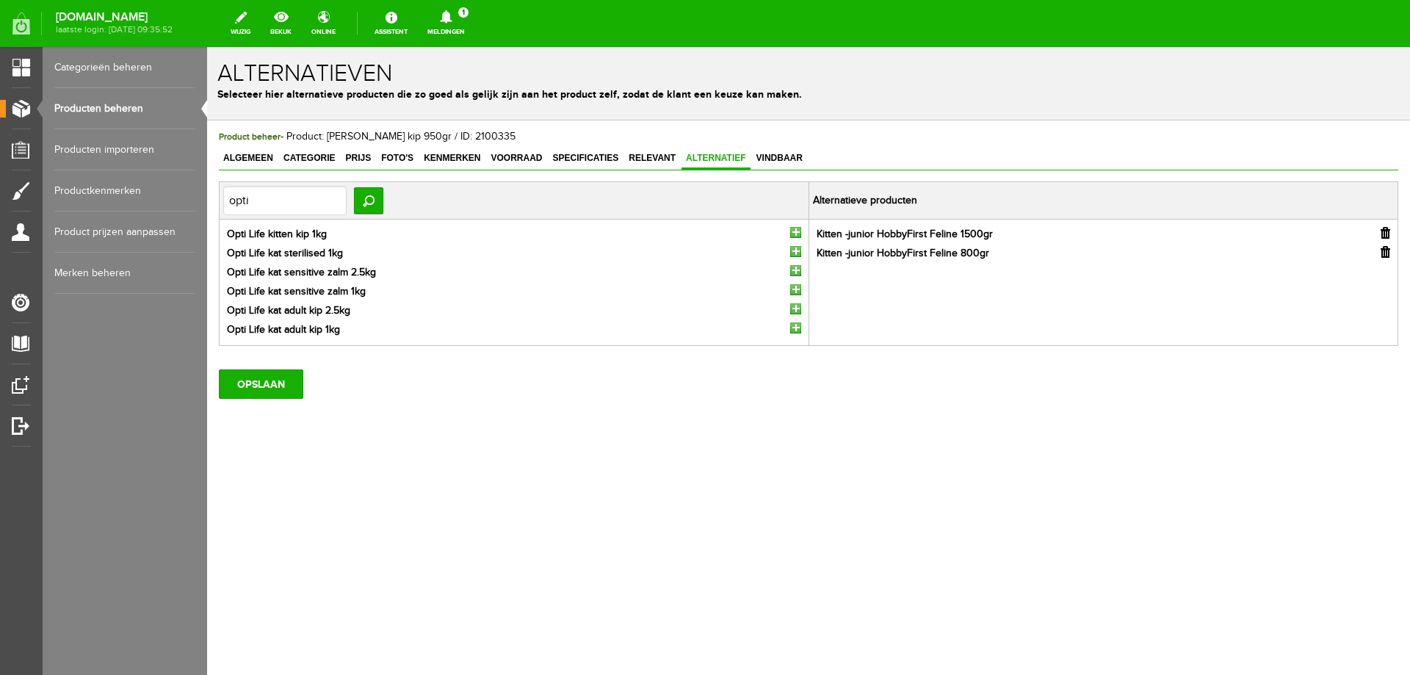
click at [796, 231] on input "button" at bounding box center [795, 232] width 11 height 11
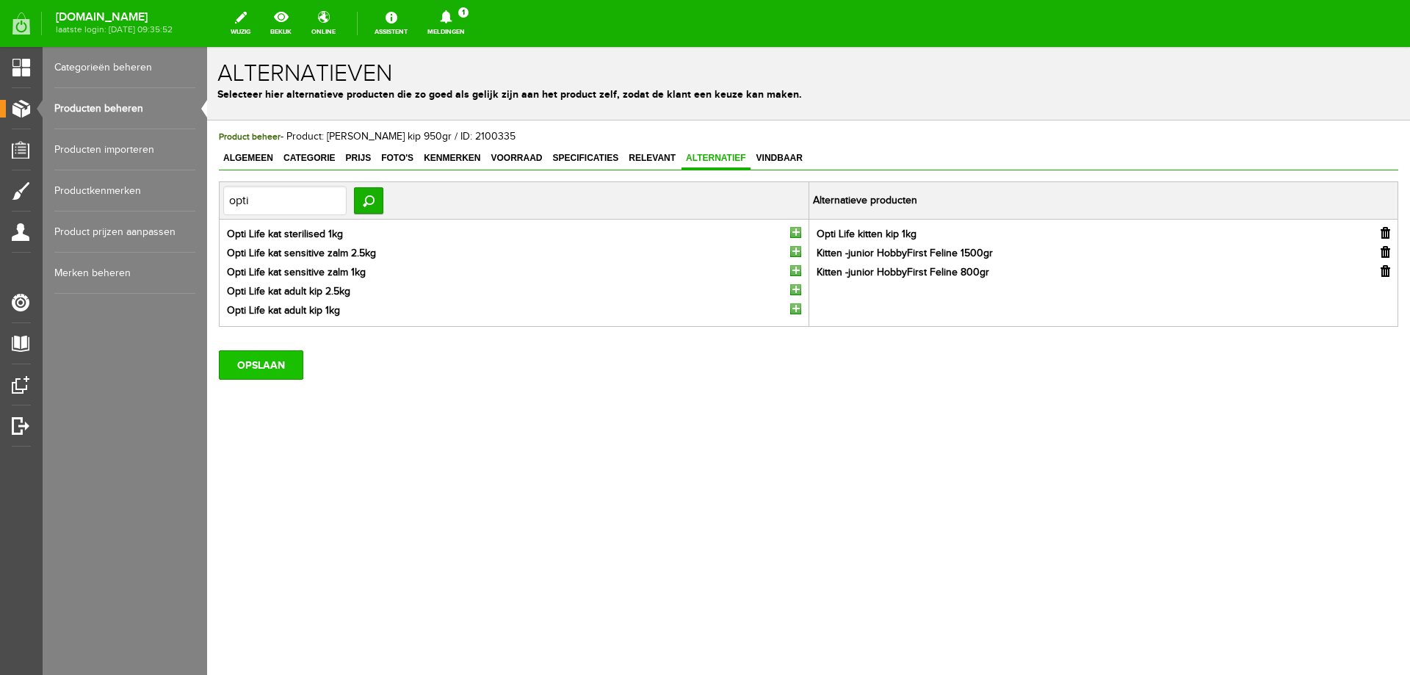
click at [290, 368] on input "OPSLAAN" at bounding box center [261, 364] width 84 height 29
click at [93, 101] on link "Producten beheren" at bounding box center [124, 108] width 141 height 41
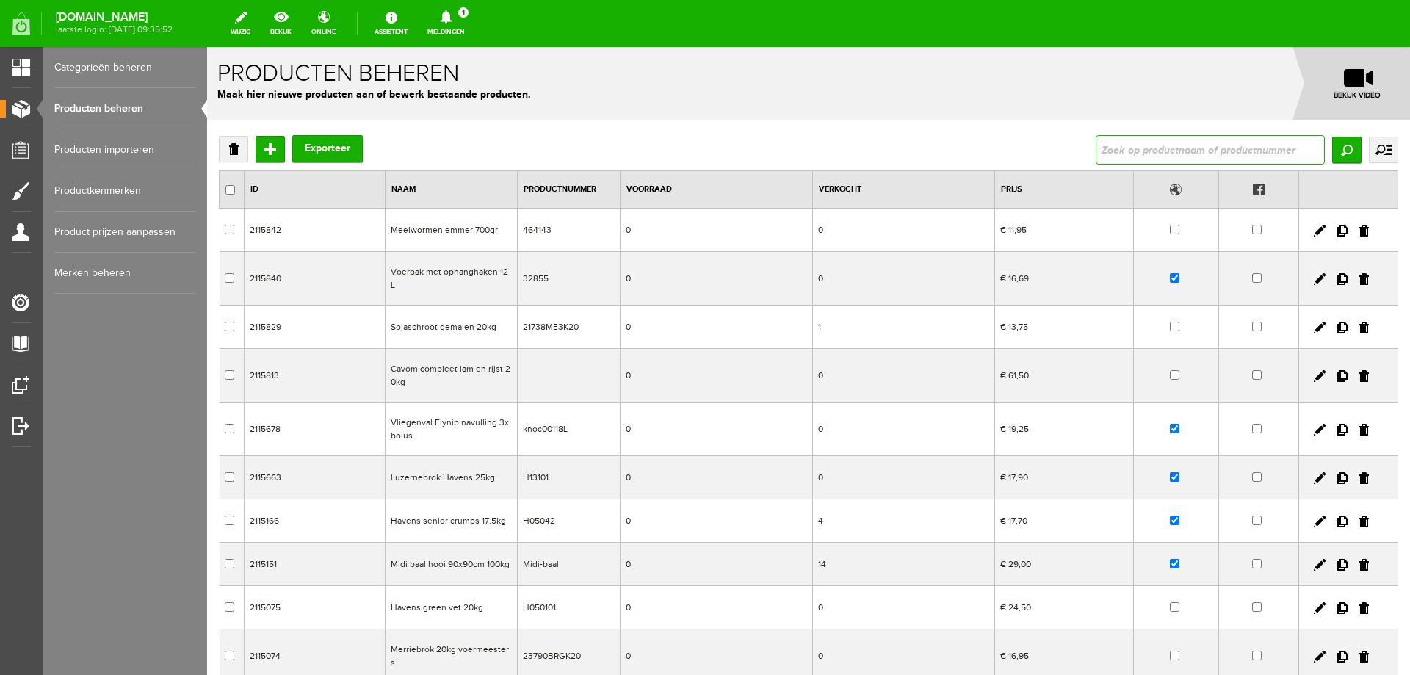
click at [1102, 148] on input "text" at bounding box center [1210, 149] width 229 height 29
type input "rund"
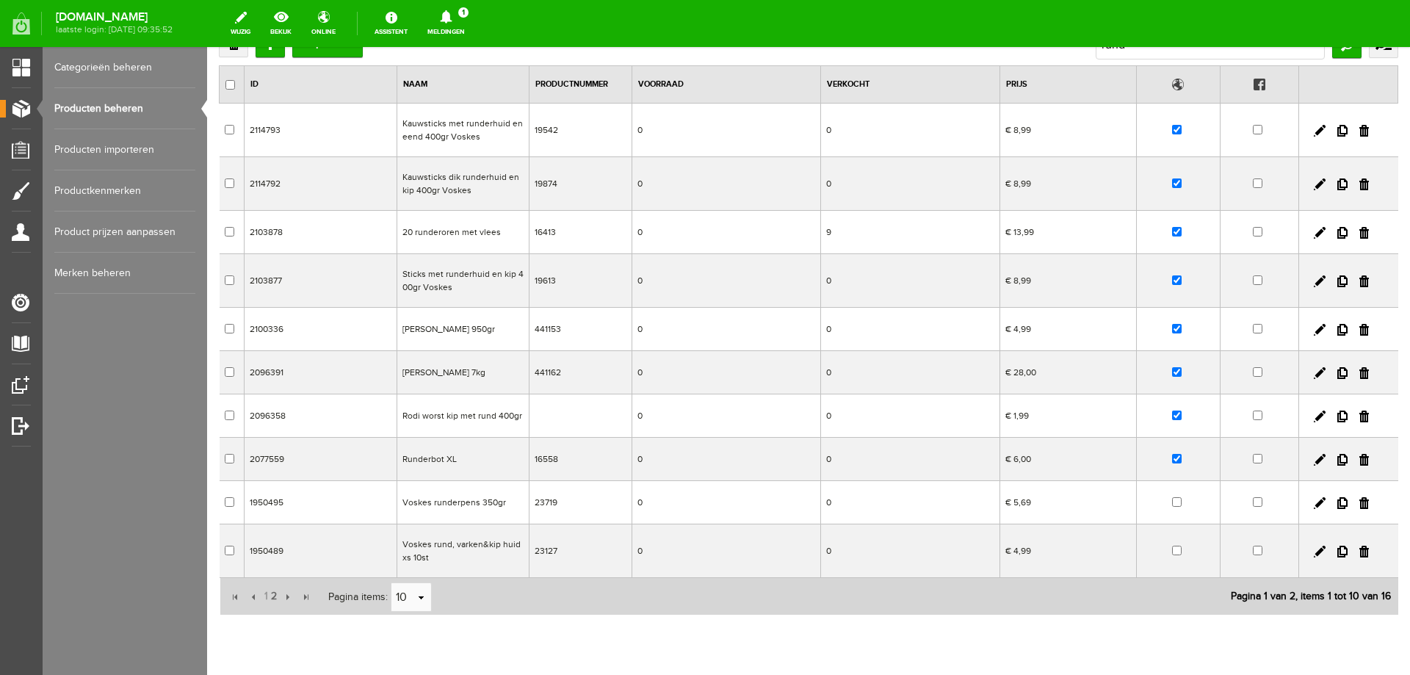
scroll to position [156, 0]
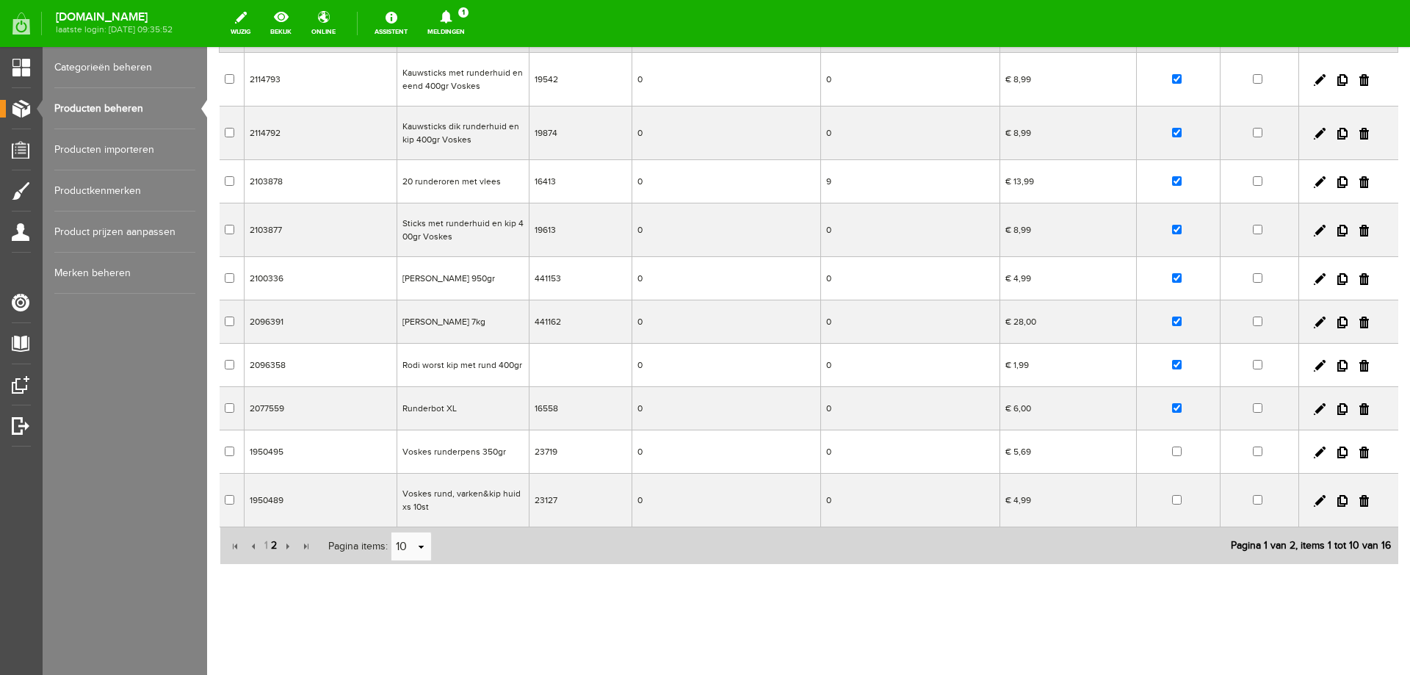
click at [274, 549] on span "2" at bounding box center [274, 545] width 9 height 29
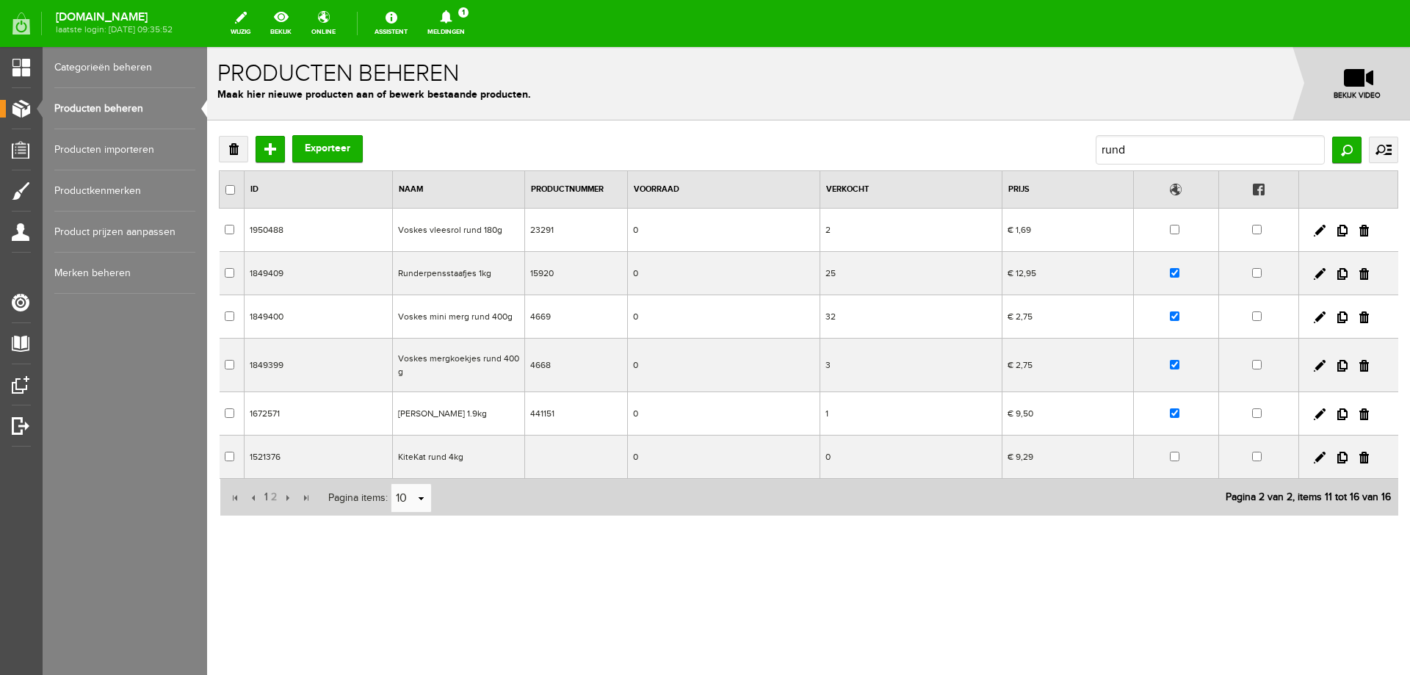
scroll to position [0, 0]
click at [436, 415] on td "[PERSON_NAME] 1.9kg" at bounding box center [459, 413] width 132 height 43
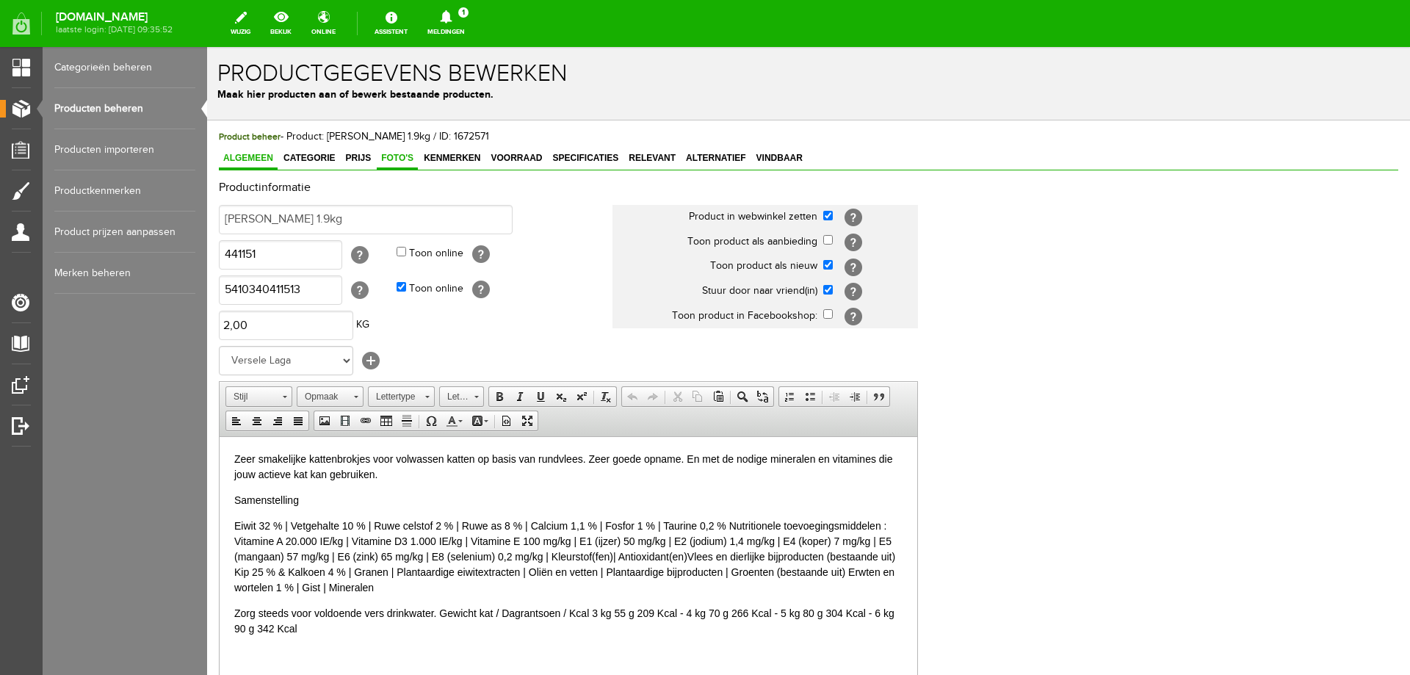
click at [386, 159] on span "Foto's" at bounding box center [397, 158] width 41 height 10
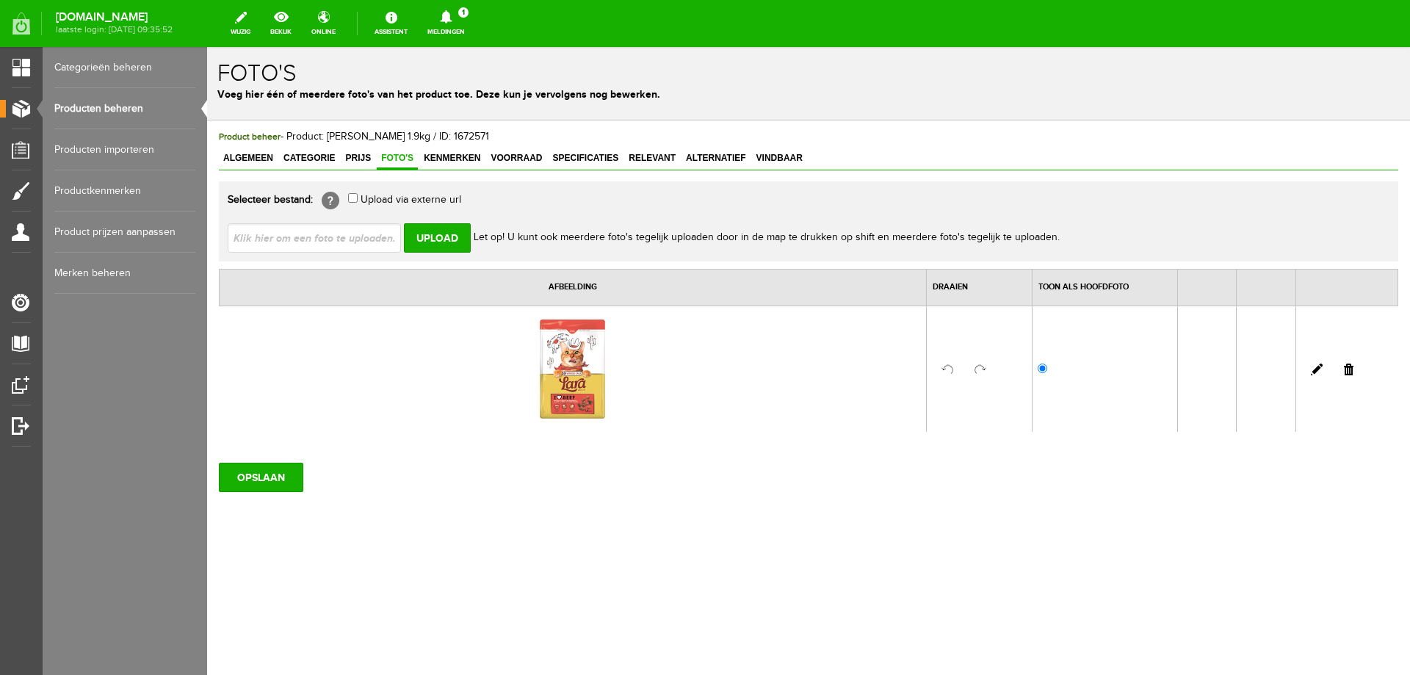
click at [339, 237] on input "file" at bounding box center [320, 237] width 185 height 28
type input "C:\fakepath\kattenbrok Lara.jpg"
type input "[PERSON_NAME].jpg"
click at [440, 242] on input "Upload" at bounding box center [437, 237] width 67 height 29
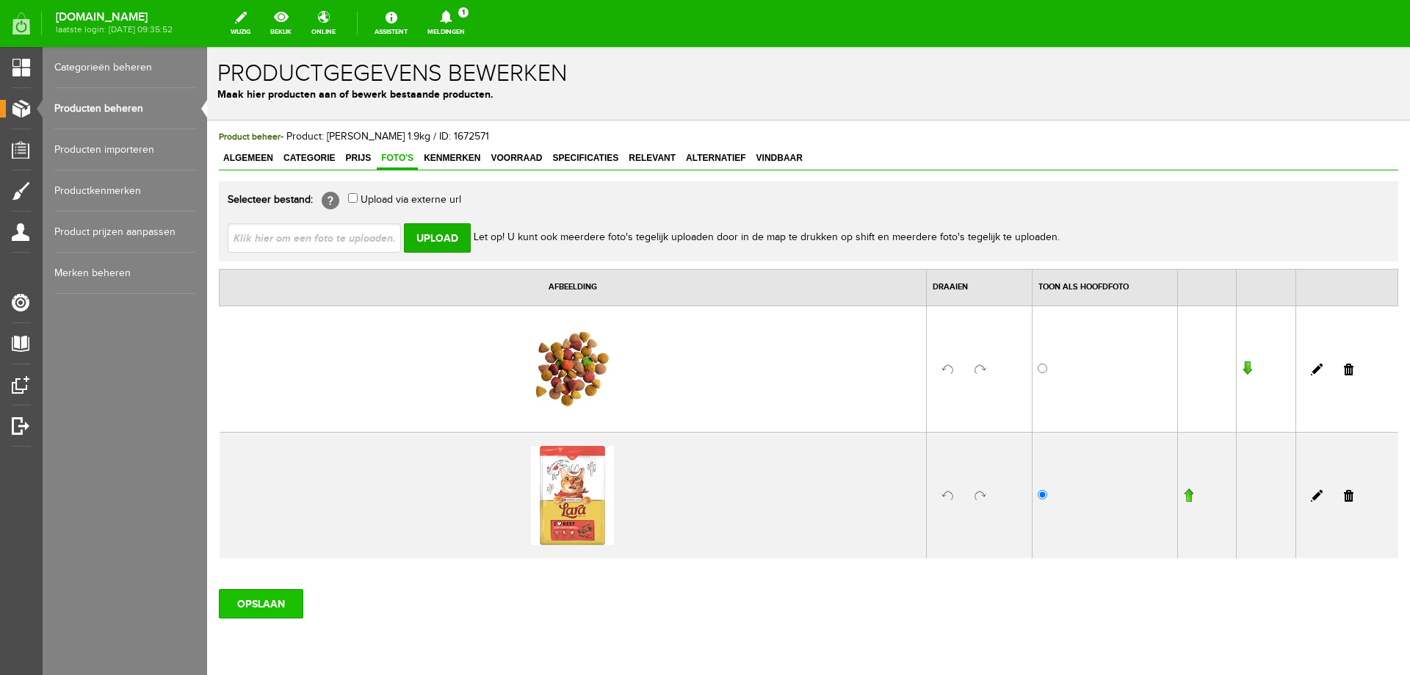
click at [247, 599] on input "OPSLAAN" at bounding box center [261, 603] width 84 height 29
click at [131, 112] on link "Producten beheren" at bounding box center [124, 108] width 141 height 41
